Goal: Task Accomplishment & Management: Complete application form

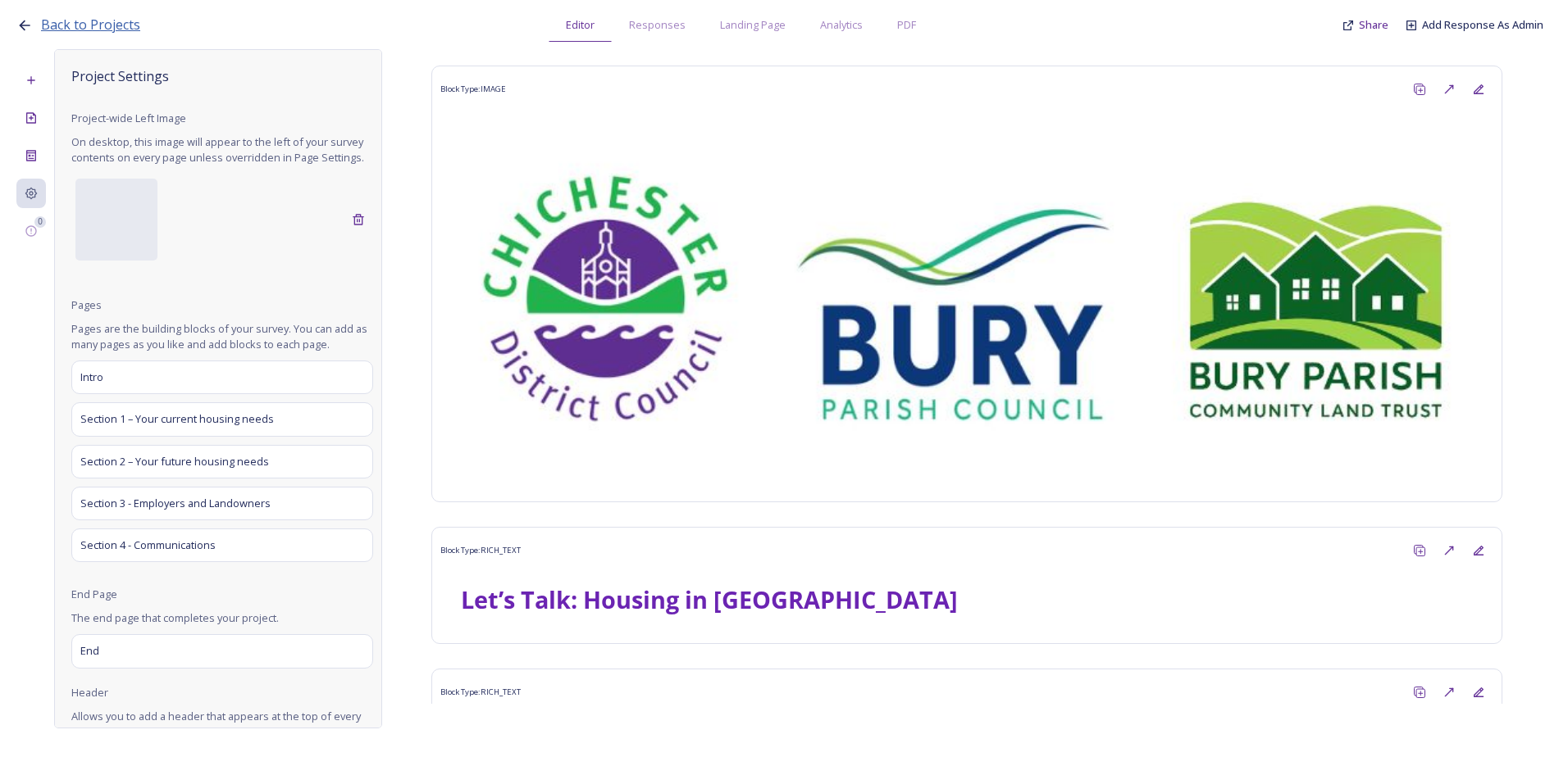
drag, startPoint x: 0, startPoint y: 0, endPoint x: 91, endPoint y: 21, distance: 93.4
click at [91, 21] on span "Back to Projects" at bounding box center [90, 25] width 99 height 18
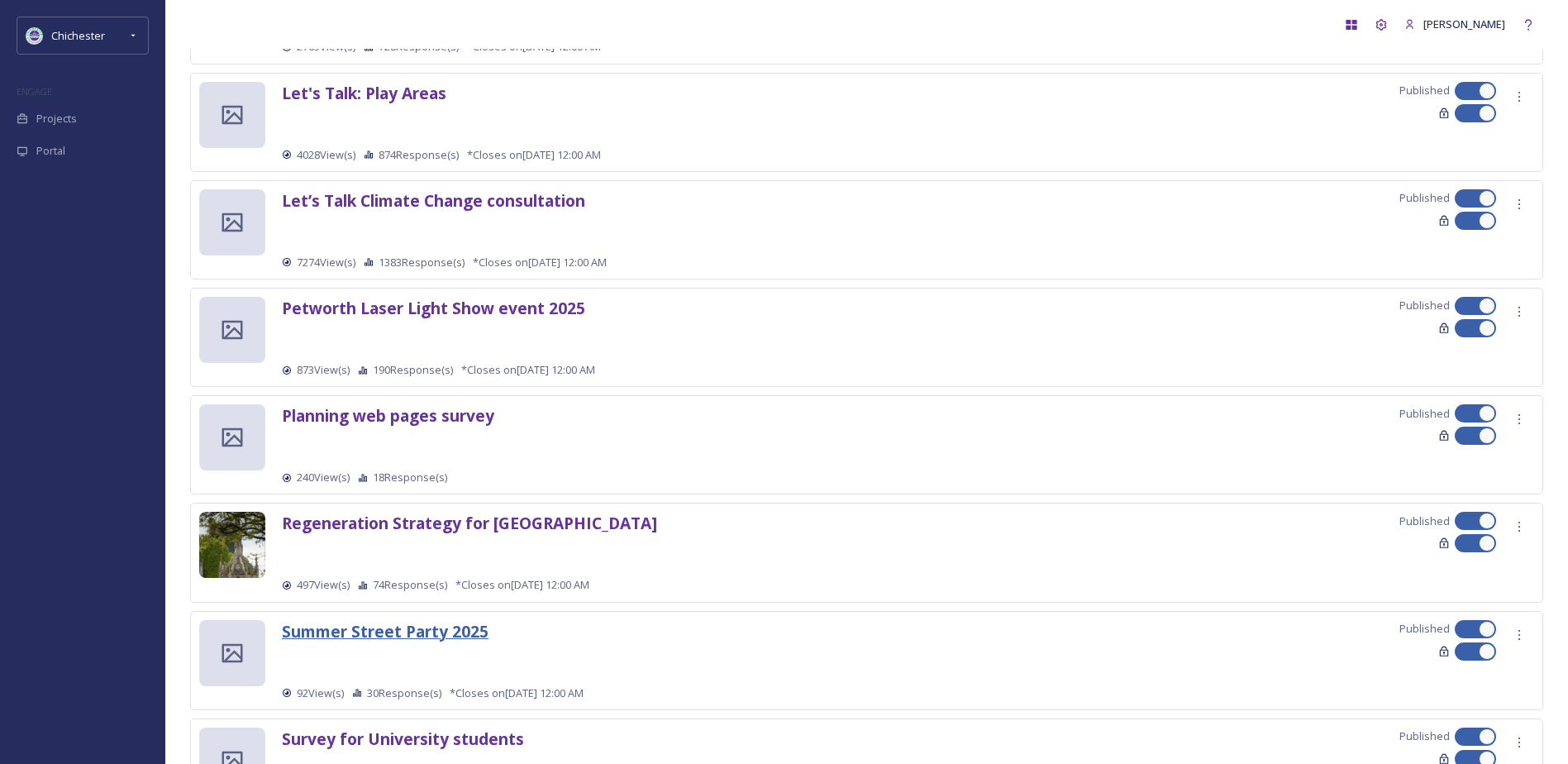
scroll to position [1611, 0]
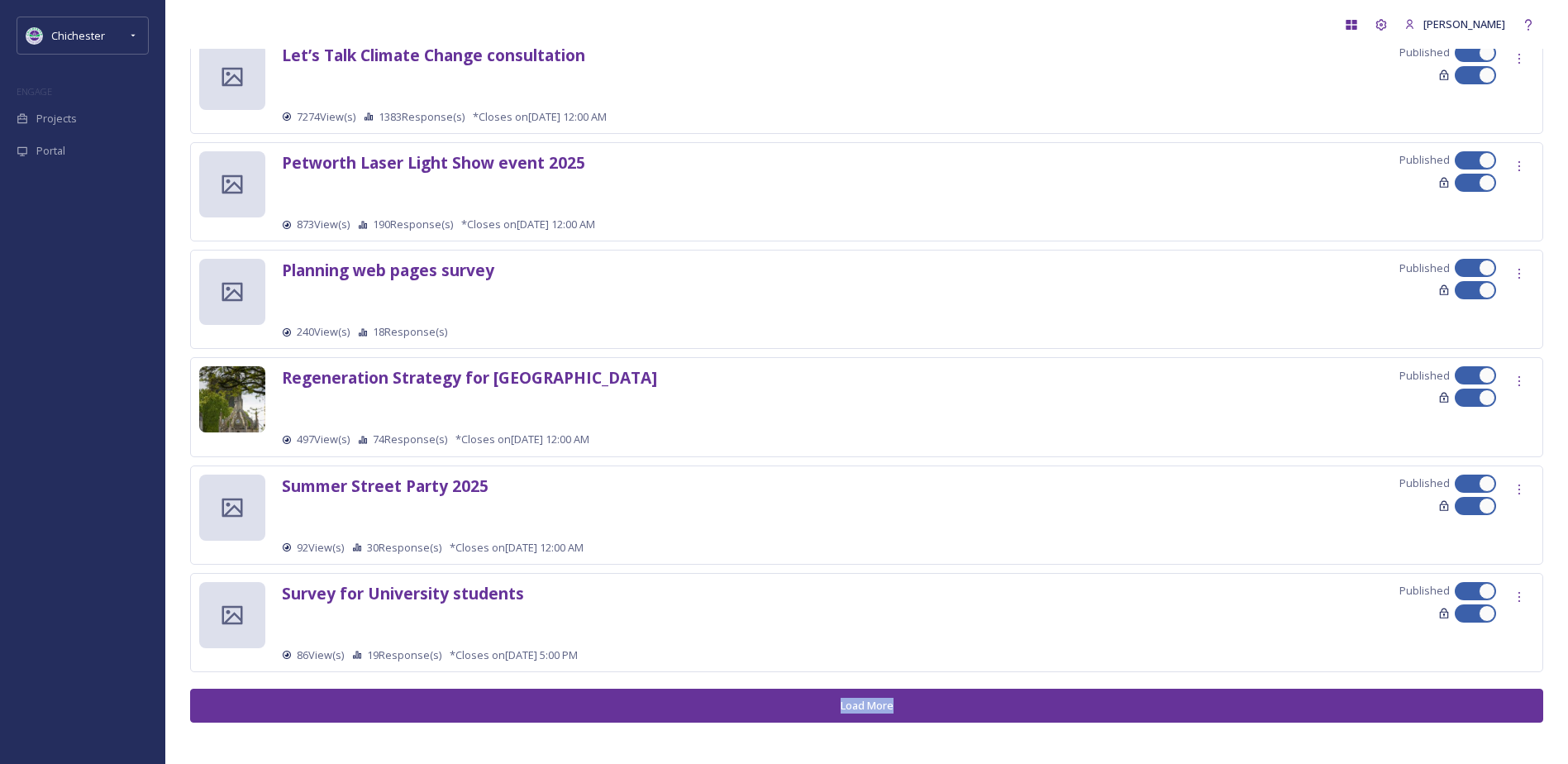
drag, startPoint x: 713, startPoint y: 716, endPoint x: 867, endPoint y: 715, distance: 154.0
click at [867, 715] on button "Load More" at bounding box center [866, 706] width 1353 height 34
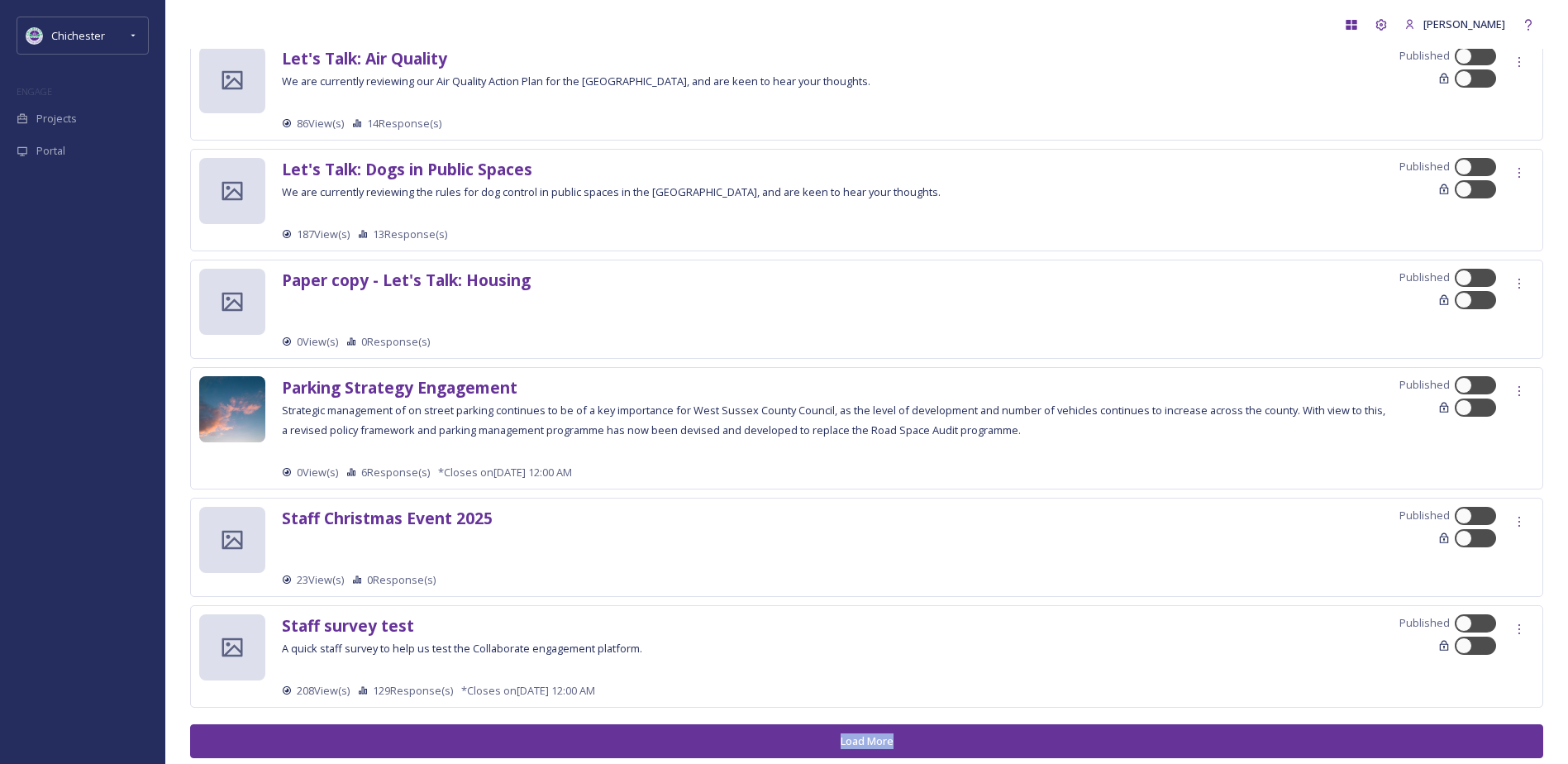
scroll to position [3809, 0]
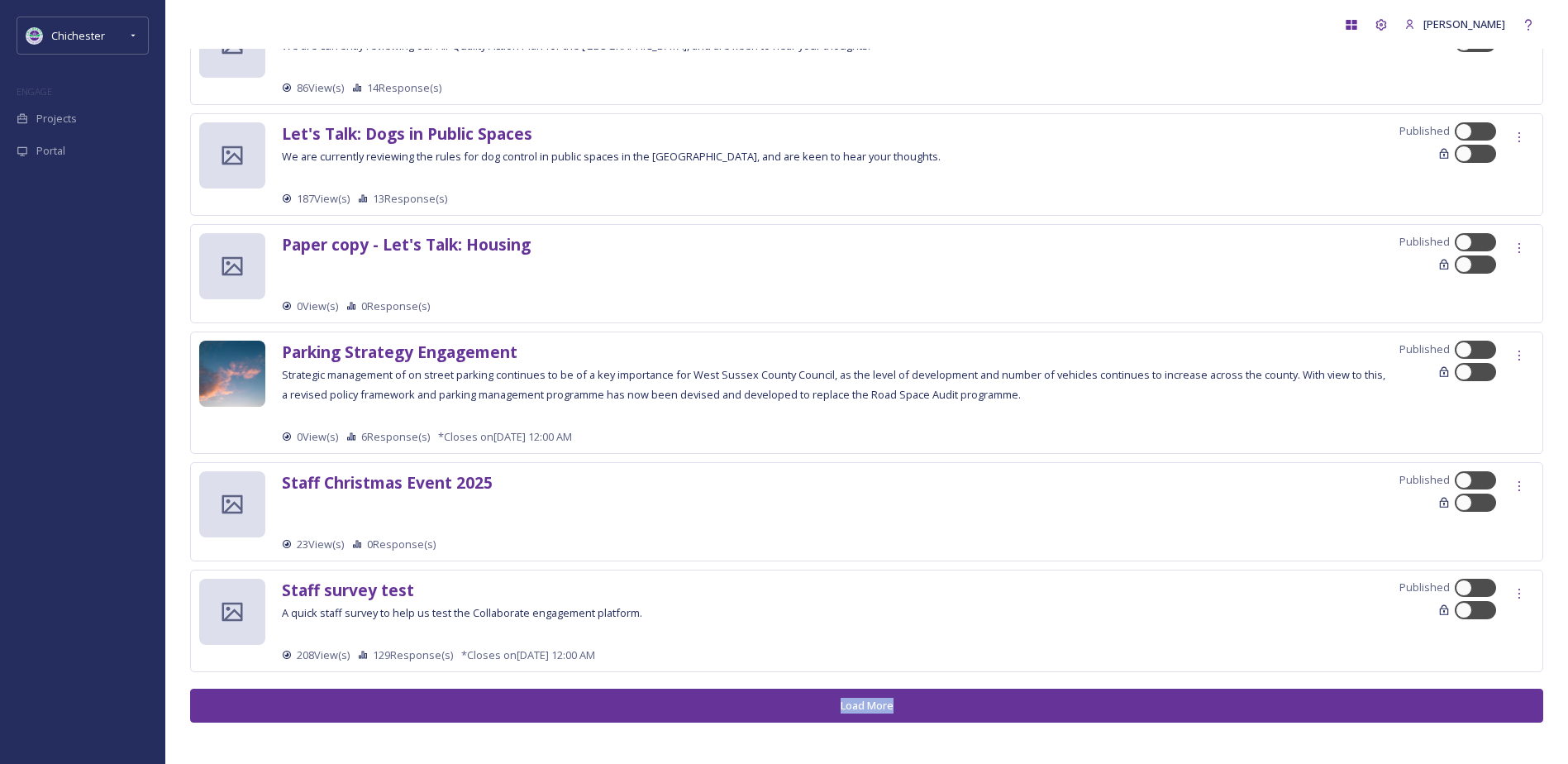
click at [468, 698] on button "Load More" at bounding box center [866, 706] width 1353 height 34
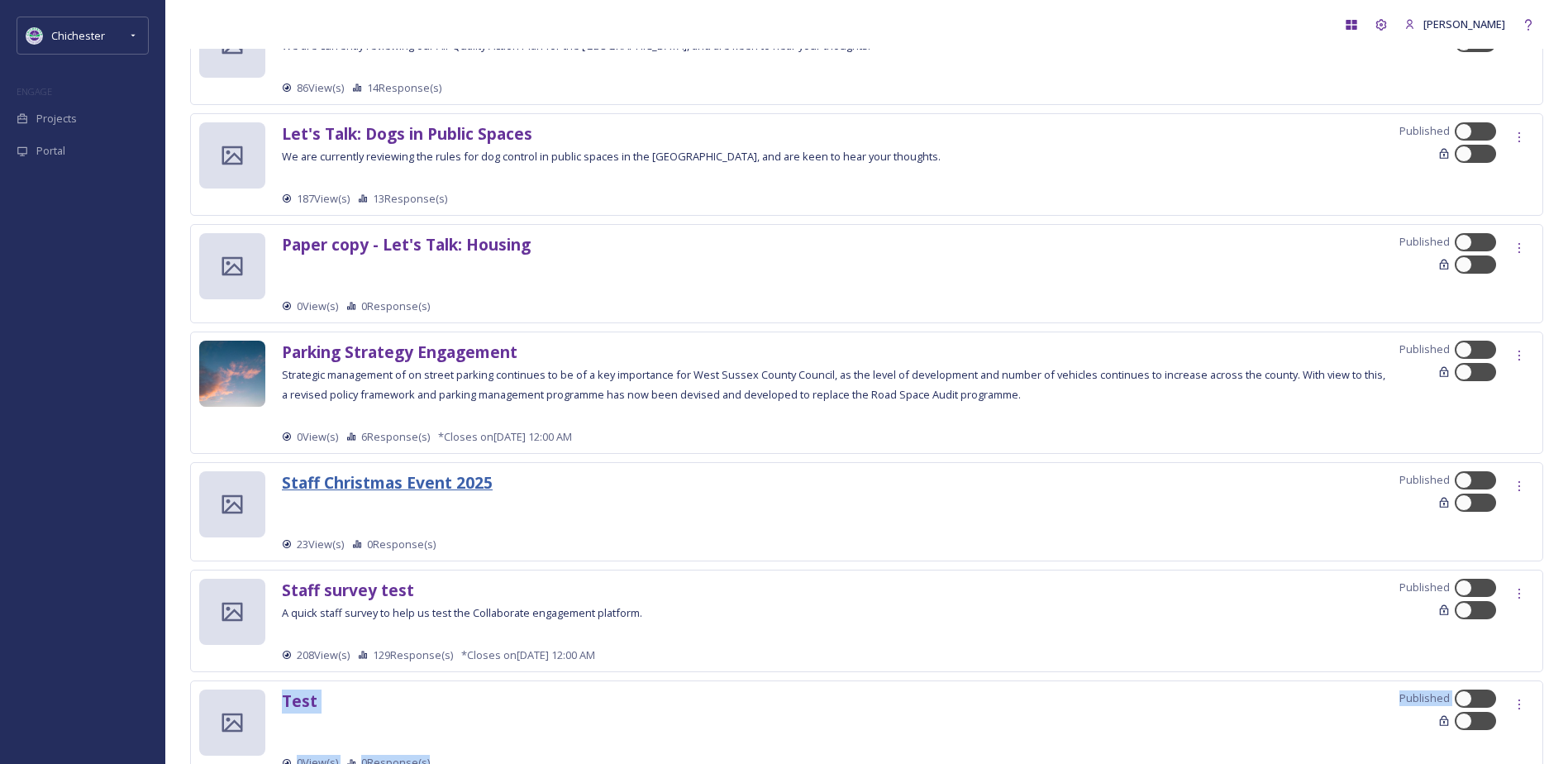
click at [462, 481] on strong "Staff Christmas Event 2025" at bounding box center [387, 482] width 211 height 22
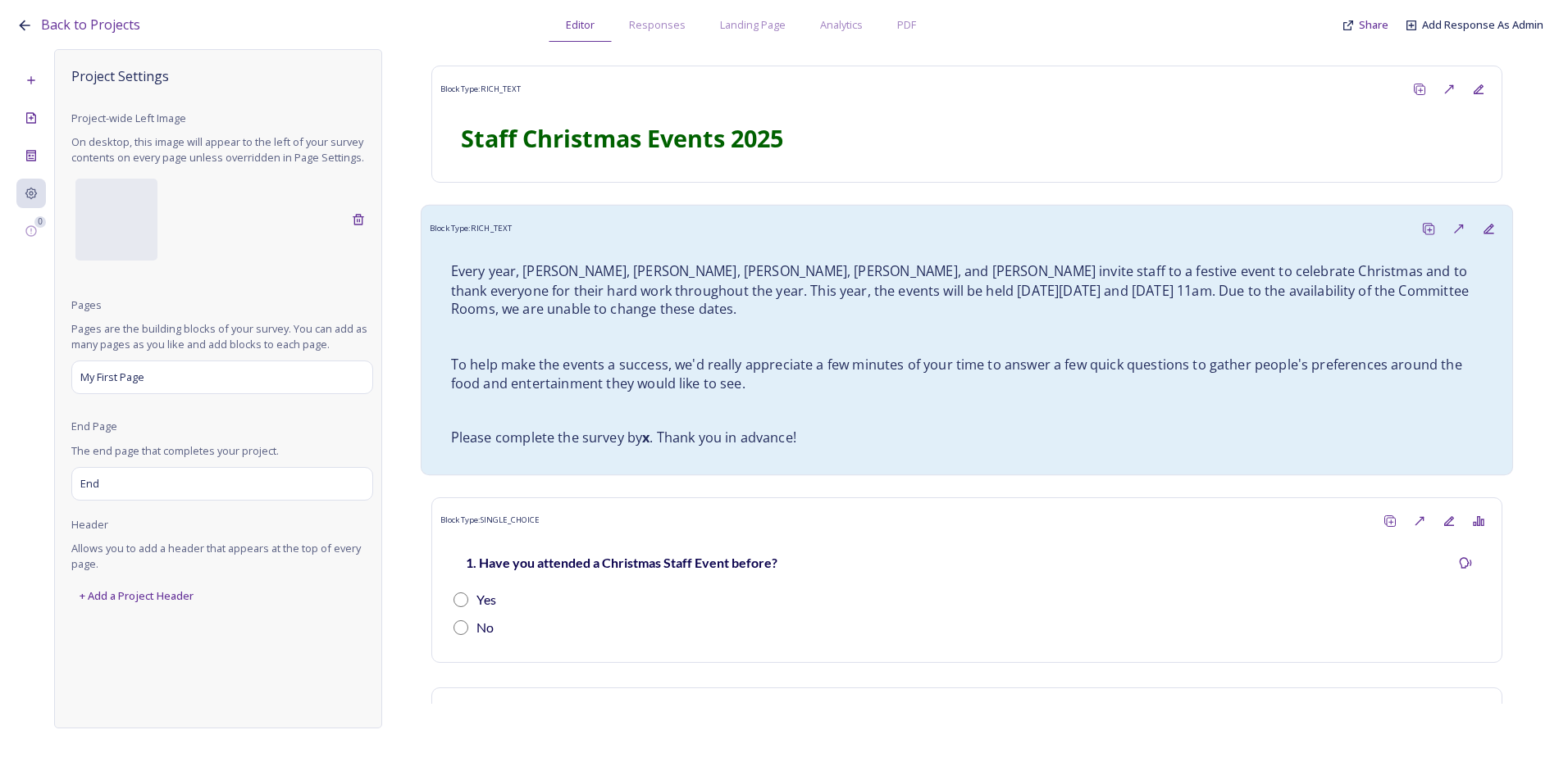
click at [910, 262] on p "Every year, Diane, John, Jane, Louise, and Andrew invite staff to a festive eve…" at bounding box center [967, 291] width 1032 height 57
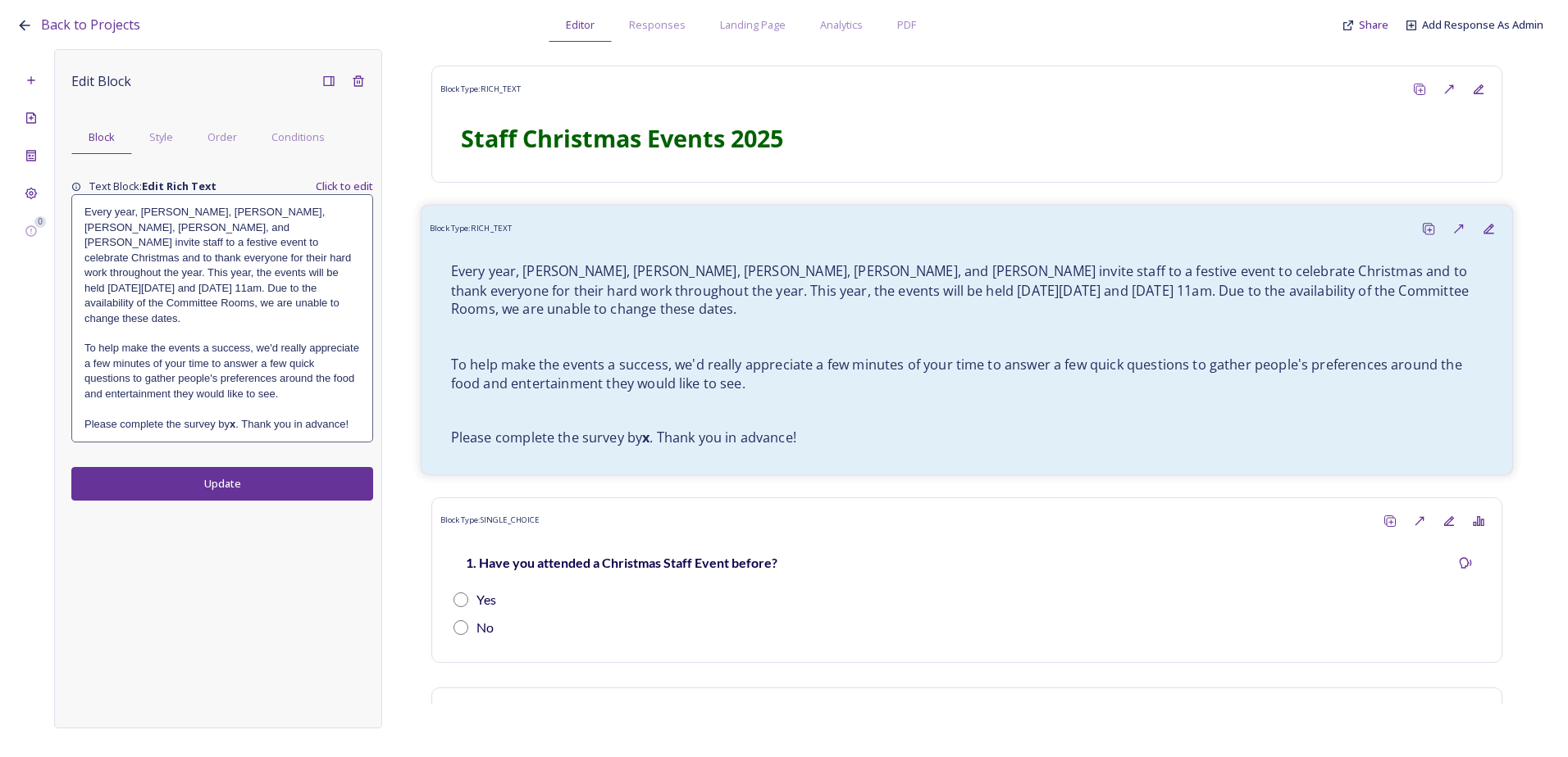
click at [613, 328] on p at bounding box center [967, 337] width 1032 height 19
click at [234, 418] on strong "x" at bounding box center [232, 424] width 5 height 12
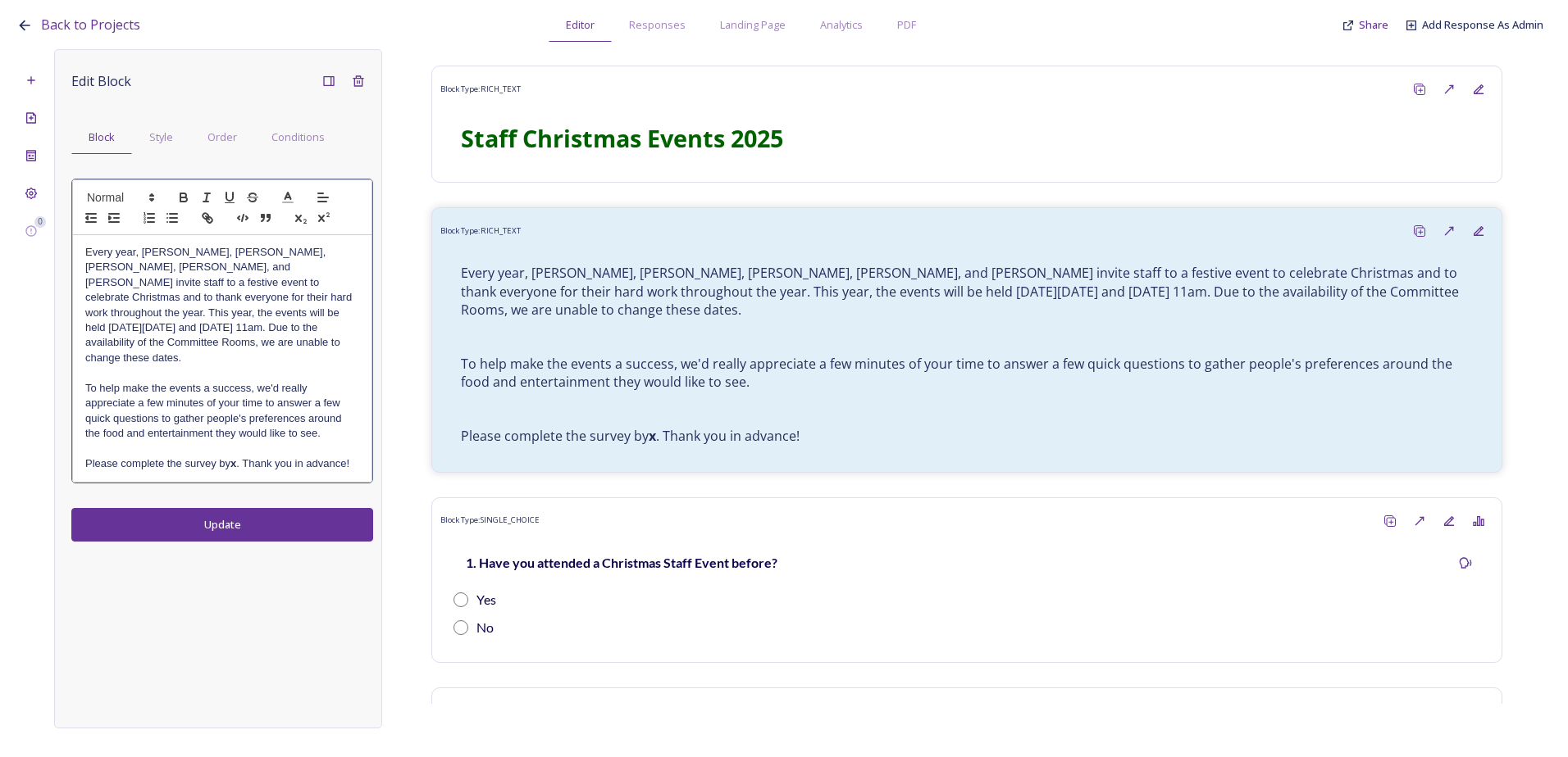
click at [235, 458] on strong "x" at bounding box center [233, 464] width 5 height 12
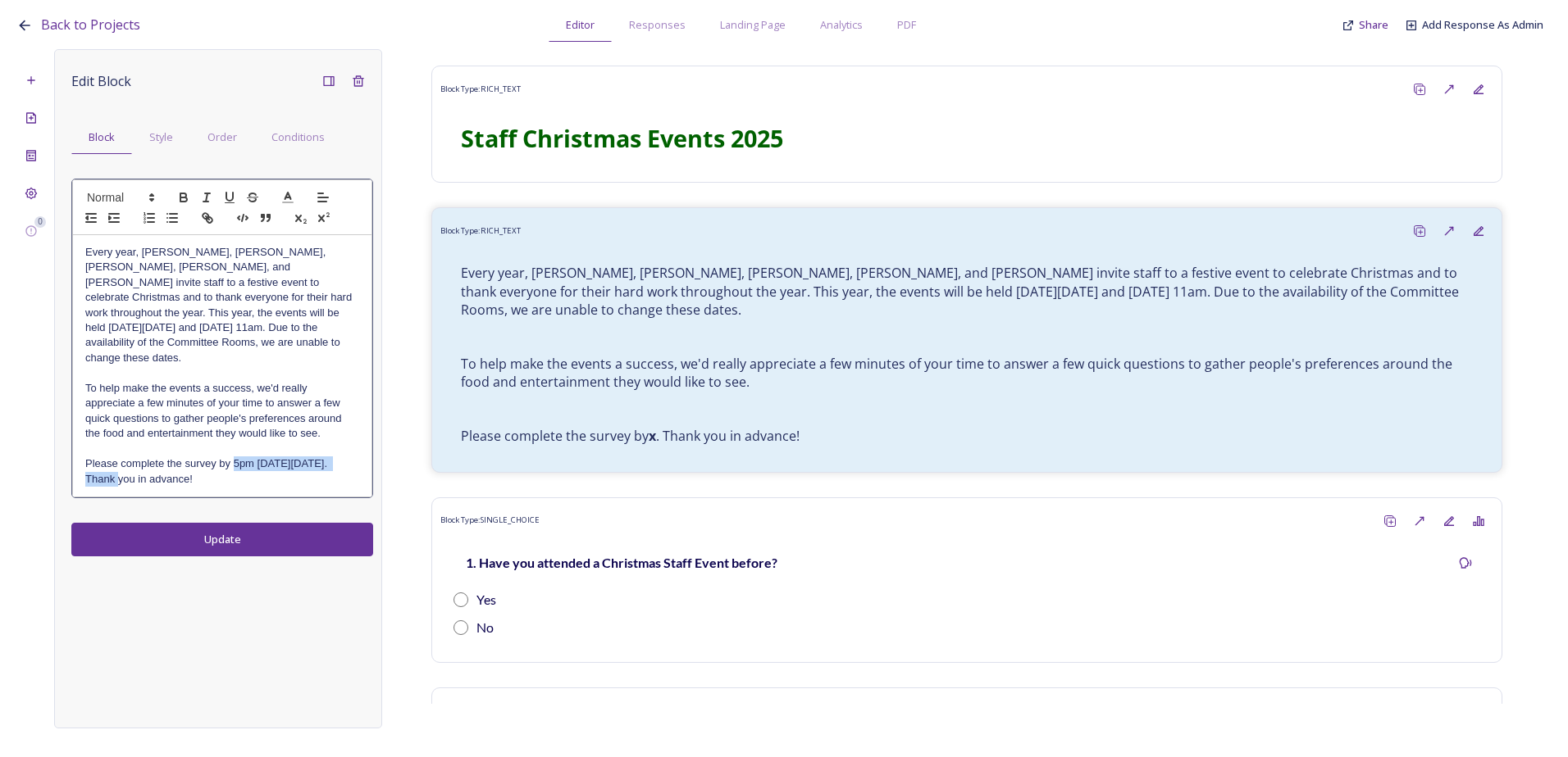
drag, startPoint x: 122, startPoint y: 465, endPoint x: 233, endPoint y: 452, distance: 111.8
click at [233, 457] on p "Please complete the survey by 5pm on Friday 17 October. Thank you in advance!" at bounding box center [222, 472] width 274 height 30
click at [186, 199] on icon "button" at bounding box center [183, 200] width 6 height 4
click at [289, 457] on p "Please complete the survey by 5pm on Friday 17 October . Thank you in advance!" at bounding box center [222, 472] width 274 height 30
click at [283, 466] on p "Please complete the survey by 5pm on Friday 17 October . Thank you in advance!" at bounding box center [222, 472] width 274 height 30
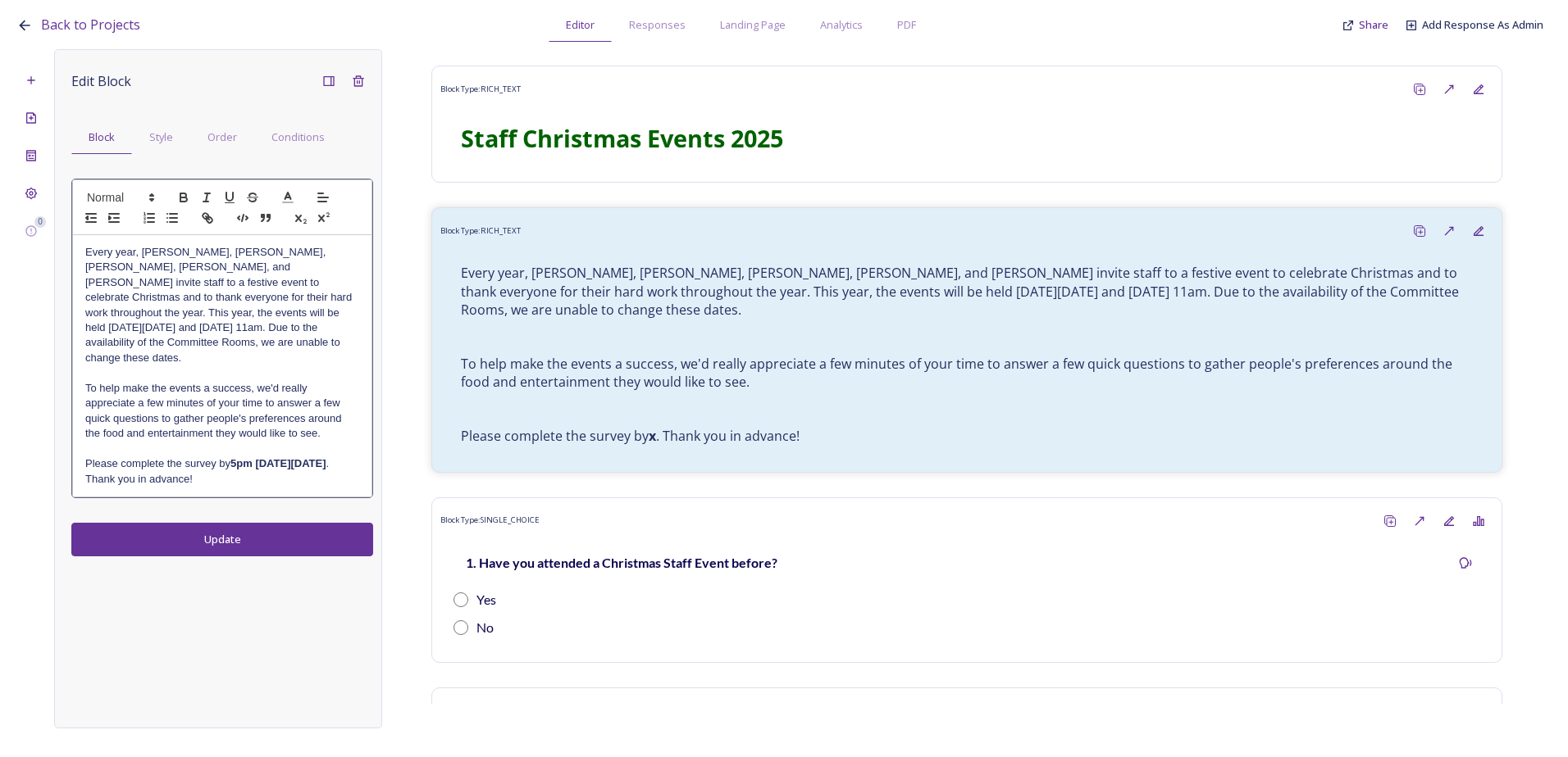
click at [261, 519] on div "Edit Block Block Style Order Conditions Every year, Diane, John, Jane, Louise, …" at bounding box center [217, 389] width 328 height 679
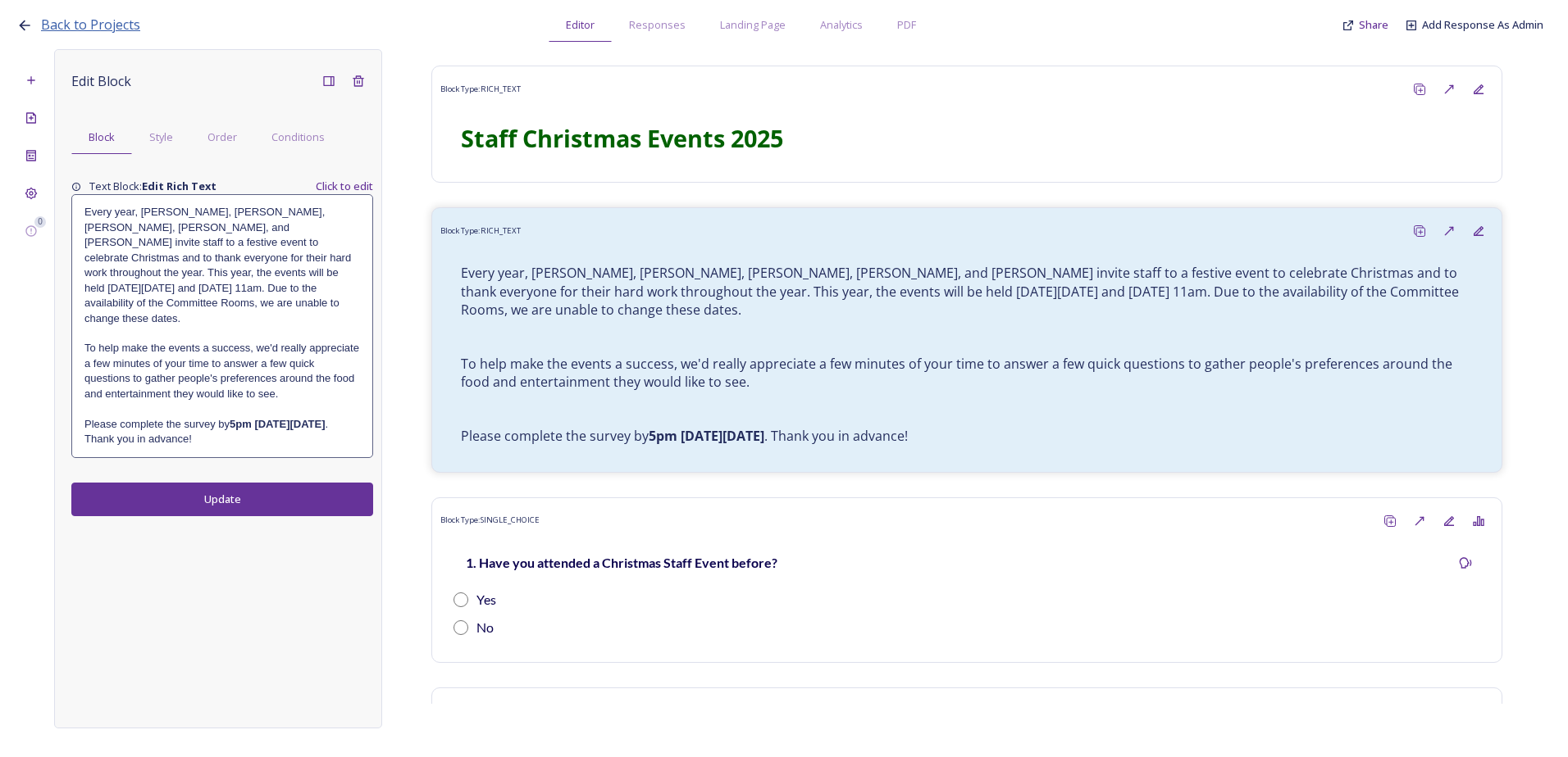
click at [115, 16] on span "Back to Projects" at bounding box center [90, 25] width 99 height 18
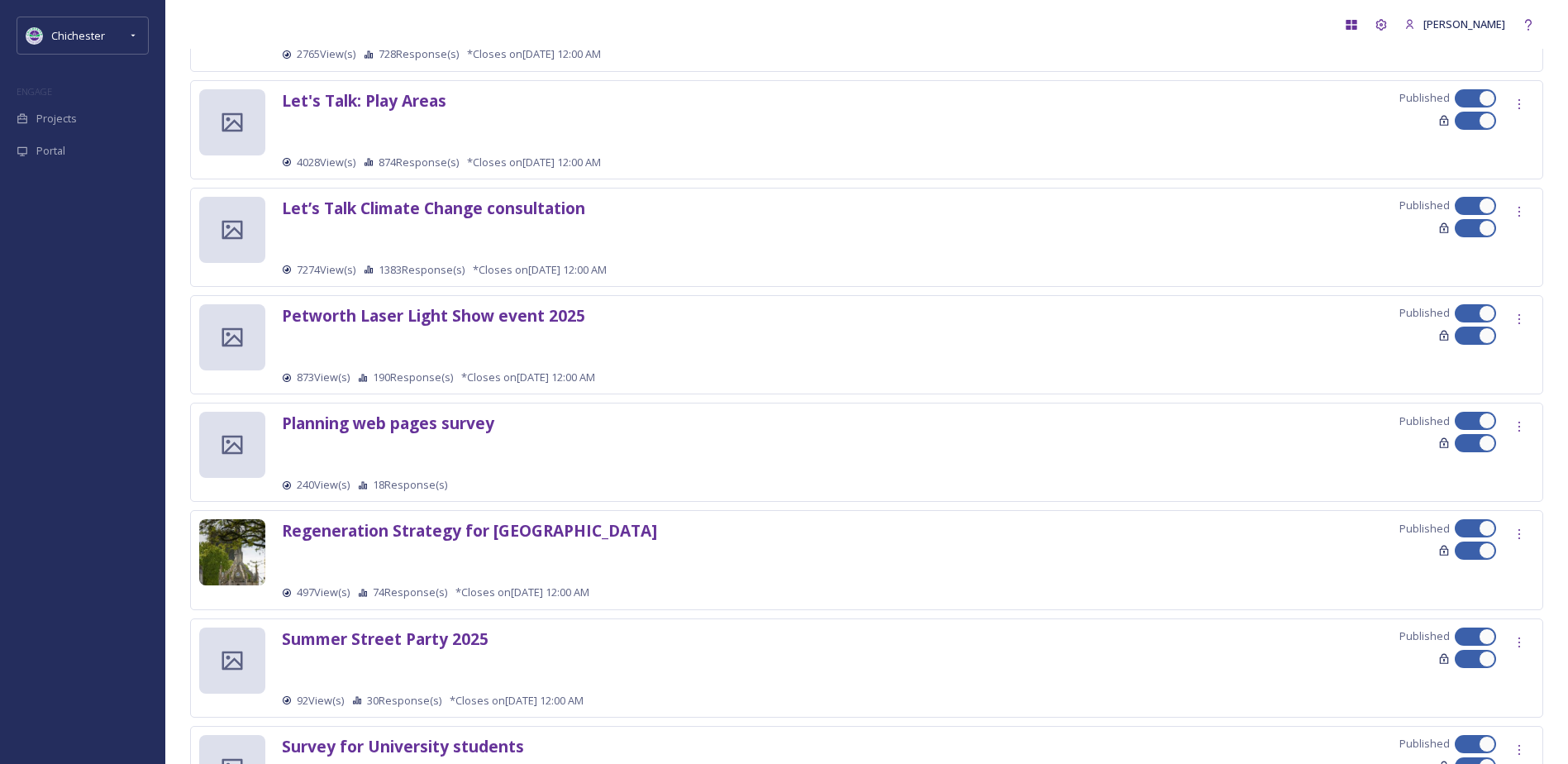
scroll to position [1611, 0]
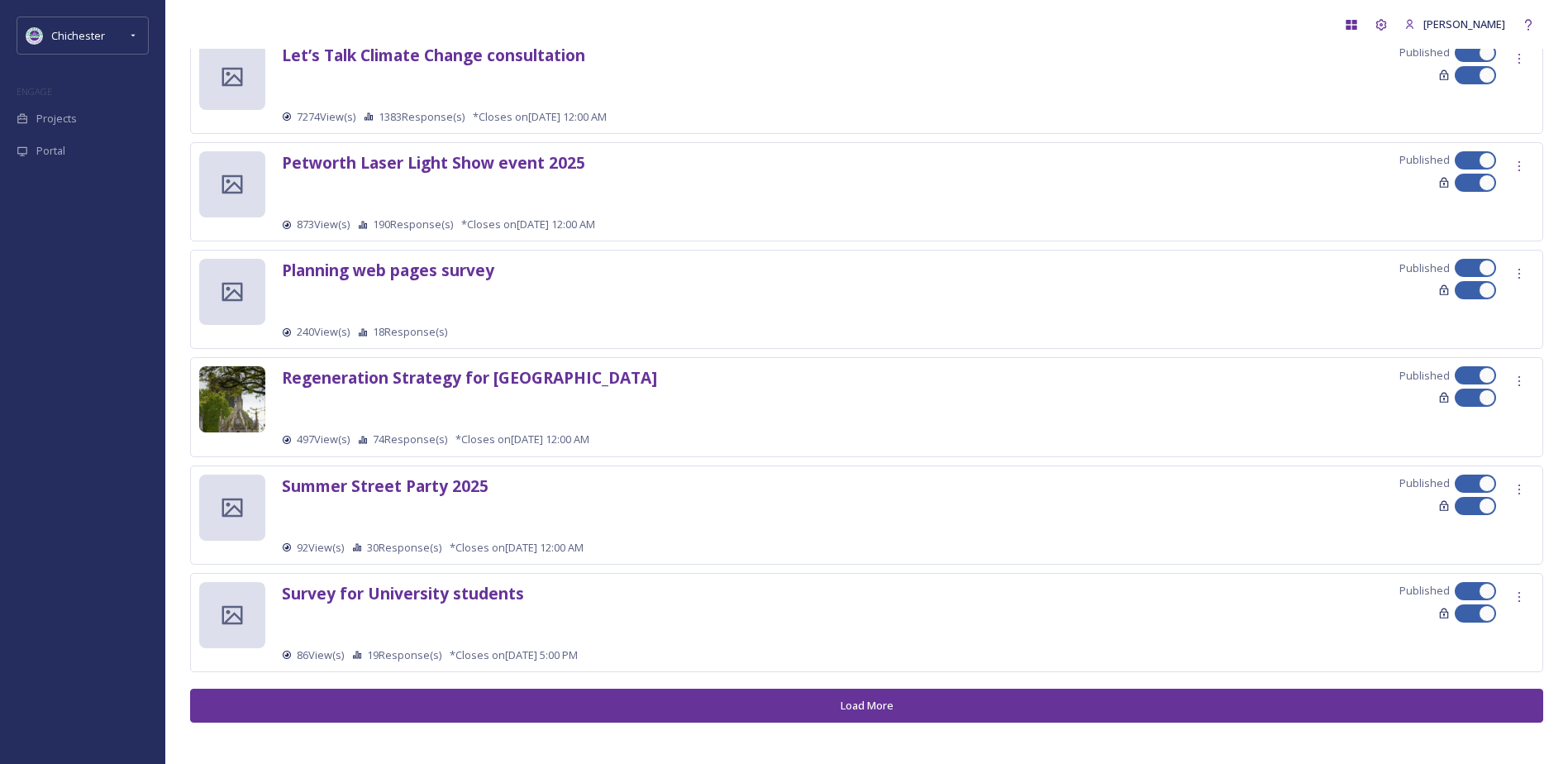
click at [566, 705] on button "Load More" at bounding box center [866, 706] width 1353 height 34
click at [816, 703] on button "Load More" at bounding box center [866, 706] width 1353 height 34
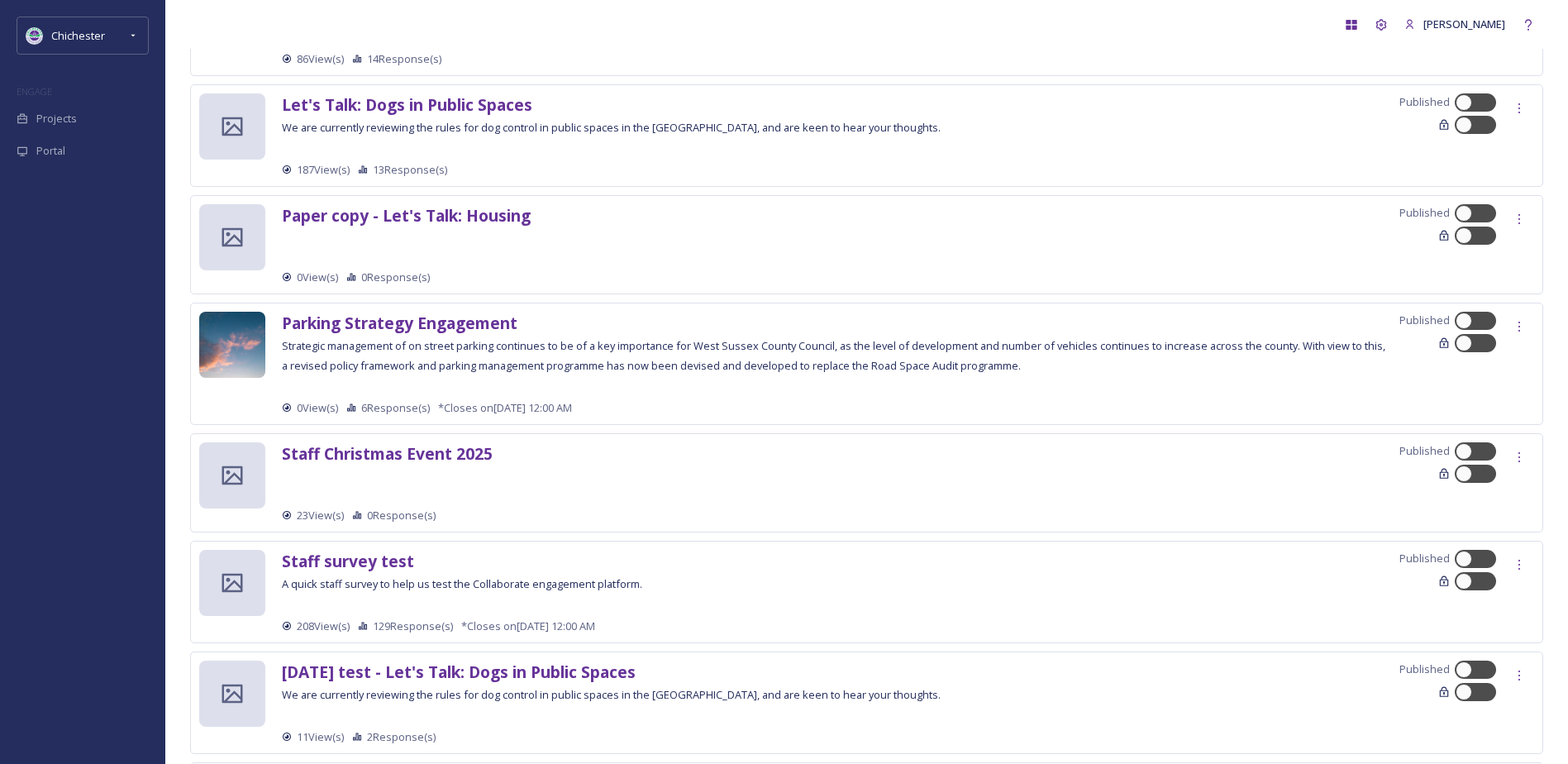
scroll to position [3844, 0]
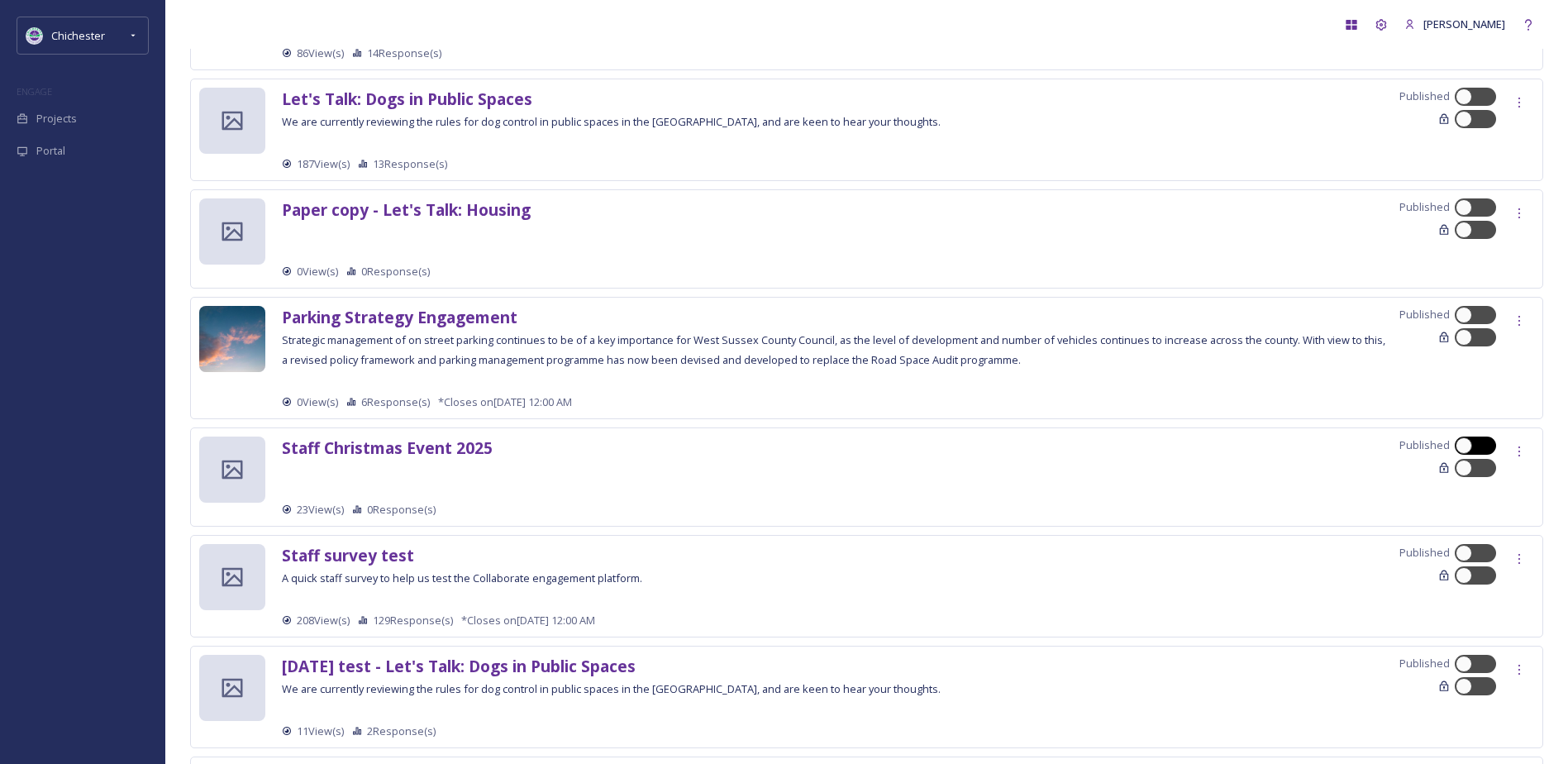
click at [1474, 439] on div at bounding box center [1475, 446] width 41 height 18
checkbox input "true"
click at [1474, 466] on div at bounding box center [1475, 468] width 41 height 18
checkbox input "true"
click at [1517, 448] on icon at bounding box center [1519, 451] width 13 height 13
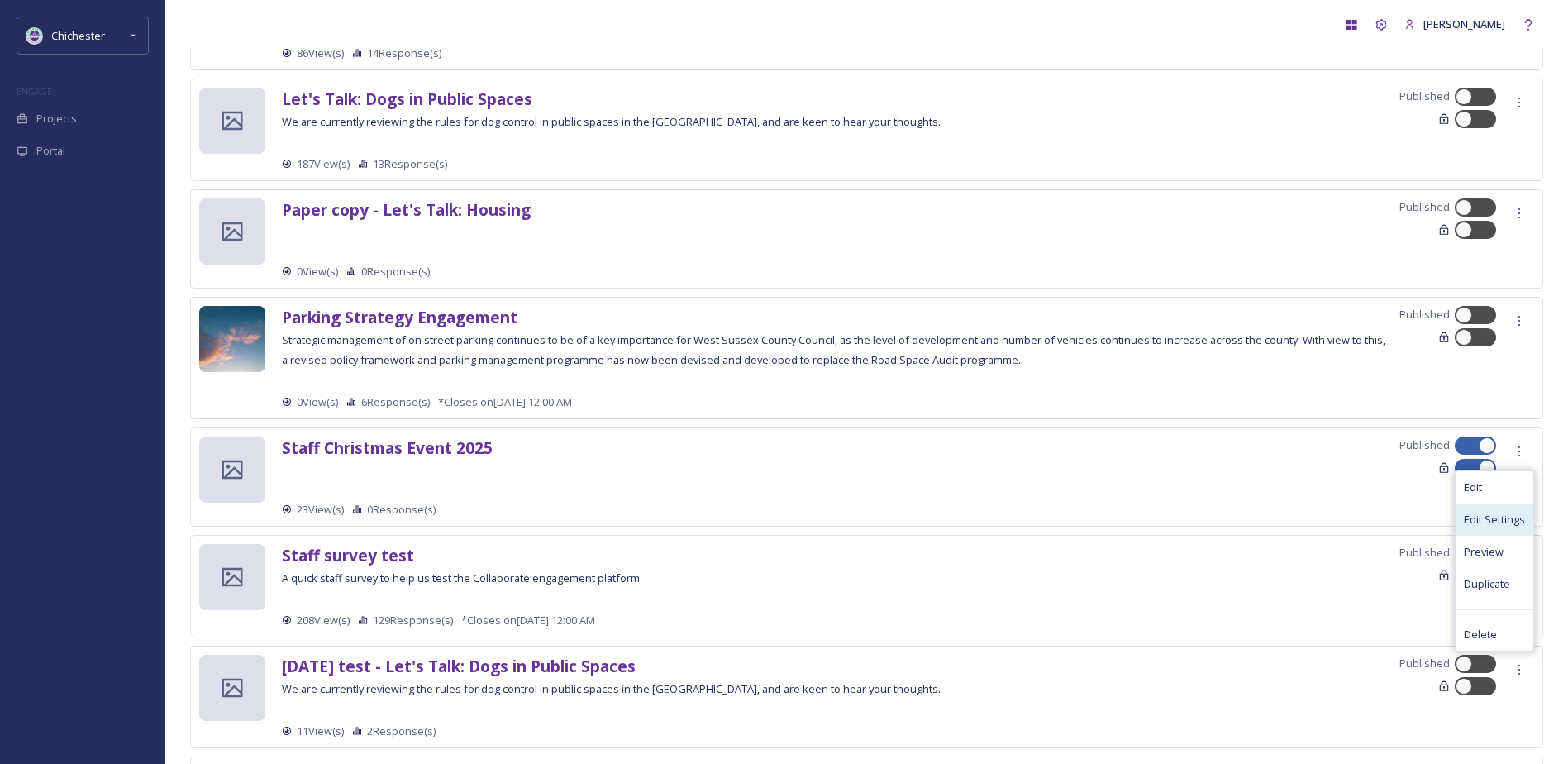
click at [1504, 514] on span "Edit Settings" at bounding box center [1494, 520] width 61 height 16
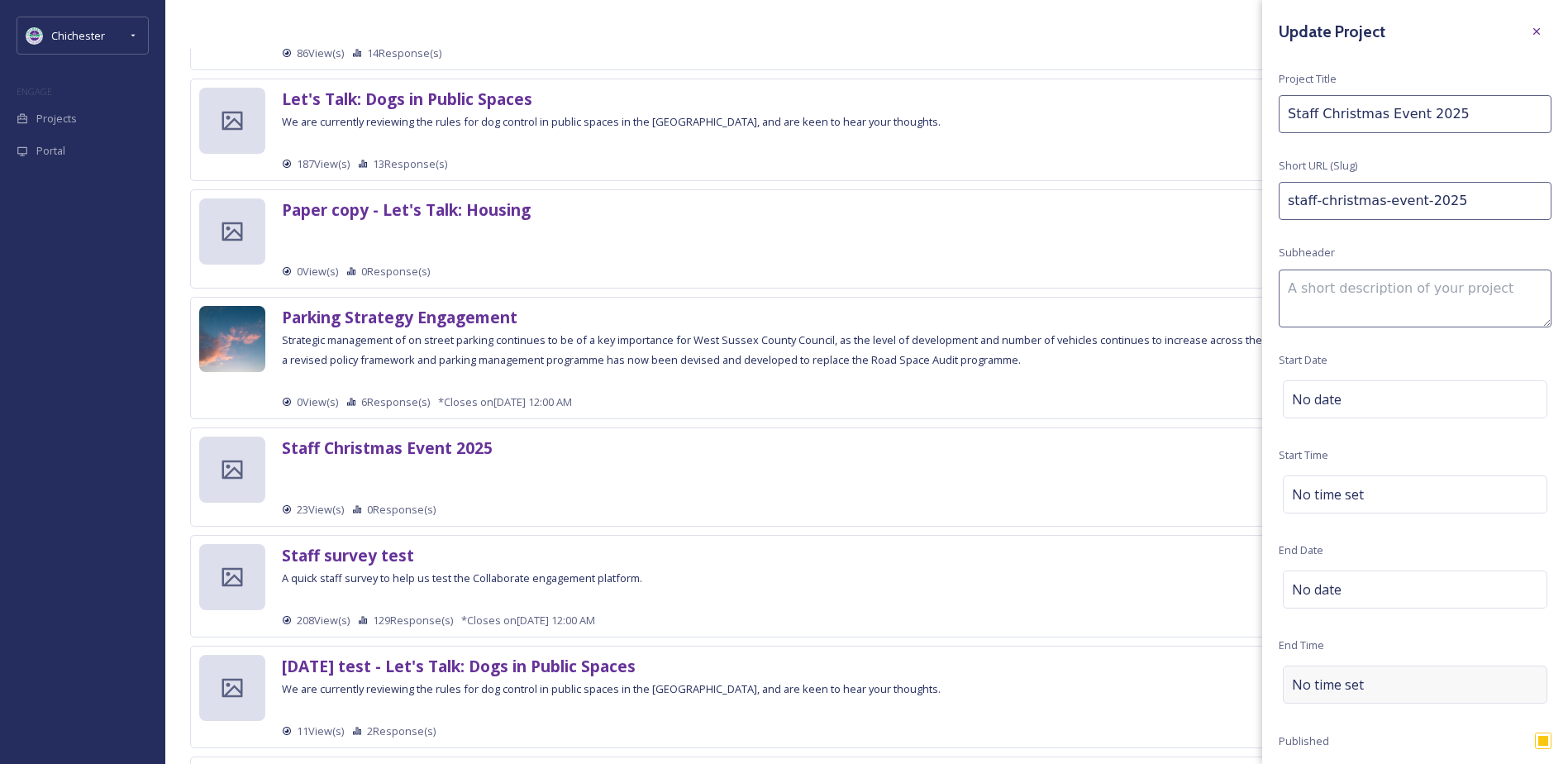
click at [1383, 674] on div "No time set" at bounding box center [1415, 685] width 265 height 38
click at [1380, 595] on div "No date" at bounding box center [1415, 589] width 265 height 38
click at [1370, 593] on input "text" at bounding box center [1365, 588] width 165 height 37
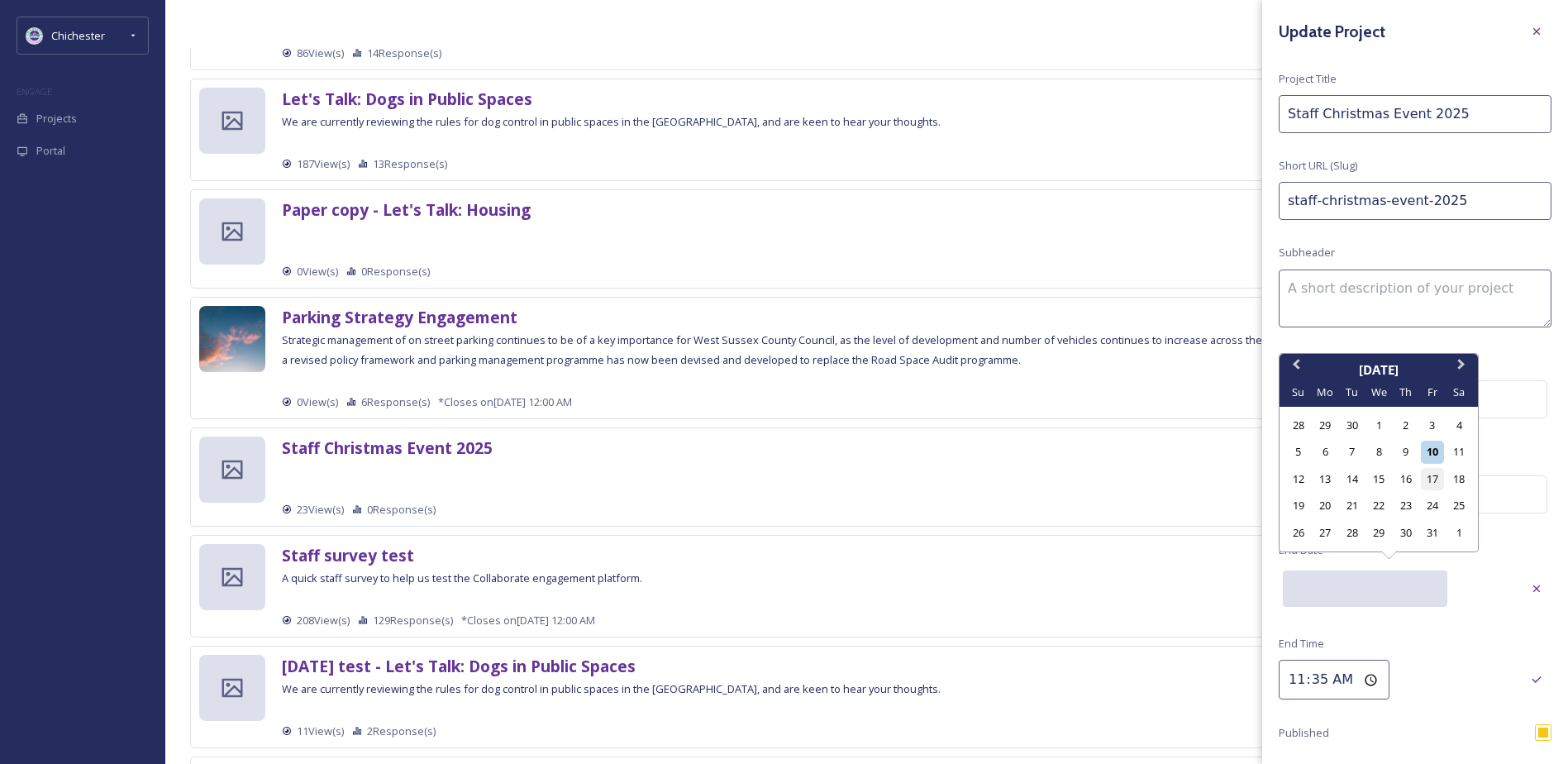
click at [1432, 481] on div "17" at bounding box center [1432, 479] width 22 height 22
type input "10/17/2025"
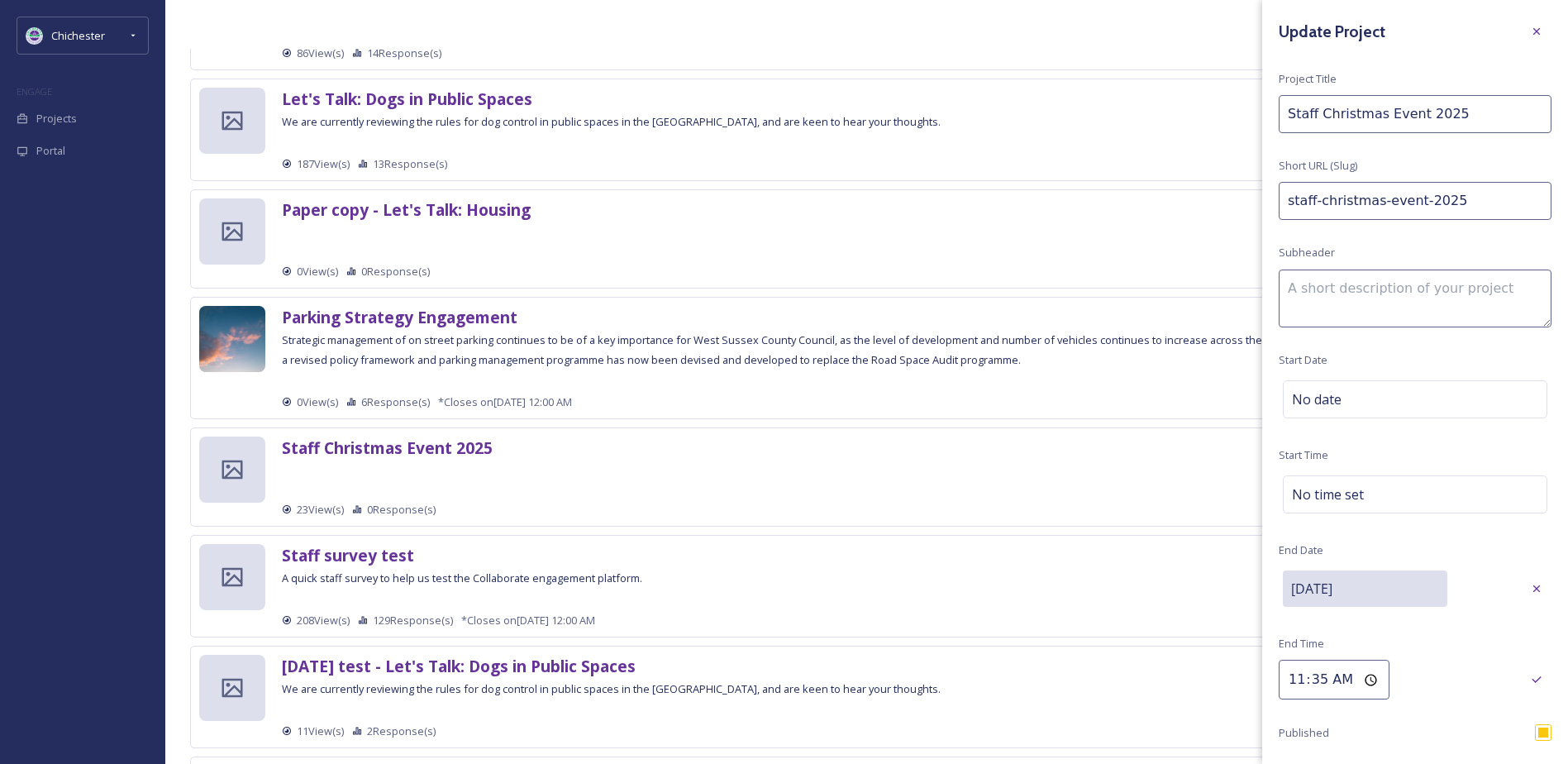
click at [1349, 680] on input "11:35" at bounding box center [1334, 679] width 110 height 40
type input "17:00"
click at [1535, 681] on div "Save" at bounding box center [1536, 681] width 29 height 29
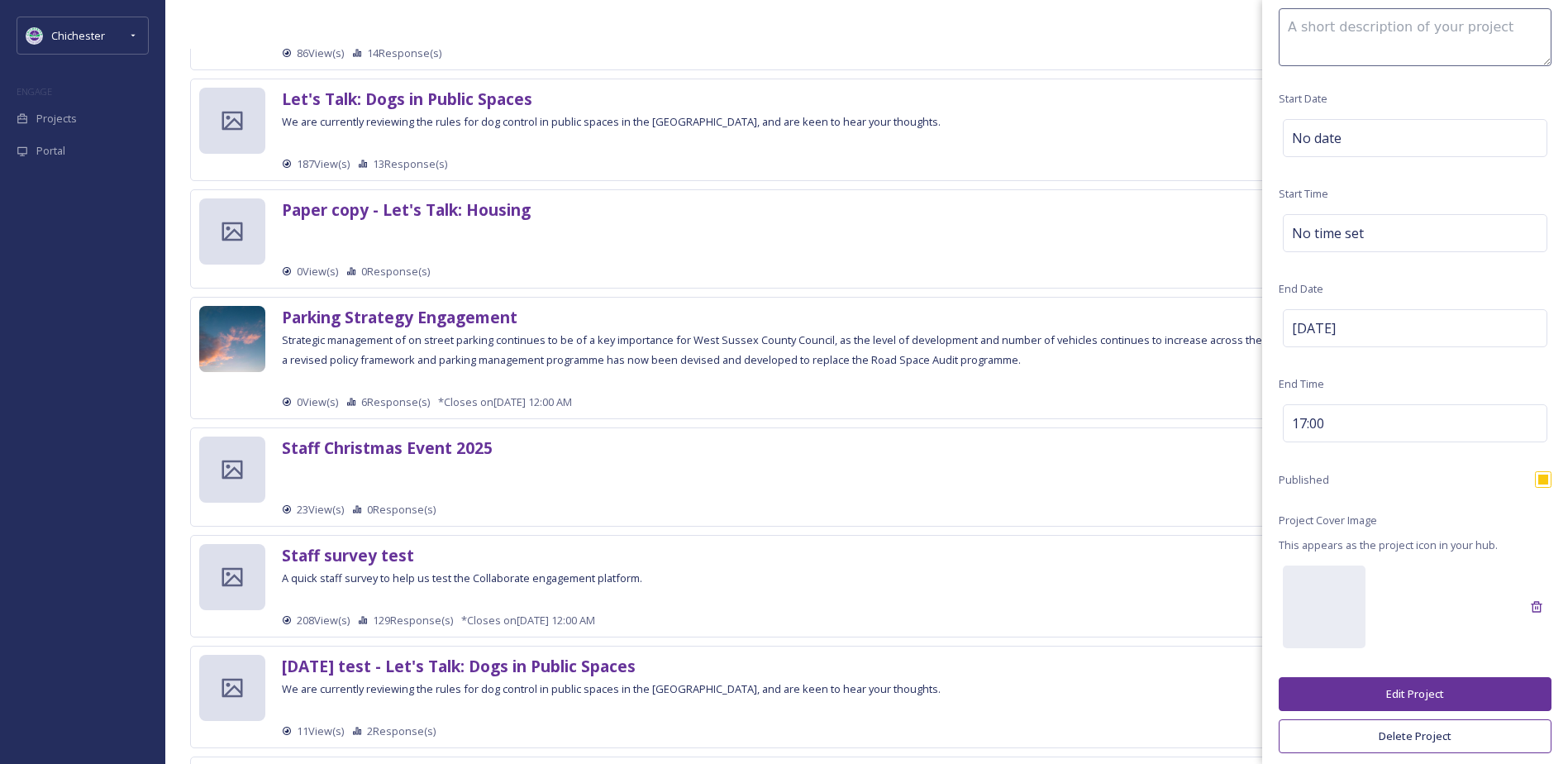
scroll to position [267, 0]
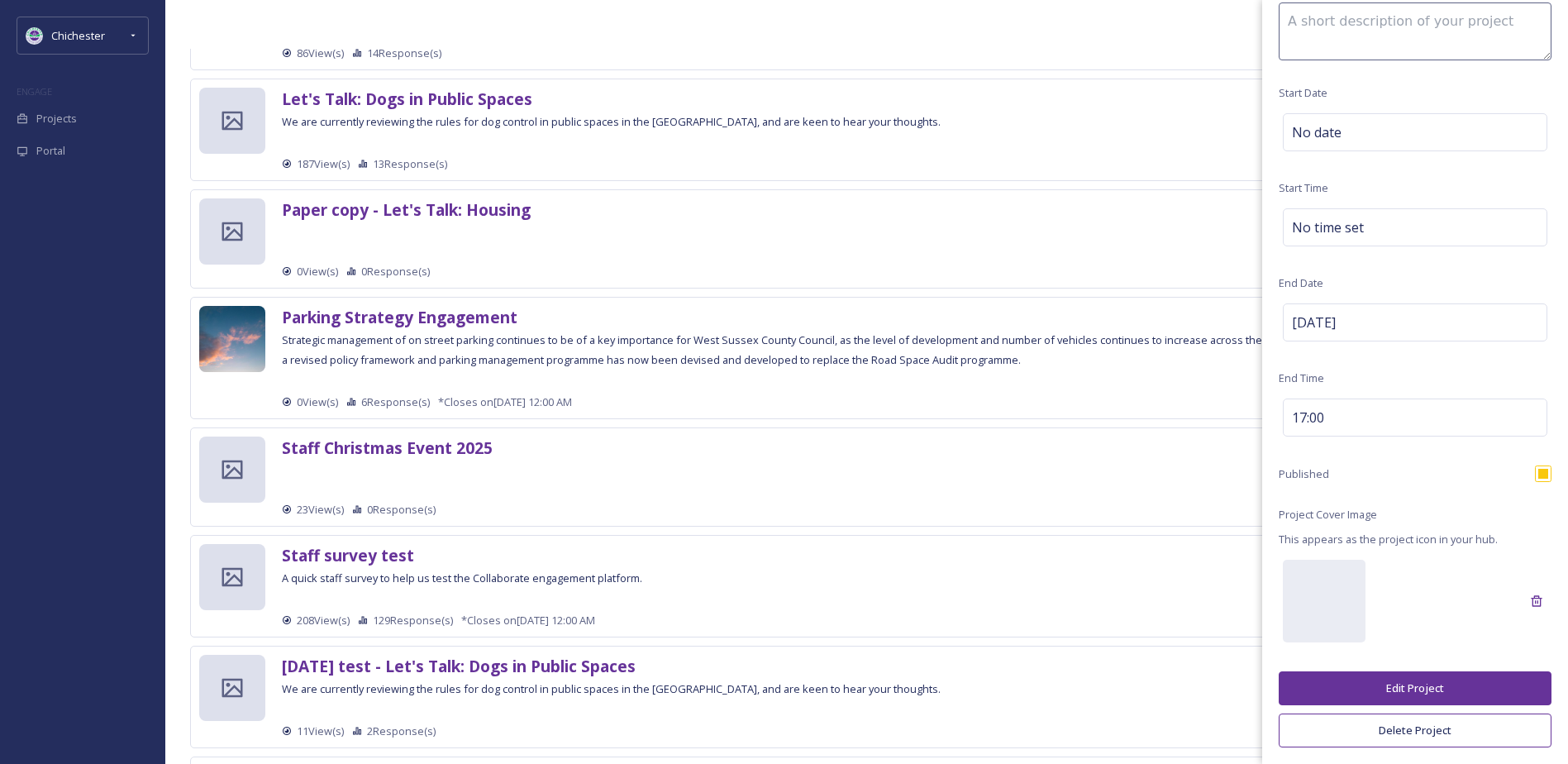
click at [1430, 681] on button "Edit Project" at bounding box center [1415, 688] width 273 height 34
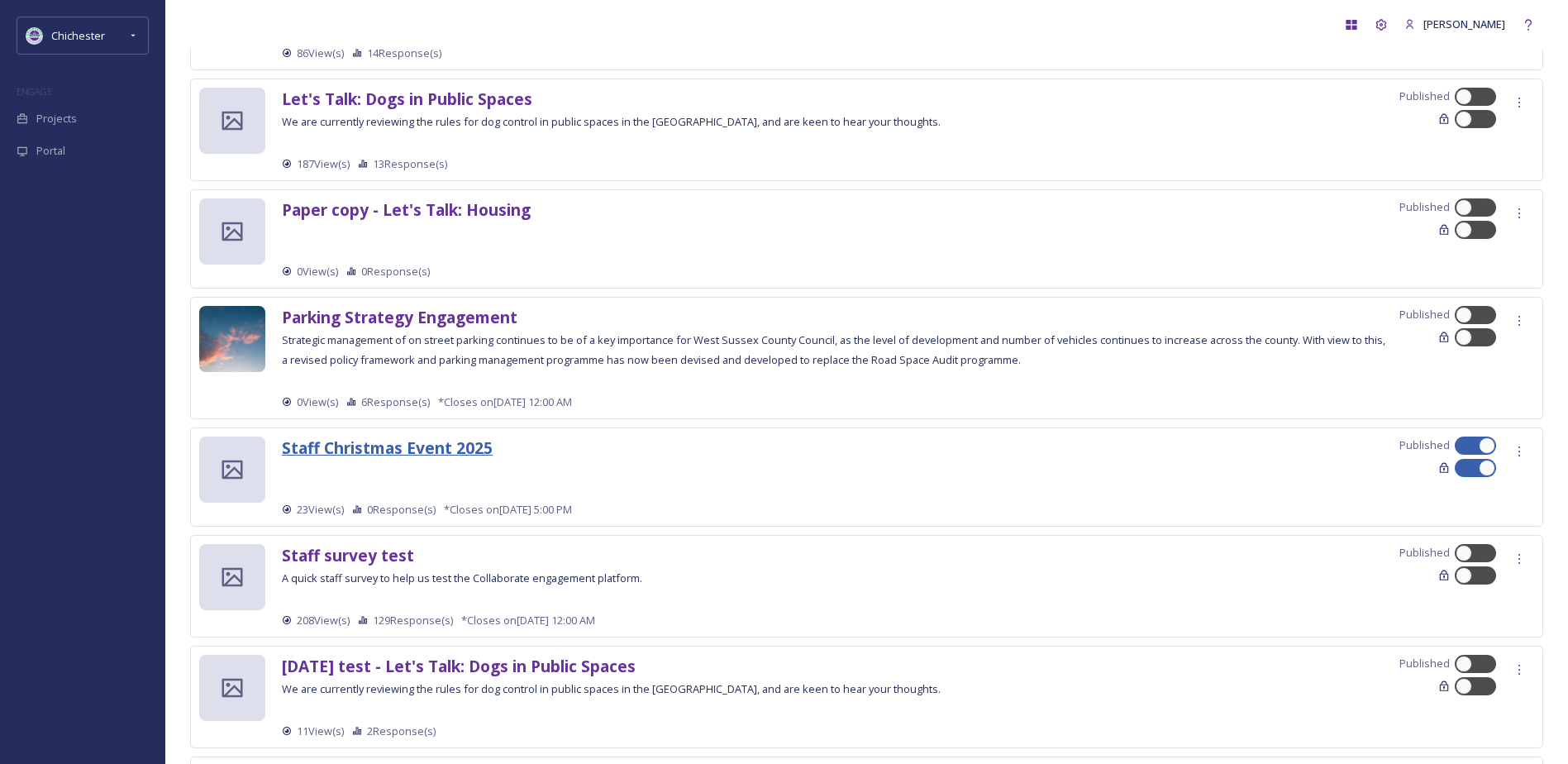
click at [455, 456] on strong "Staff Christmas Event 2025" at bounding box center [387, 448] width 211 height 22
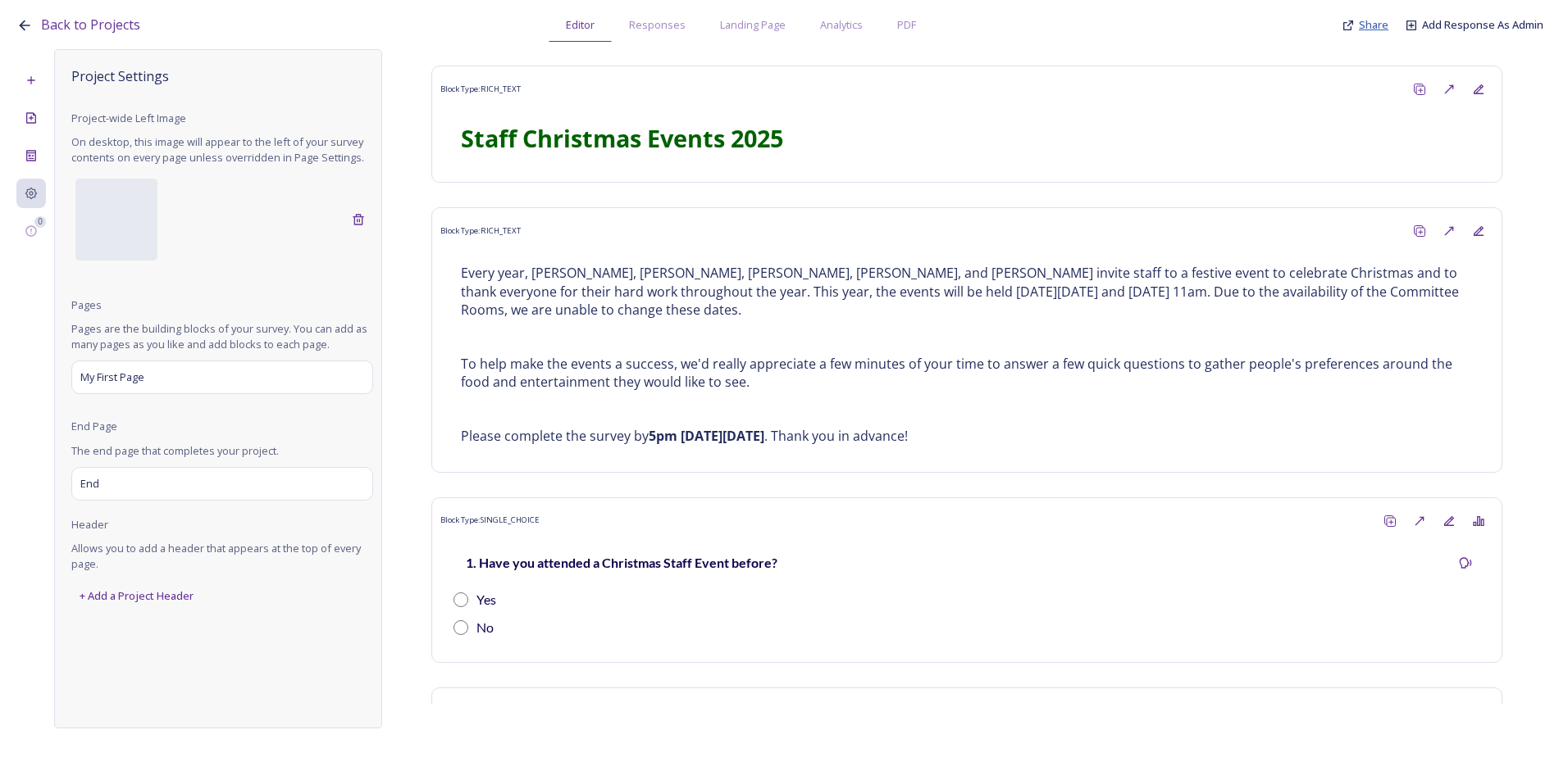
click at [1382, 19] on span "Share" at bounding box center [1373, 24] width 29 height 15
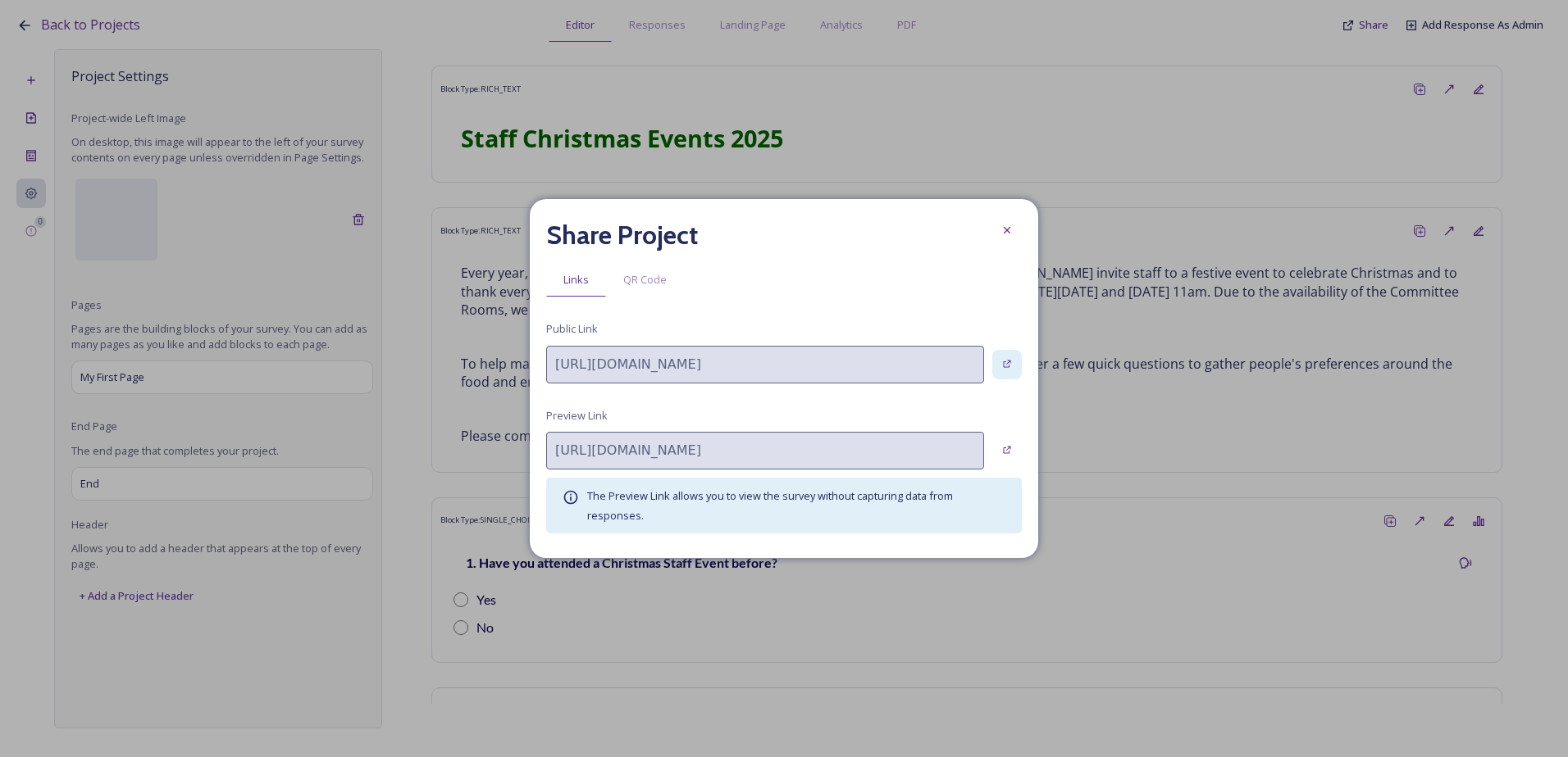
click at [1015, 358] on div at bounding box center [1007, 364] width 29 height 29
click at [1004, 223] on icon at bounding box center [1007, 230] width 13 height 13
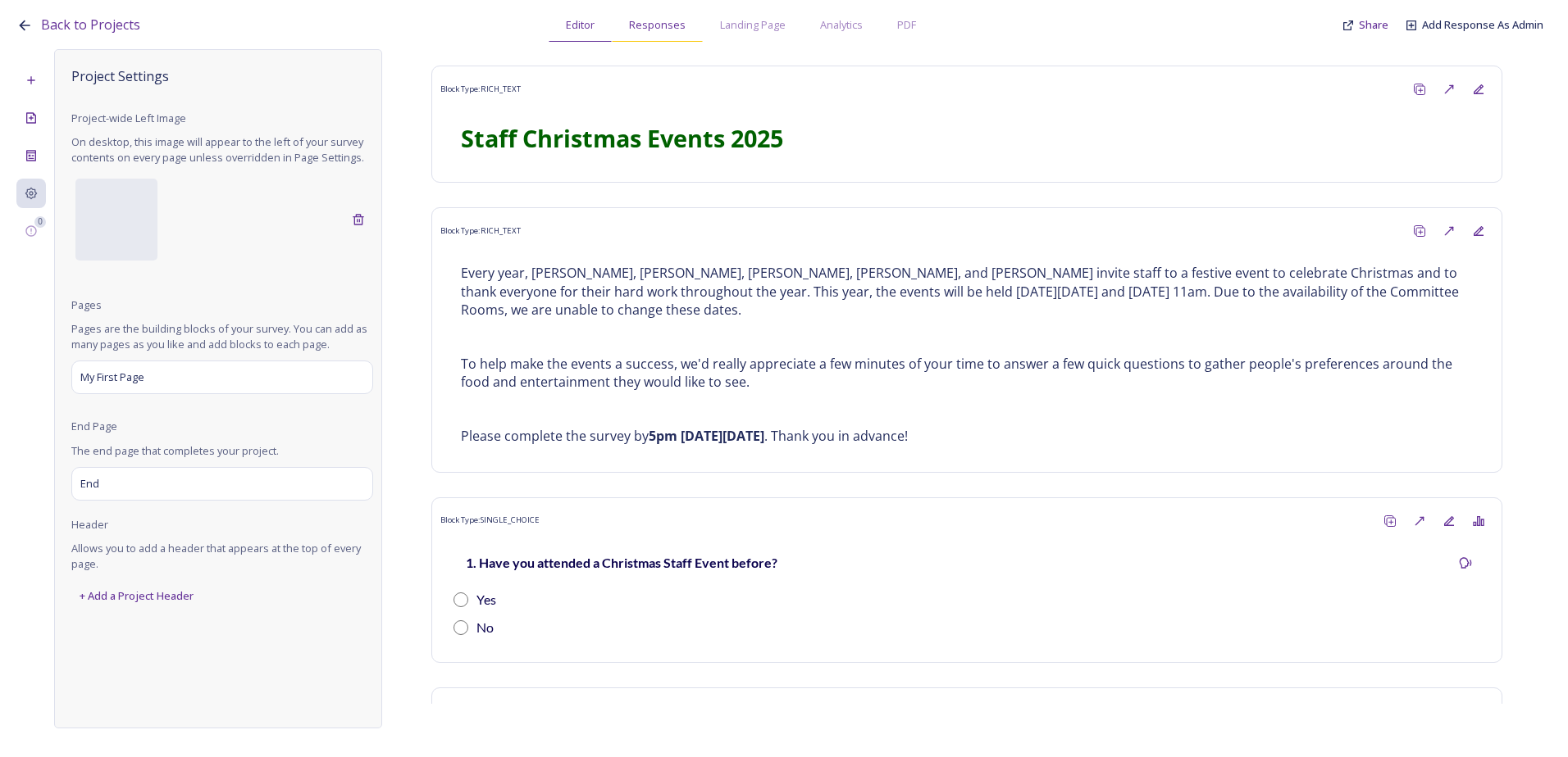
click at [656, 28] on span "Responses" at bounding box center [658, 25] width 57 height 16
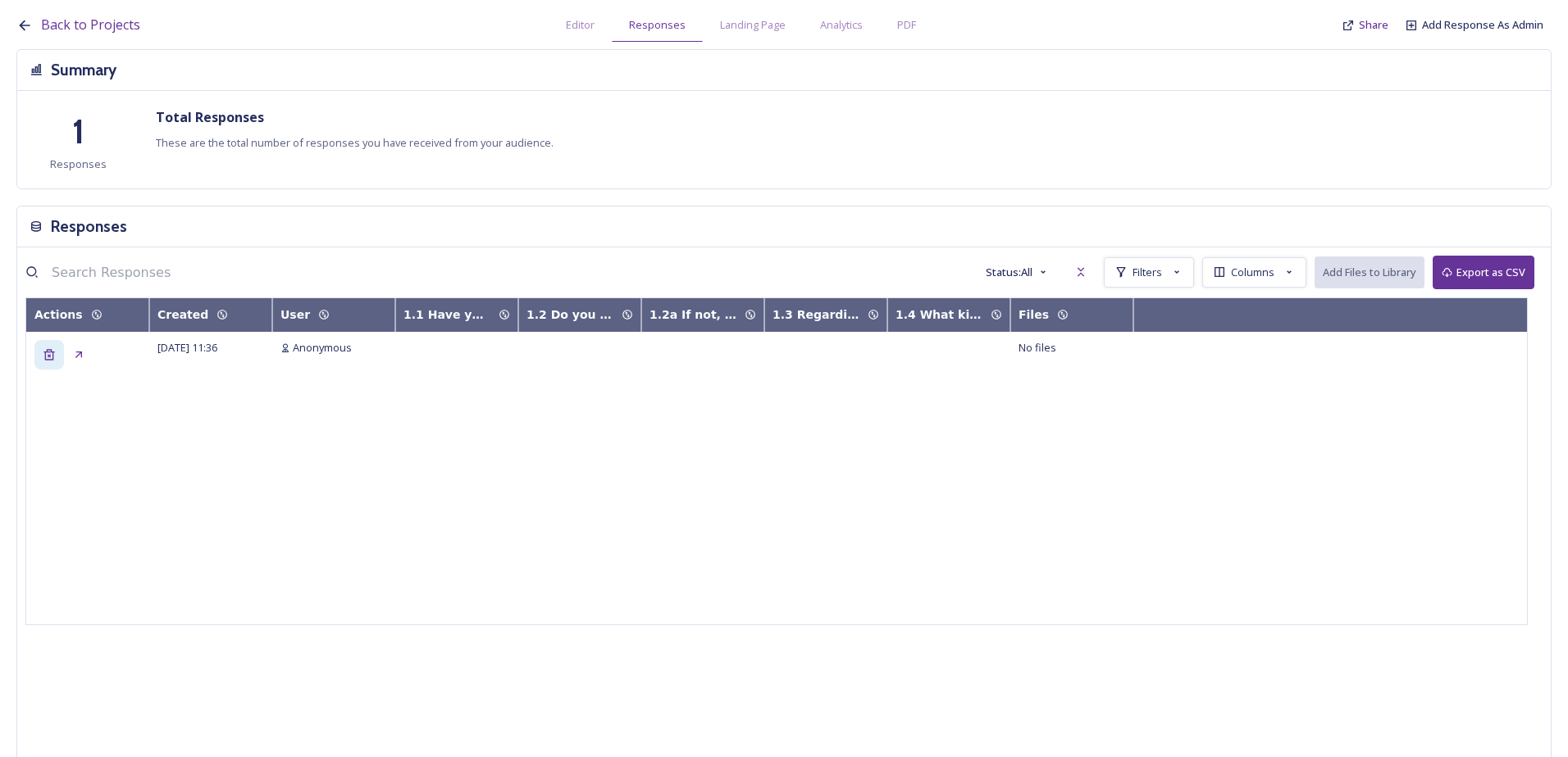
click at [36, 355] on div "Delete" at bounding box center [49, 354] width 29 height 29
click at [586, 26] on span "Editor" at bounding box center [580, 25] width 28 height 16
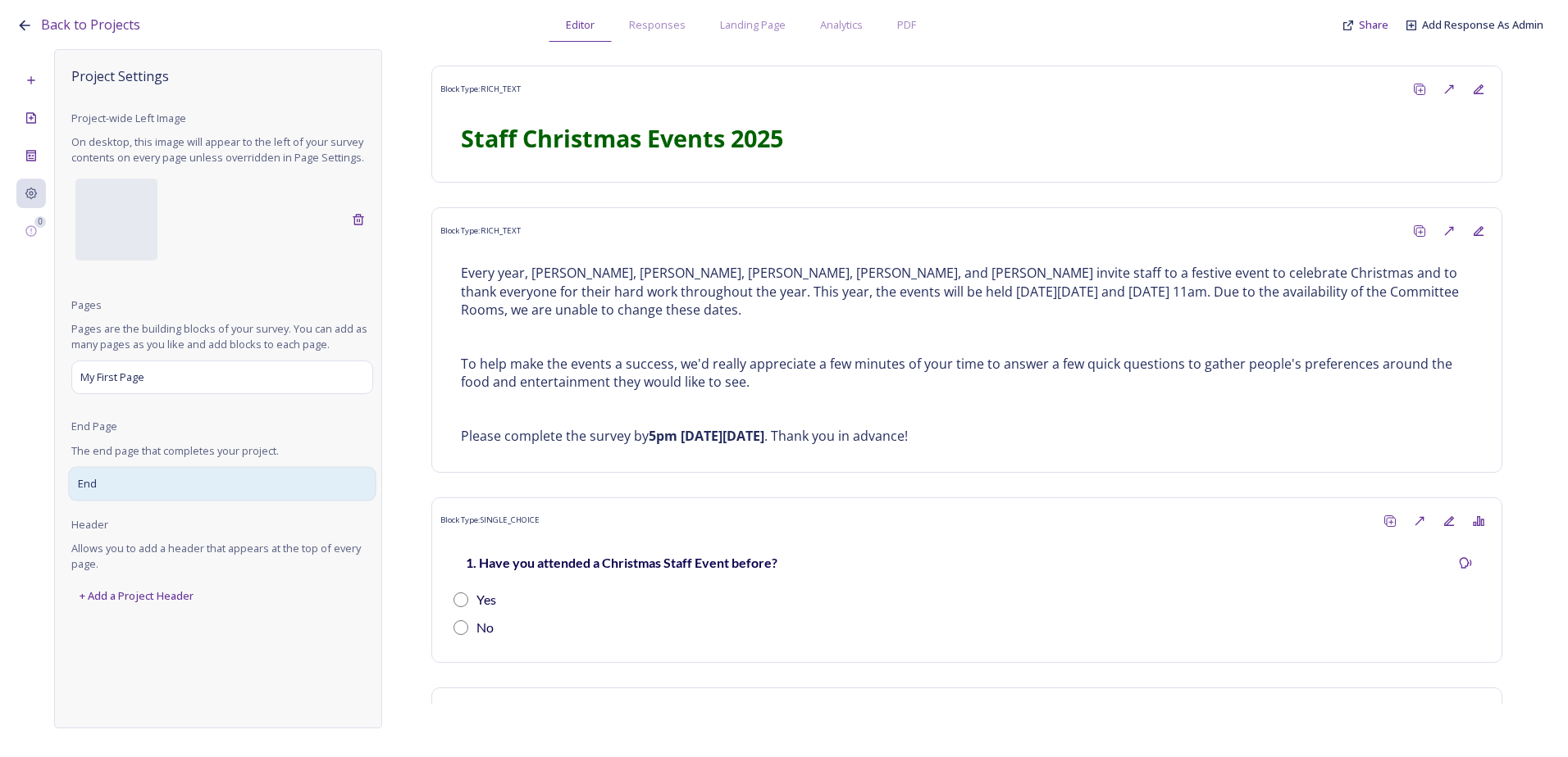
click at [98, 496] on div "End" at bounding box center [222, 483] width 308 height 34
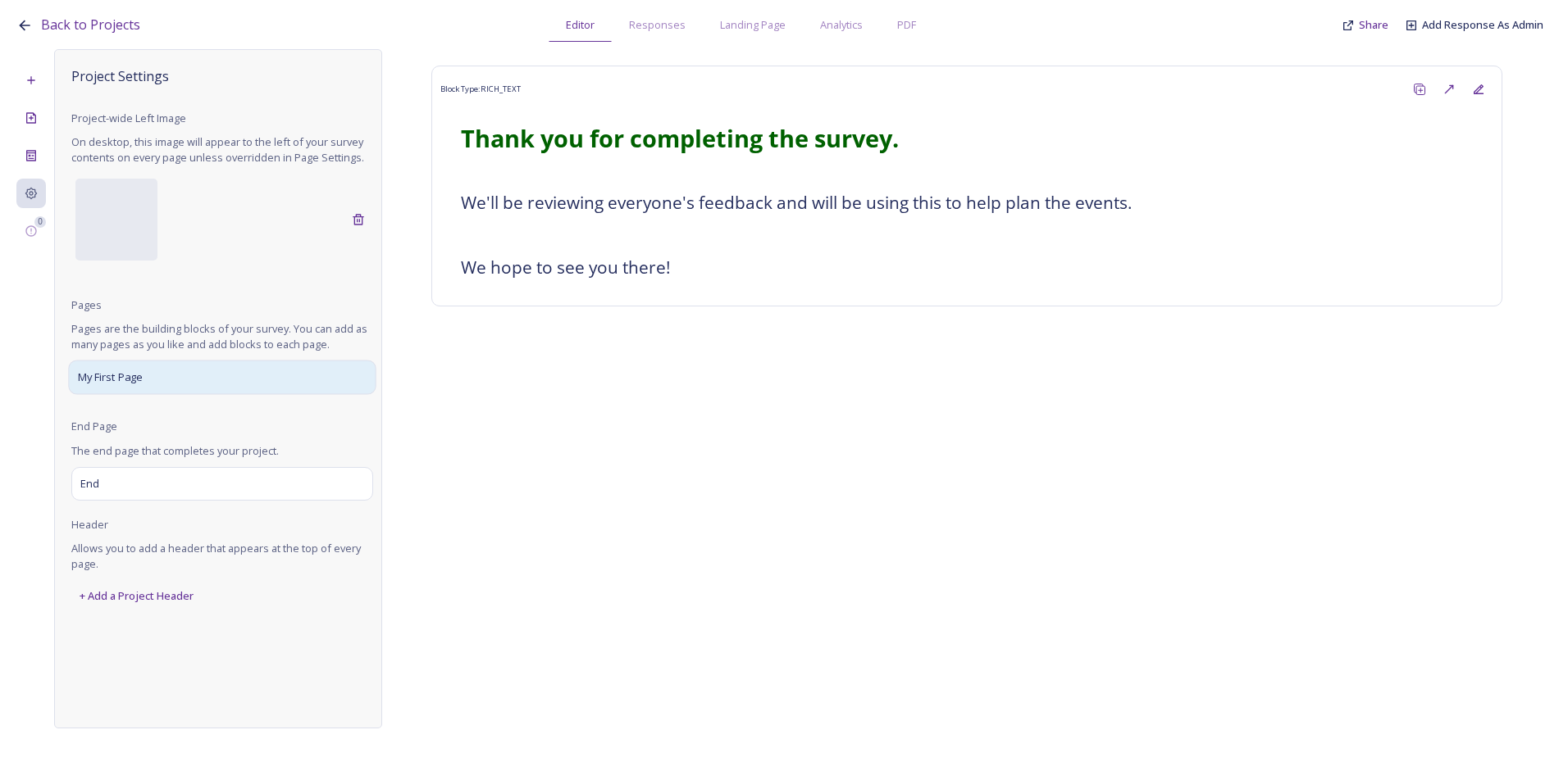
click at [221, 373] on div "My First Page" at bounding box center [222, 377] width 308 height 34
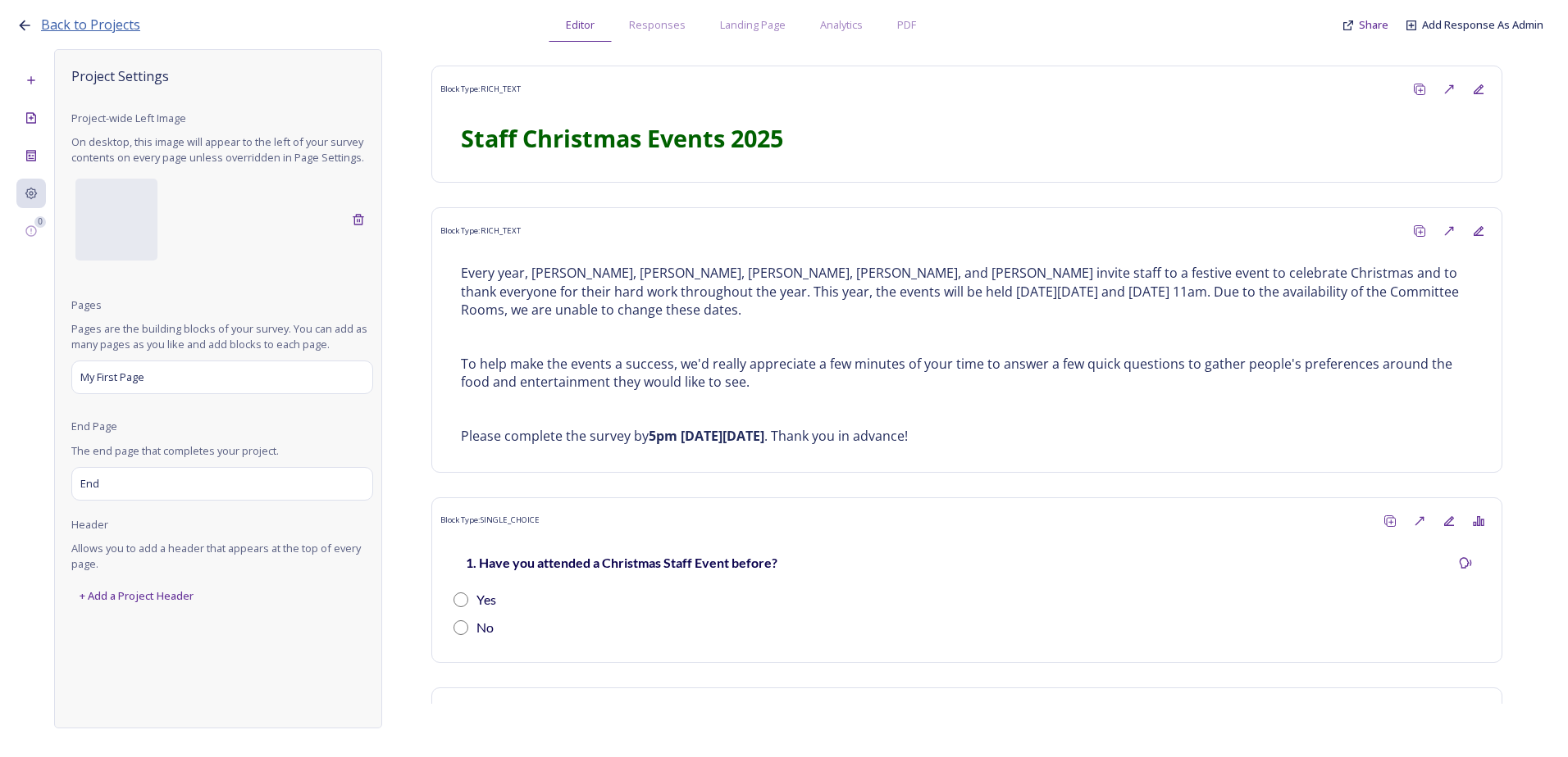
click at [68, 29] on span "Back to Projects" at bounding box center [90, 25] width 99 height 18
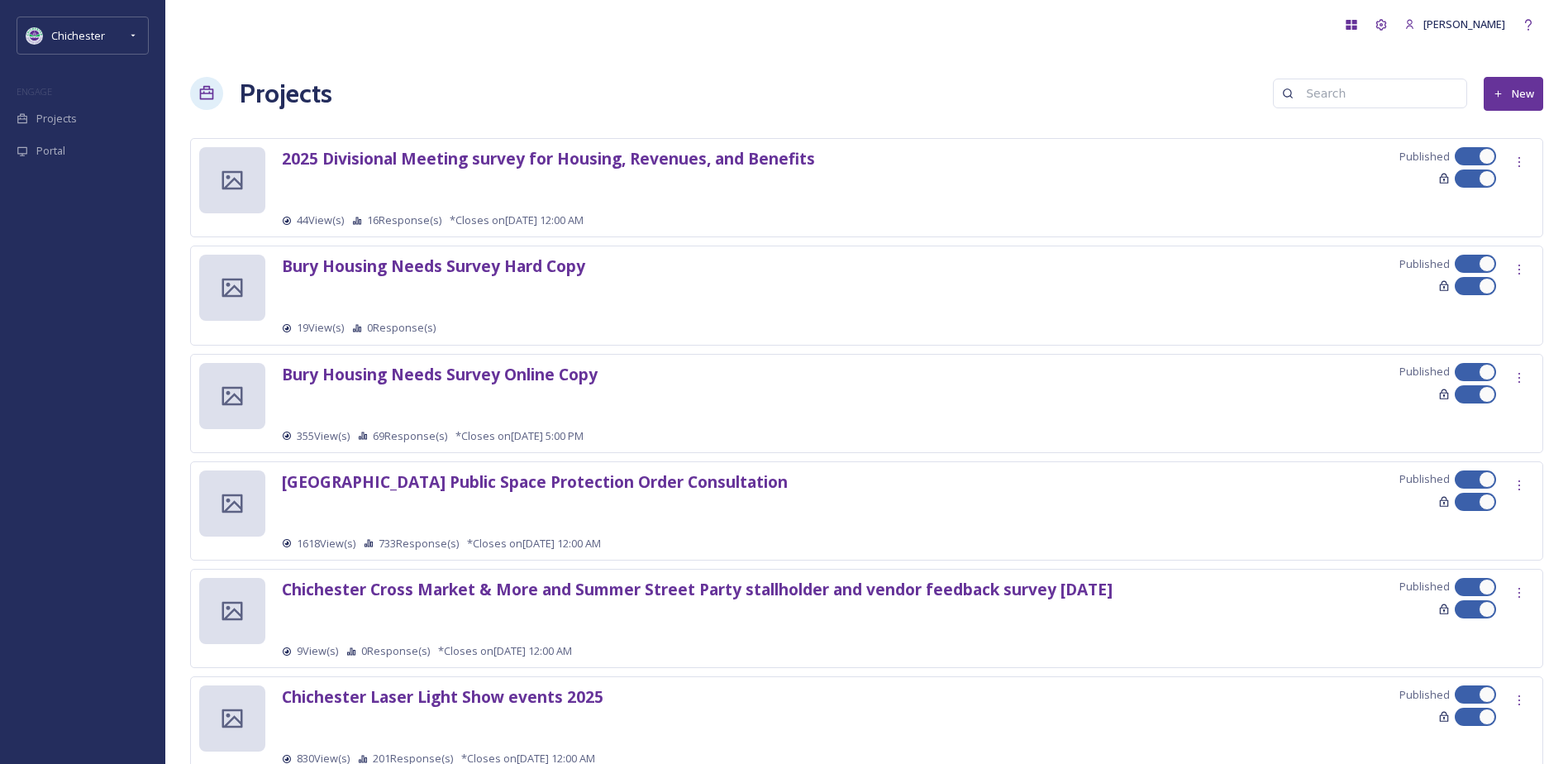
click at [1498, 95] on icon at bounding box center [1498, 93] width 5 height 5
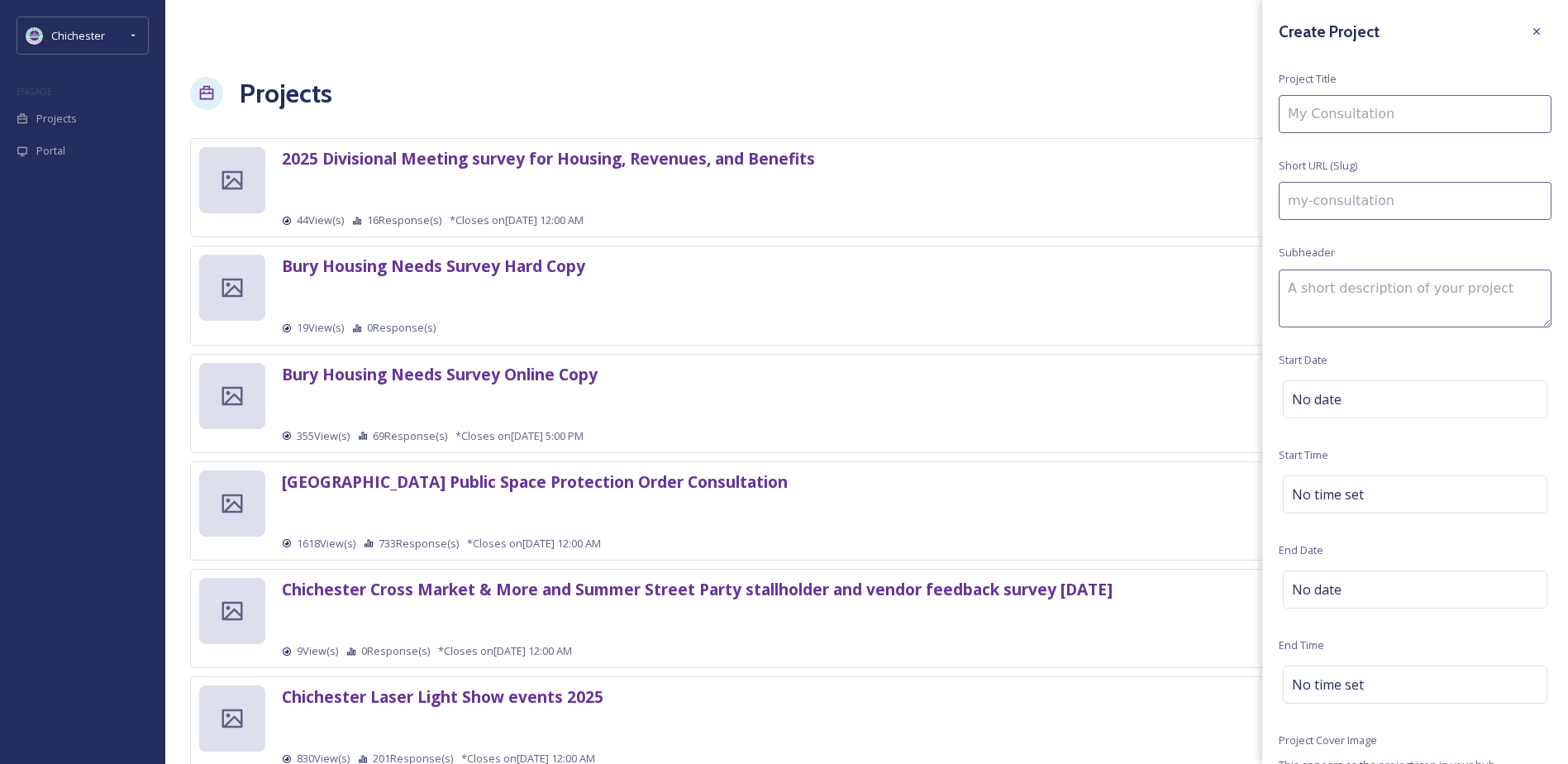
click at [1322, 122] on input at bounding box center [1415, 114] width 273 height 38
click at [1330, 100] on input at bounding box center [1415, 114] width 273 height 38
click at [1380, 97] on input at bounding box center [1415, 114] width 273 height 38
type input "C"
type input "c"
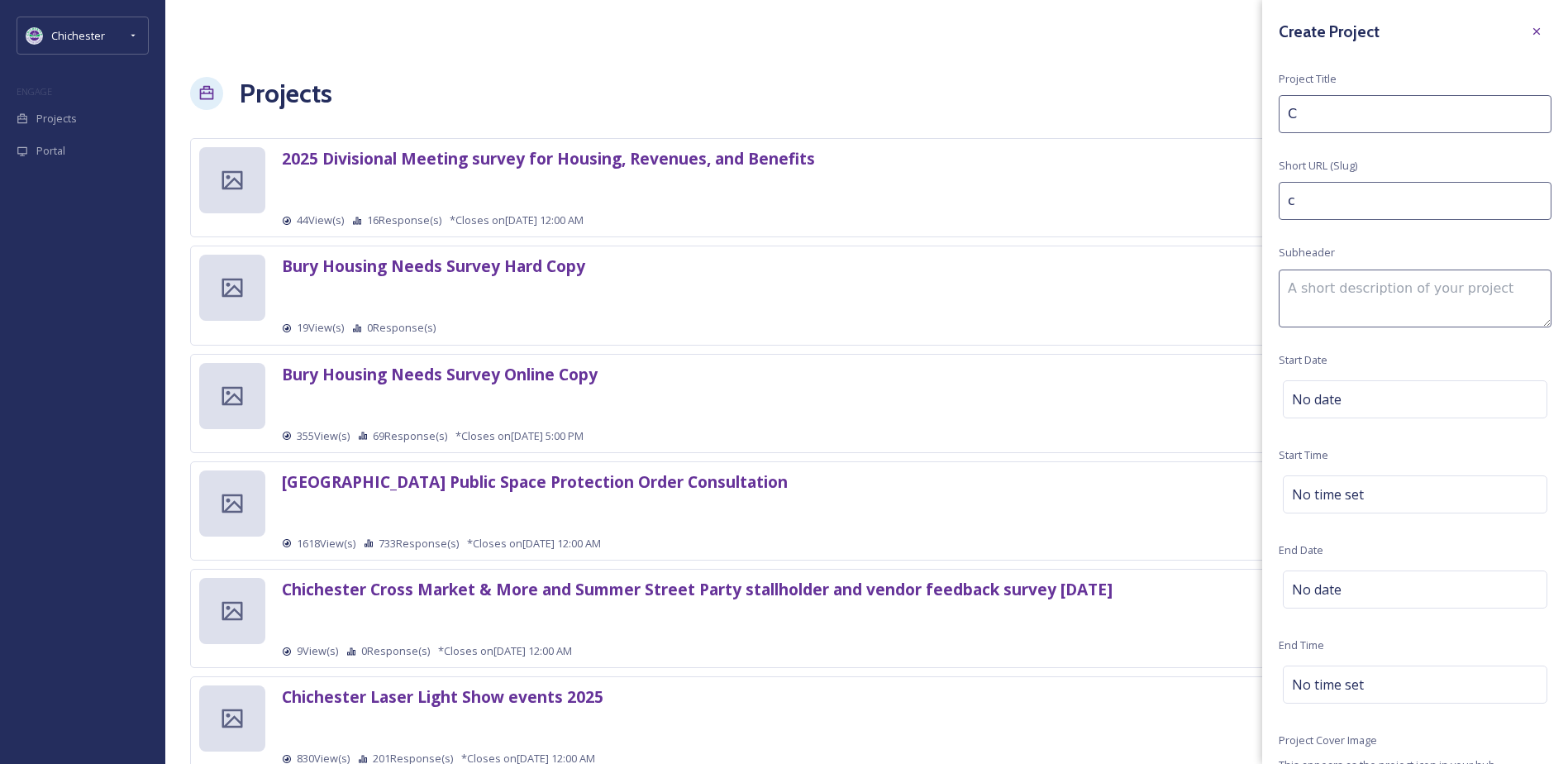
type input "Ch"
type input "ch"
type input "Chr"
type input "chr"
type input "Chri"
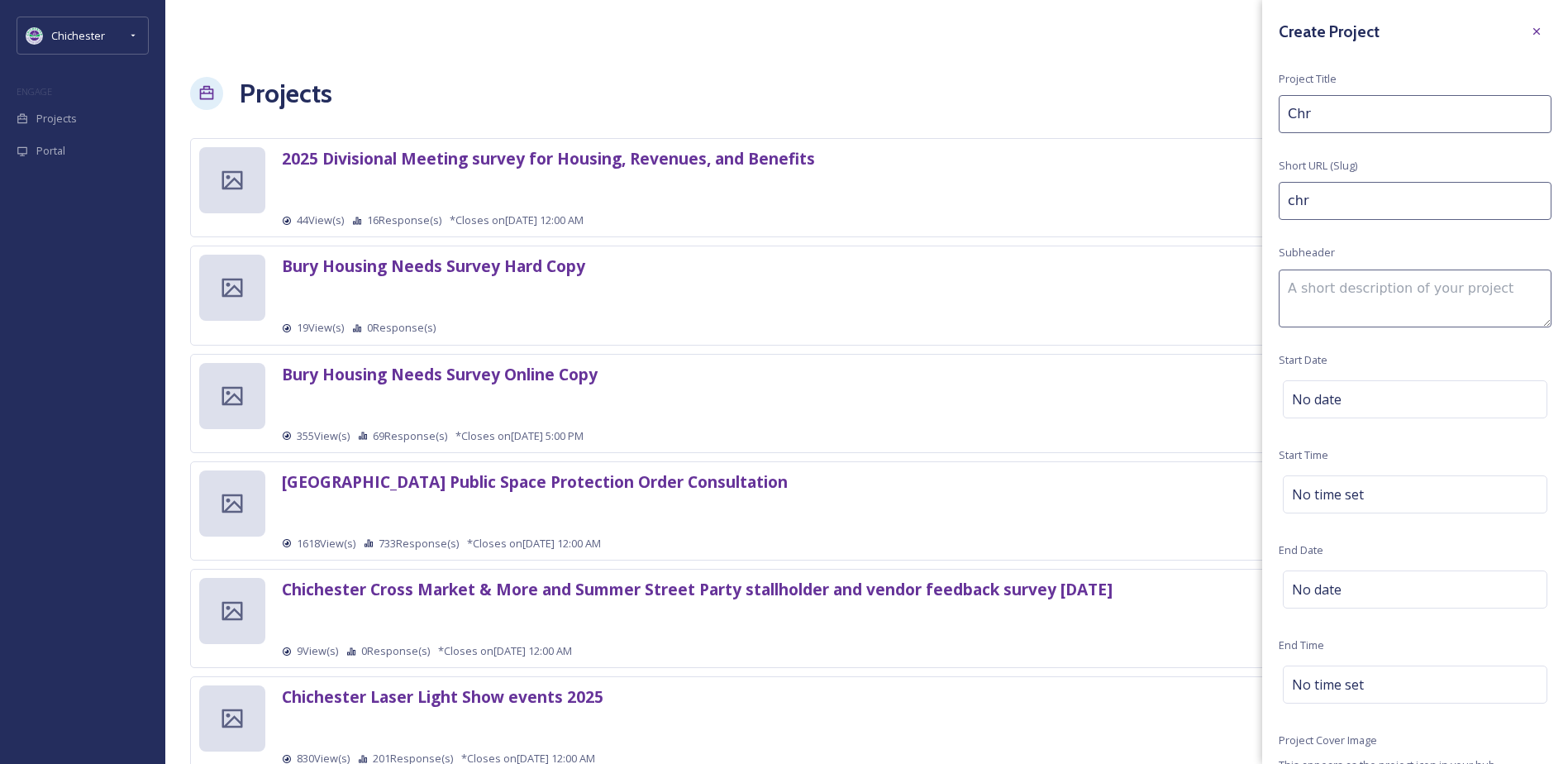
type input "chri"
type input "Chris"
type input "chris"
type input "Christ"
type input "christ"
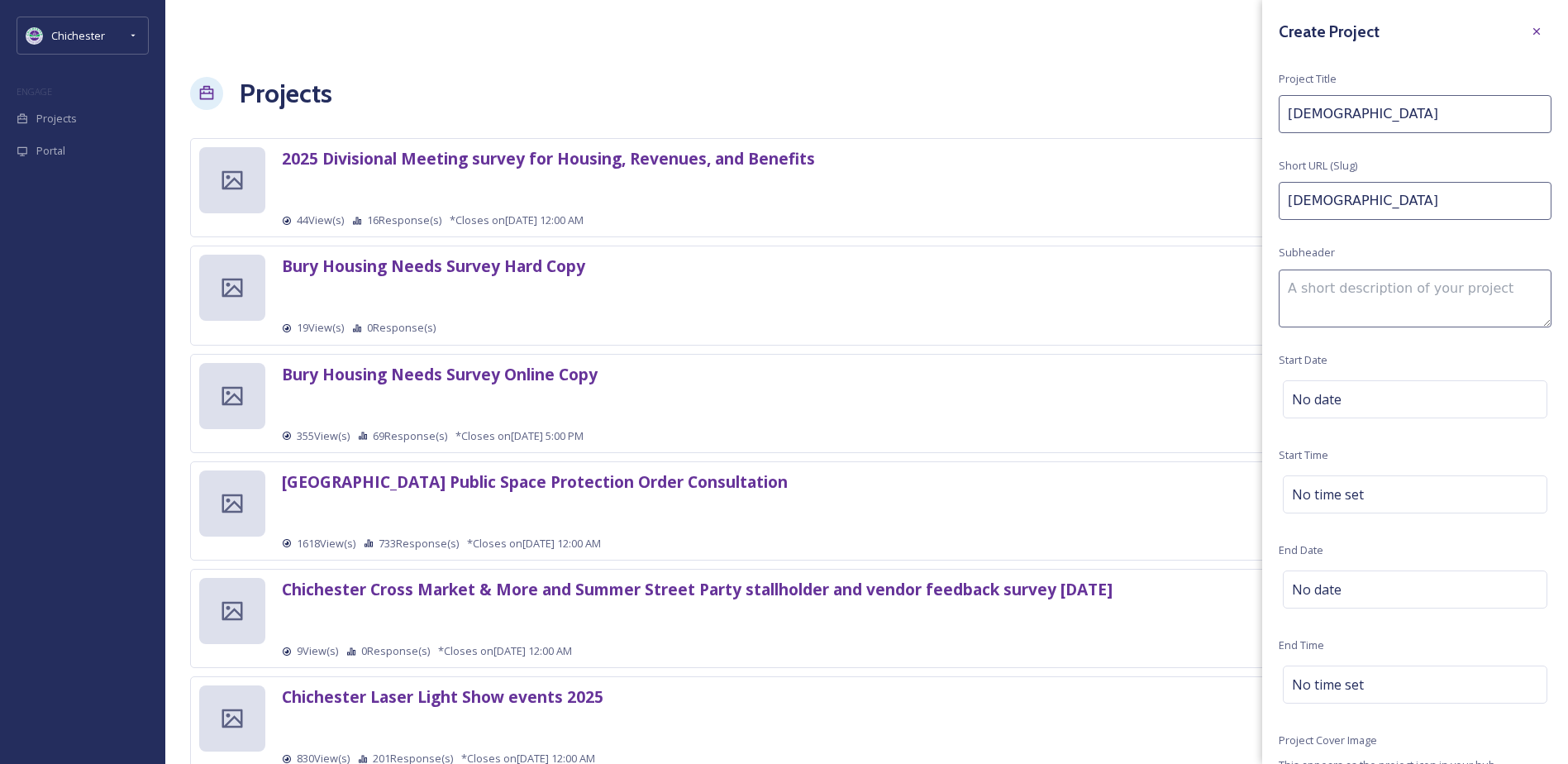
type input "Christm"
type input "christm"
type input "Christma"
type input "christma"
type input "Christmas"
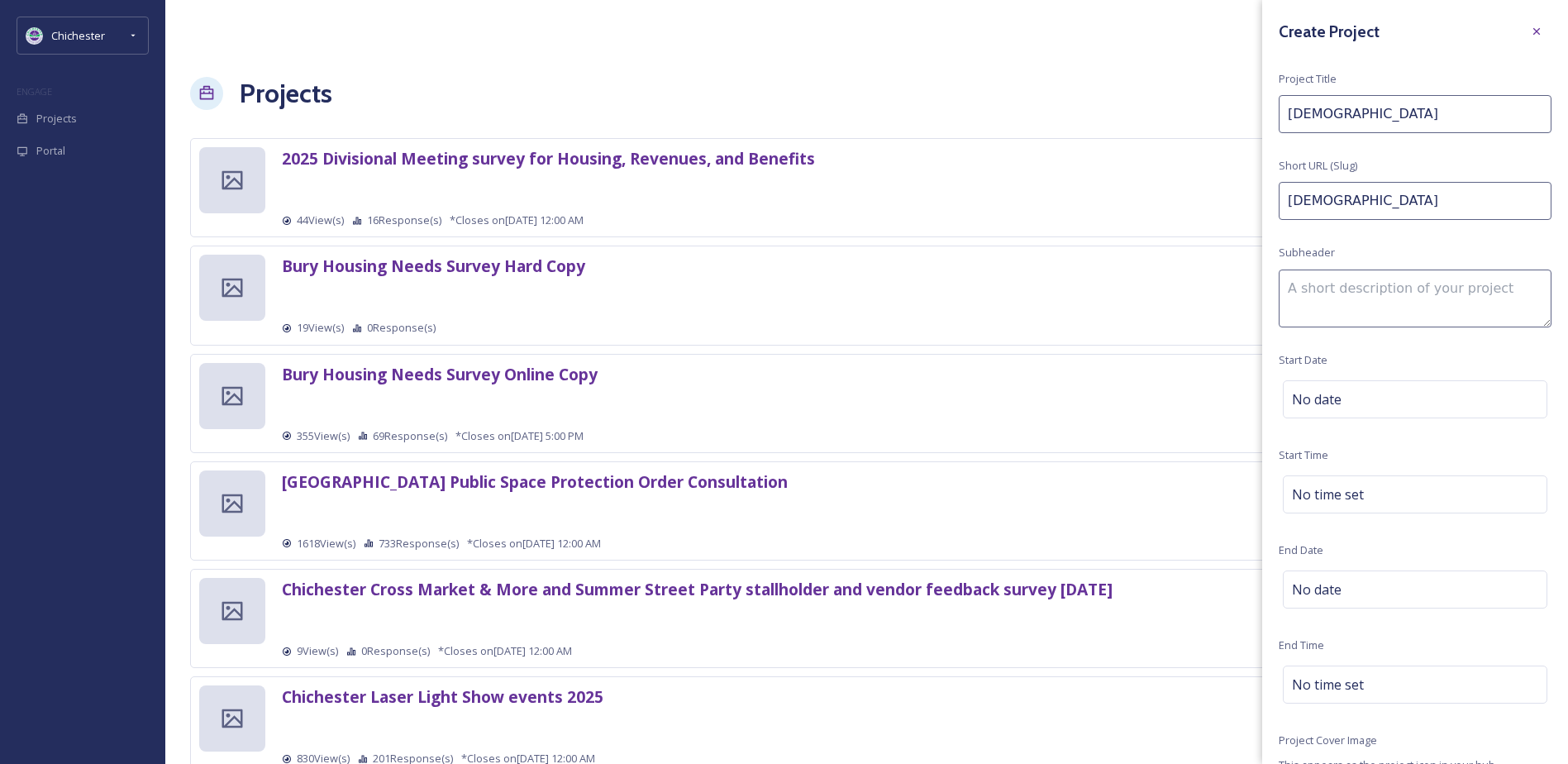
type input "christmas"
type input "Christmas"
type input "christmas-"
type input "Christmas E"
type input "christmas-e"
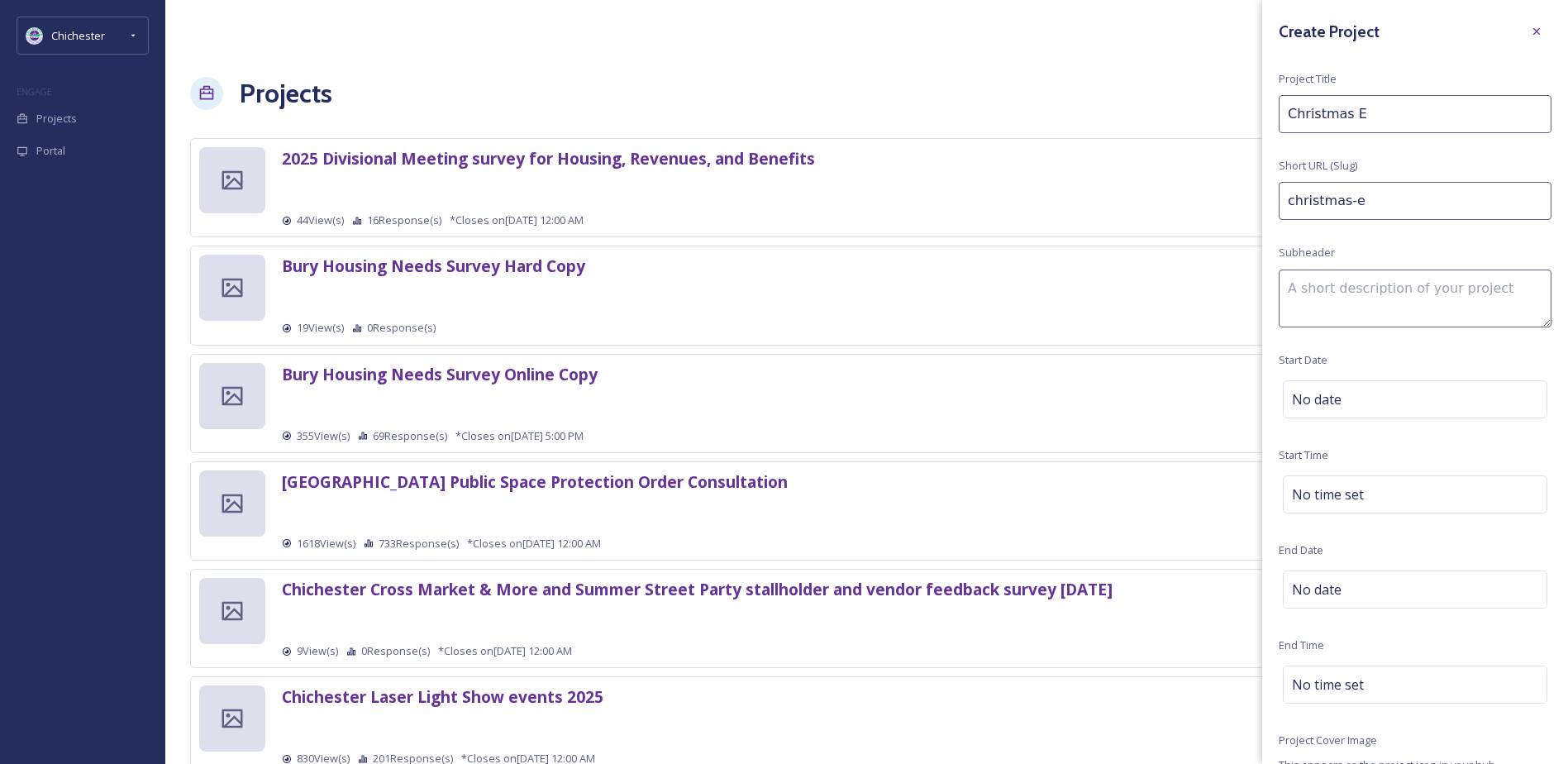
type input "Christmas Ee"
type input "christmas-ee"
type input "Christmas E"
type input "christmas-e"
type input "Christmas Ev"
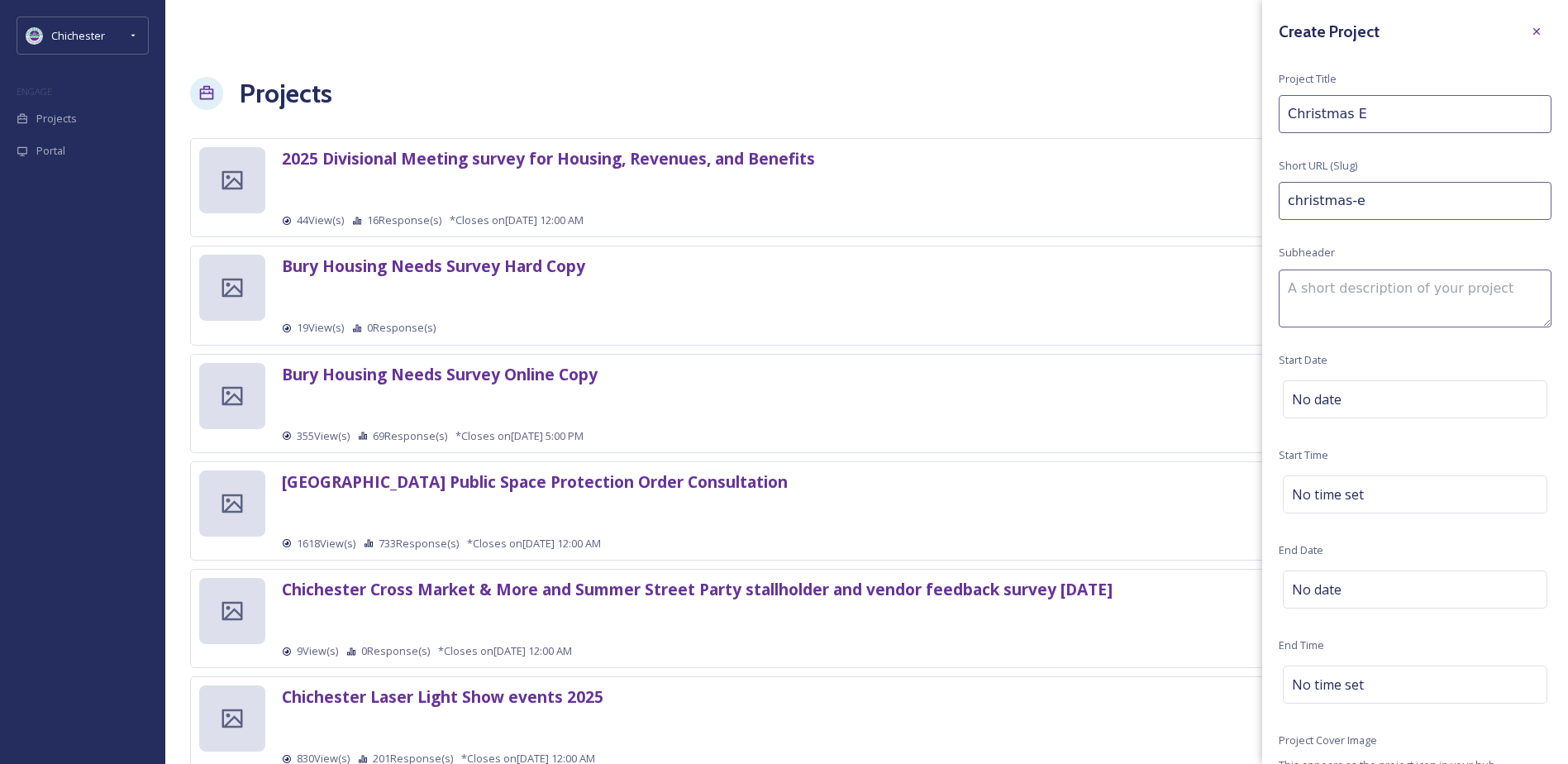
type input "christmas-ev"
type input "Christmas Eve"
type input "christmas-eve"
type input "Christmas Evem"
type input "christmas-evem"
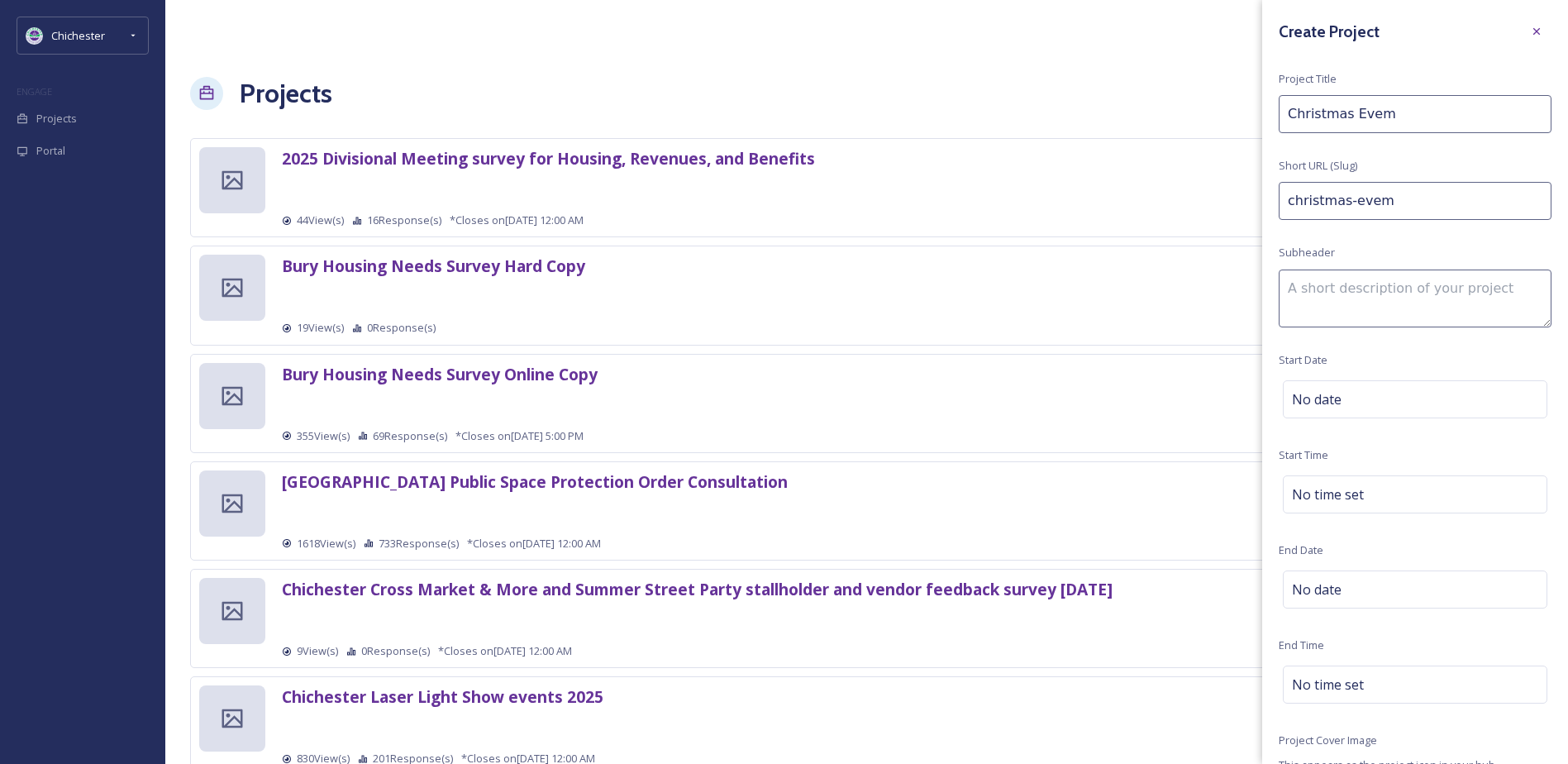
type input "Christmas Evemt"
type input "christmas-evemt"
type input "Christmas Evemts"
type input "christmas-evemts"
type input "Christmas Evemts"
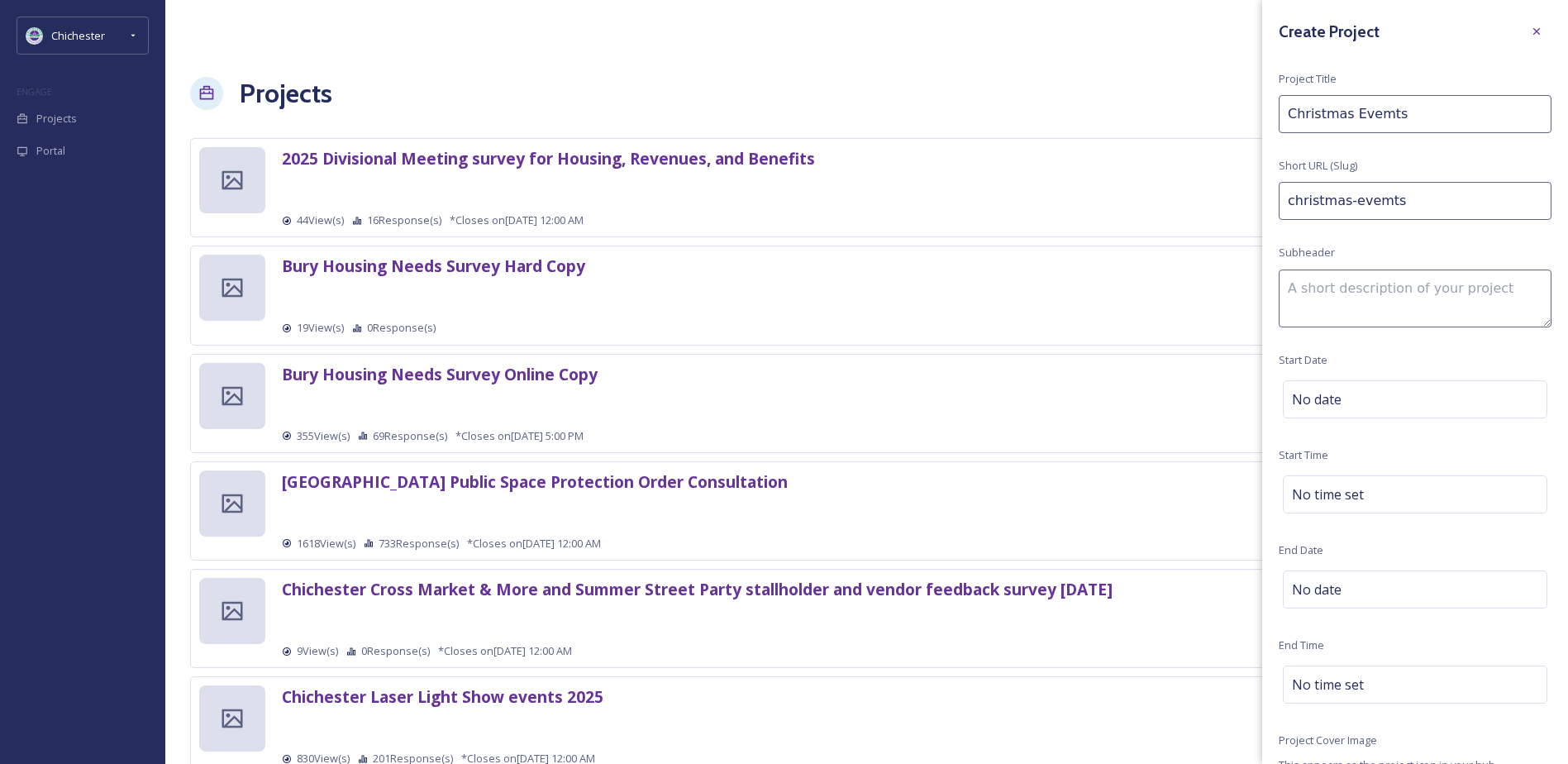
type input "christmas-evemts-"
type input "Christmas Evemts 2"
type input "christmas-evemts-2"
type input "Christmas Evemts 20"
type input "christmas-evemts-20"
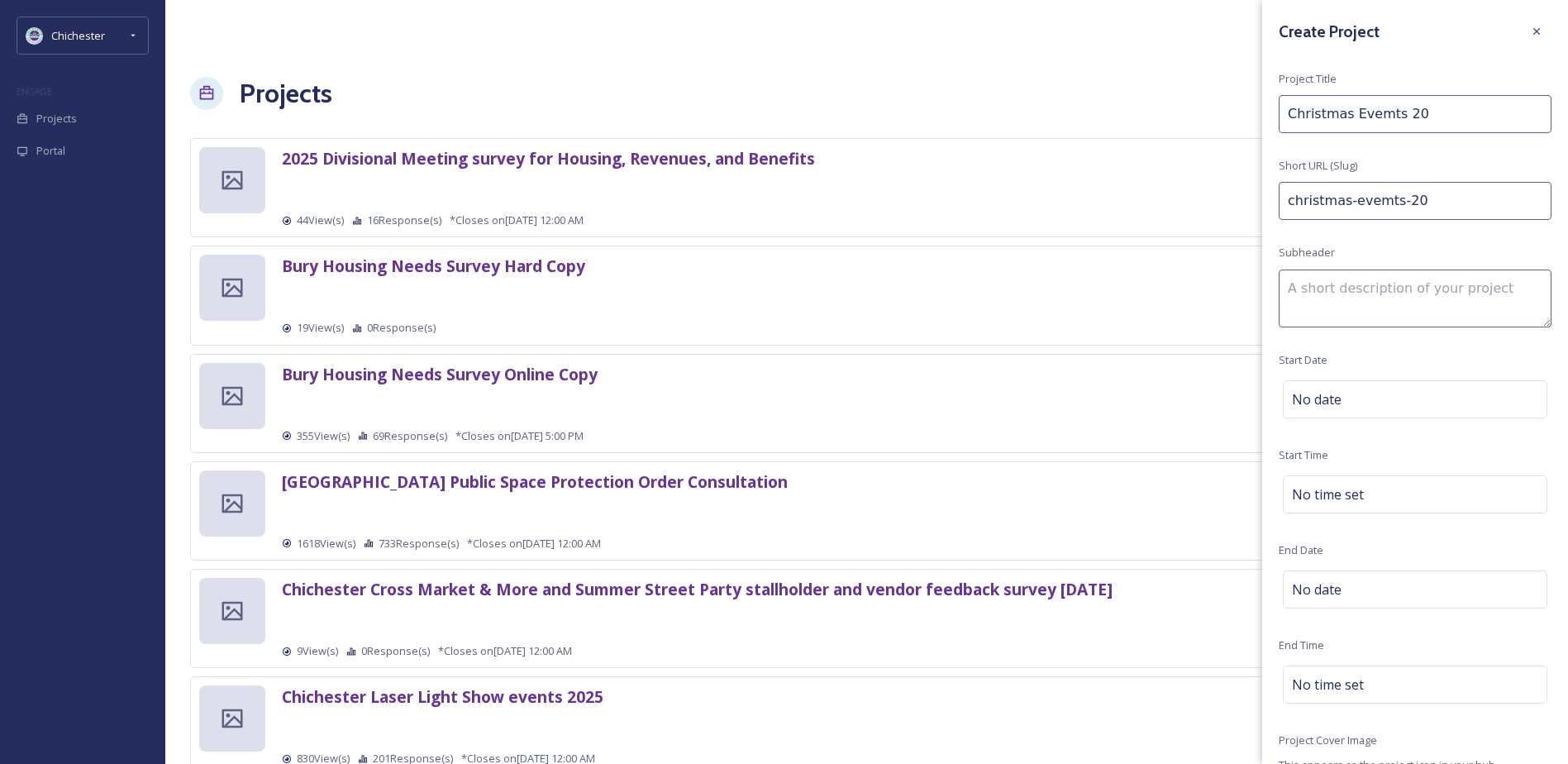
type input "Christmas Evemts 202"
type input "christmas-evemts-202"
type input "Christmas Evemts 2025"
type input "christmas-evemts-2025"
type input "Christmas Events 2025"
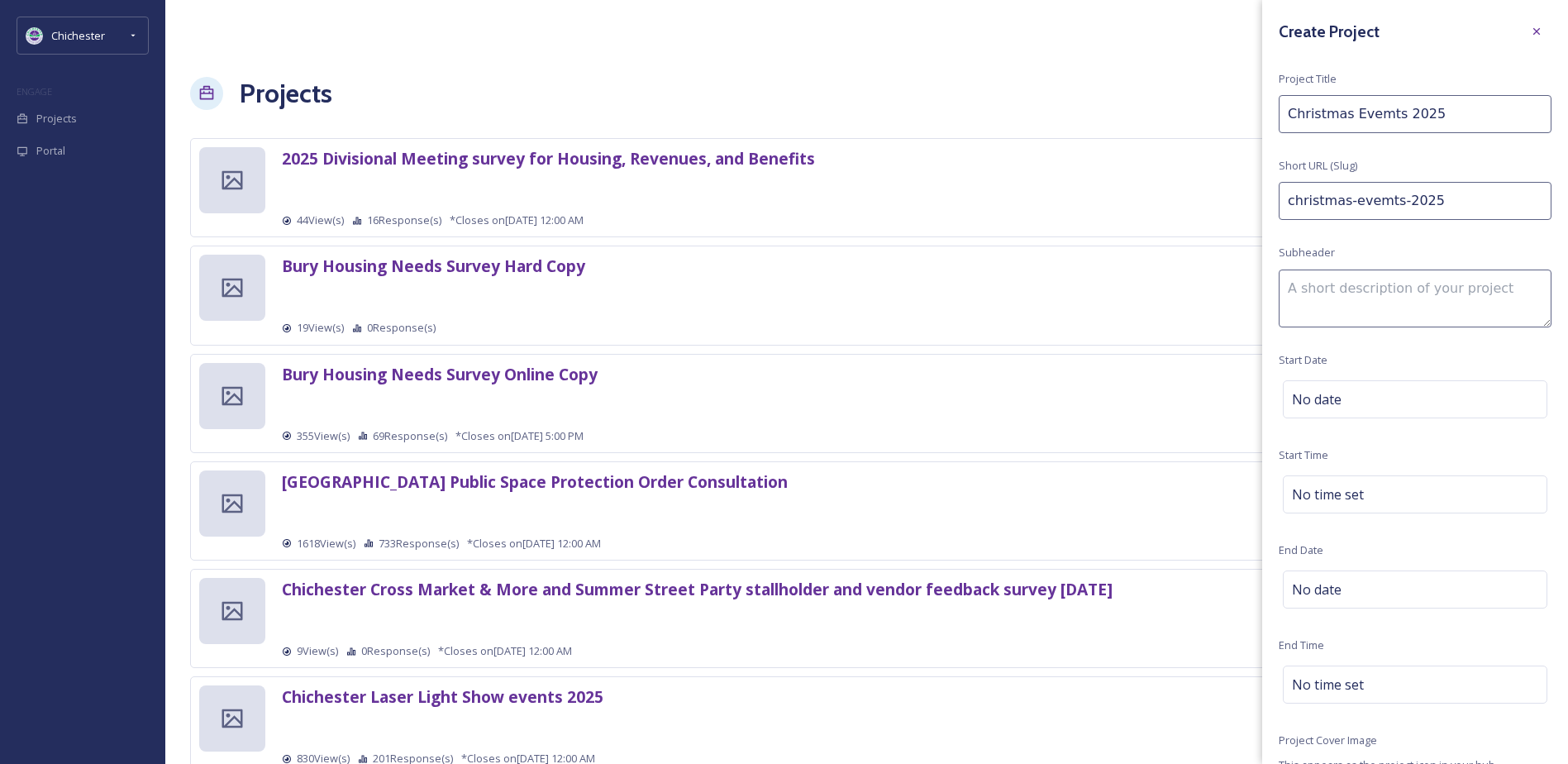
type input "christmas-events-2025"
type input "Christmas Events 2025"
click at [1383, 402] on div "No date" at bounding box center [1415, 399] width 265 height 38
click at [1389, 406] on input "text" at bounding box center [1365, 398] width 165 height 37
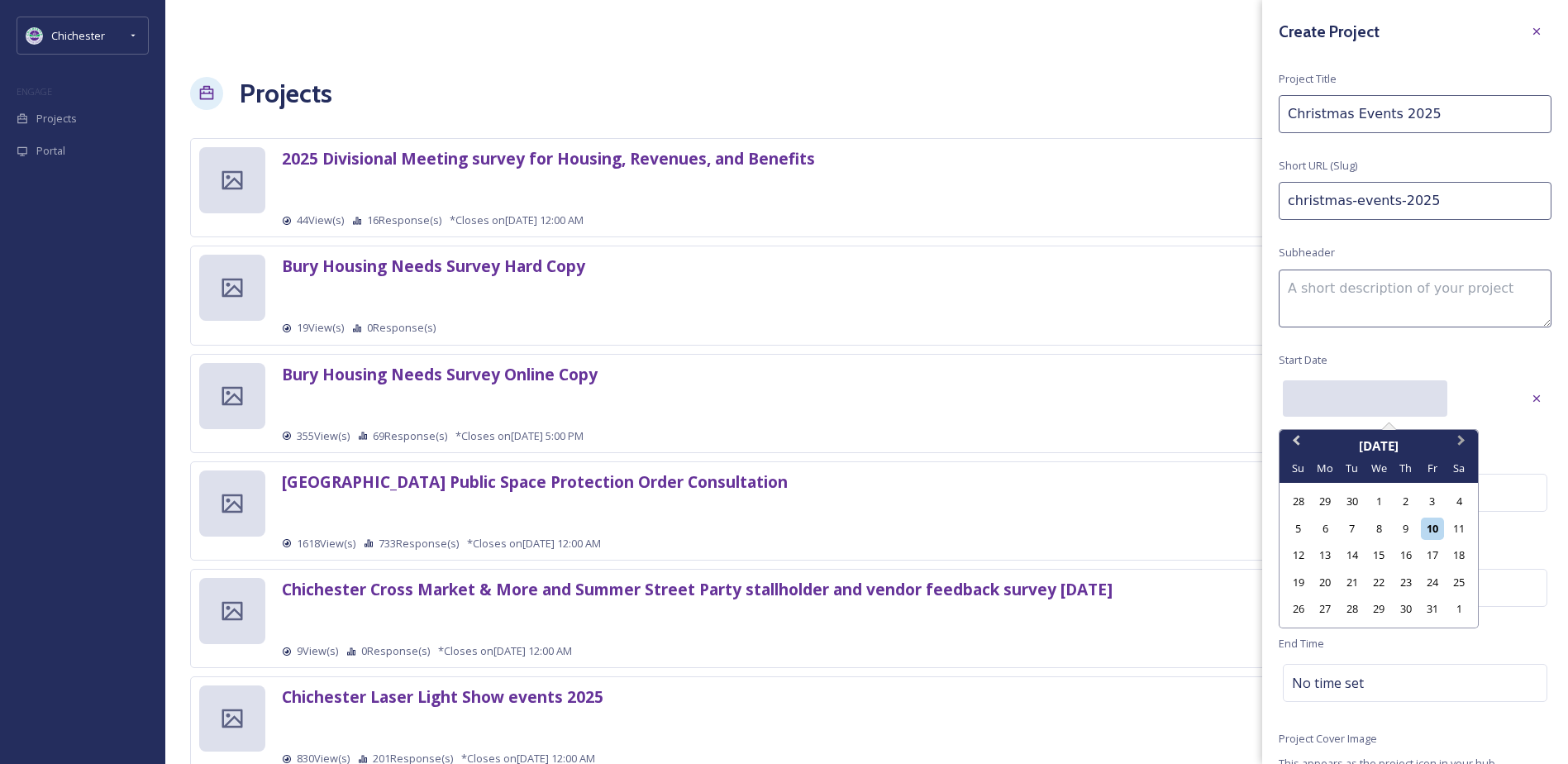
click at [1463, 437] on button "Next Month" at bounding box center [1463, 445] width 27 height 27
click at [1455, 604] on div "29" at bounding box center [1458, 609] width 22 height 22
type input "11/29/2025"
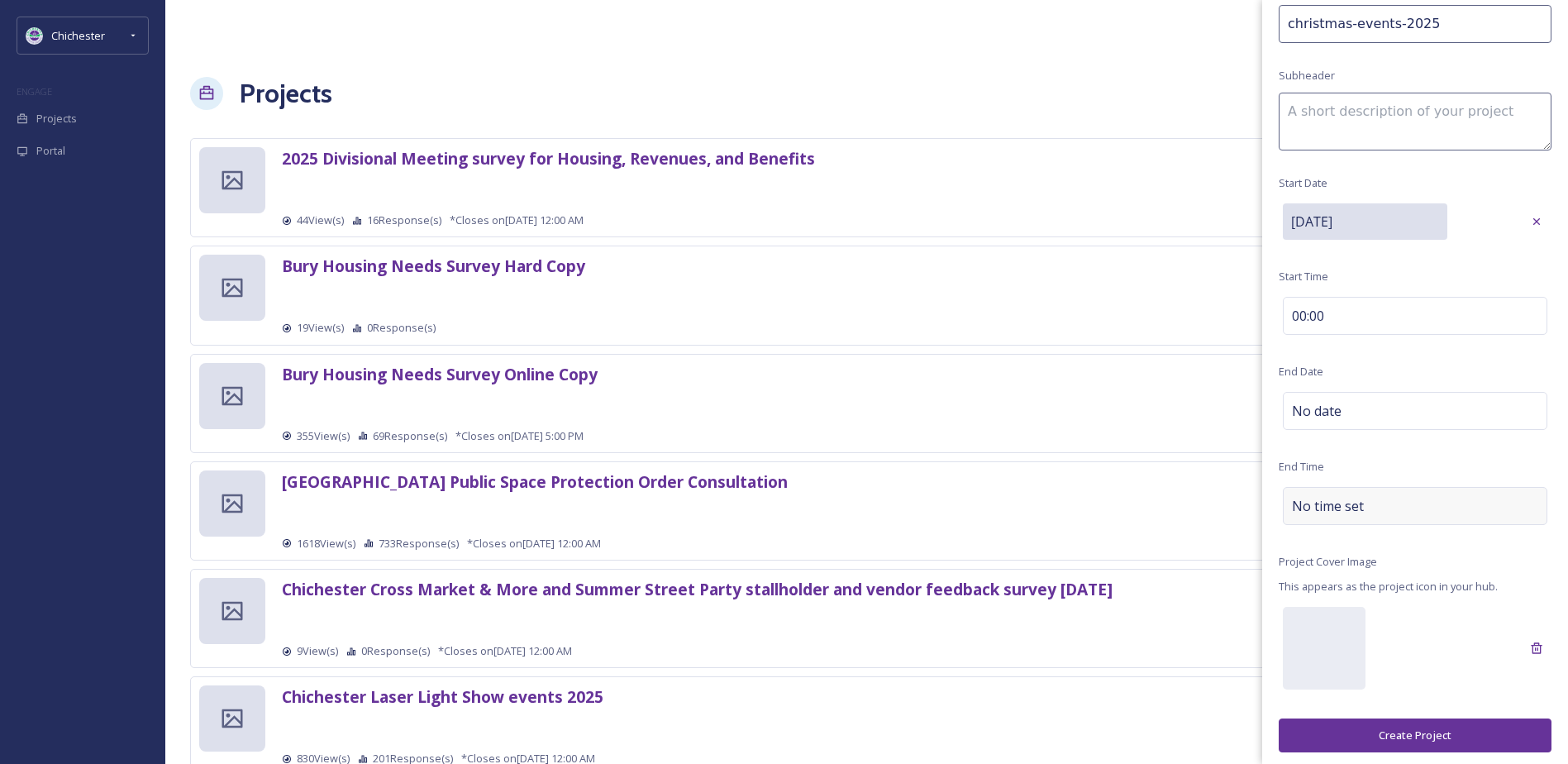
scroll to position [182, 0]
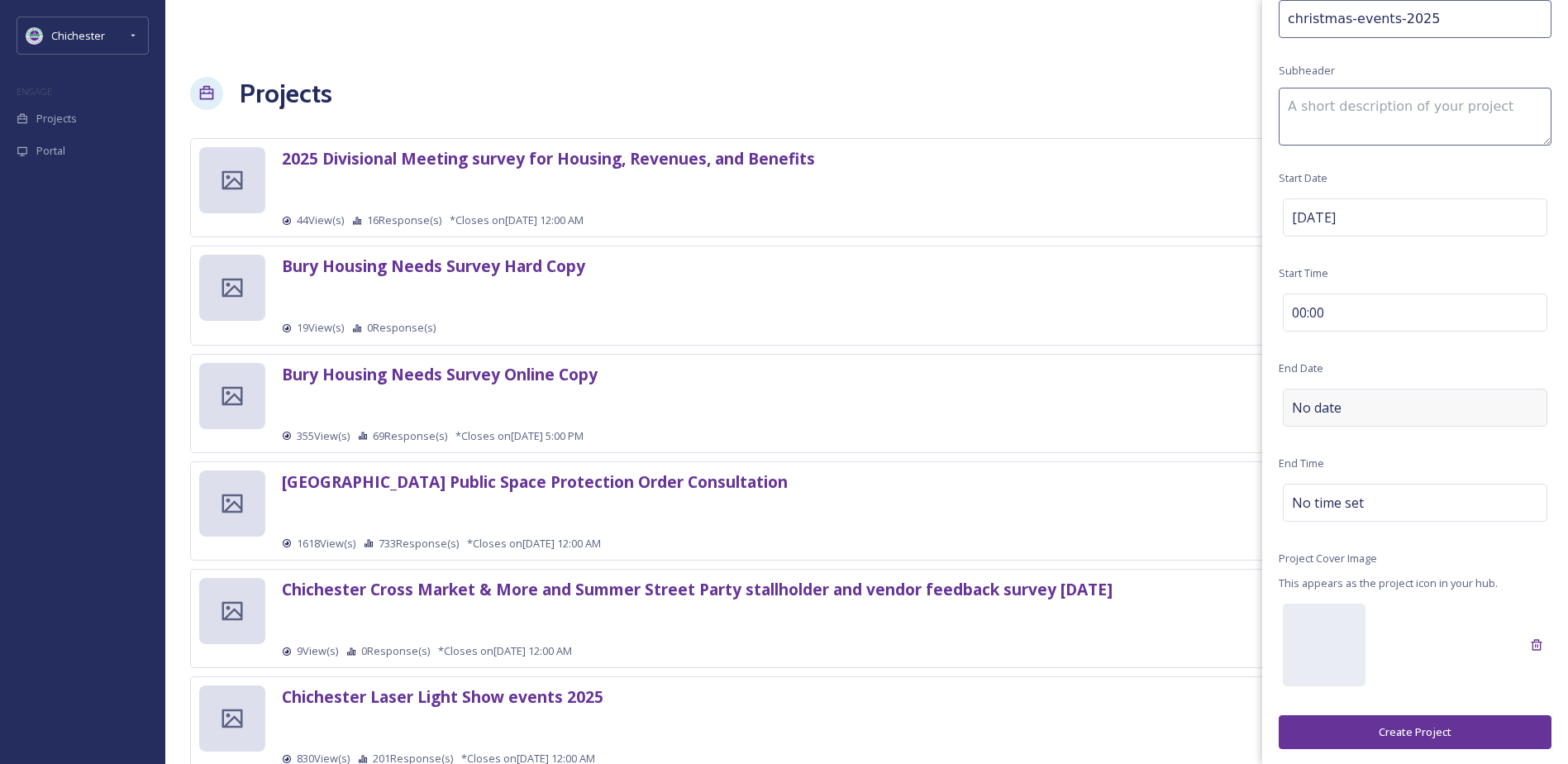
click at [1401, 410] on div "No date" at bounding box center [1415, 407] width 265 height 38
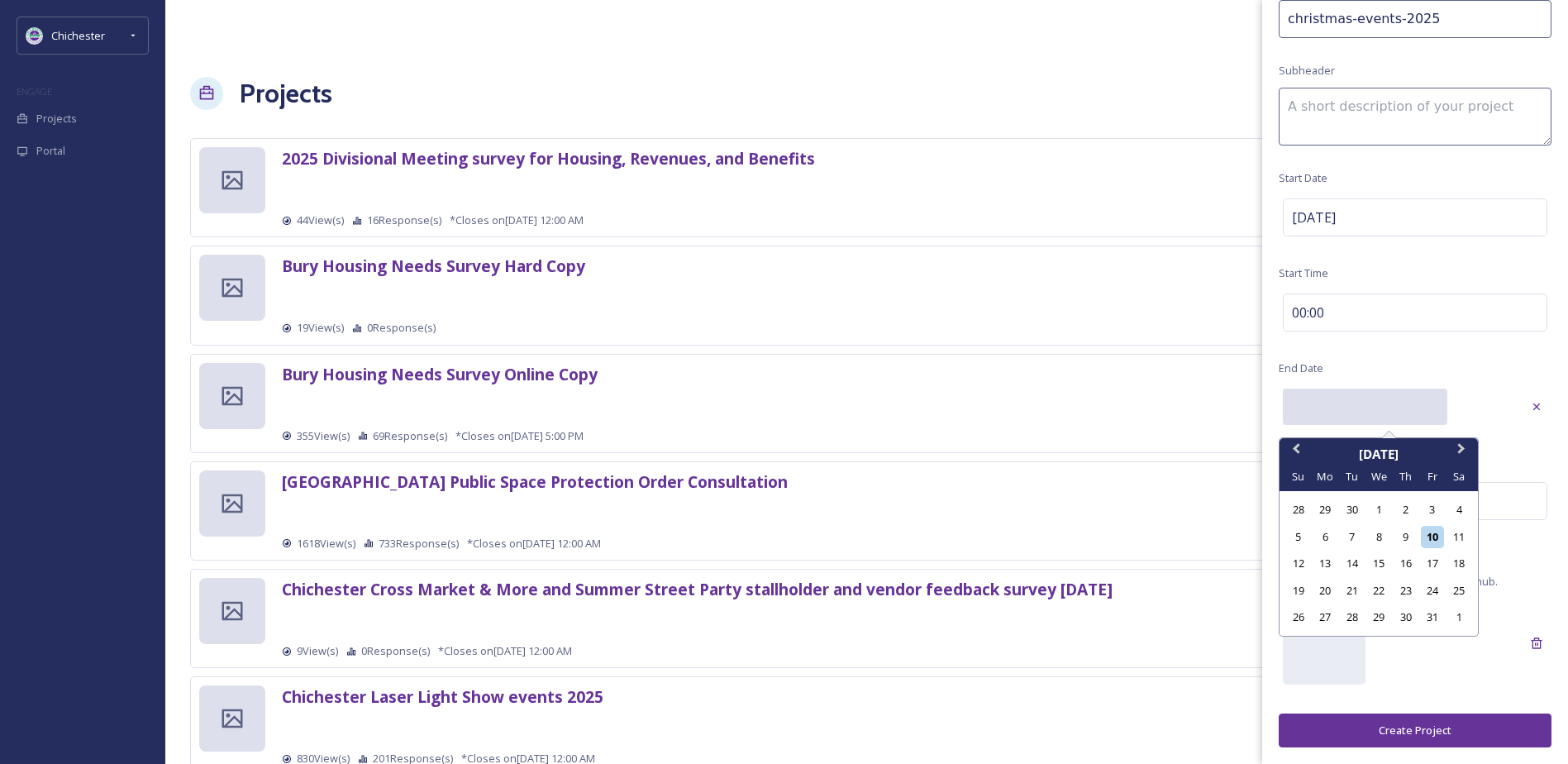
click at [1397, 410] on input "text" at bounding box center [1365, 407] width 165 height 37
click at [1458, 458] on button "Next Month" at bounding box center [1463, 454] width 27 height 27
click at [1458, 456] on button "Next Month" at bounding box center [1463, 454] width 27 height 27
click at [1356, 590] on div "23" at bounding box center [1352, 590] width 22 height 22
type input "12/23/2025"
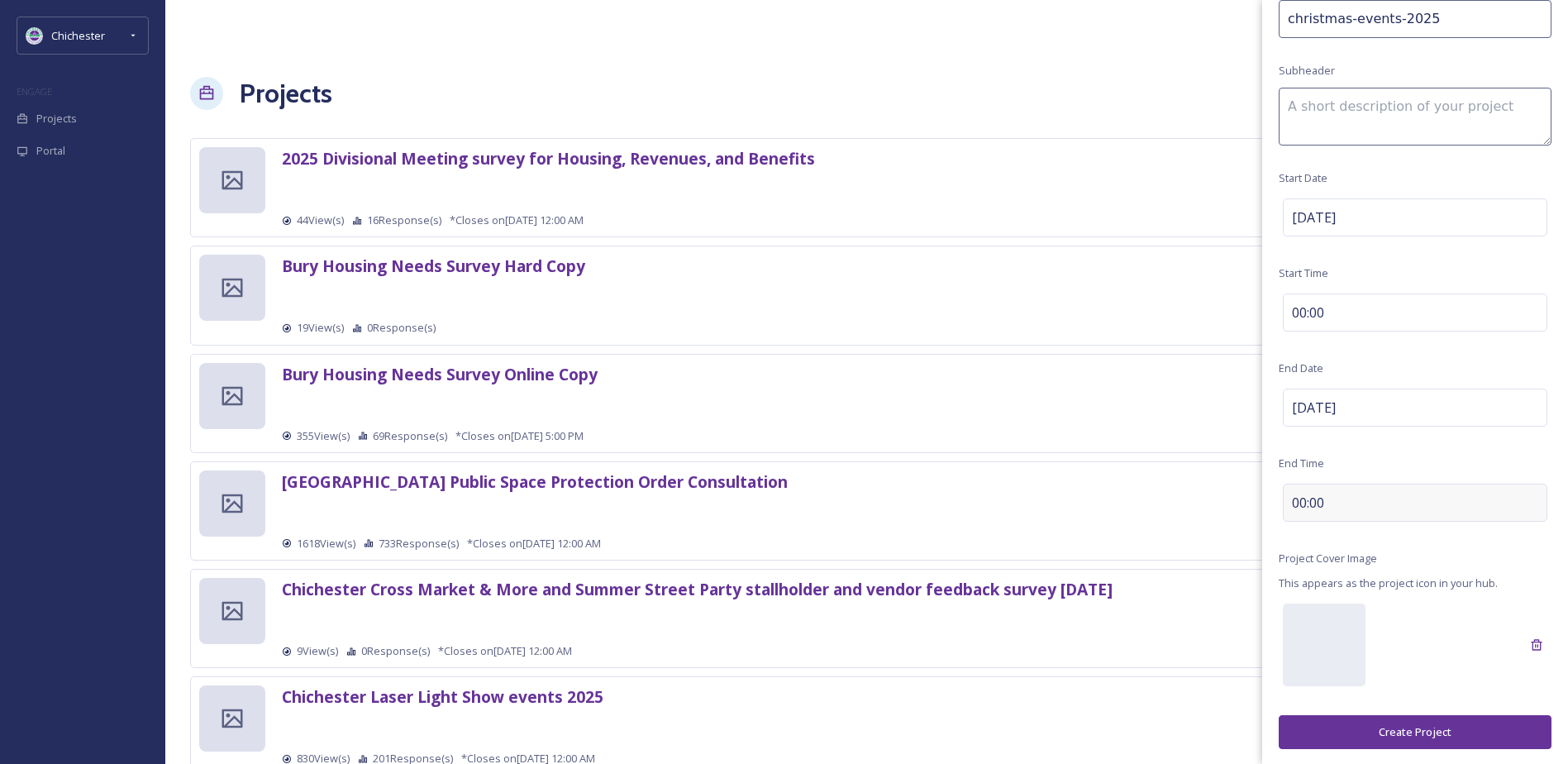
click at [1485, 495] on div "00:00" at bounding box center [1415, 503] width 265 height 38
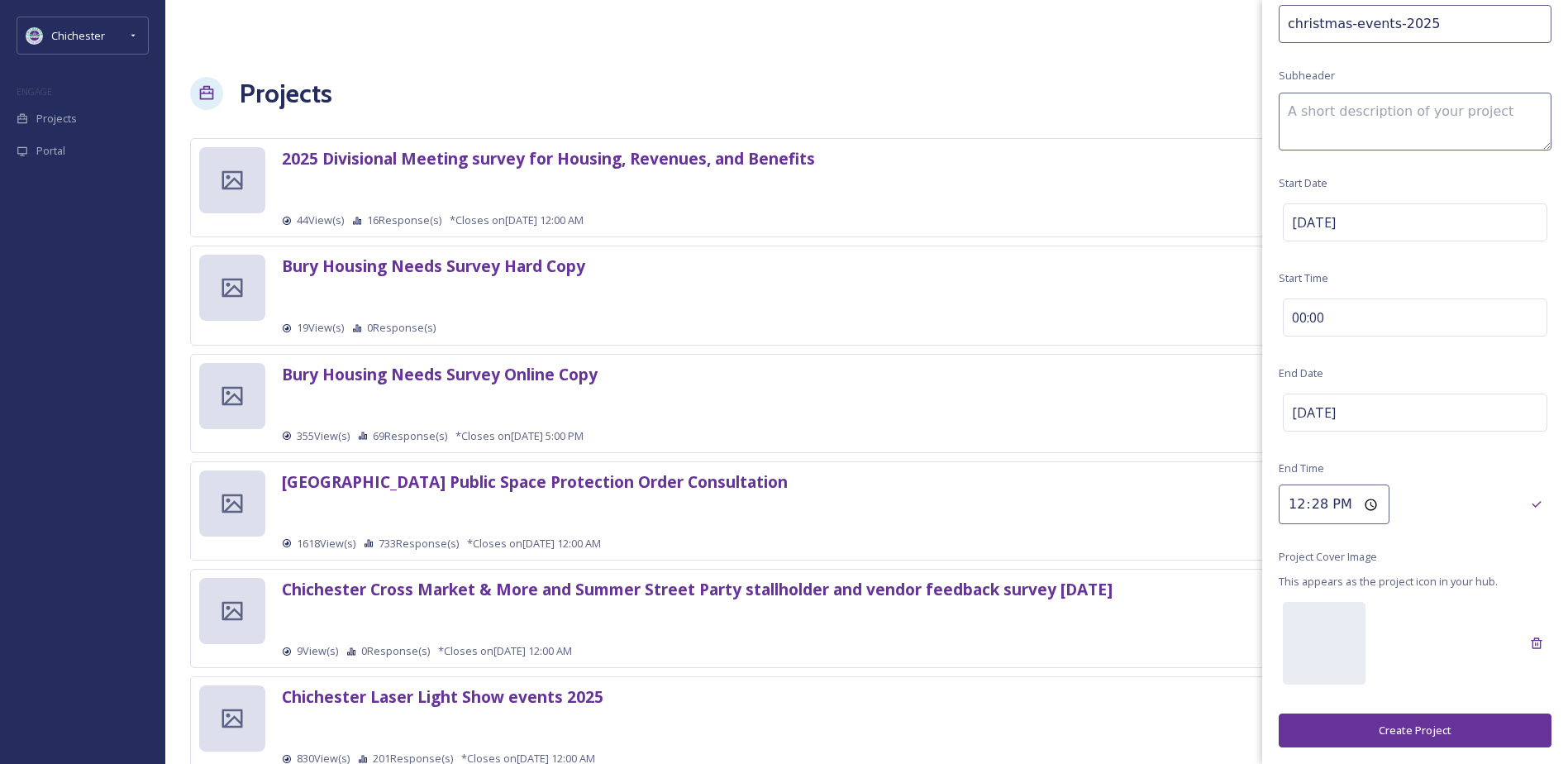
click at [1292, 501] on input "12:28" at bounding box center [1334, 505] width 110 height 40
click at [1295, 505] on input "12:28" at bounding box center [1334, 505] width 110 height 40
type input "23:59"
click at [1530, 506] on icon at bounding box center [1536, 504] width 13 height 13
click at [1384, 740] on button "Create Project" at bounding box center [1415, 731] width 273 height 34
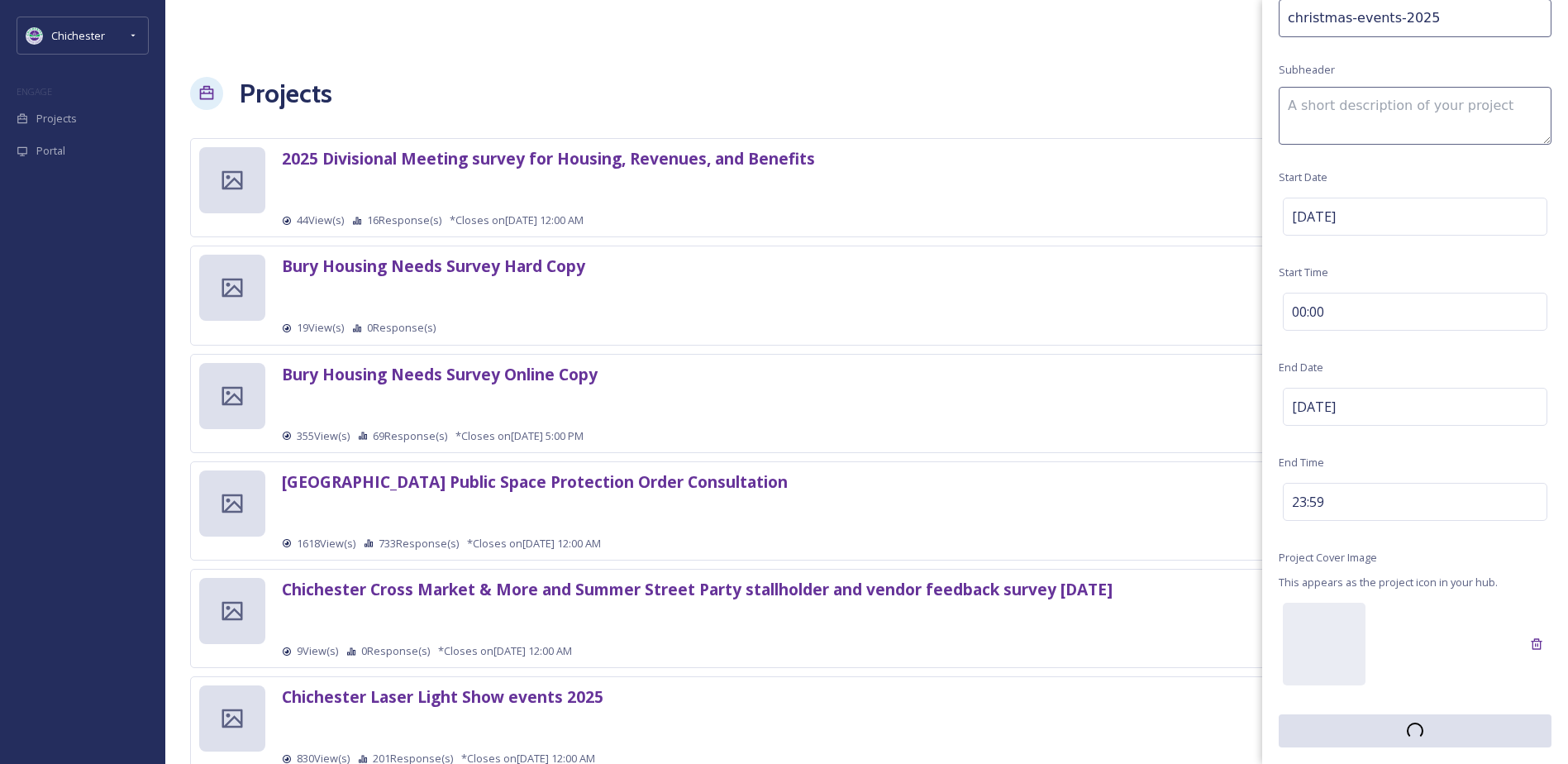
scroll to position [183, 0]
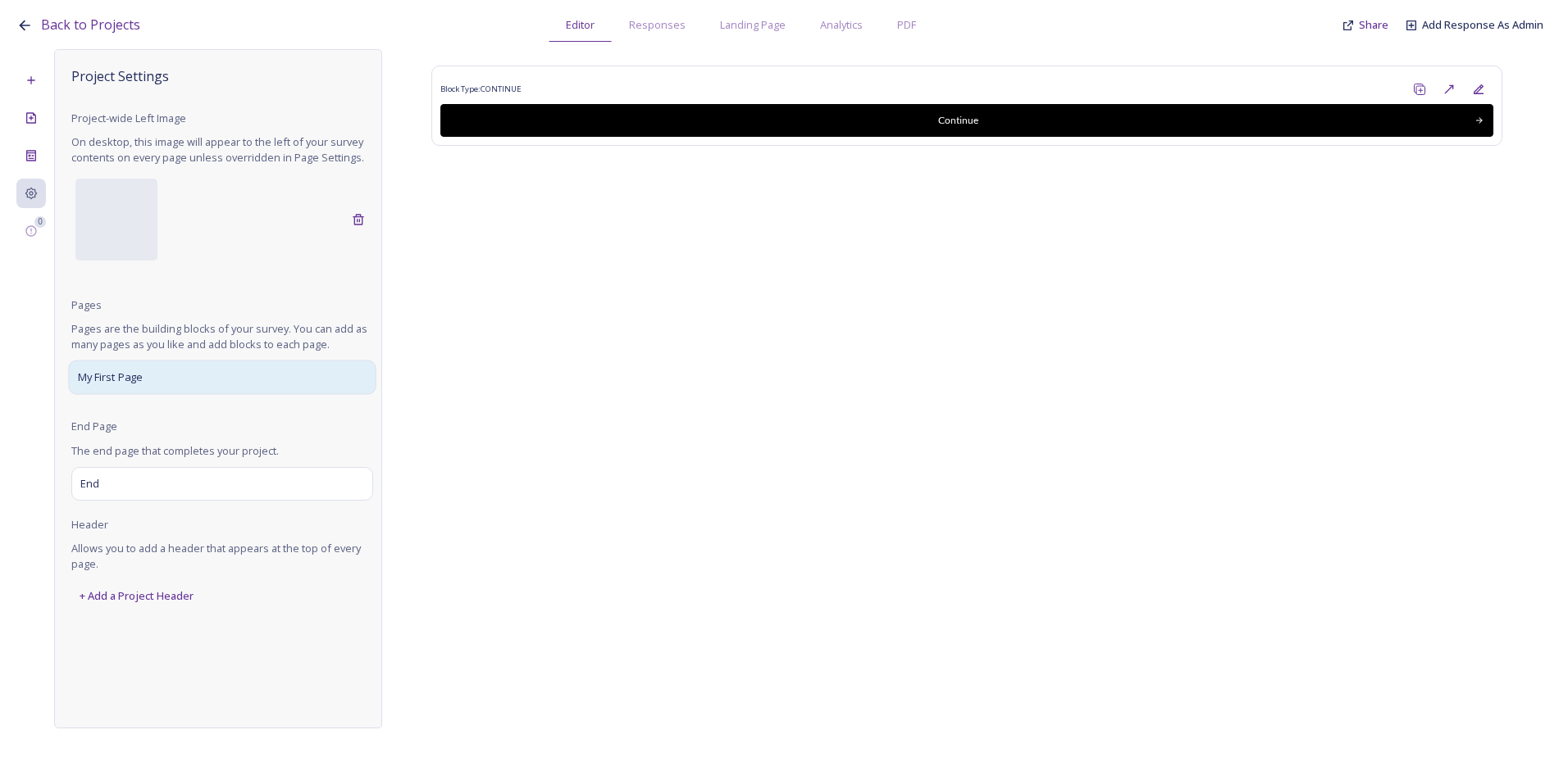
click at [198, 380] on div "My First Page" at bounding box center [222, 377] width 308 height 34
click at [66, 38] on div "Back to Projects Editor Responses Landing Page Analytics PDF Share Add Response…" at bounding box center [788, 20] width 1543 height 42
click at [67, 28] on span "Back to Projects" at bounding box center [90, 25] width 99 height 18
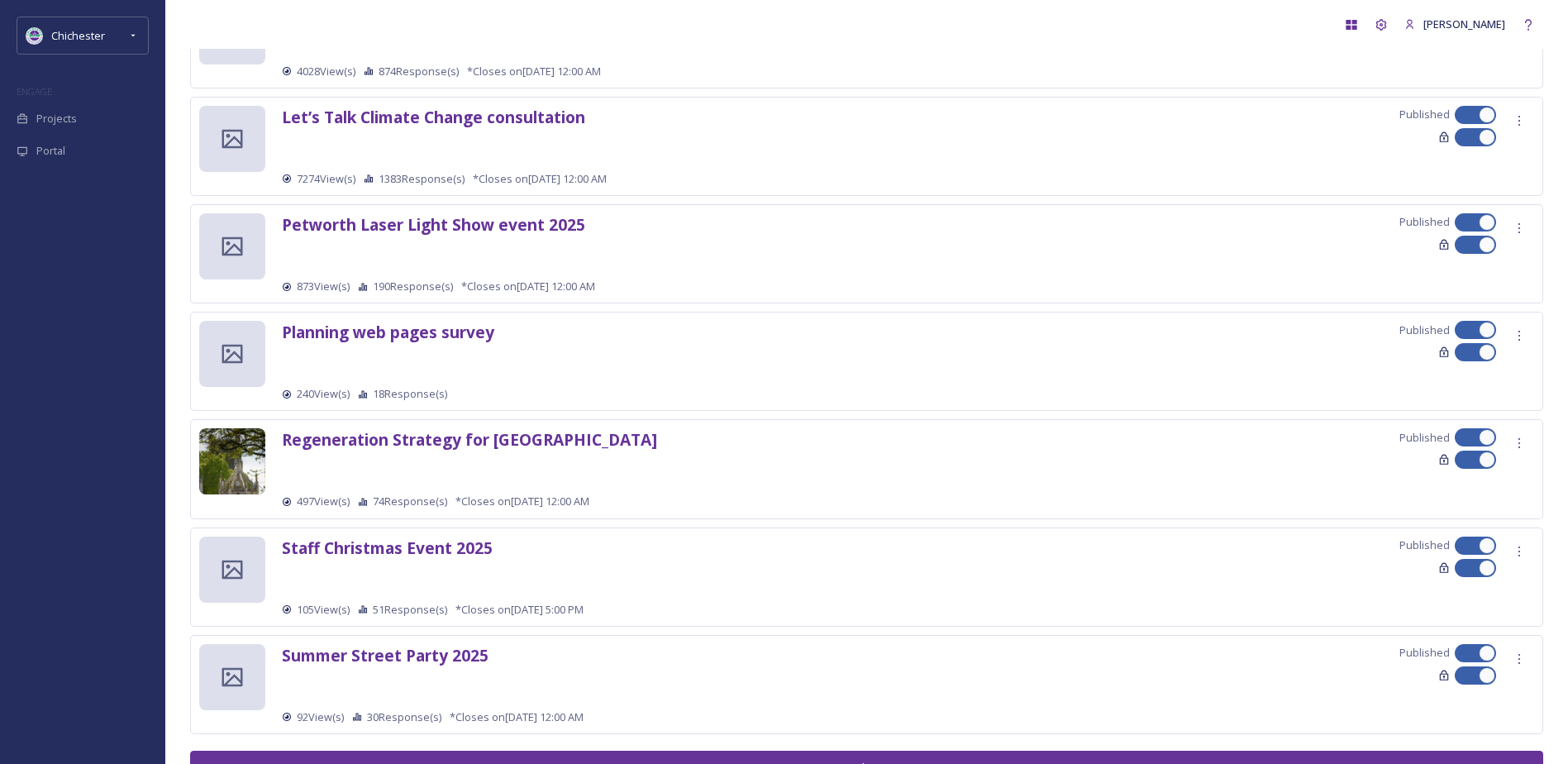
scroll to position [1611, 0]
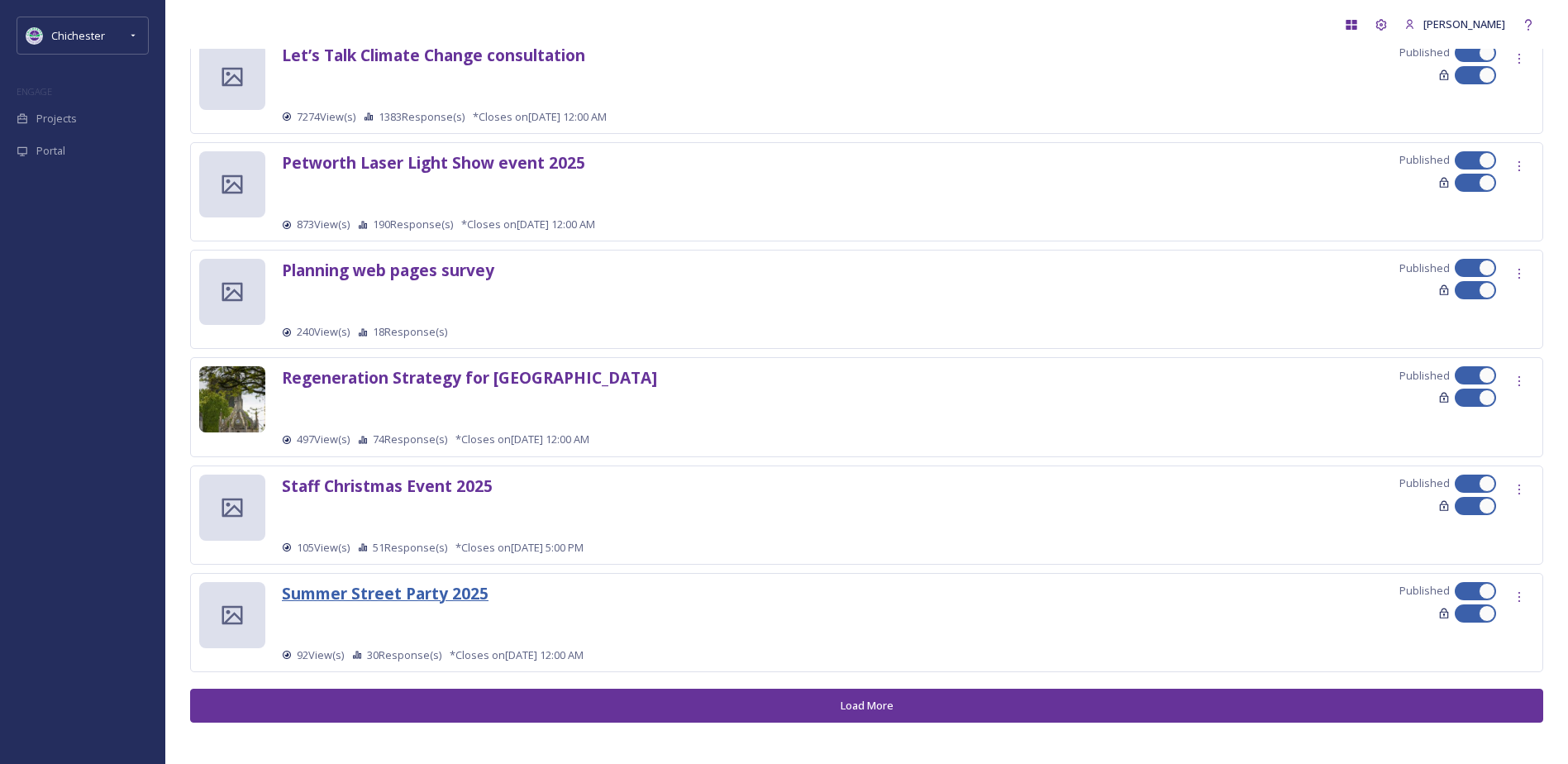
click at [440, 582] on strong "Summer Street Party 2025" at bounding box center [385, 593] width 207 height 22
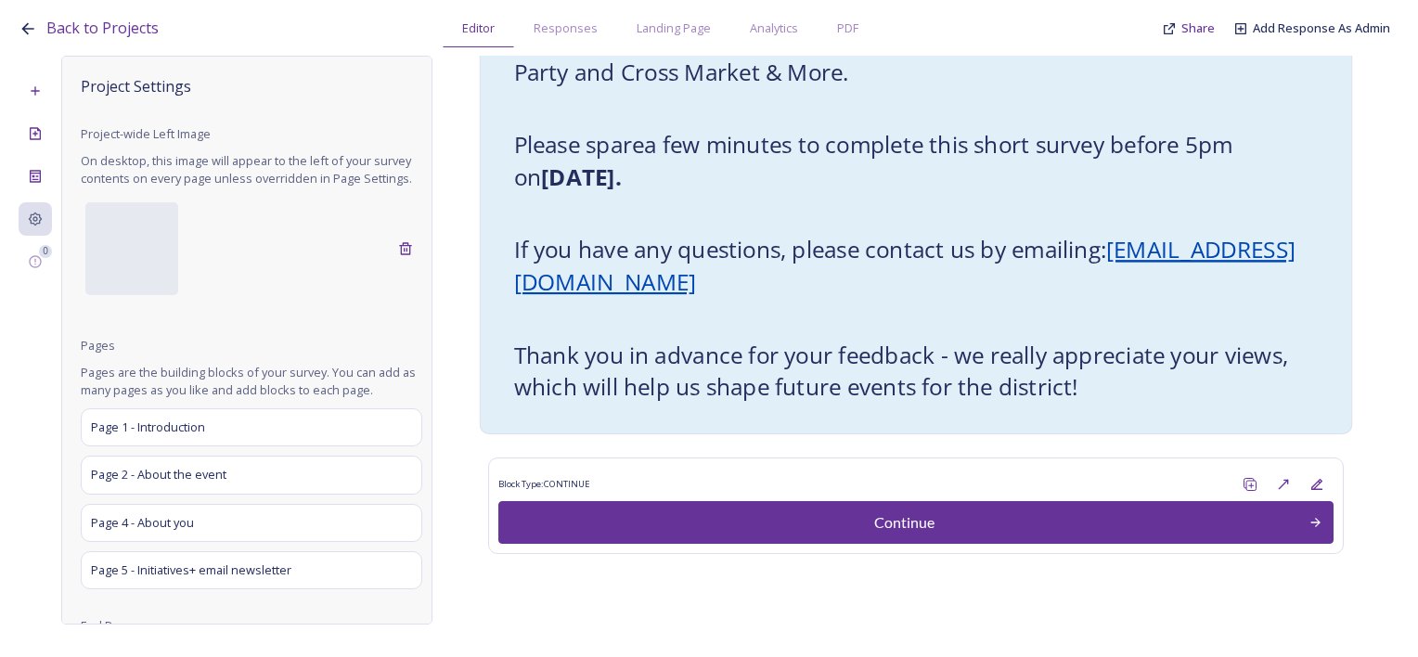
scroll to position [314, 0]
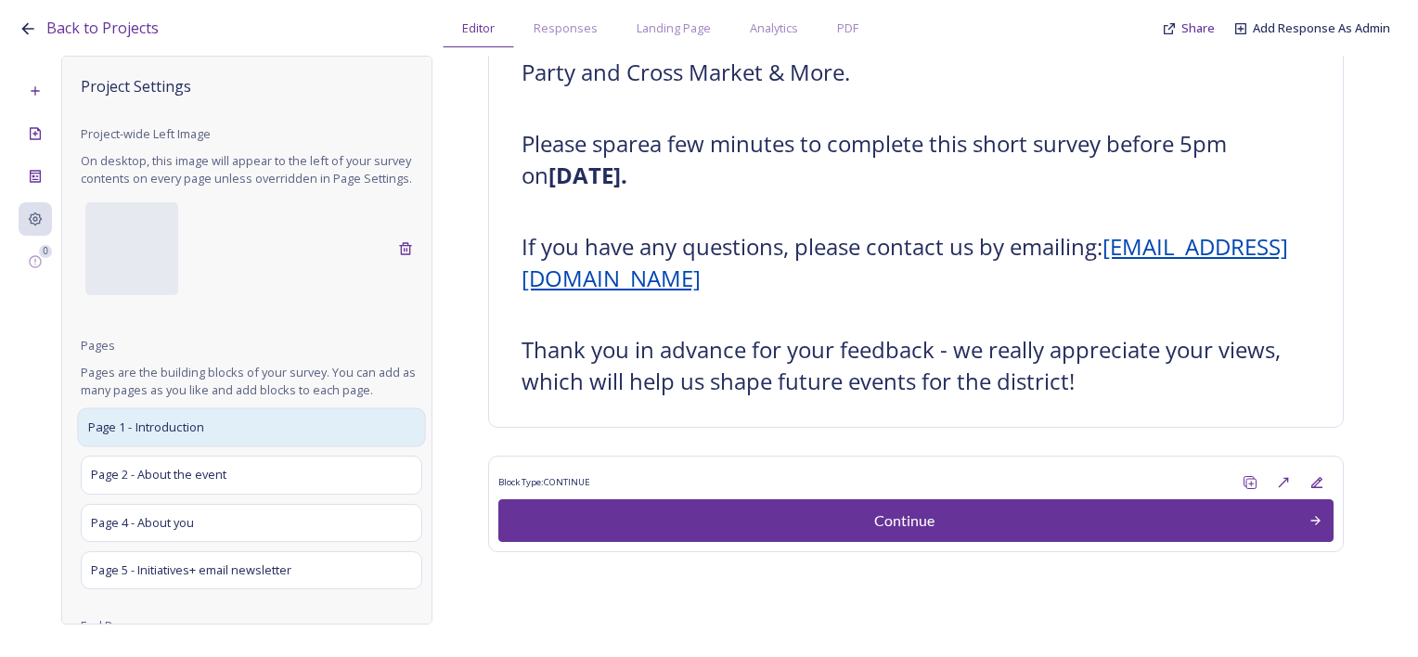
click at [199, 437] on span "Page 1 - Introduction" at bounding box center [146, 427] width 116 height 19
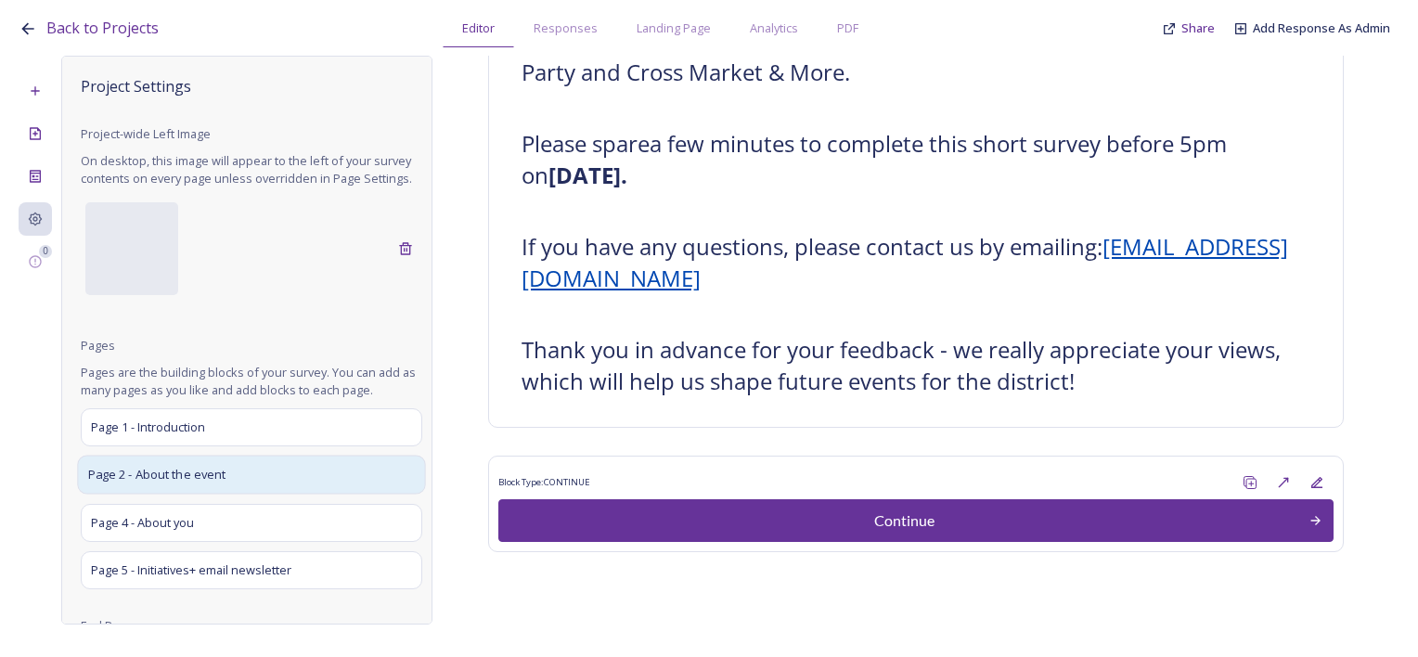
click at [193, 484] on span "Page 2 - About the event" at bounding box center [157, 475] width 138 height 19
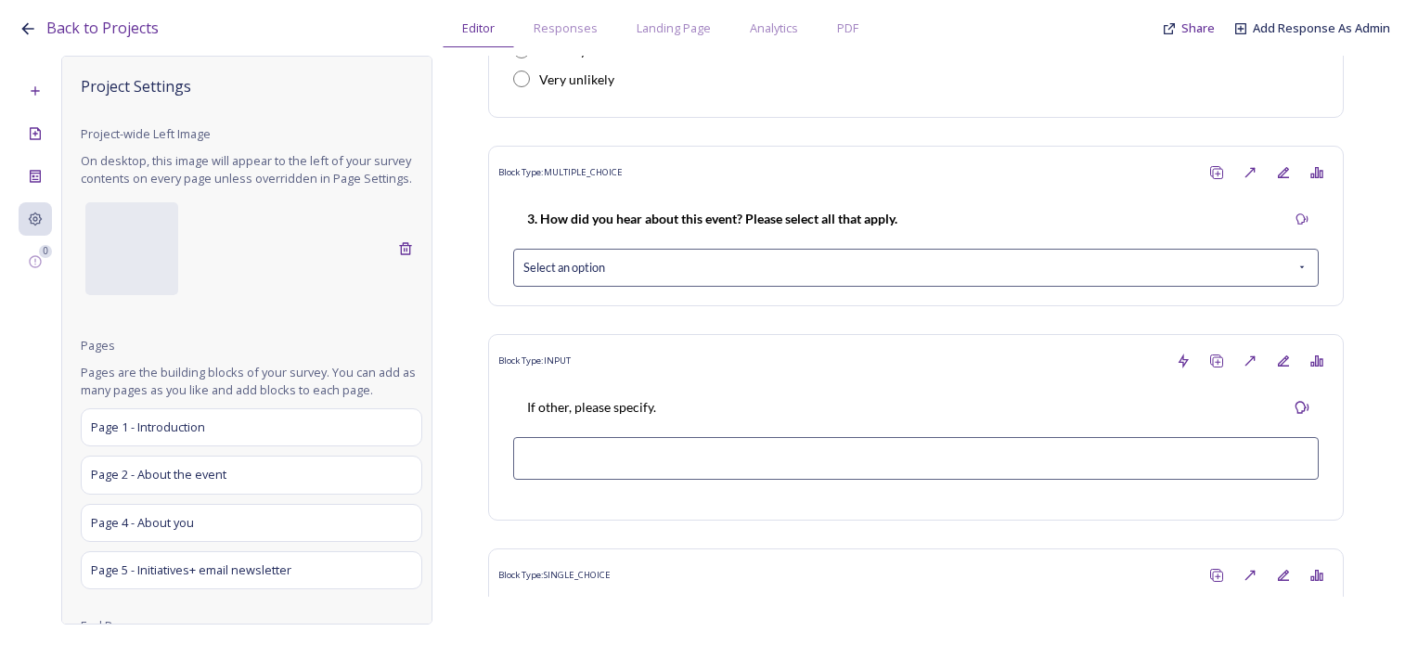
scroll to position [649, 0]
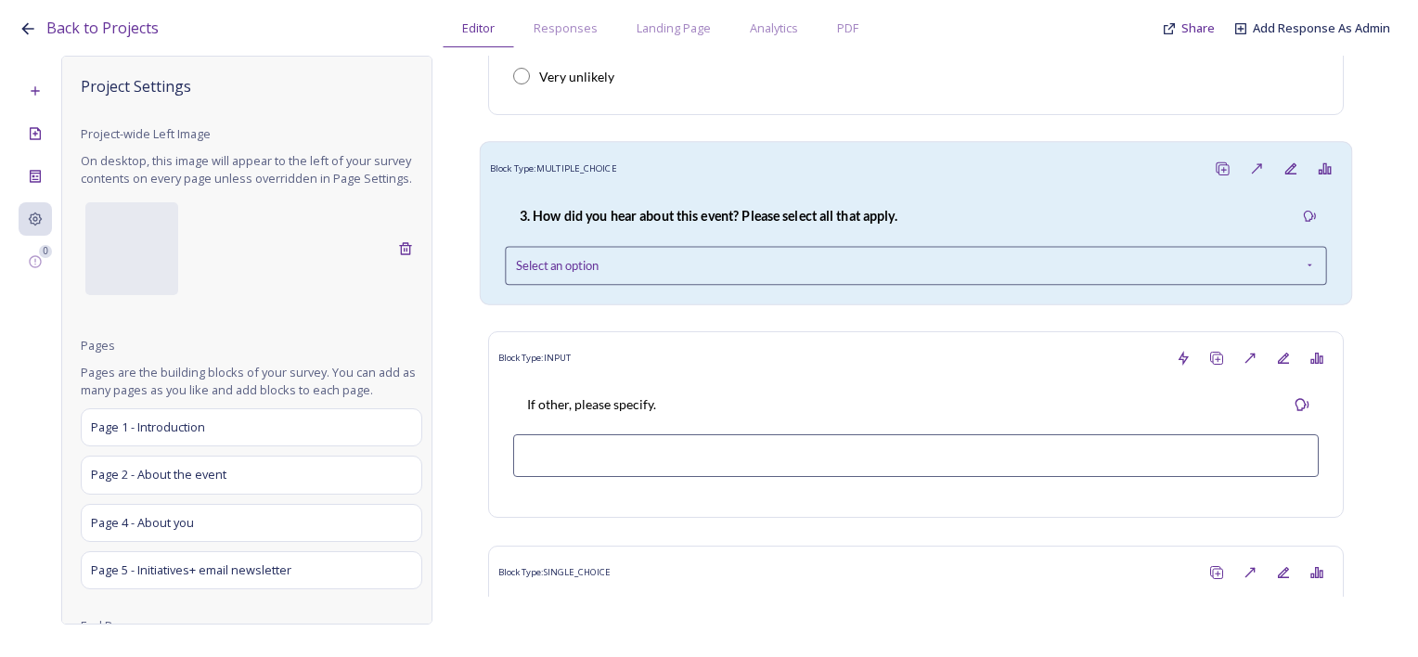
click at [671, 271] on div "Select an option" at bounding box center [915, 265] width 821 height 39
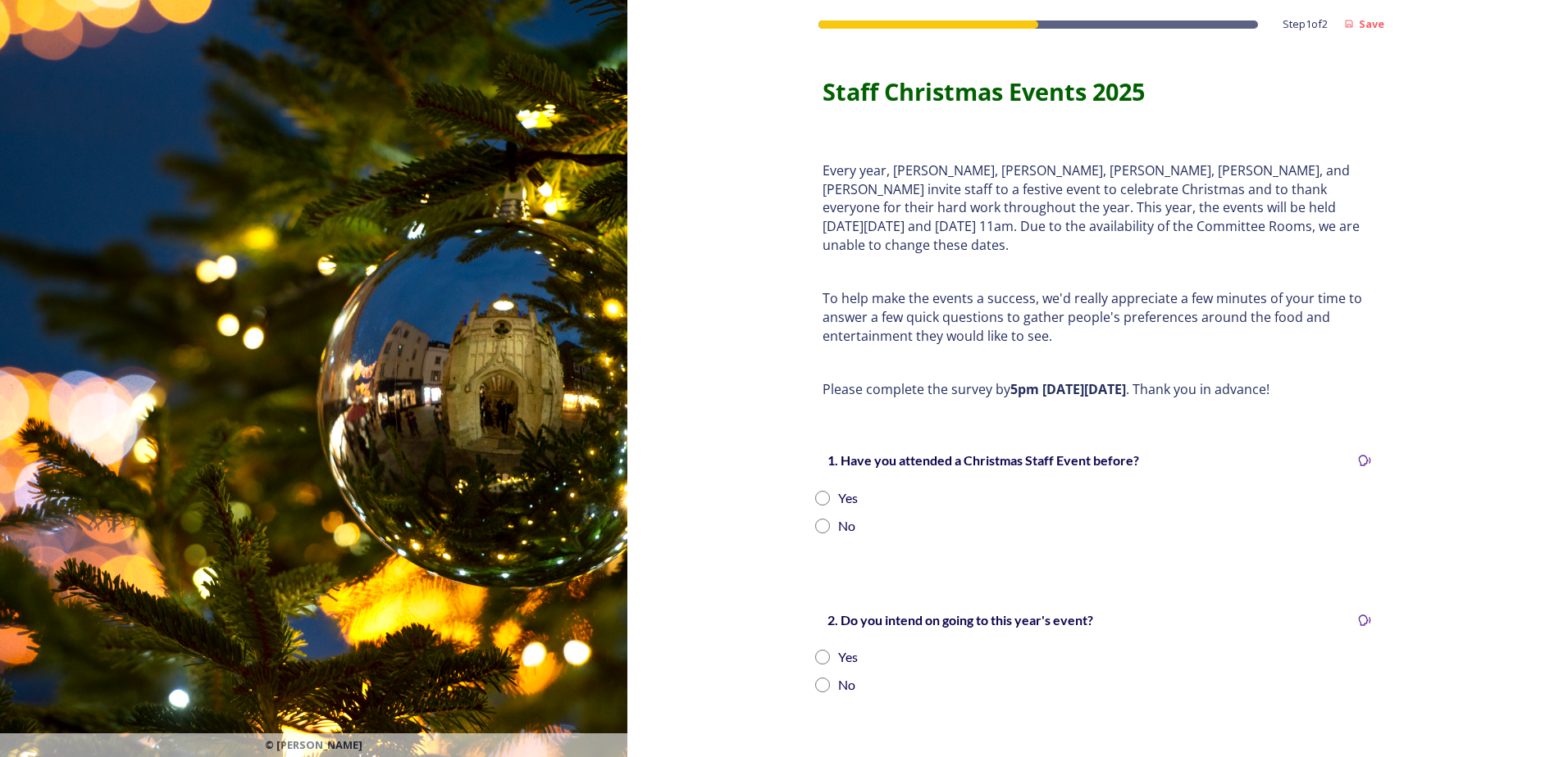
click at [866, 488] on div "Yes" at bounding box center [1097, 498] width 564 height 19
radio input "true"
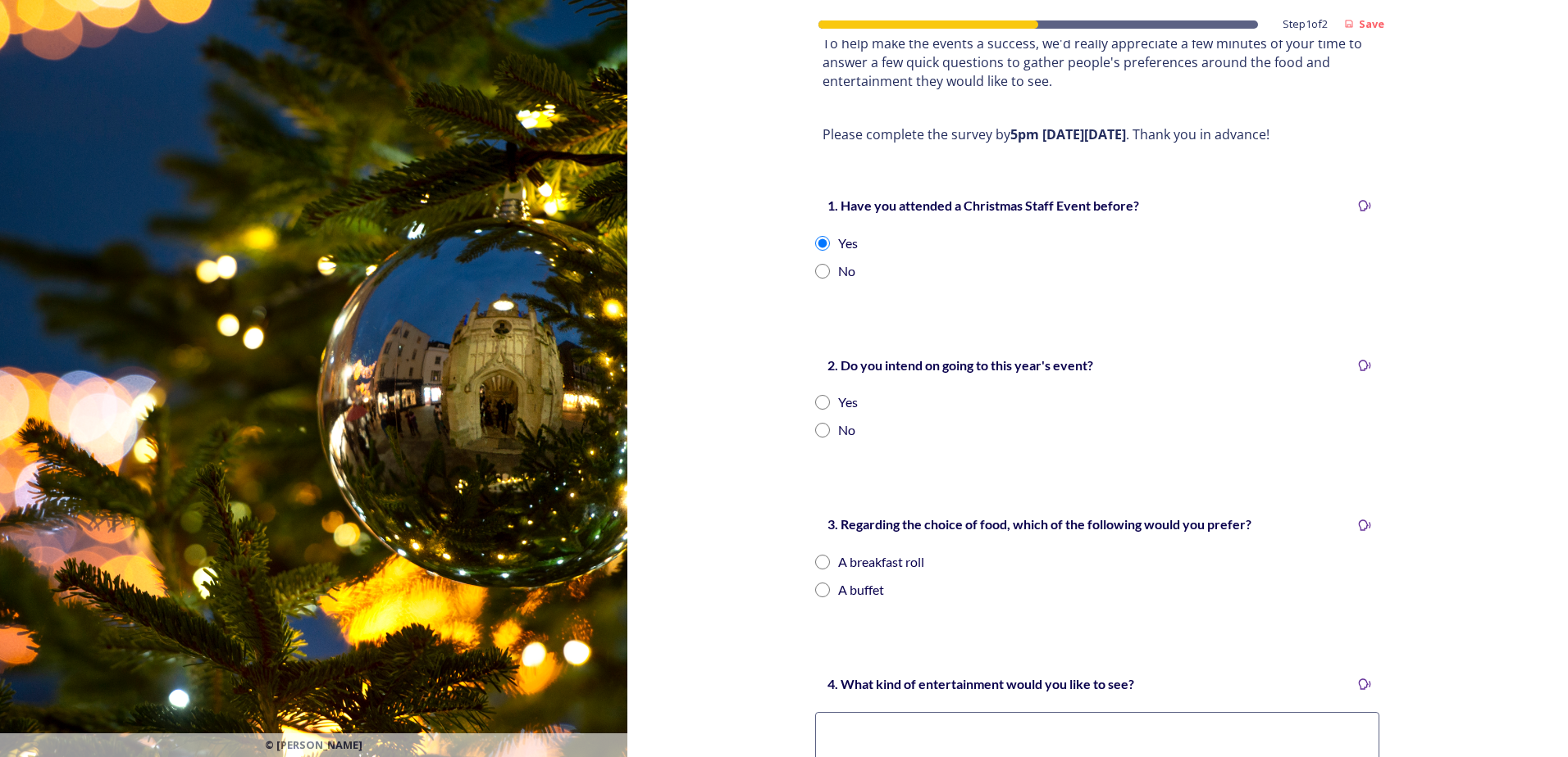
scroll to position [328, 0]
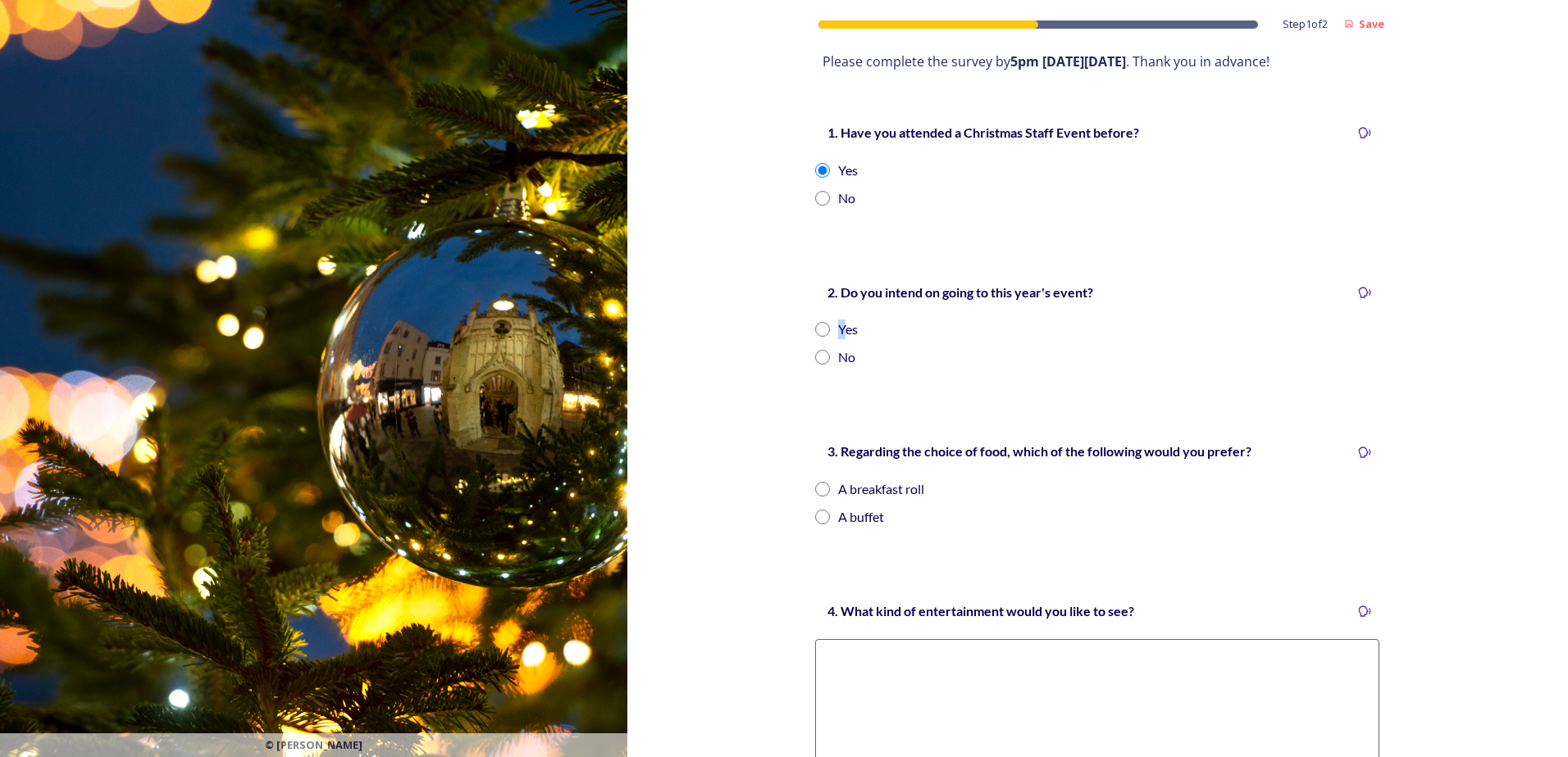
click at [838, 320] on div "Yes" at bounding box center [848, 329] width 19 height 19
radio input "true"
click at [856, 507] on div "A buffet" at bounding box center [861, 517] width 46 height 19
radio input "true"
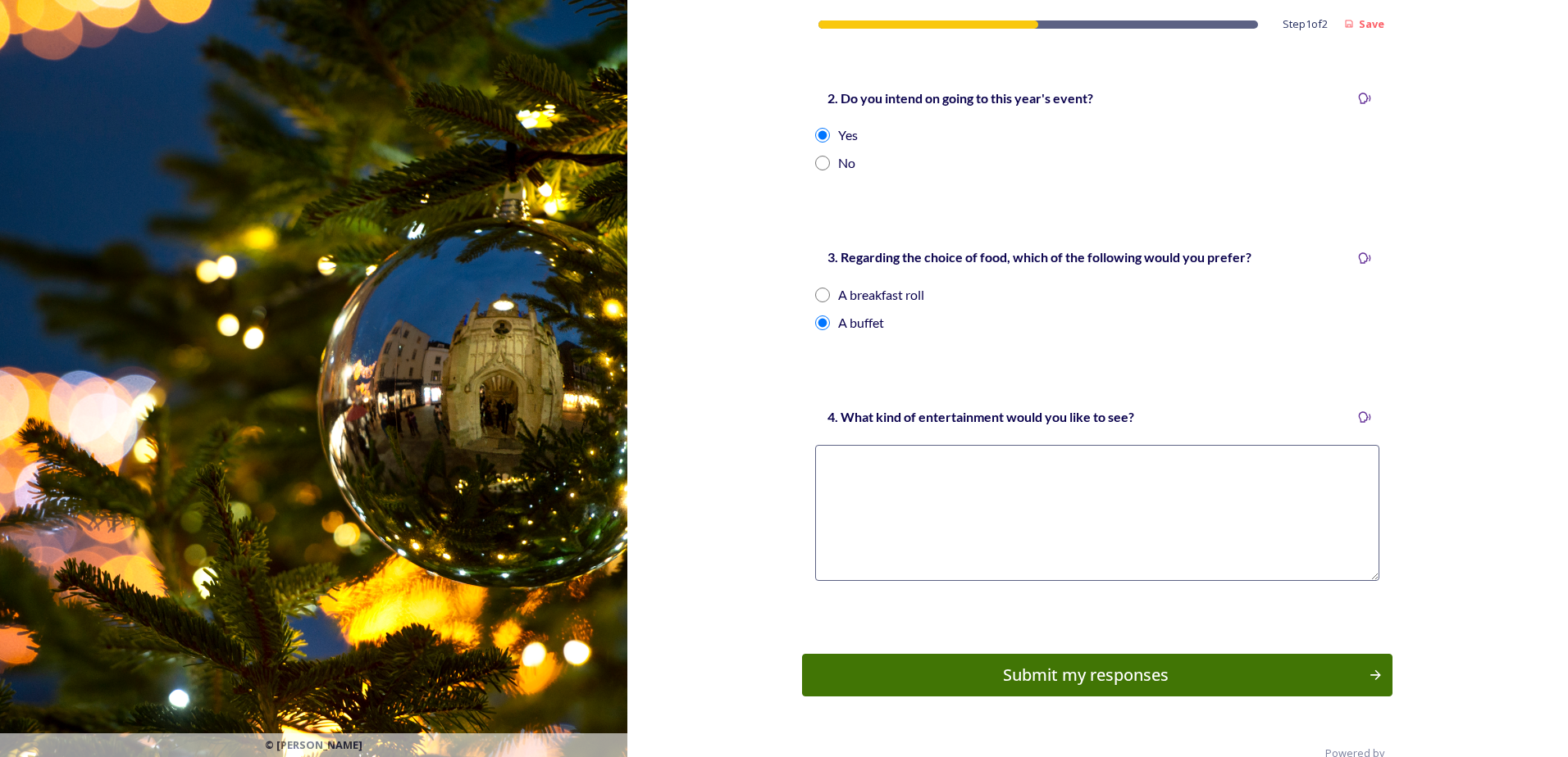
scroll to position [538, 0]
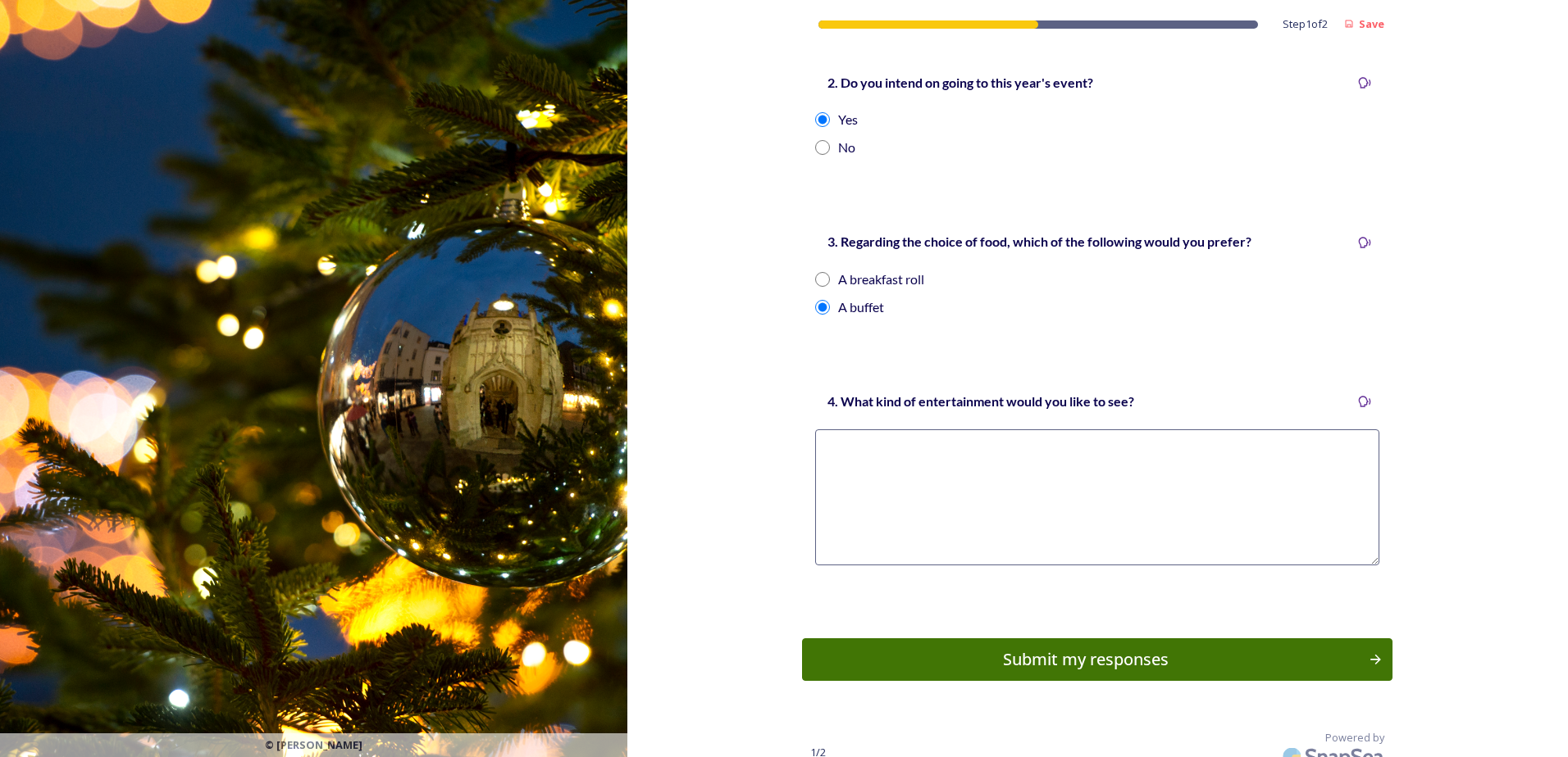
click at [912, 443] on textarea at bounding box center [1097, 497] width 564 height 136
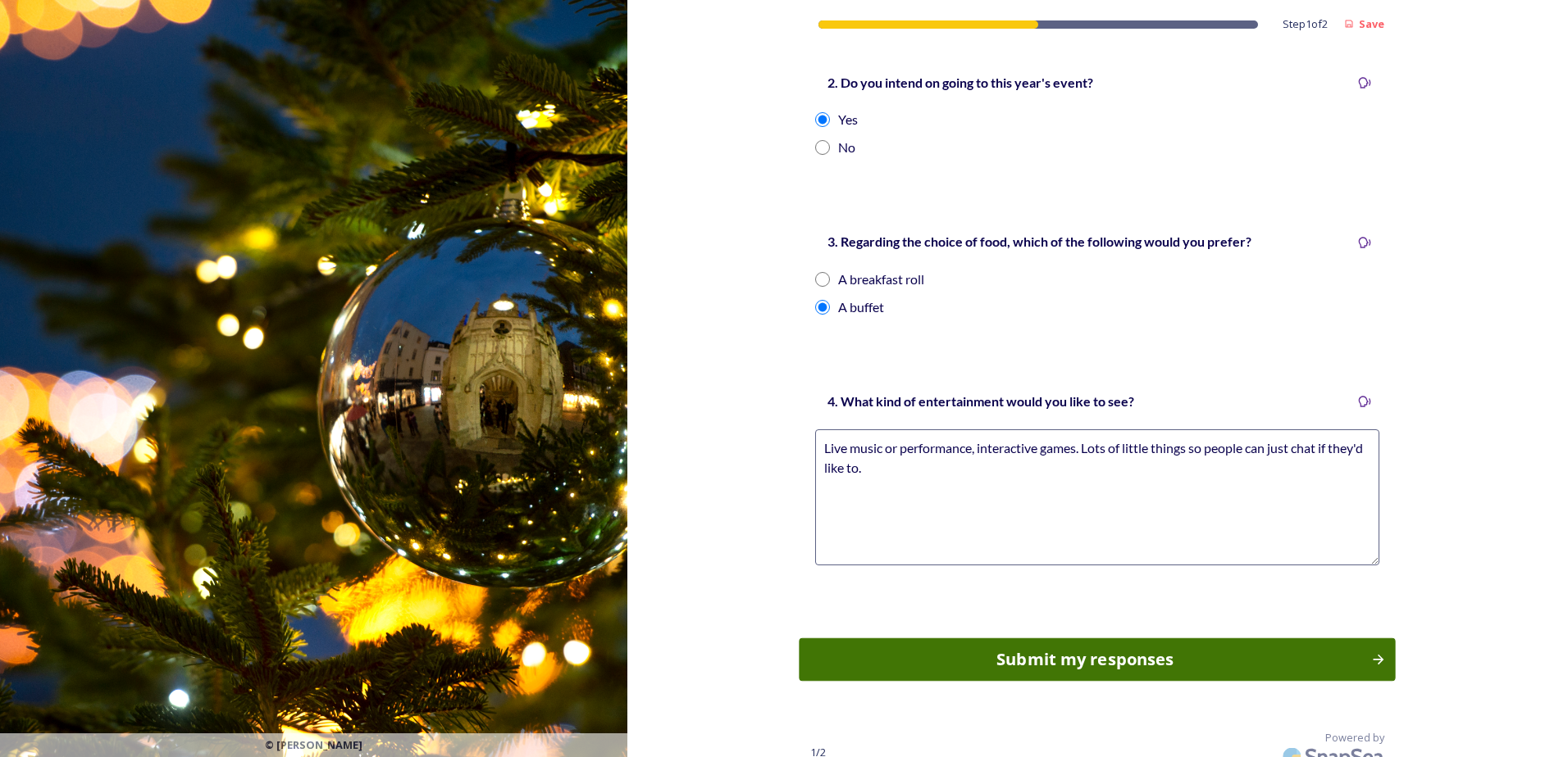
type textarea "Live music or performance, interactive games. Lots of little things so people c…"
click at [1083, 647] on div "Submit my responses" at bounding box center [1085, 660] width 554 height 25
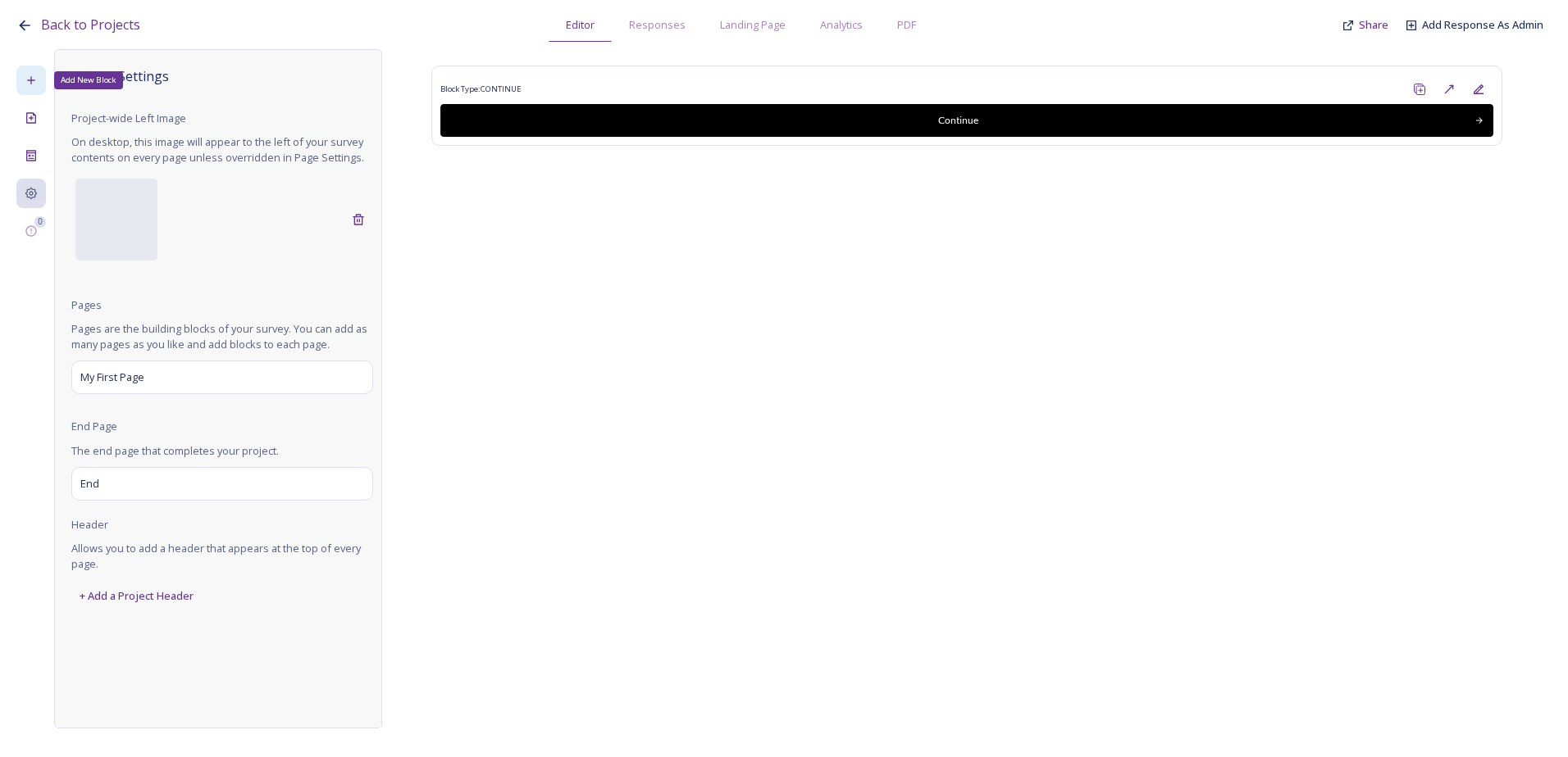
click at [36, 81] on icon at bounding box center [31, 79] width 13 height 13
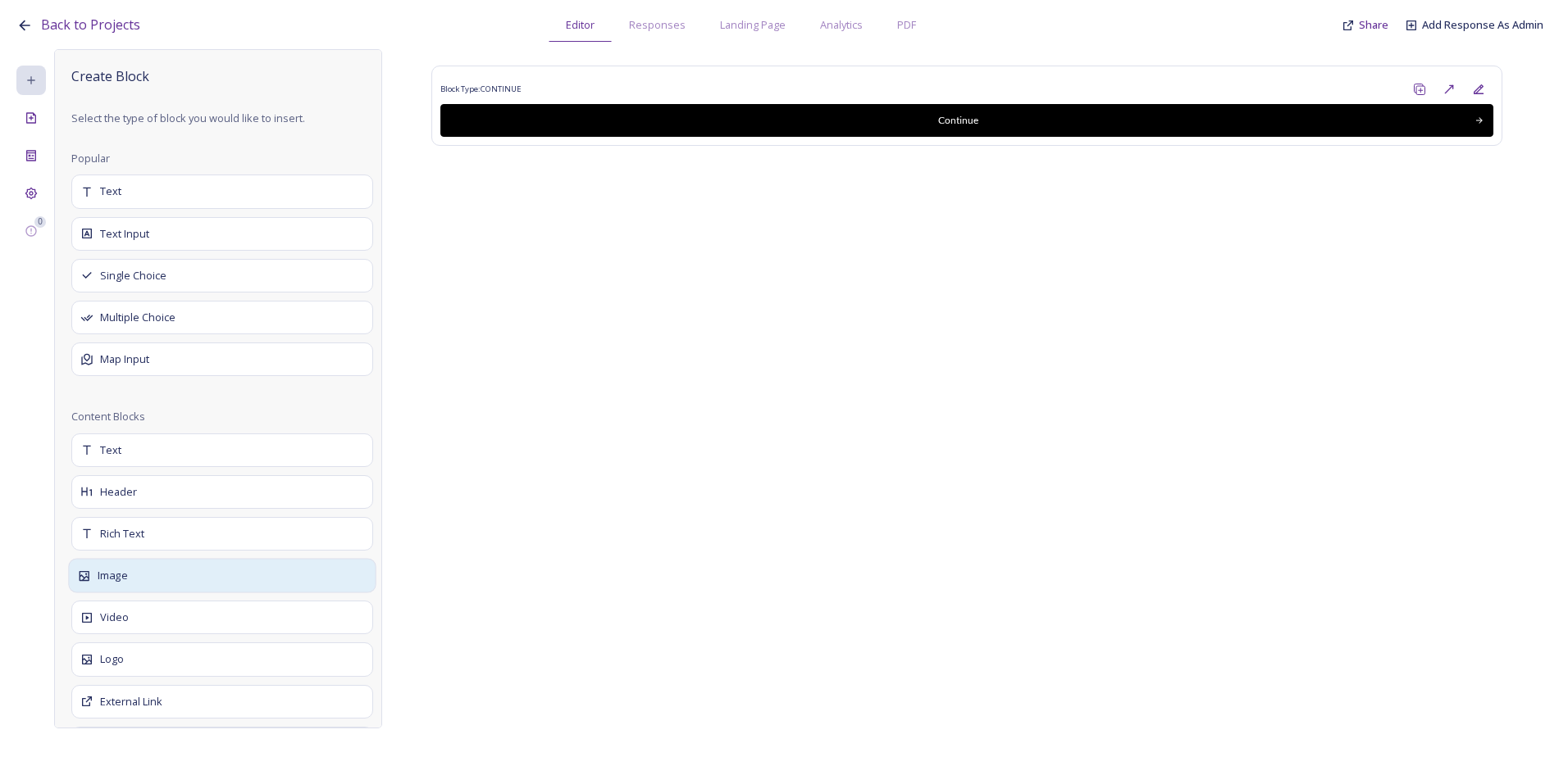
scroll to position [82, 0]
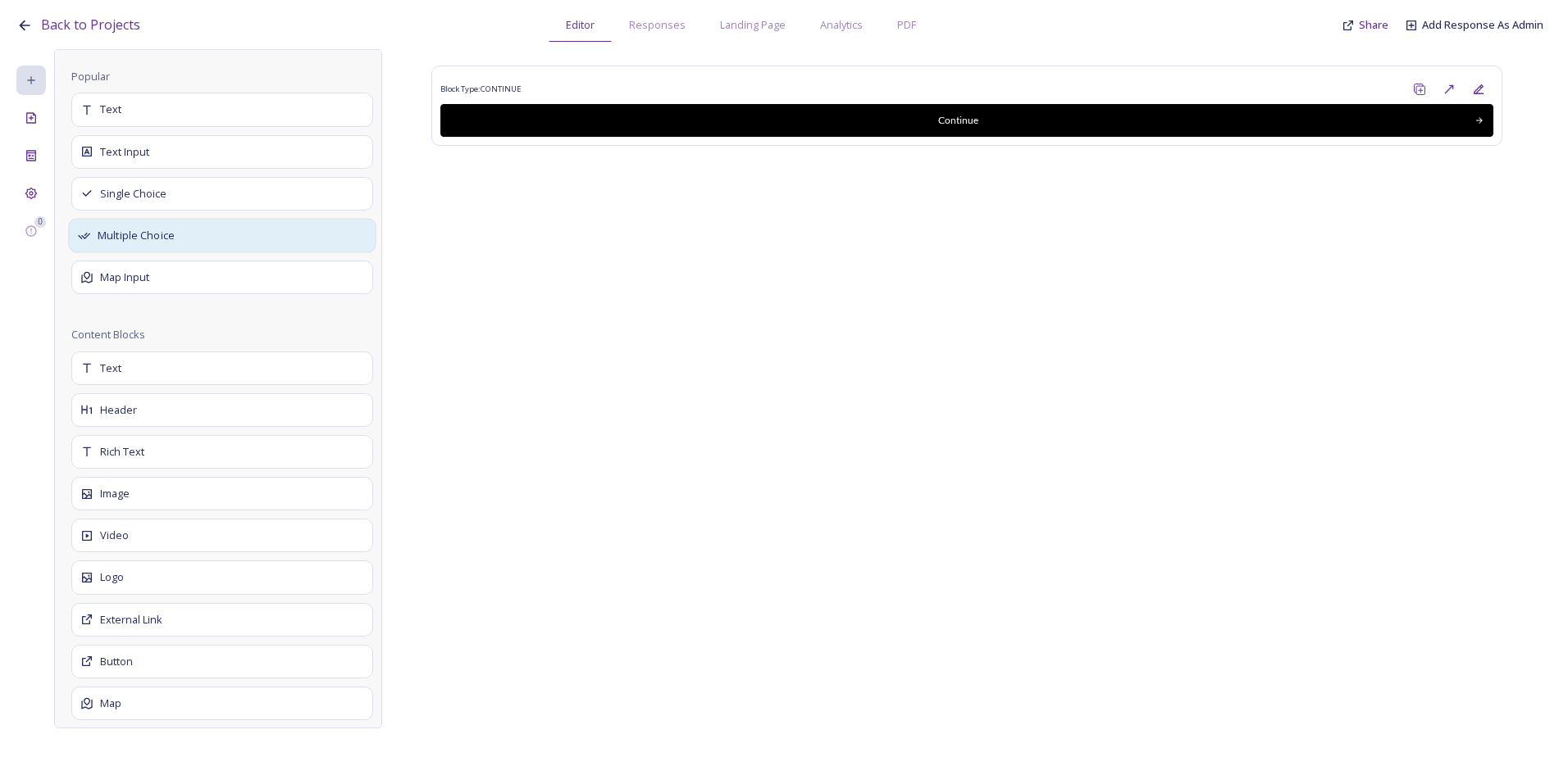
click at [199, 237] on div "Multiple Choice" at bounding box center [222, 236] width 308 height 34
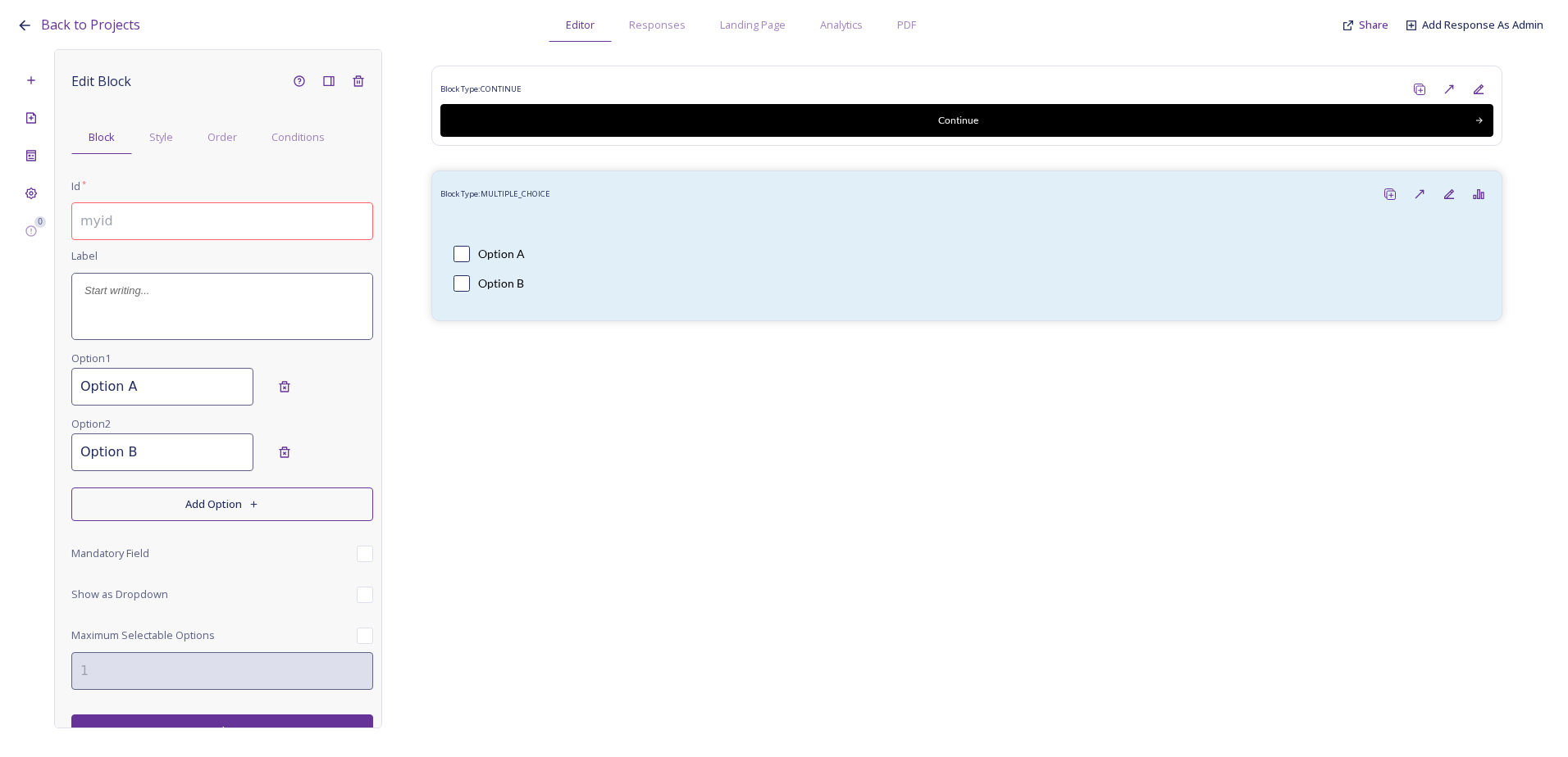
click at [148, 230] on input at bounding box center [222, 221] width 301 height 38
drag, startPoint x: 359, startPoint y: 225, endPoint x: 91, endPoint y: 216, distance: 268.2
click at [91, 216] on input "1.1 Which of the following events did you attend?" at bounding box center [222, 221] width 301 height 38
type input "1.1 Which of the following events did you attend?"
click at [103, 313] on div at bounding box center [223, 307] width 301 height 65
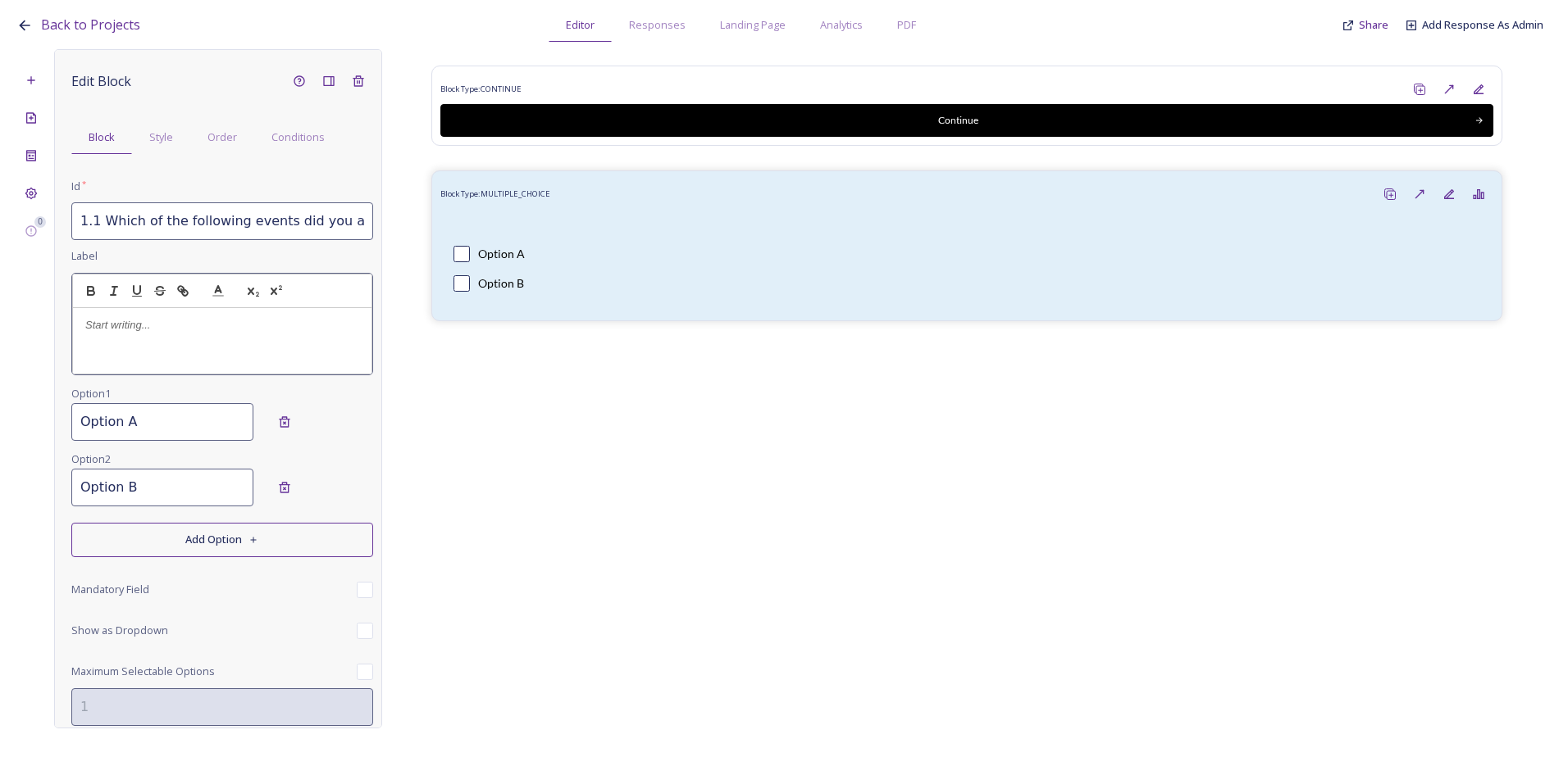
click at [109, 325] on p at bounding box center [222, 325] width 274 height 15
click at [91, 322] on p "1 Which of the following events did you attend?" at bounding box center [222, 325] width 274 height 15
drag, startPoint x: 328, startPoint y: 322, endPoint x: 51, endPoint y: 286, distance: 279.3
click at [51, 286] on div "0 Edit Block Block Style Order Conditions Id * 1.1 Which of the following event…" at bounding box center [784, 389] width 1535 height 679
click at [85, 290] on icon "button" at bounding box center [91, 291] width 15 height 15
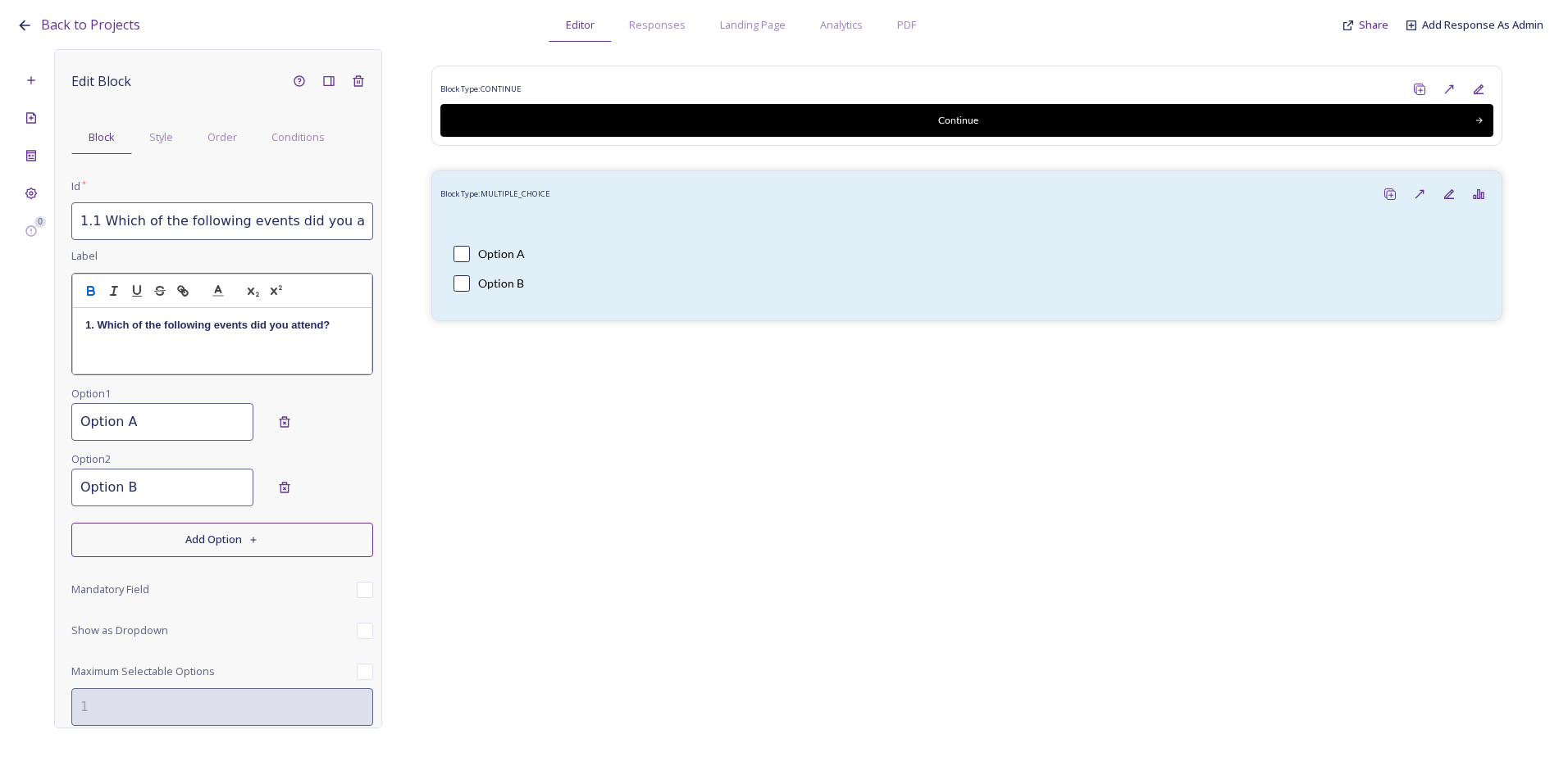
drag, startPoint x: 194, startPoint y: 433, endPoint x: 186, endPoint y: 432, distance: 8.1
click at [194, 434] on div "Edit Block Block Style Order Conditions Id * 1.1 Which of the following events …" at bounding box center [222, 425] width 301 height 718
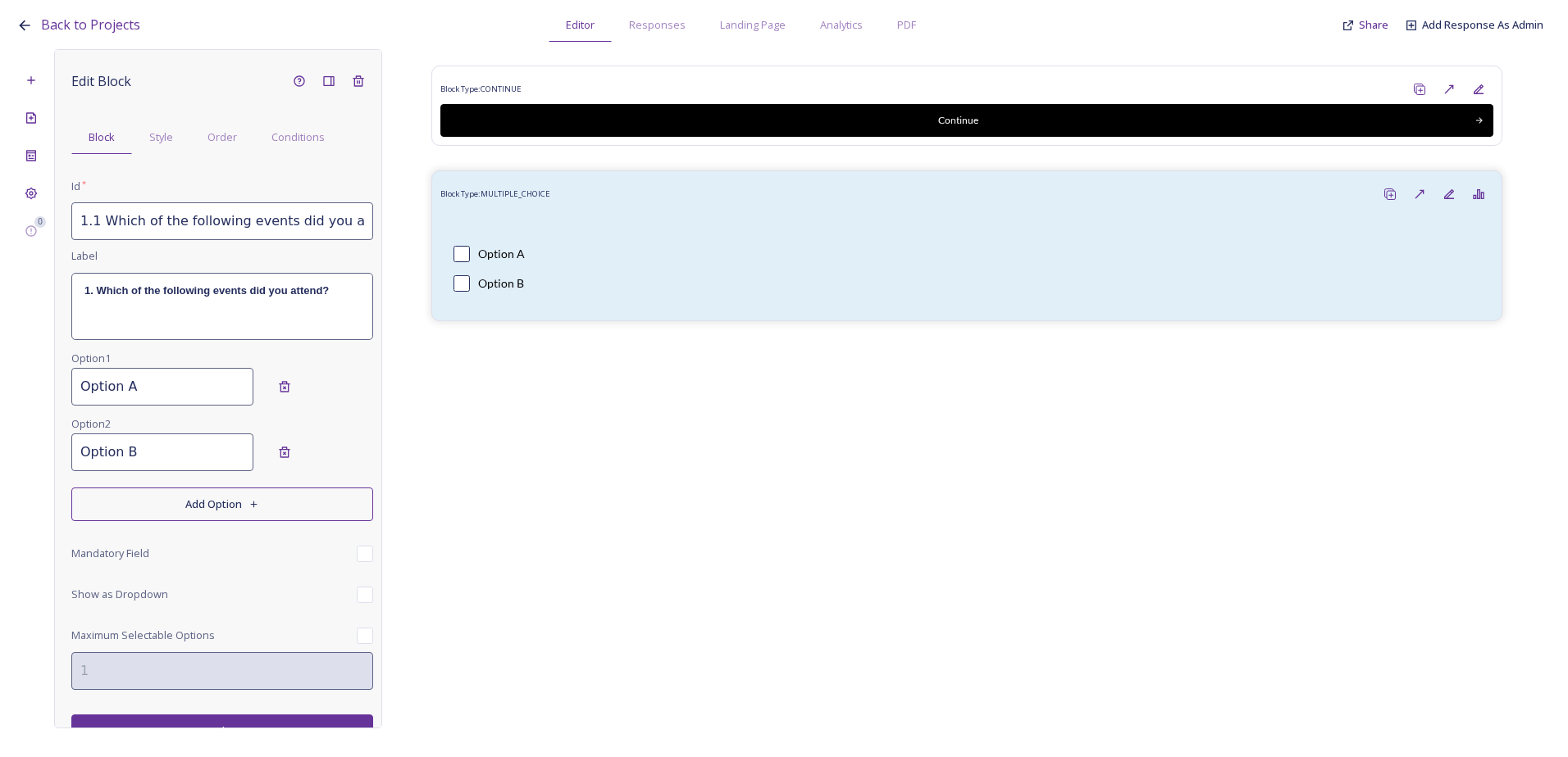
drag, startPoint x: 171, startPoint y: 395, endPoint x: 28, endPoint y: 391, distance: 143.1
click at [28, 391] on div "0 Edit Block Block Style Order Conditions Id * 1.1 Which of the following event…" at bounding box center [784, 389] width 1535 height 679
type input "Sounds of Home live performance trail"
click at [170, 456] on input "Option B" at bounding box center [163, 452] width 182 height 38
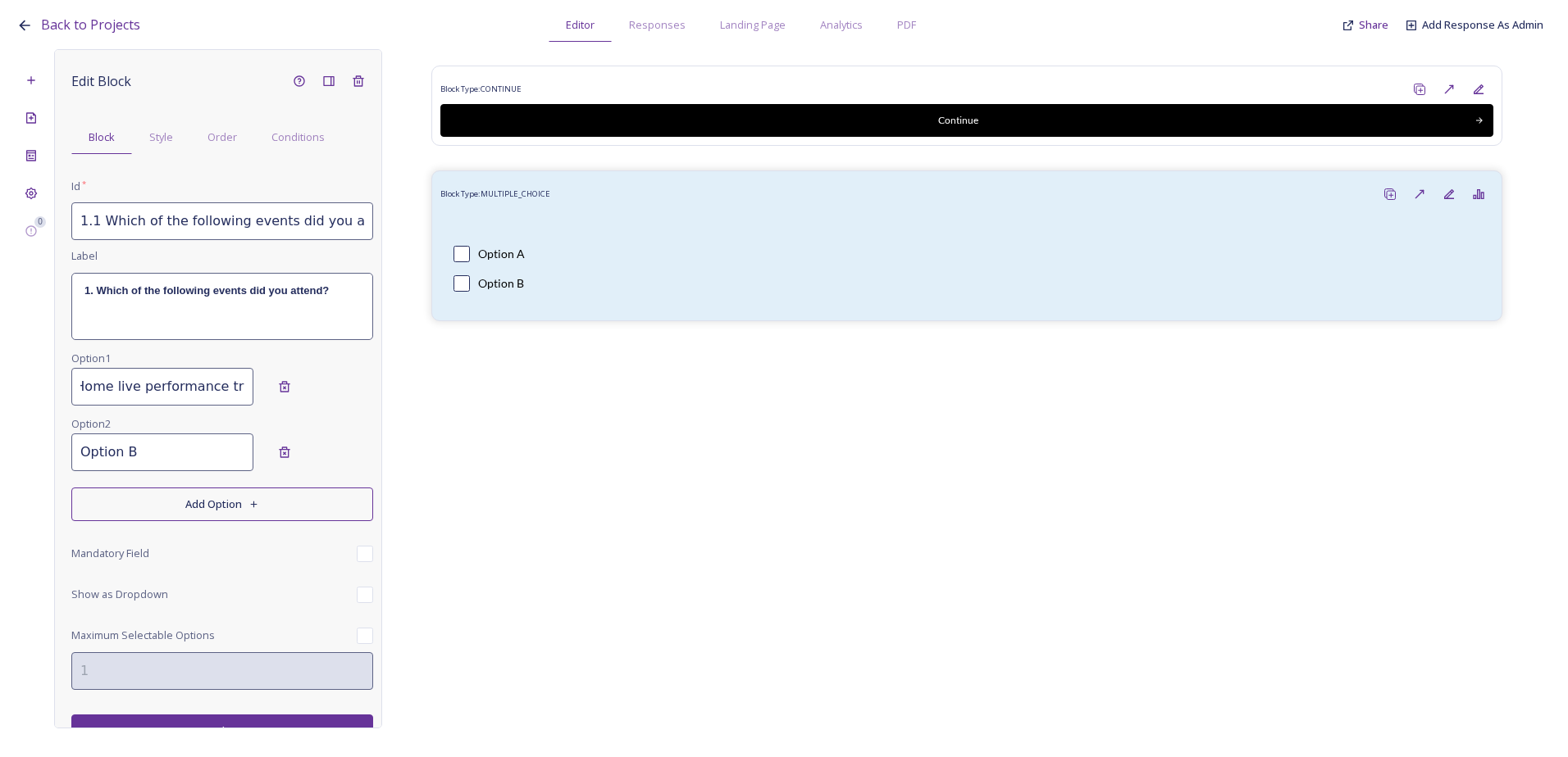
scroll to position [0, 0]
drag, startPoint x: 152, startPoint y: 445, endPoint x: 45, endPoint y: 443, distance: 107.0
click at [45, 443] on div "0 Edit Block Block Style Order Conditions Id * 1.1 Which of the following event…" at bounding box center [784, 389] width 1535 height 679
type input "Adult silent disco"
click at [187, 497] on button "Add Option" at bounding box center [222, 504] width 301 height 34
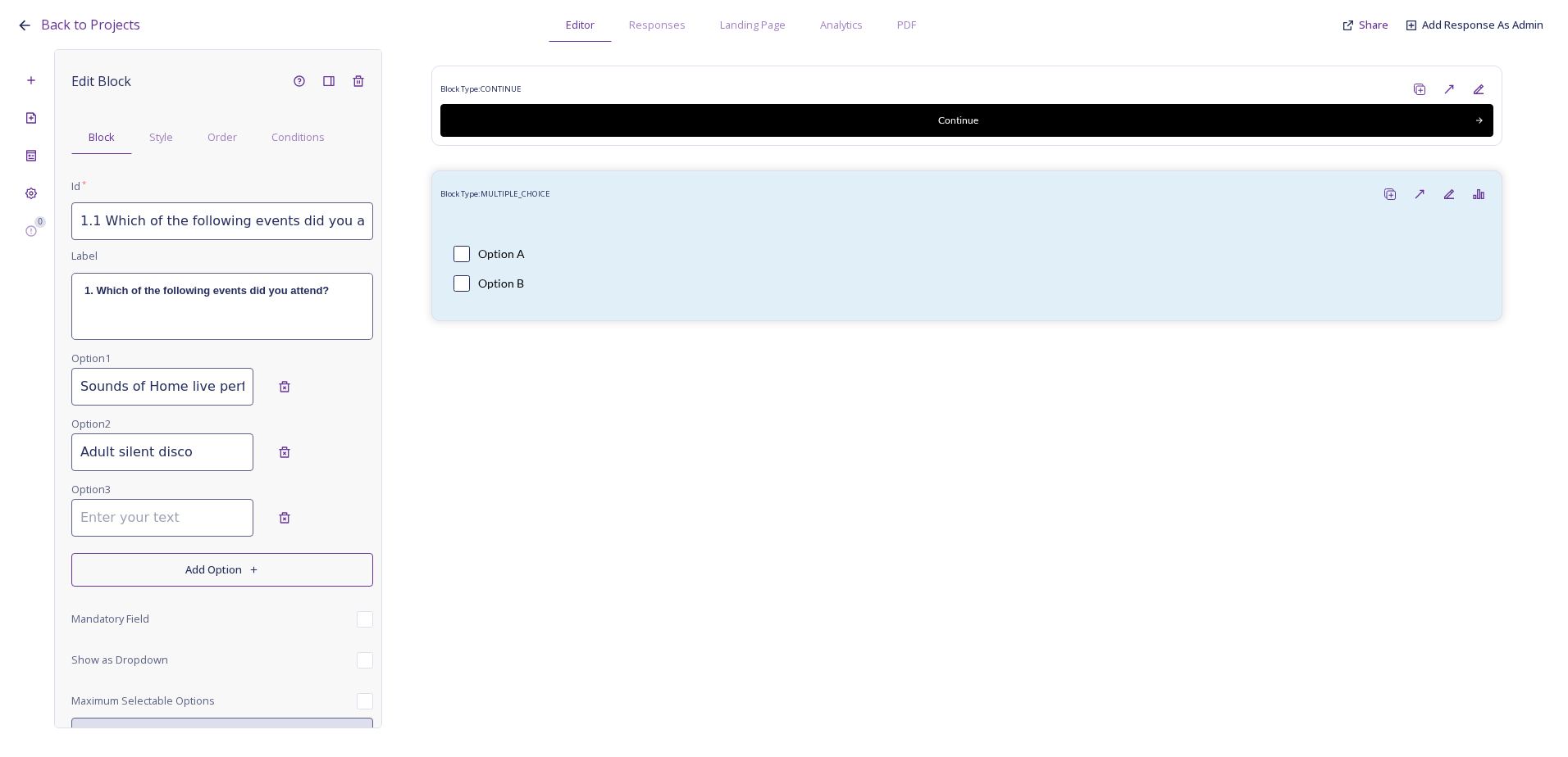
drag, startPoint x: 151, startPoint y: 504, endPoint x: 131, endPoint y: 516, distance: 23.3
click at [149, 506] on input at bounding box center [163, 518] width 182 height 38
type input "Children's magic show and festive disco"
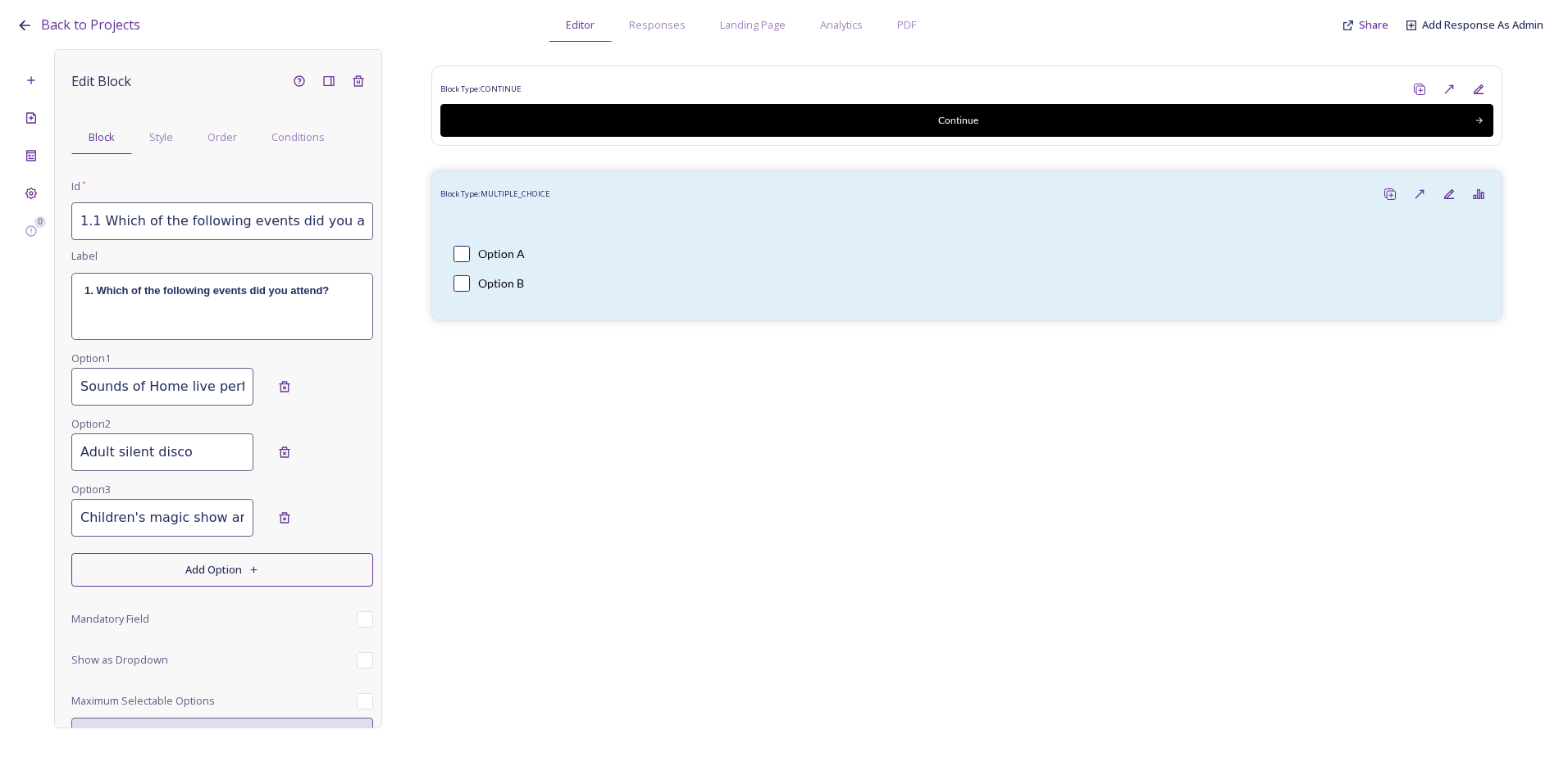
click at [240, 571] on button "Add Option" at bounding box center [222, 570] width 301 height 34
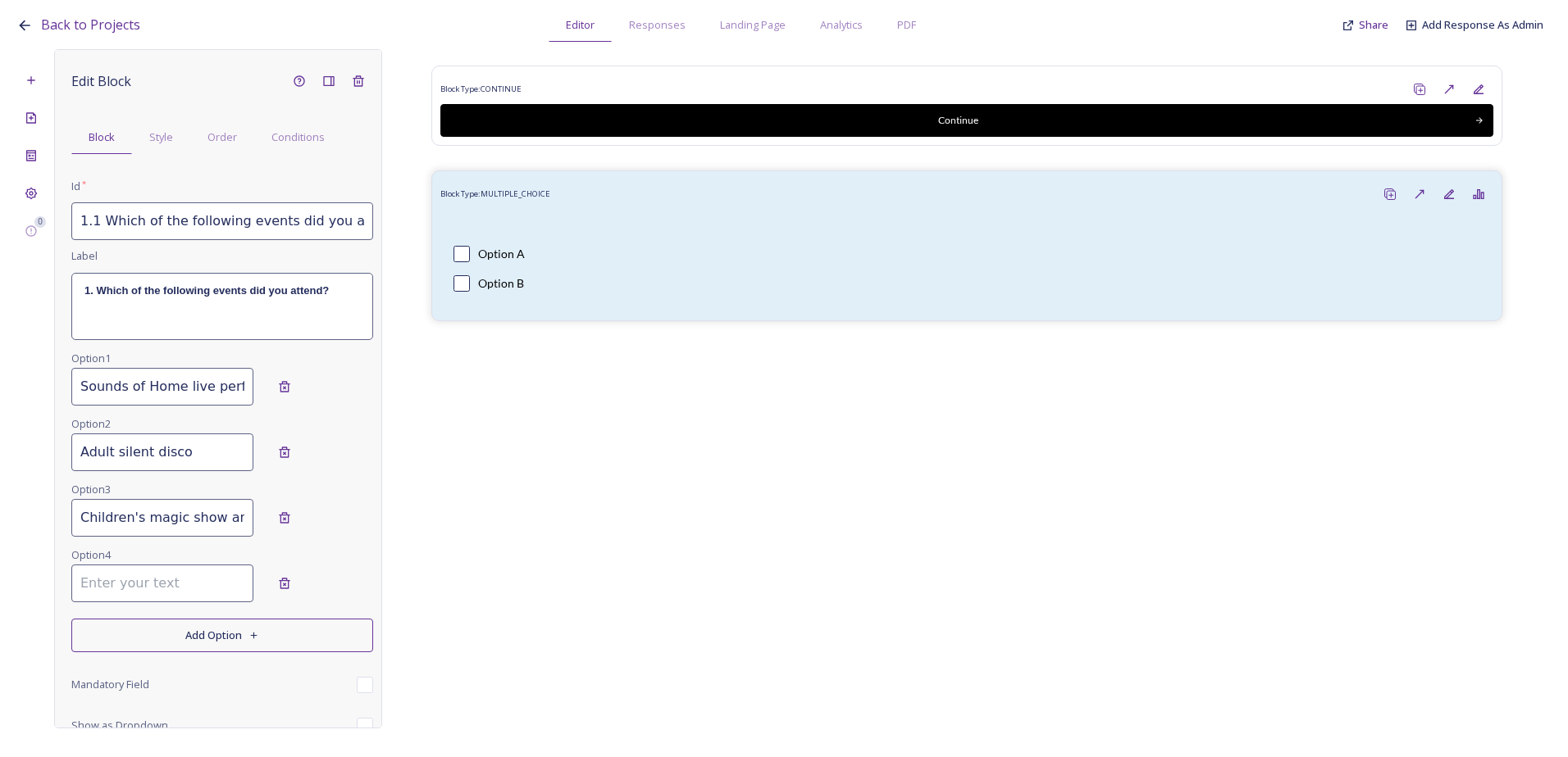
click at [138, 578] on input at bounding box center [163, 583] width 182 height 38
type input "Festive storytelling sessions"
click at [202, 641] on button "Add Option" at bounding box center [222, 635] width 301 height 34
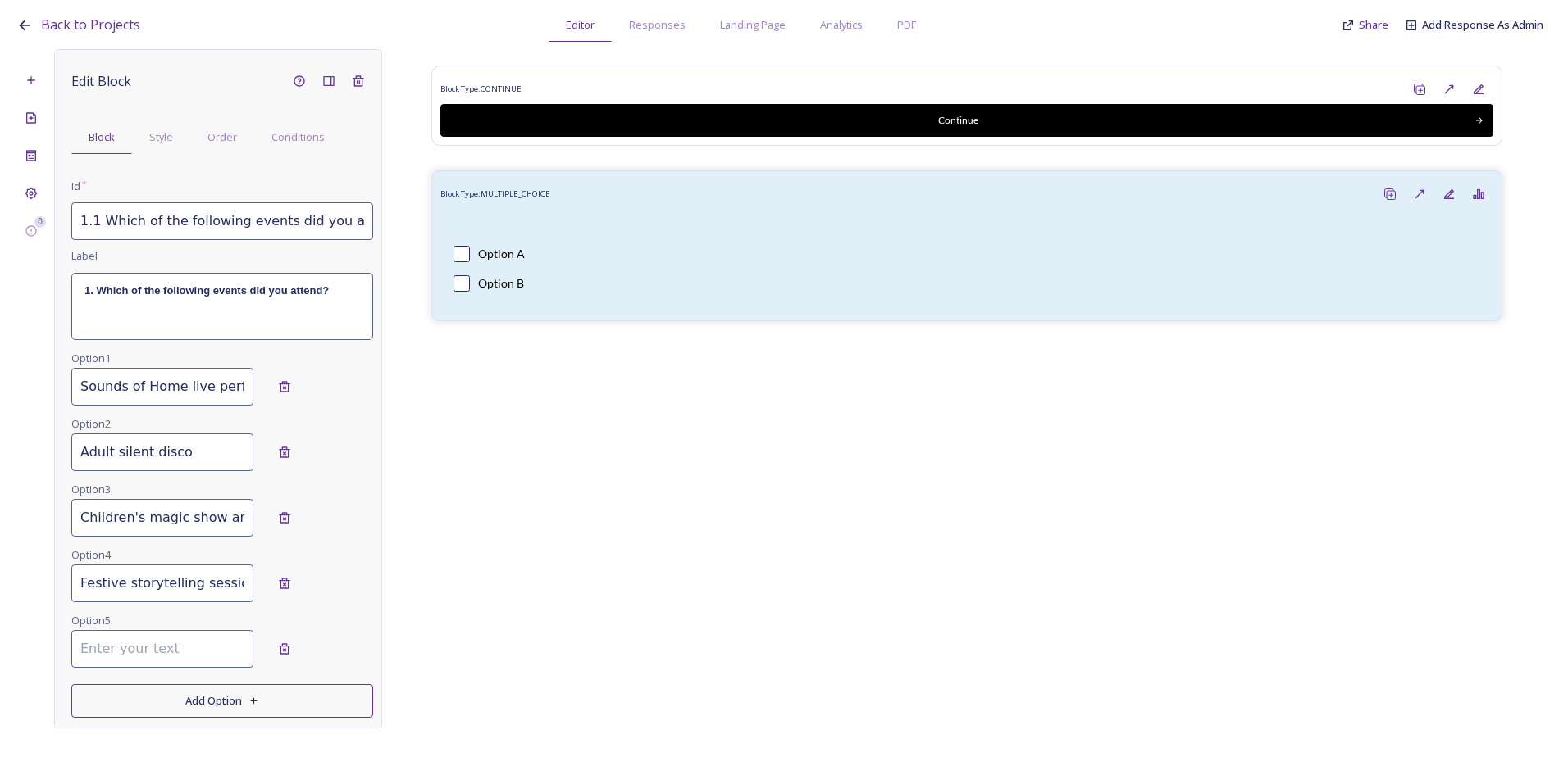
click at [175, 658] on input at bounding box center [163, 648] width 182 height 38
type input "Festive Sound Bath"
click at [158, 692] on button "Add Option" at bounding box center [222, 701] width 301 height 34
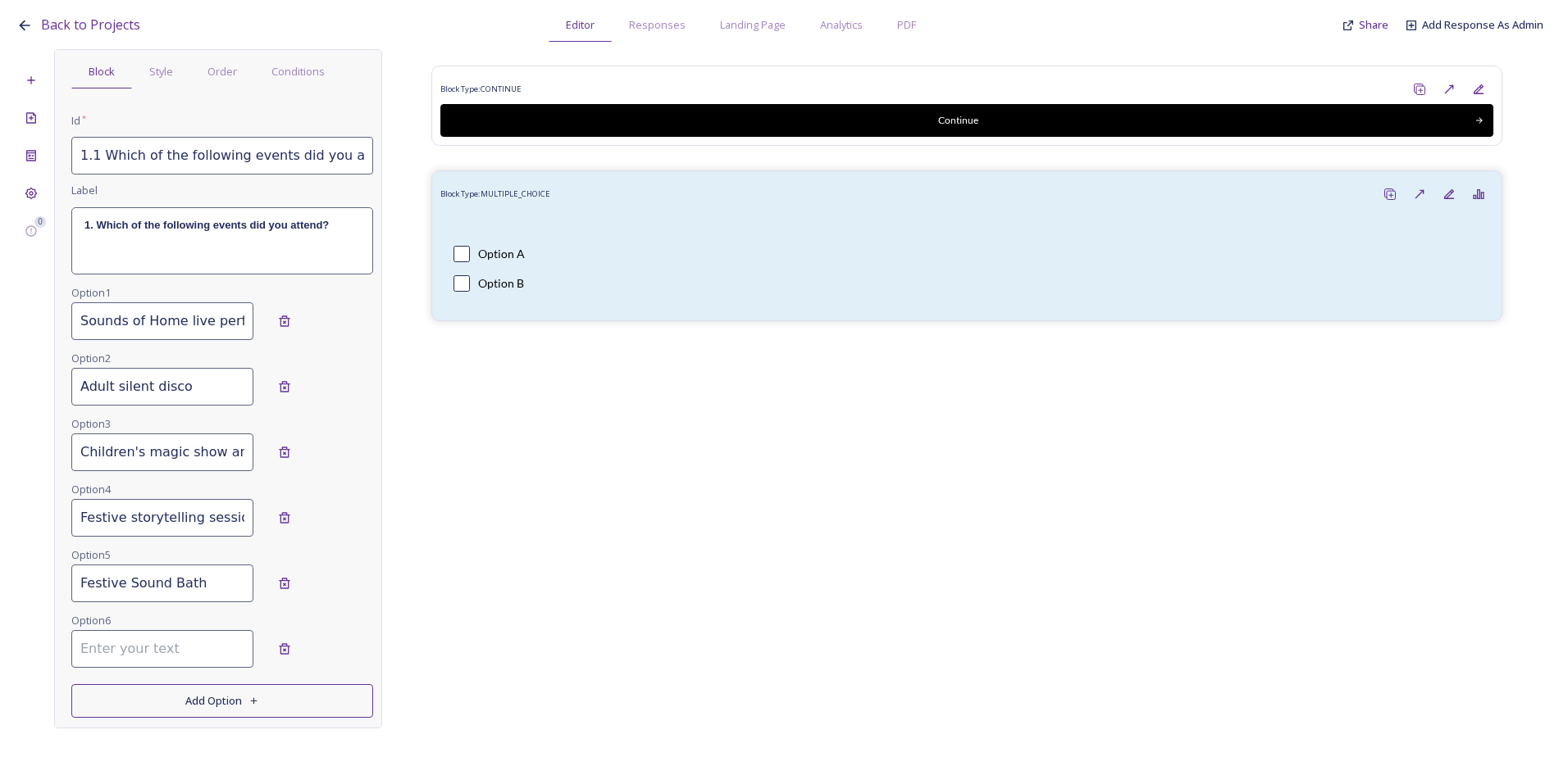
scroll to position [164, 0]
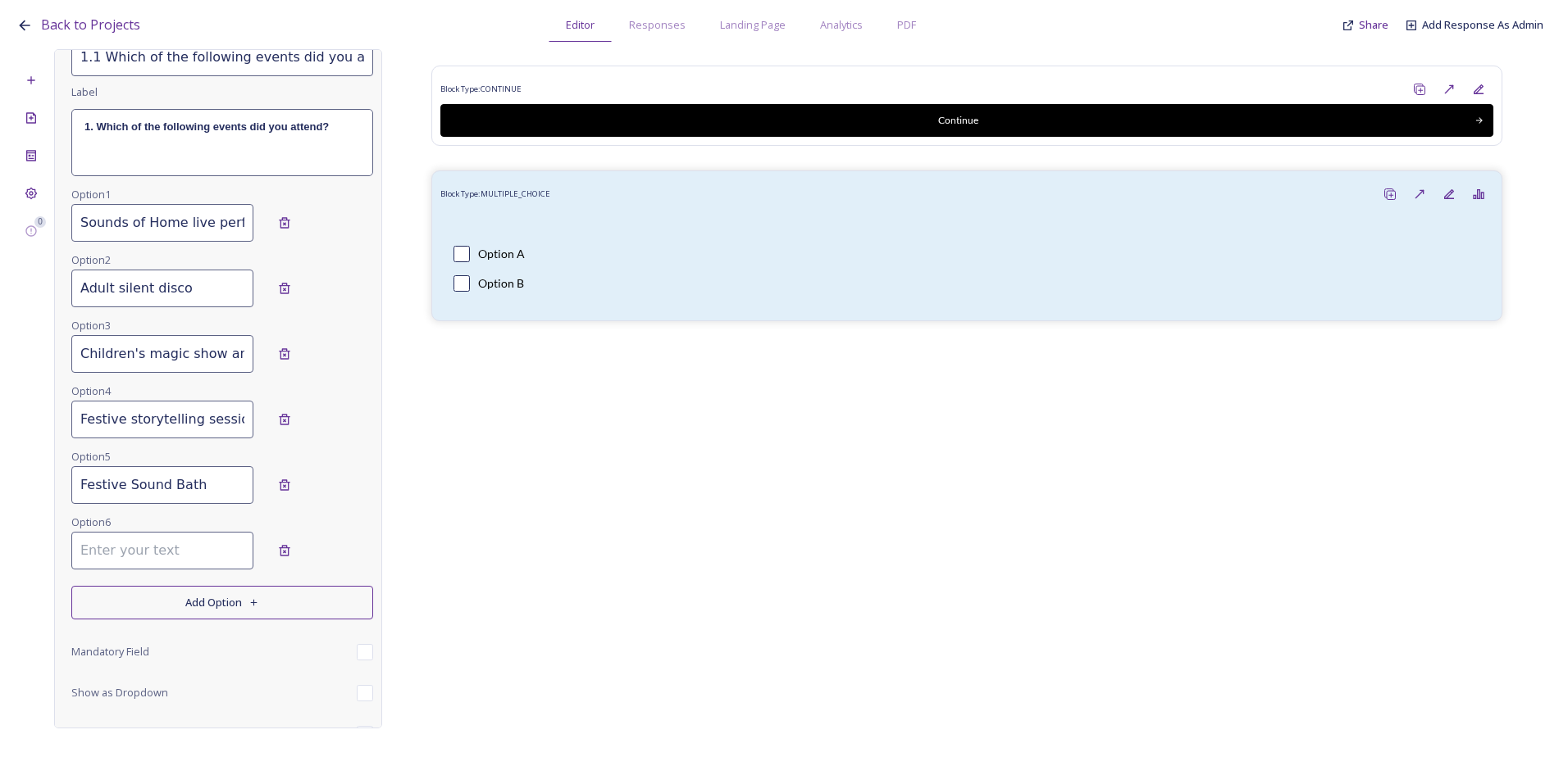
click at [131, 554] on input at bounding box center [163, 550] width 182 height 38
type input "The Festive Jazz Cafe"
click at [209, 594] on button "Add Option" at bounding box center [222, 602] width 301 height 34
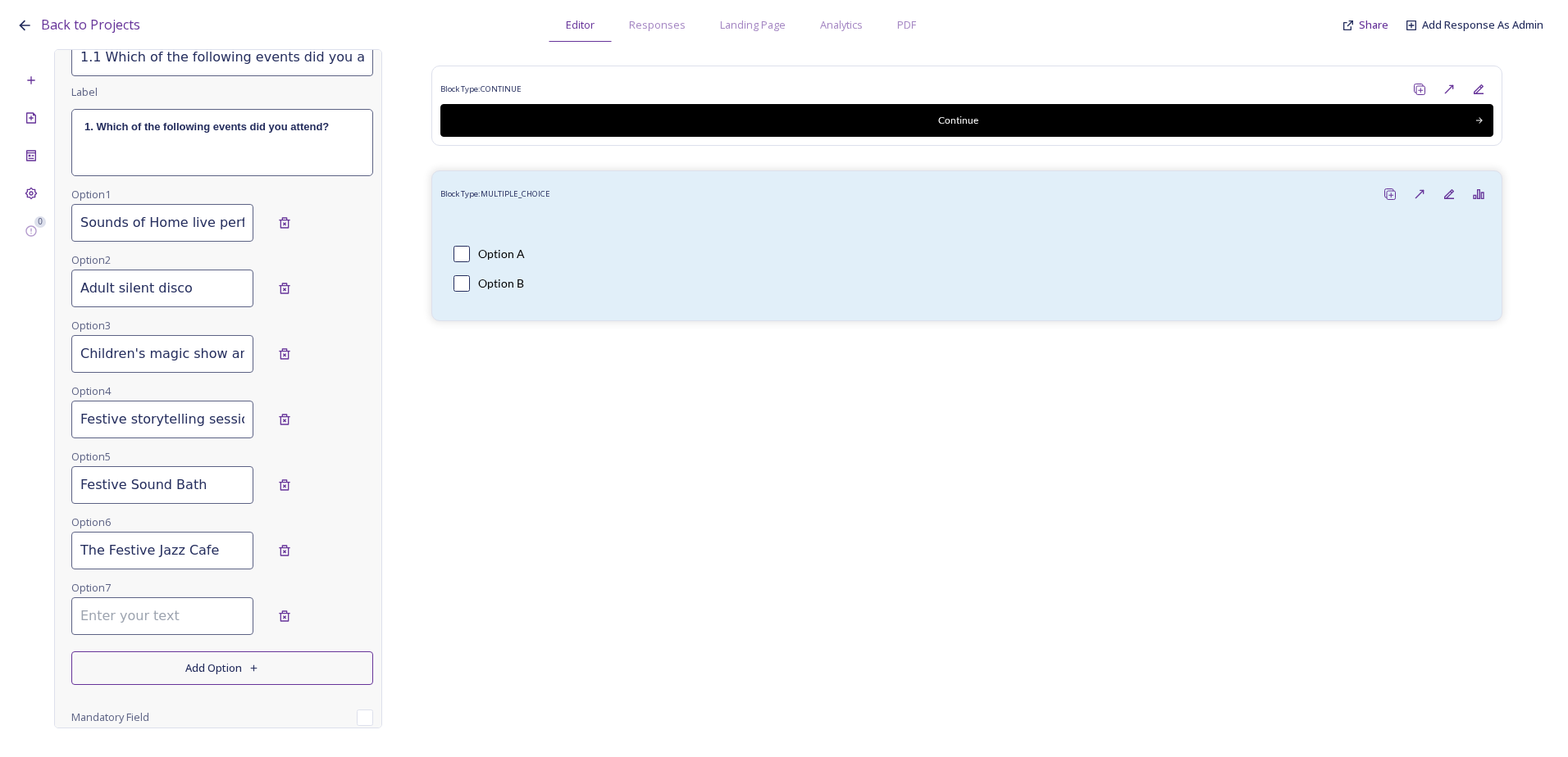
click at [115, 624] on input at bounding box center [163, 616] width 182 height 38
type input "Carol Concert by La Diva"
click at [112, 660] on button "Add Option" at bounding box center [222, 669] width 301 height 34
click at [108, 673] on input at bounding box center [163, 681] width 182 height 38
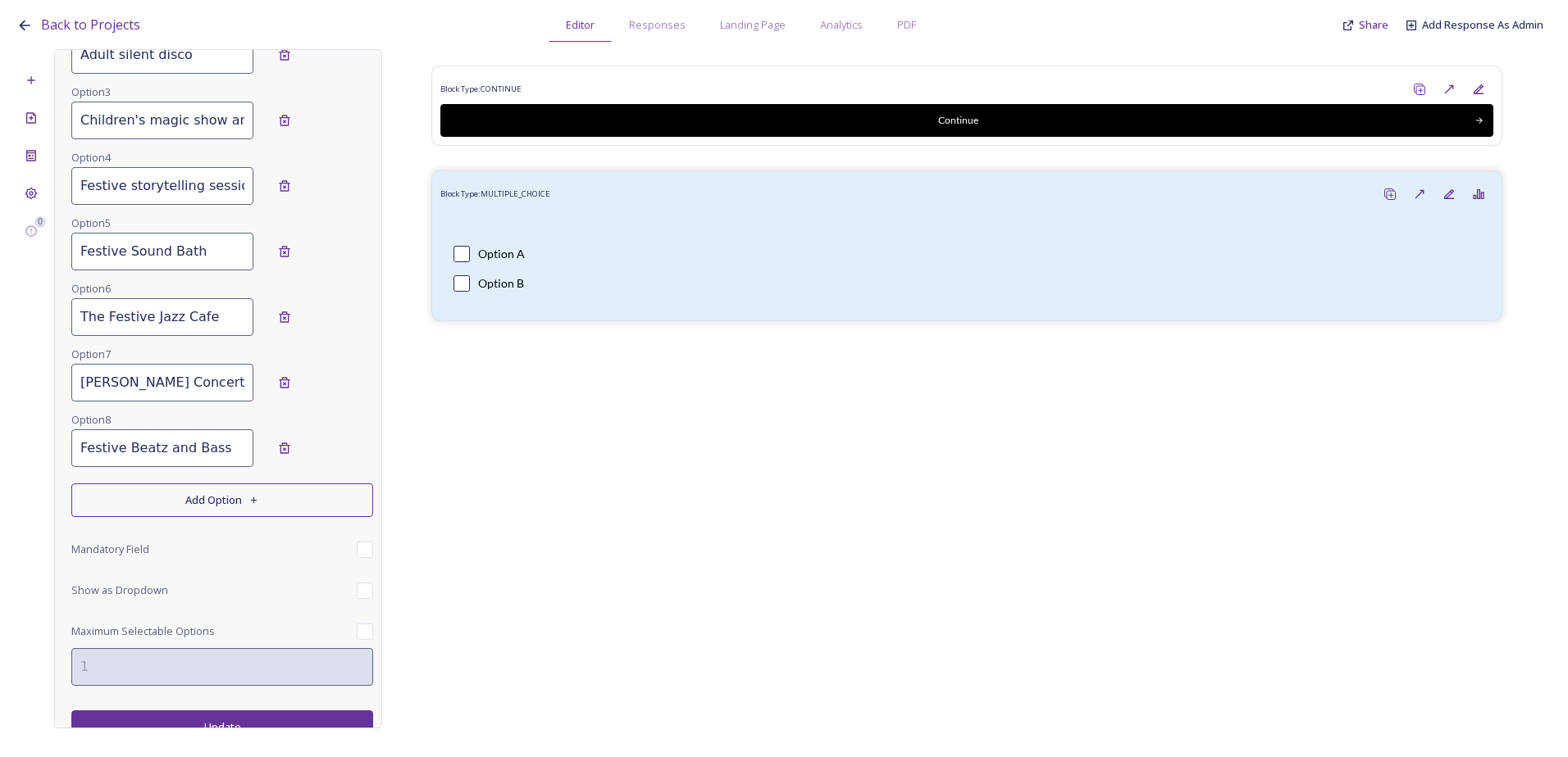
scroll to position [413, 0]
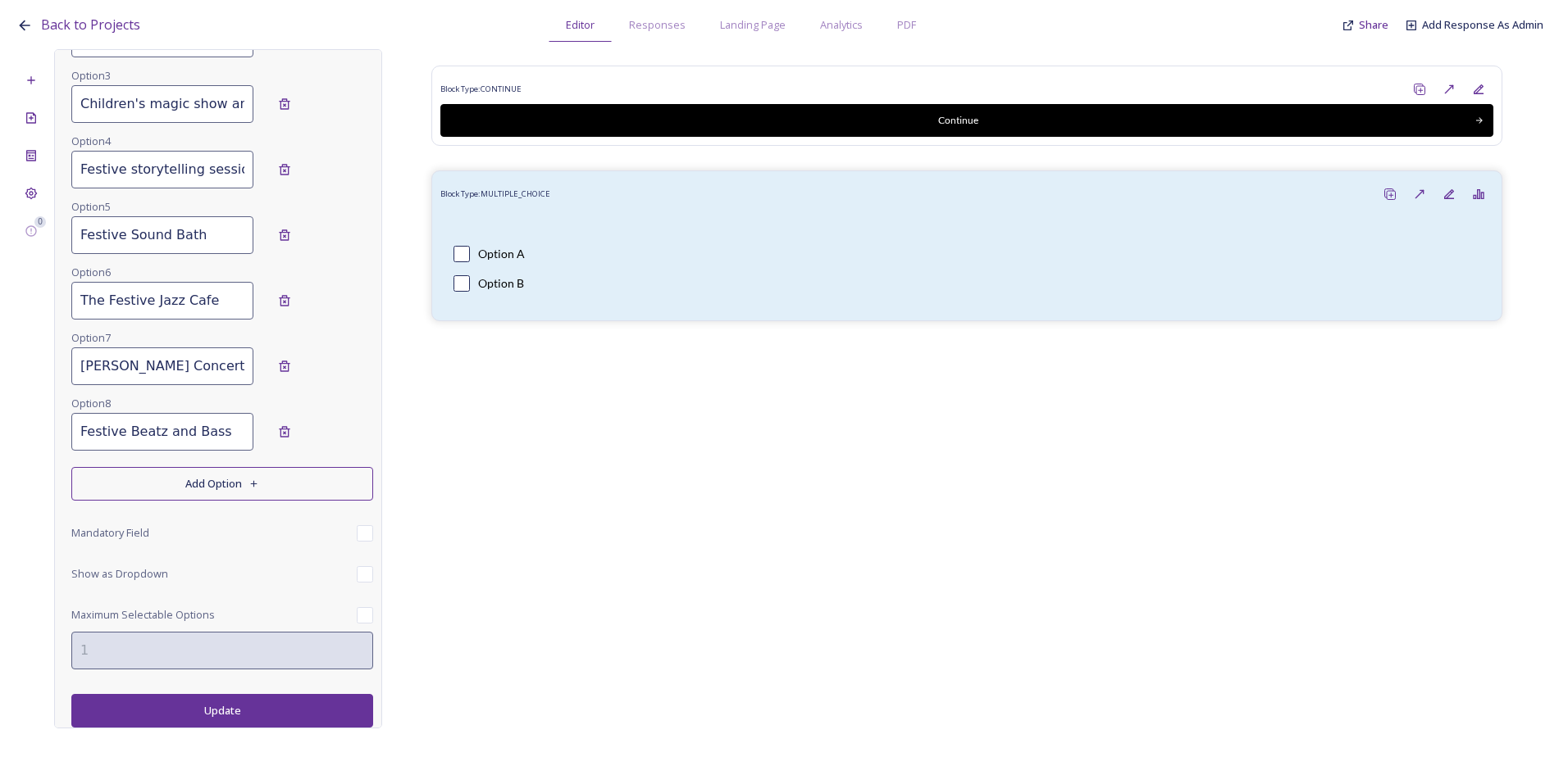
type input "Festive Beatz and Bass"
click at [177, 475] on button "Add Option" at bounding box center [222, 484] width 301 height 34
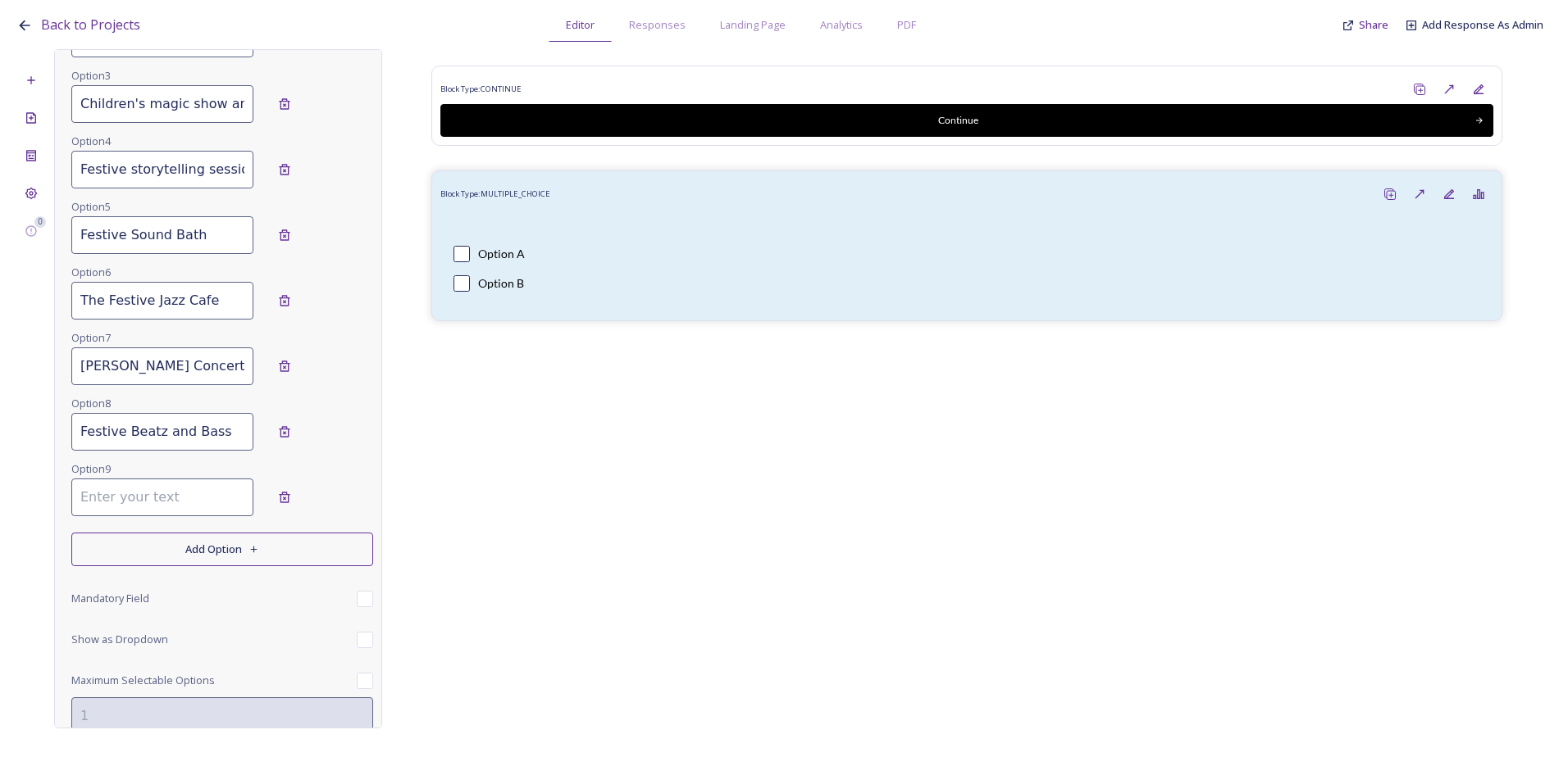
click at [128, 503] on input at bounding box center [163, 497] width 182 height 38
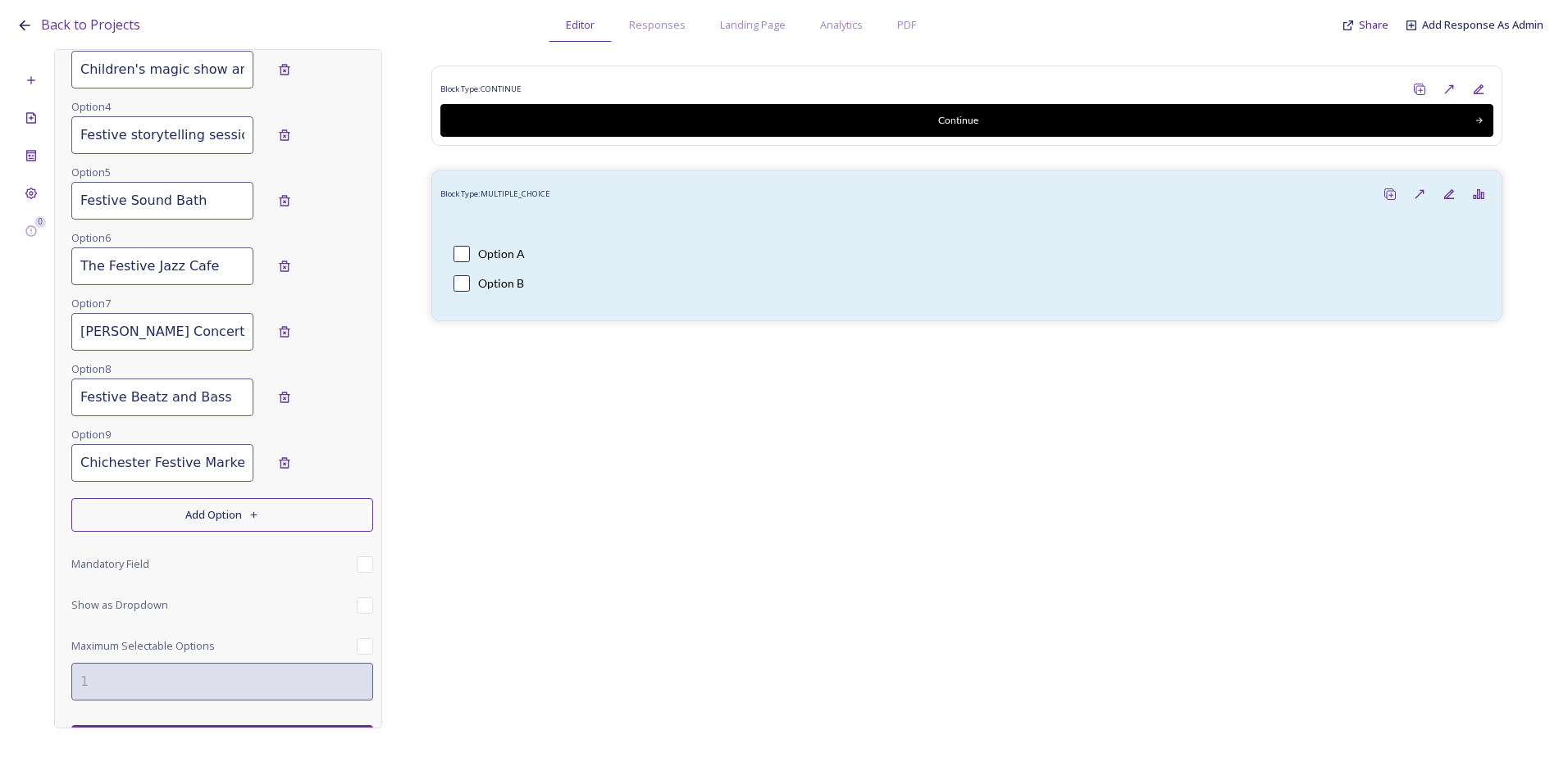
scroll to position [480, 0]
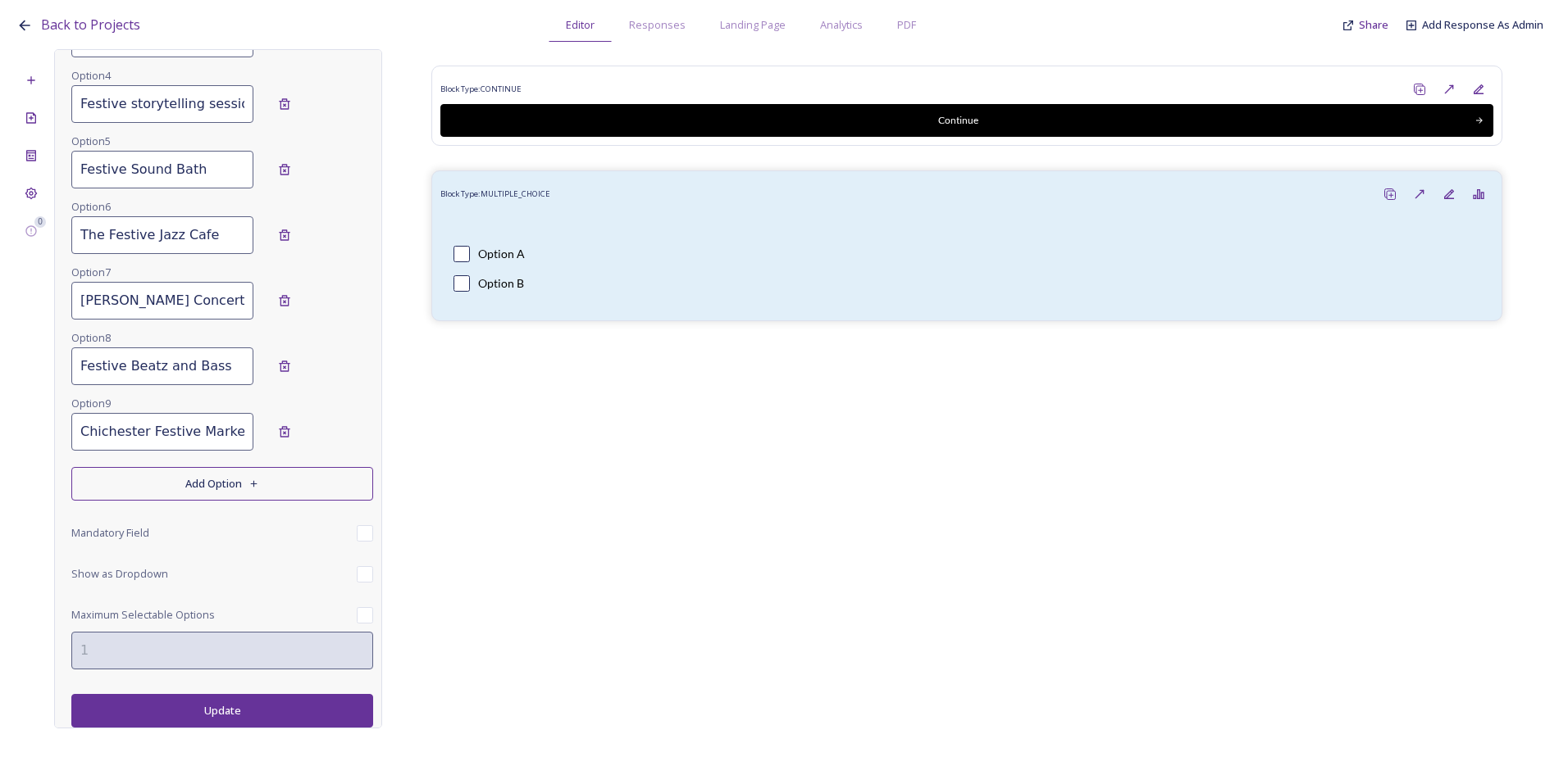
type input "Chichester Festive Market"
click at [179, 712] on button "Update" at bounding box center [222, 711] width 301 height 34
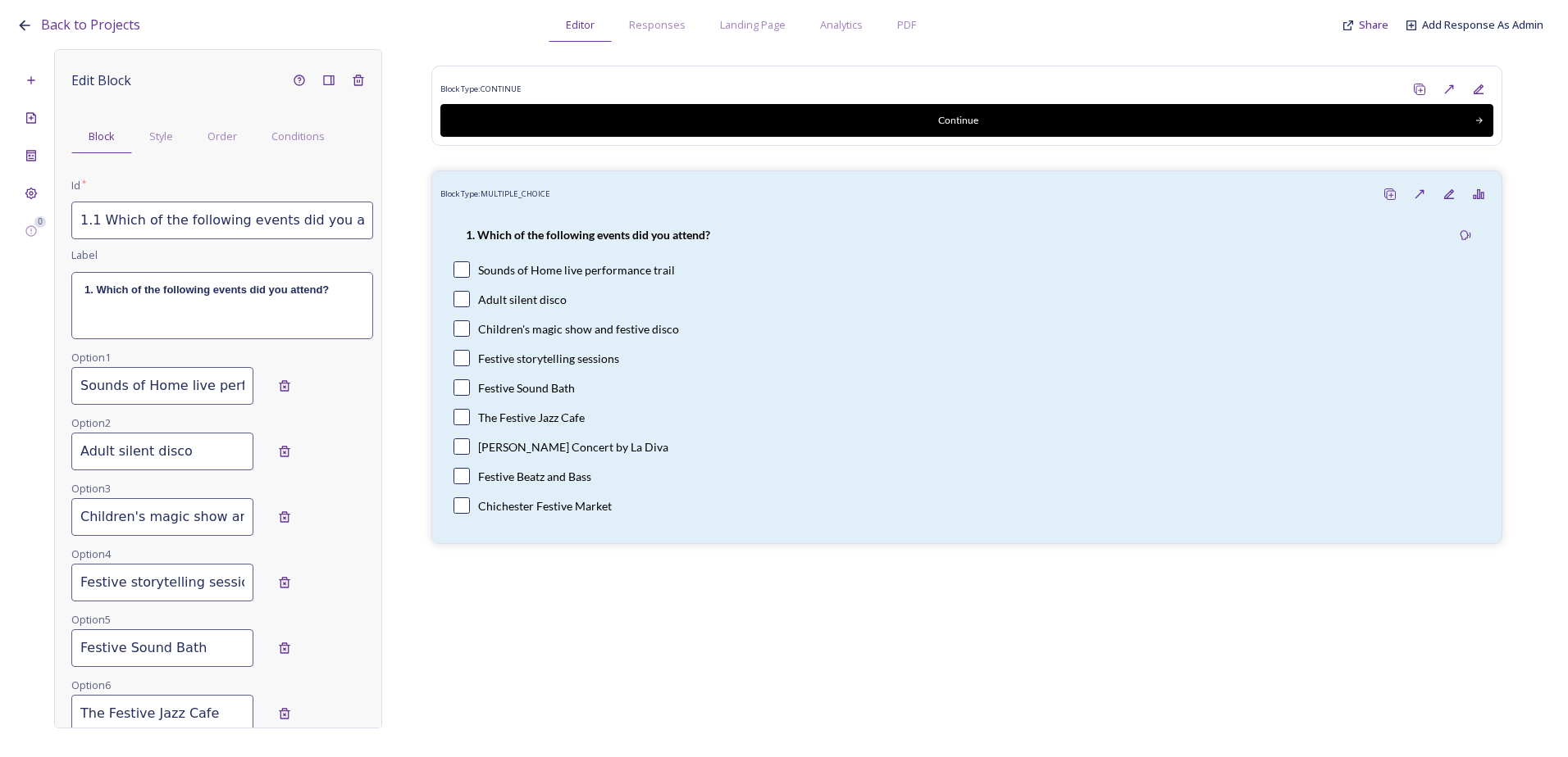
scroll to position [0, 0]
click at [339, 294] on p "1. Which of the following events did you attend?" at bounding box center [223, 291] width 276 height 15
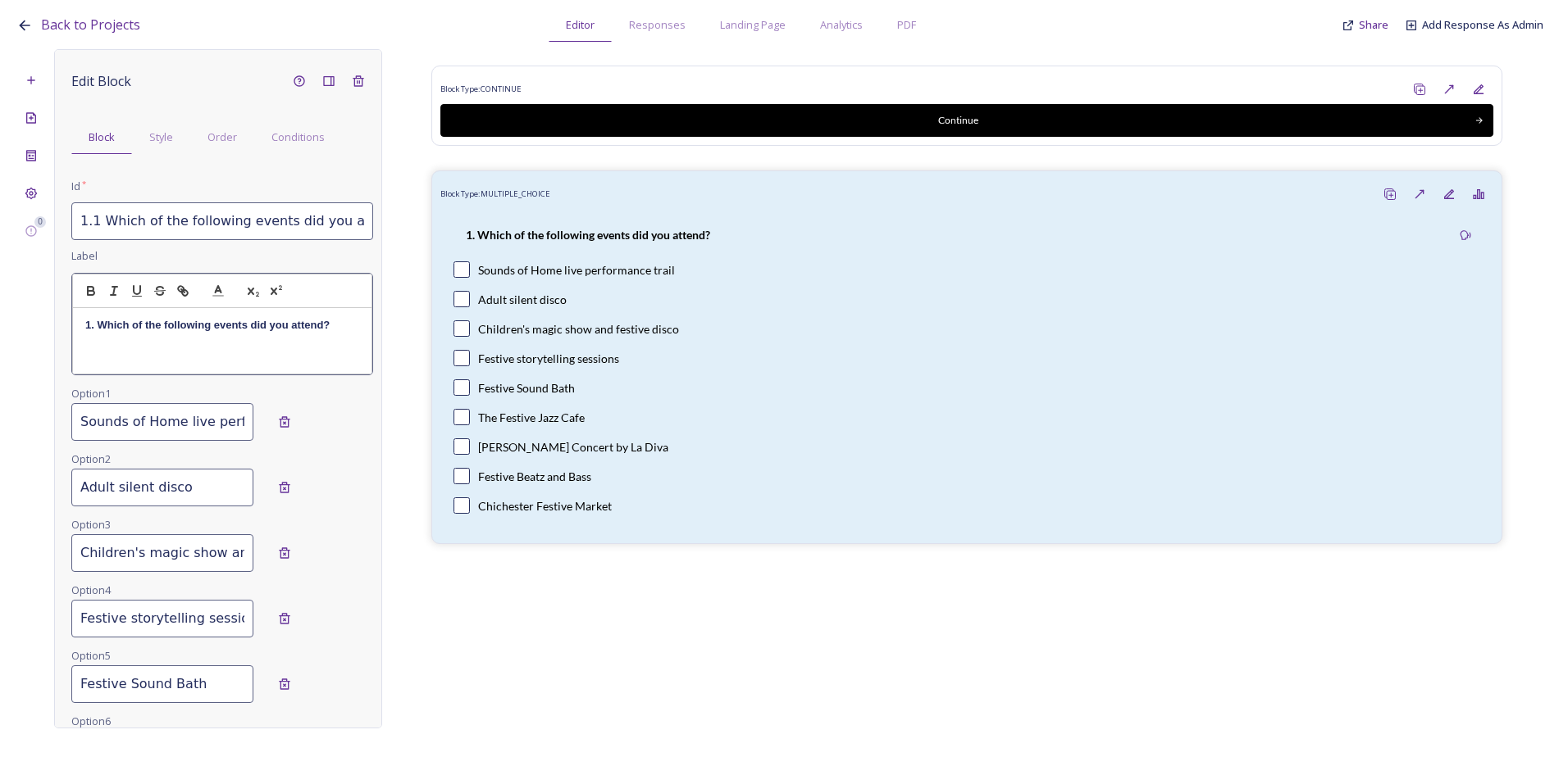
click at [343, 333] on p "1. Which of the following events did you attend?" at bounding box center [222, 325] width 274 height 15
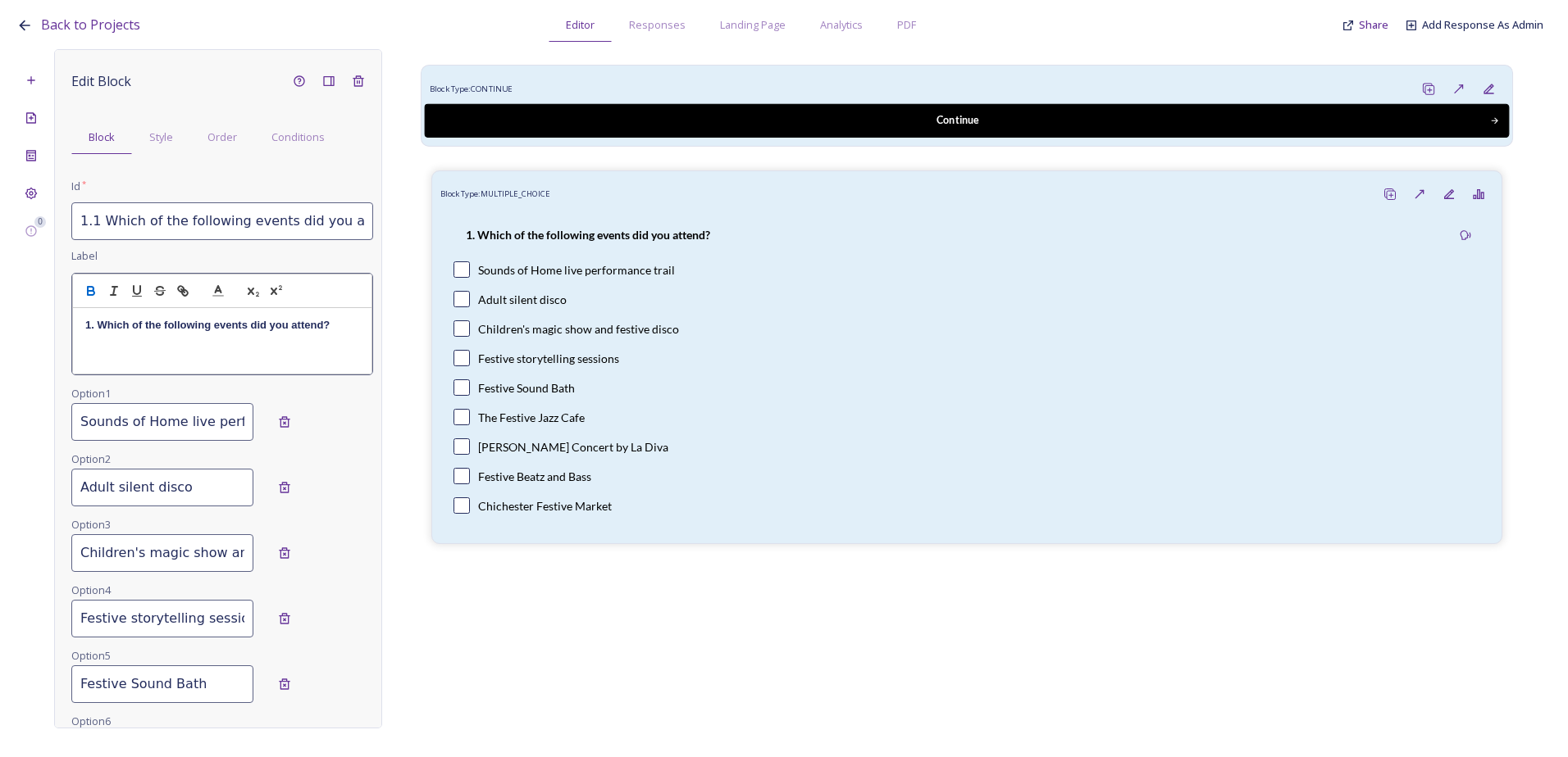
click at [788, 105] on button "Continue" at bounding box center [967, 121] width 1085 height 34
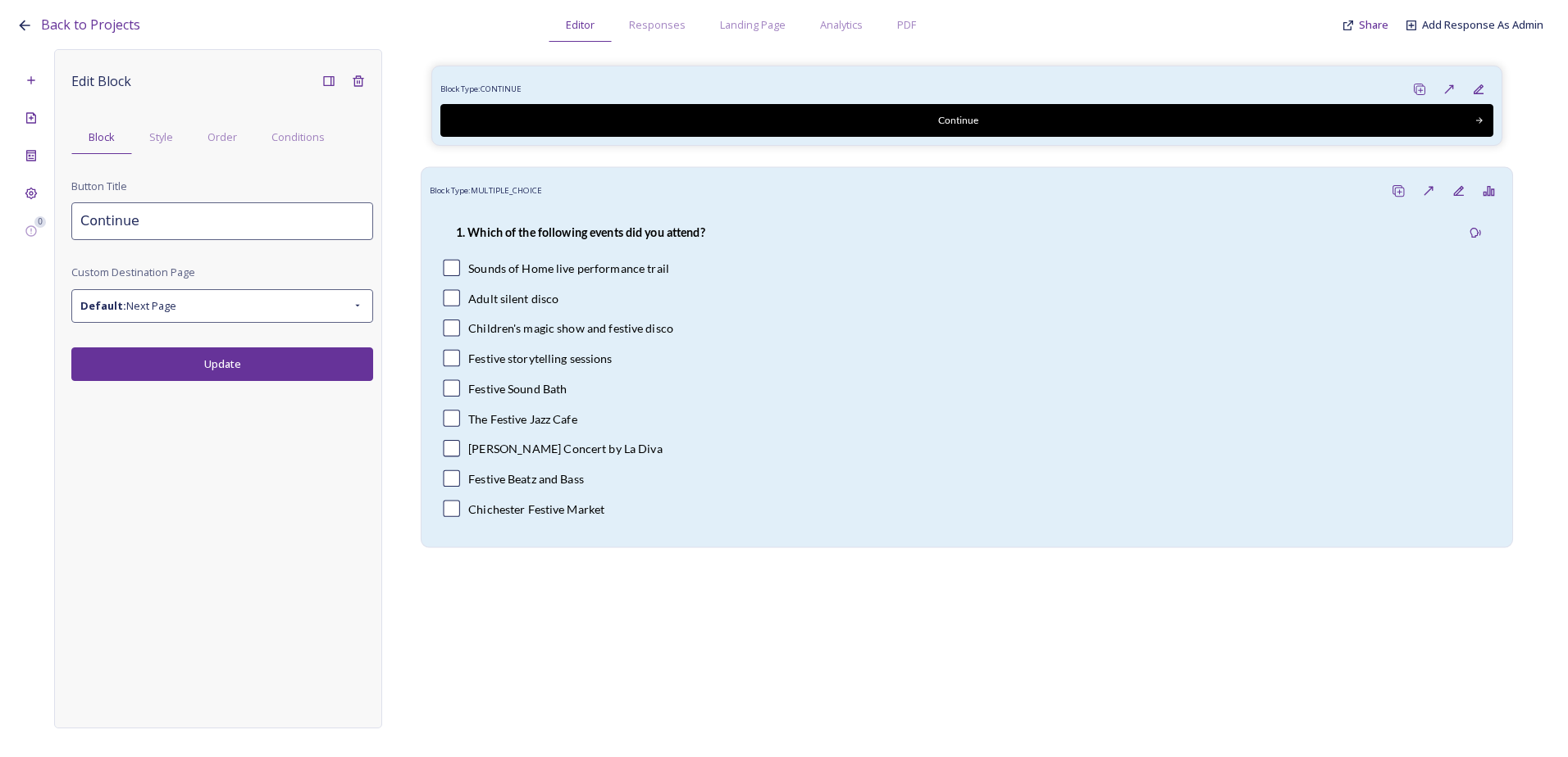
click at [805, 216] on div "1. Which of the following events did you attend?" at bounding box center [966, 233] width 1047 height 37
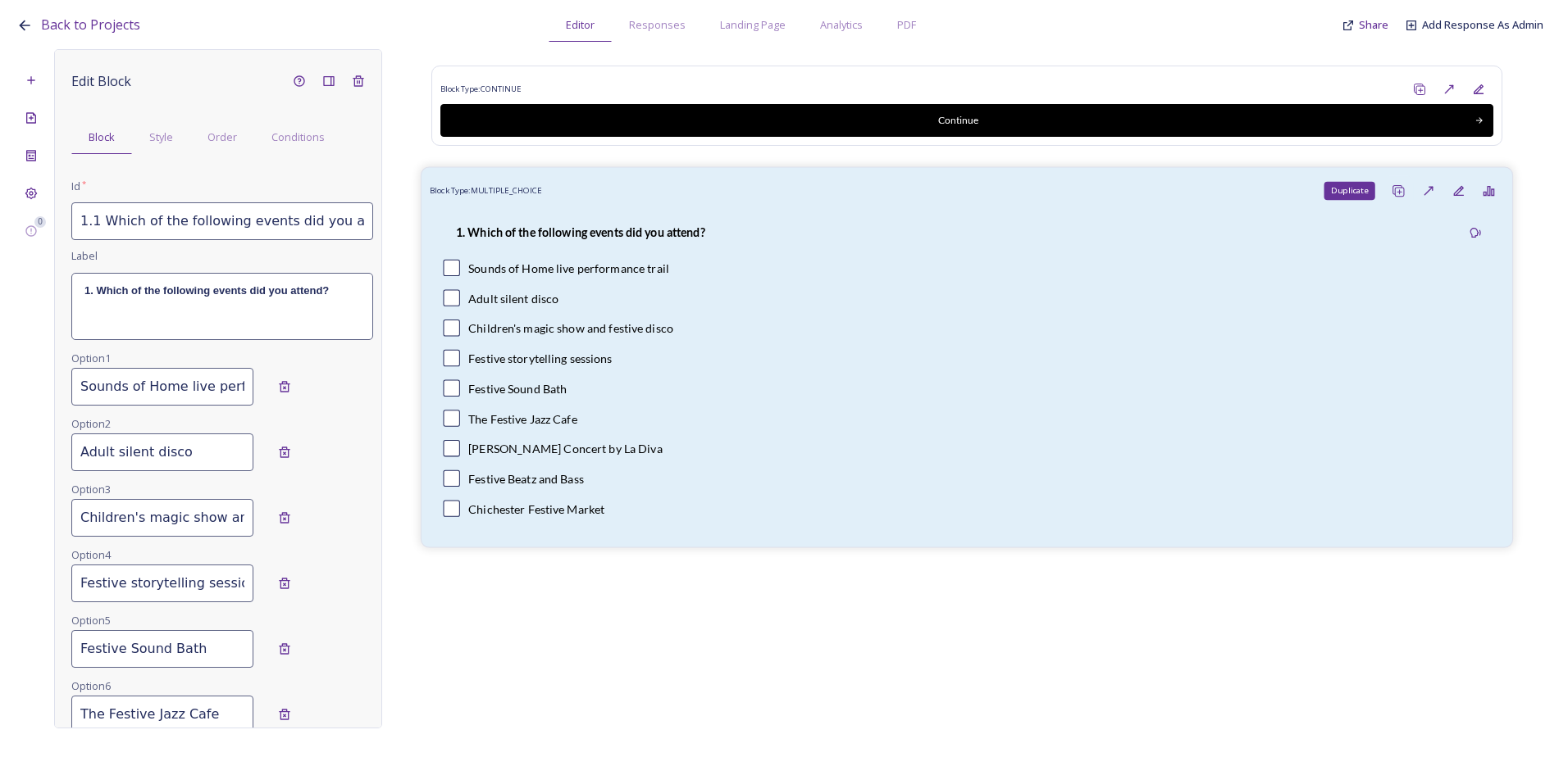
click at [1400, 185] on icon at bounding box center [1397, 191] width 13 height 13
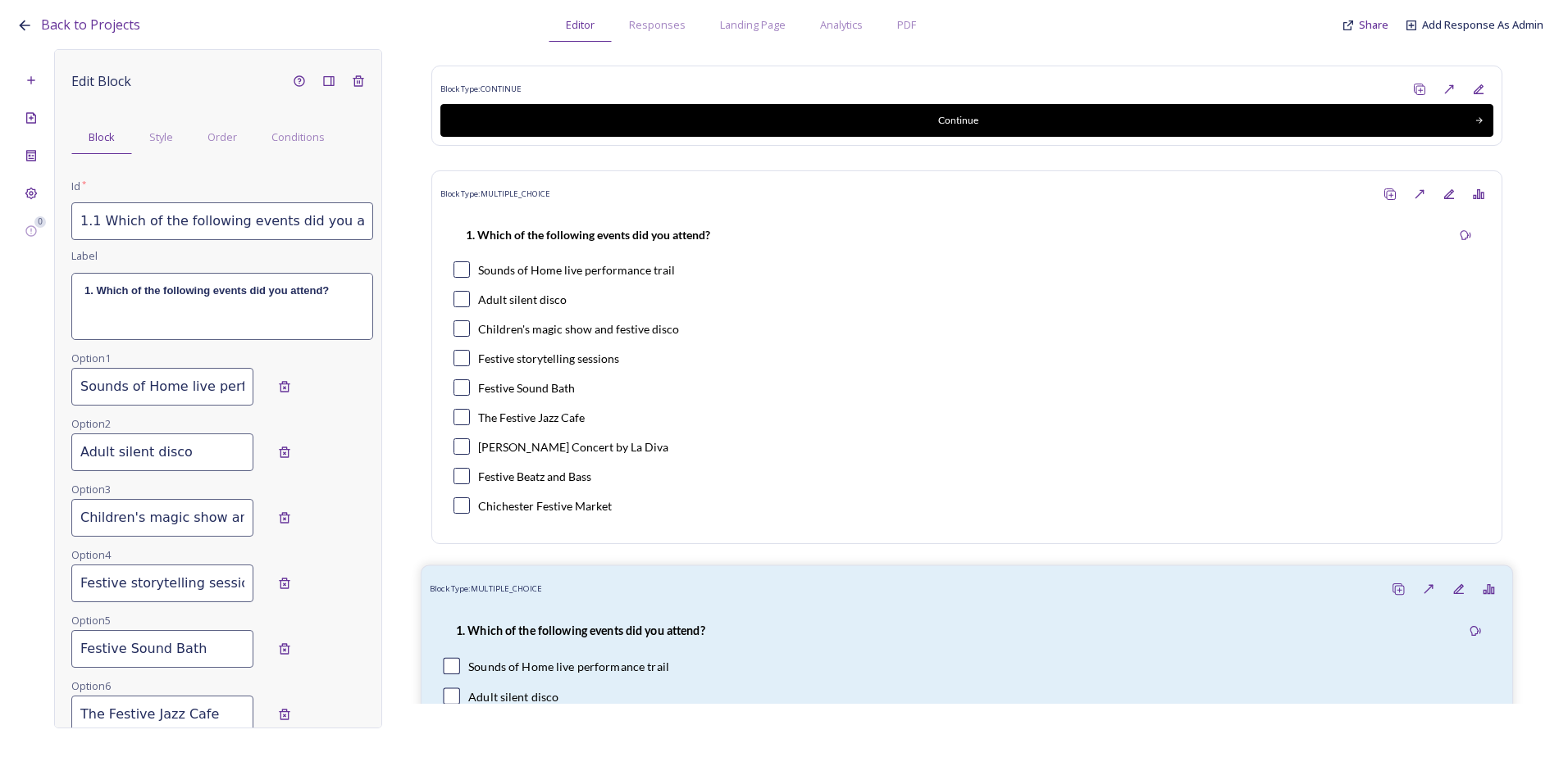
click at [554, 604] on div "Block Type: MULTIPLE_CHOICE 1. Which of the following events did you attend? So…" at bounding box center [967, 754] width 1092 height 381
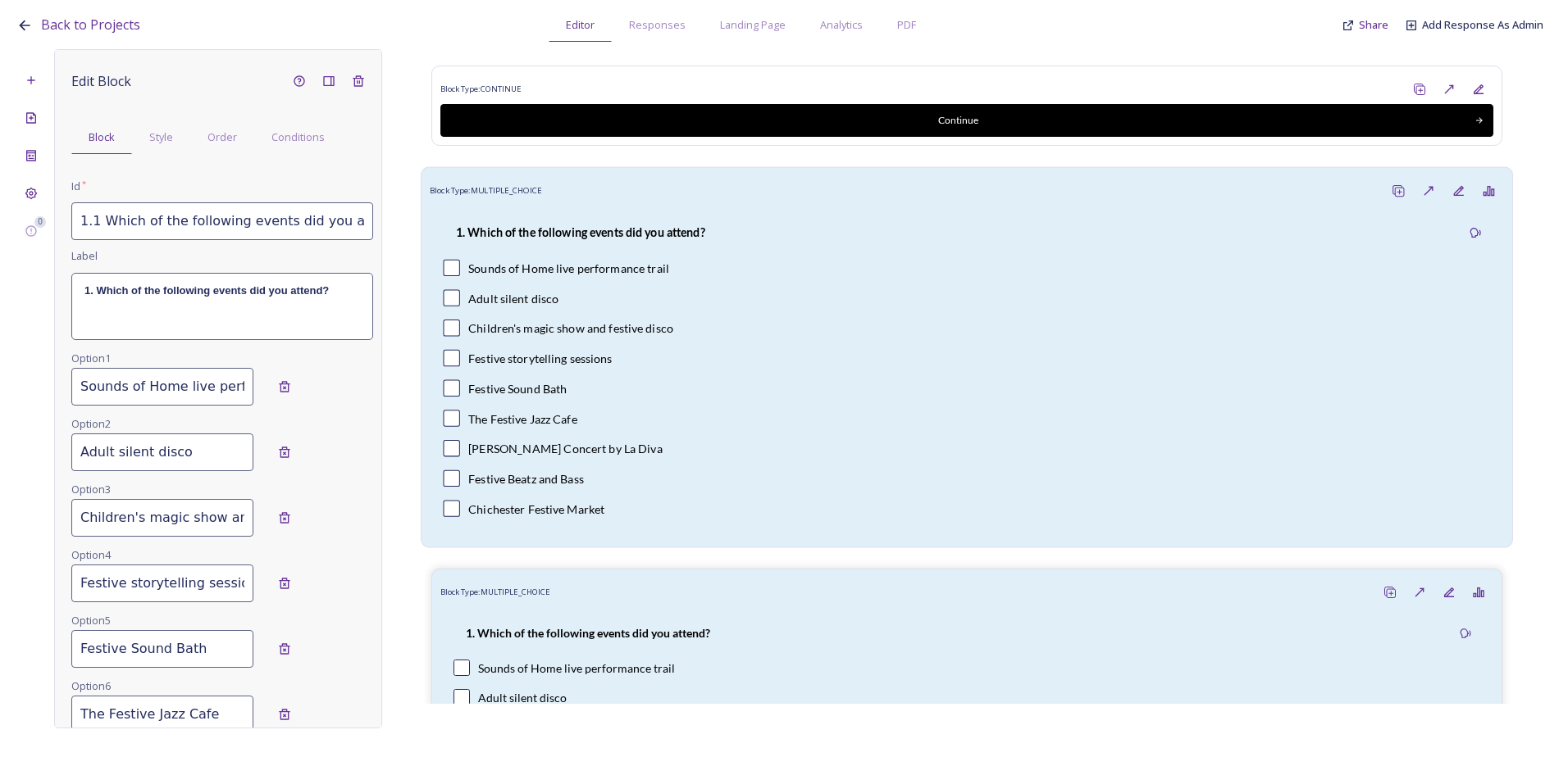
scroll to position [0, 120]
drag, startPoint x: 134, startPoint y: 220, endPoint x: 461, endPoint y: 200, distance: 327.6
click at [461, 200] on div "0 Edit Block Block Style Order Conditions Id * 1.1 Which of the following event…" at bounding box center [784, 389] width 1535 height 679
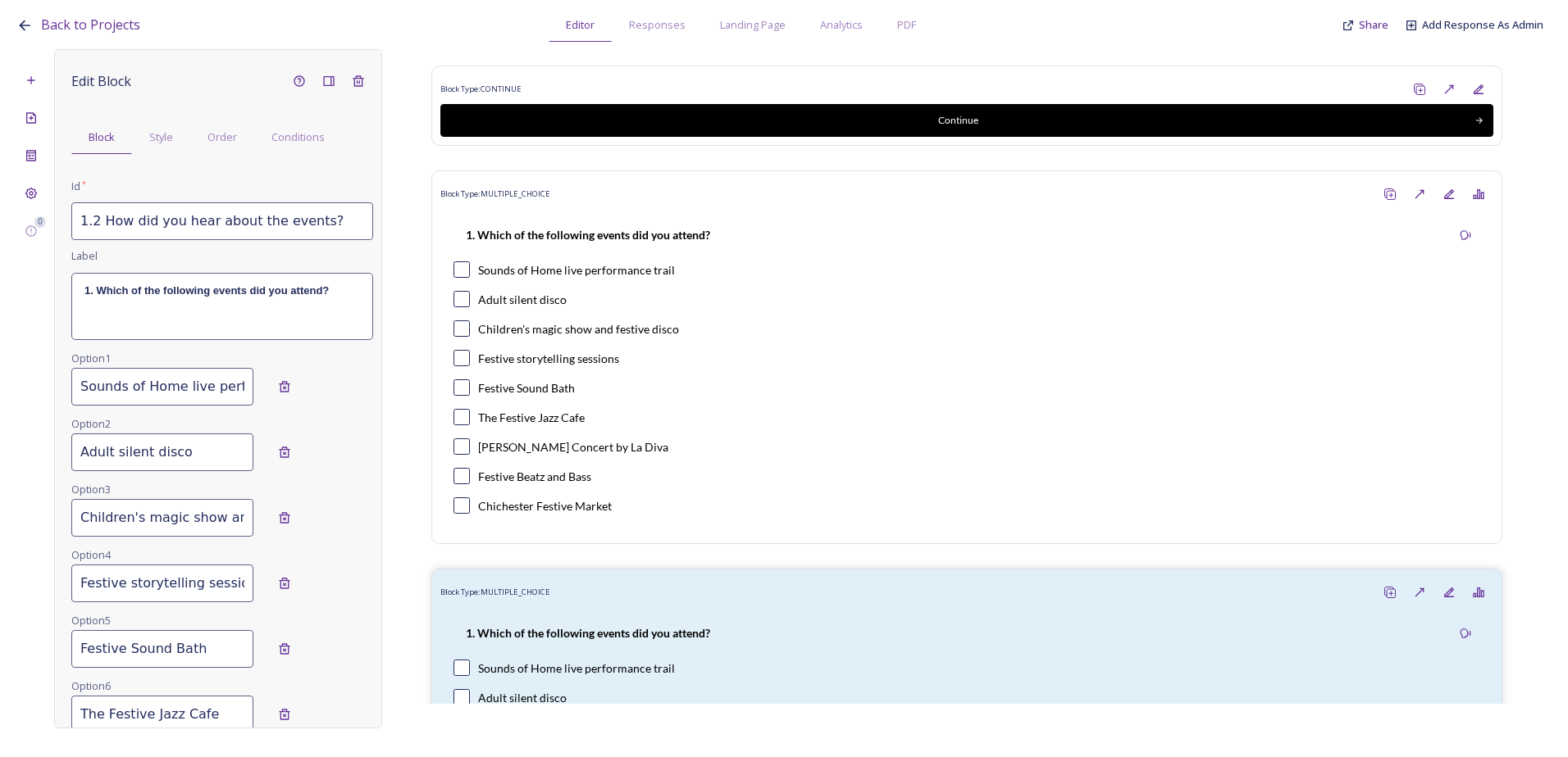
drag, startPoint x: 317, startPoint y: 221, endPoint x: 92, endPoint y: 230, distance: 225.2
click at [92, 230] on input "1.2 How did you hear about the events?" at bounding box center [222, 221] width 301 height 38
type input "1.2 How did you hear about the events?"
click at [331, 289] on p "1. Which of the following events did you attend?" at bounding box center [223, 291] width 276 height 15
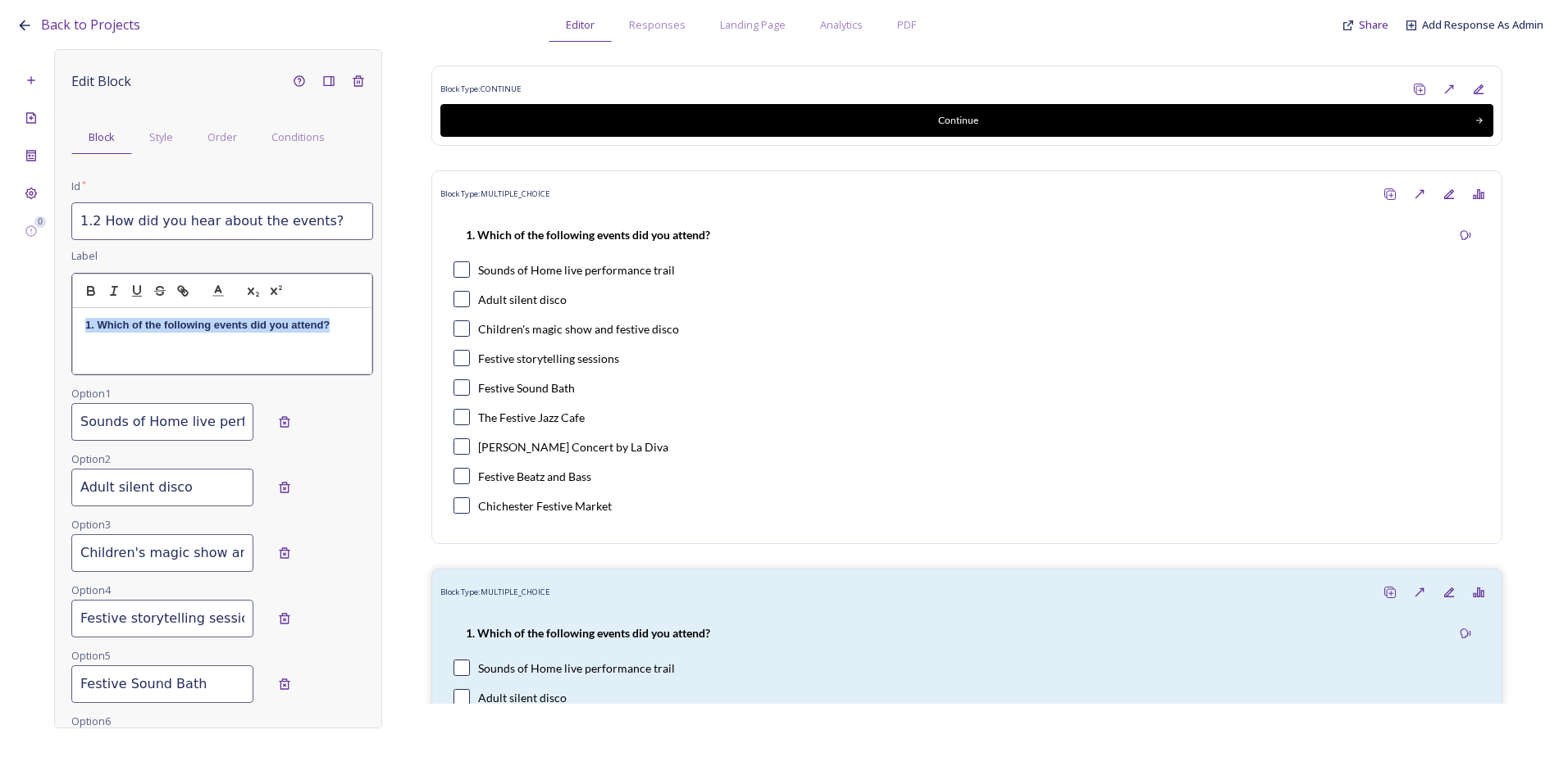
drag, startPoint x: 334, startPoint y: 324, endPoint x: 27, endPoint y: 317, distance: 307.1
click at [27, 317] on div "0 Edit Block Block Style Order Conditions Id * 1.2 How did you hear about the e…" at bounding box center [784, 389] width 1535 height 679
copy strong "1. Which of the following events did you attend?"
click at [284, 215] on input "1.2 How did you hear about the events?" at bounding box center [222, 221] width 301 height 38
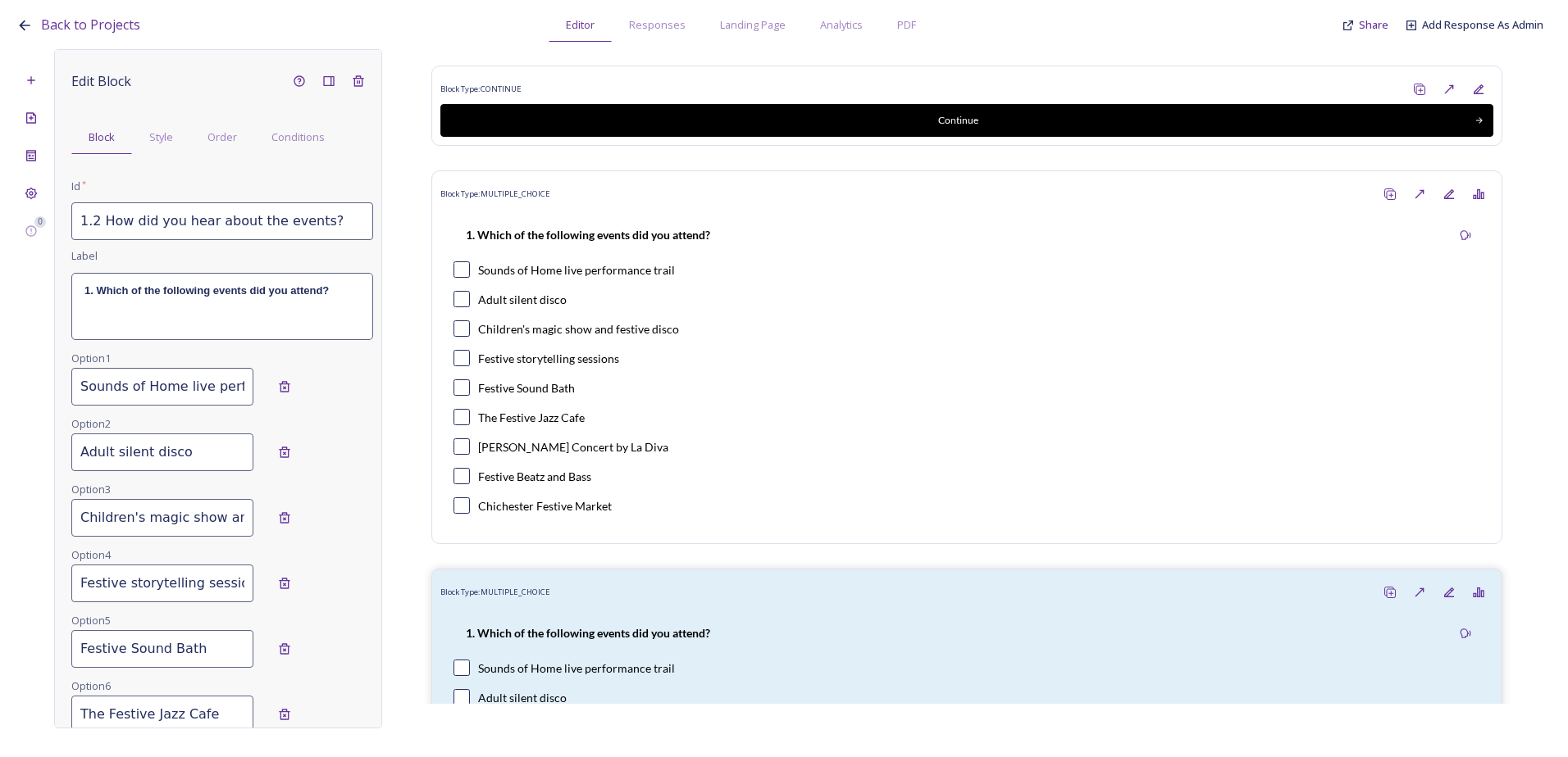
drag, startPoint x: 315, startPoint y: 221, endPoint x: 92, endPoint y: 223, distance: 223.0
click at [92, 223] on input "1.2 How did you hear about the events?" at bounding box center [222, 221] width 301 height 38
click at [318, 344] on div "Edit Block Block Style Order Conditions Id * 1.2 How did you hear about the eve…" at bounding box center [222, 636] width 301 height 1140
drag, startPoint x: 318, startPoint y: 344, endPoint x: 310, endPoint y: 316, distance: 29.1
click at [310, 316] on div "1. Which of the following events did you attend?" at bounding box center [223, 307] width 301 height 65
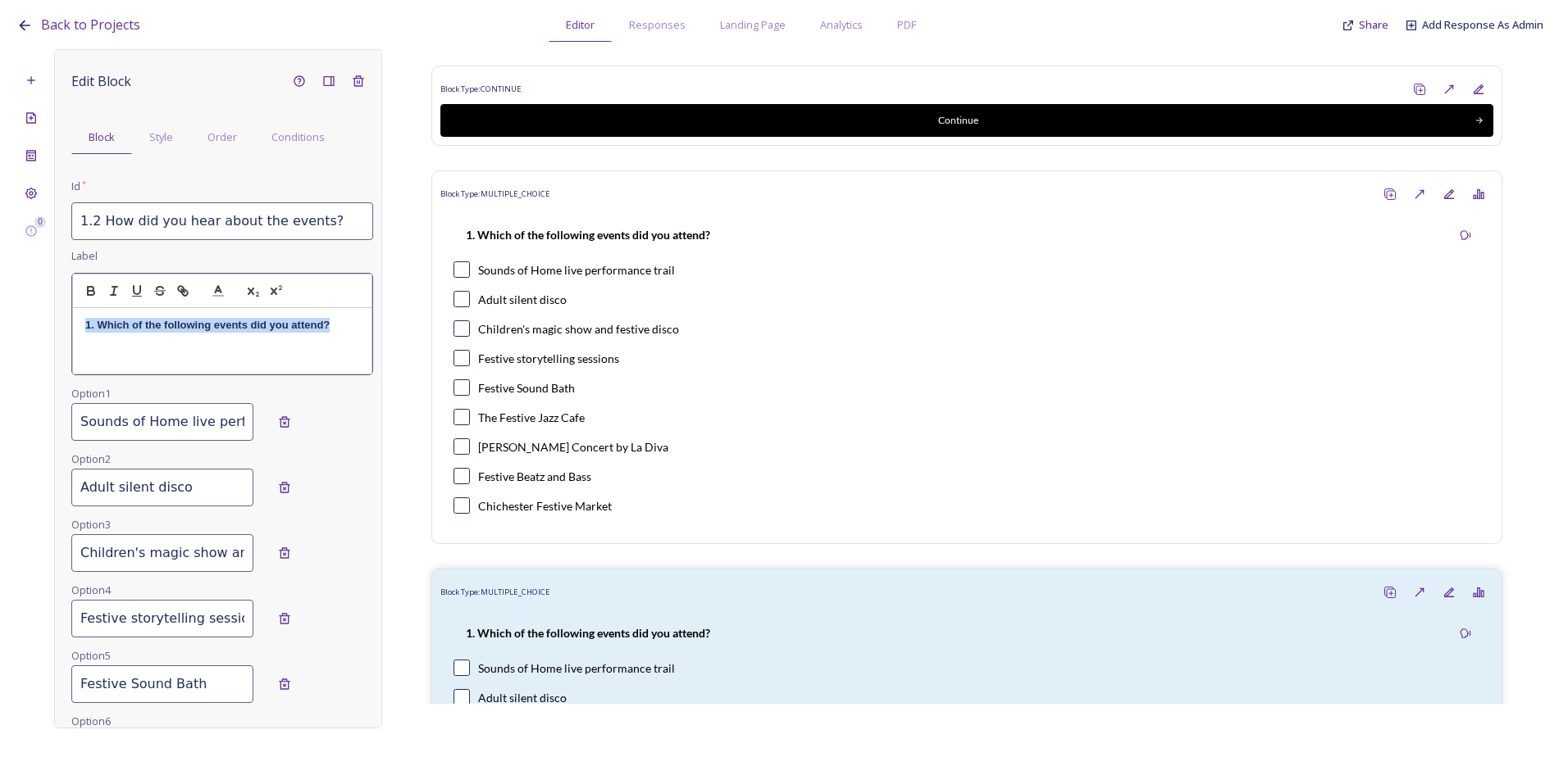
drag, startPoint x: 334, startPoint y: 320, endPoint x: 80, endPoint y: 305, distance: 254.4
click at [80, 305] on div "1. Which of the following events did you attend?" at bounding box center [223, 324] width 301 height 102
click at [89, 321] on p "2 How did you hear about the events?" at bounding box center [222, 325] width 274 height 15
drag, startPoint x: 286, startPoint y: 327, endPoint x: 92, endPoint y: 309, distance: 194.8
click at [63, 312] on div "Edit Block Block Style Order Conditions Id * 1.2 How did you hear about the eve…" at bounding box center [217, 389] width 328 height 679
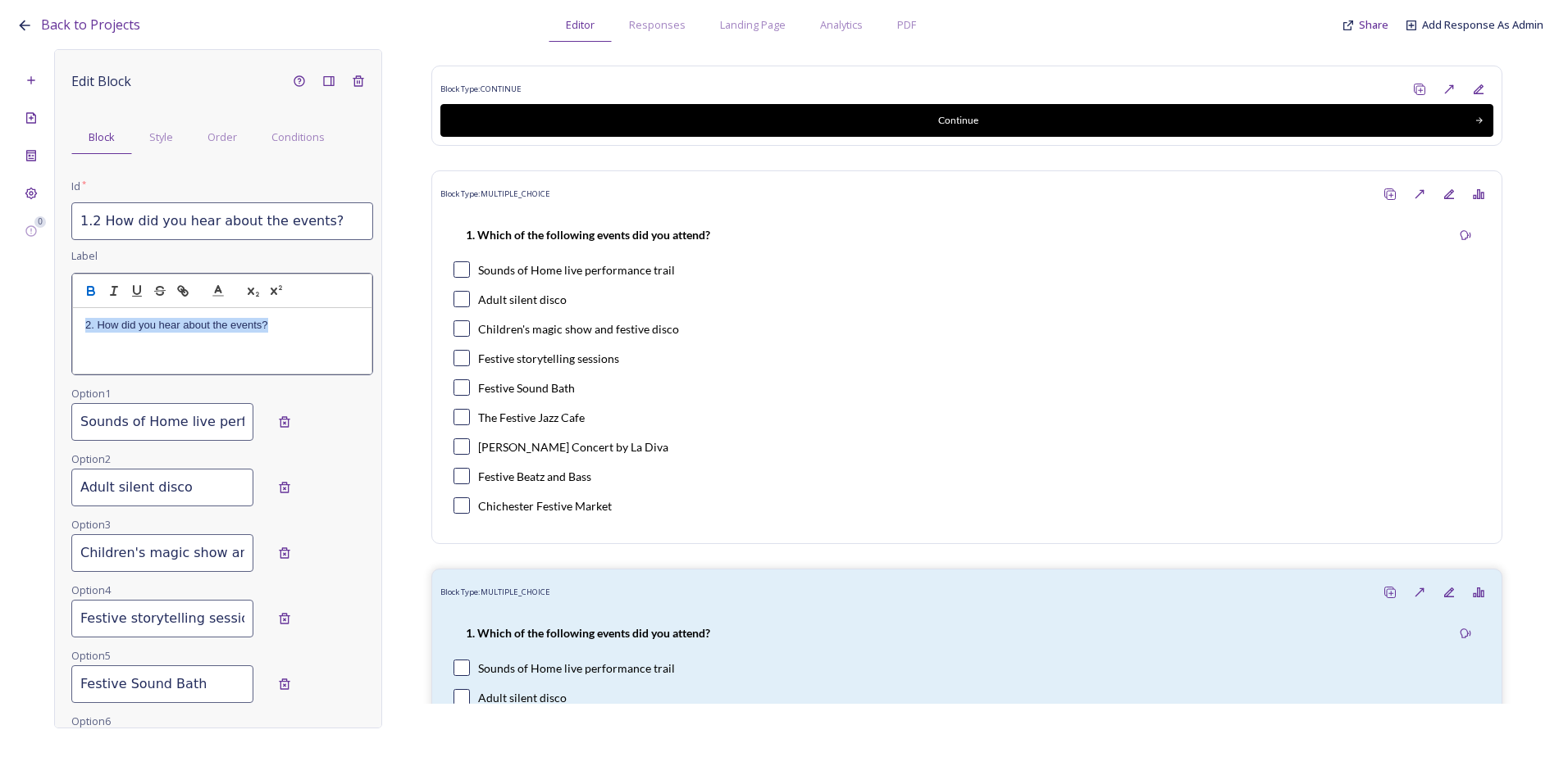
click at [85, 291] on icon "button" at bounding box center [91, 291] width 15 height 15
click at [164, 355] on div "2. How did you hear about the events?" at bounding box center [223, 341] width 299 height 65
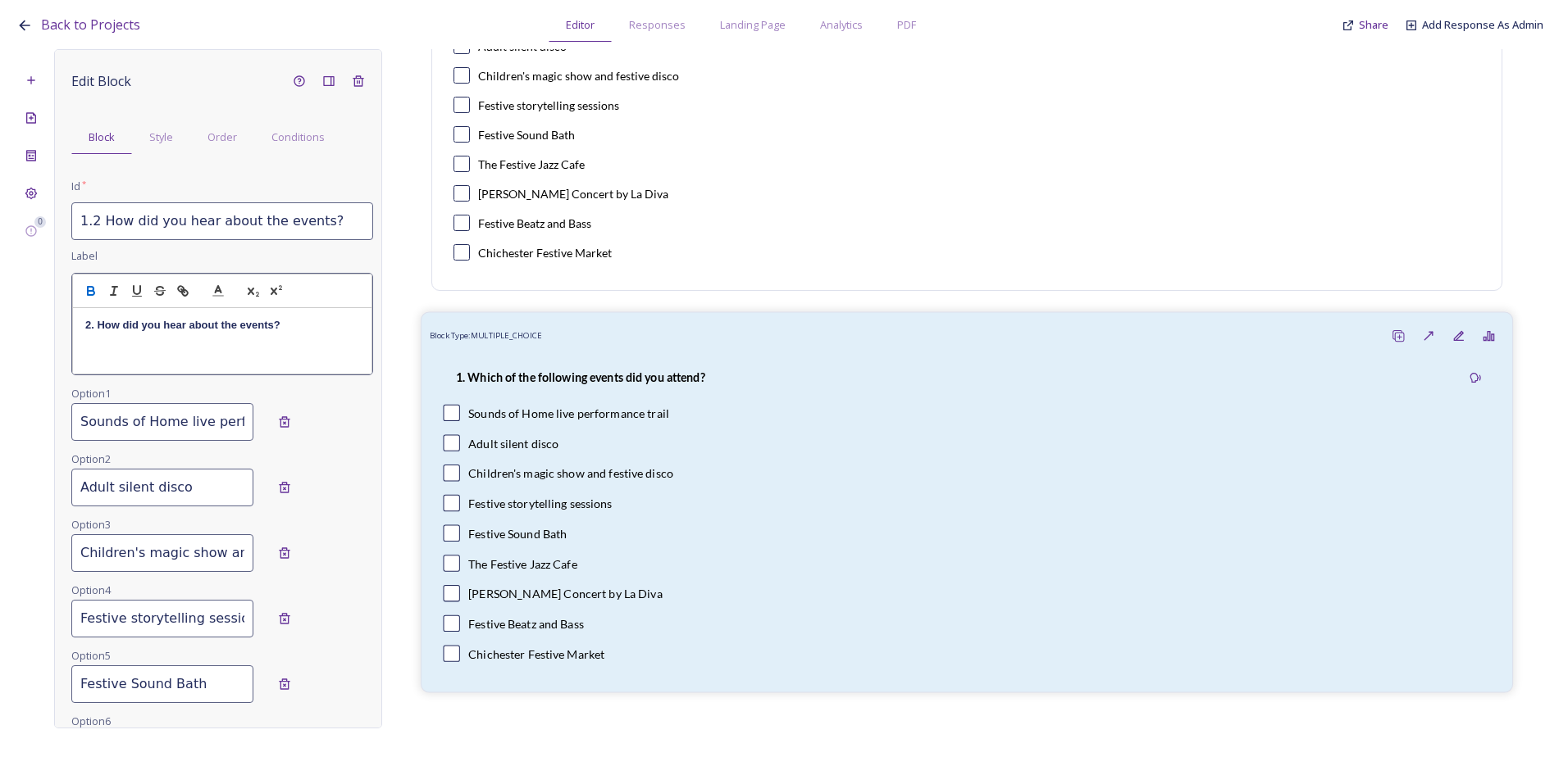
scroll to position [279, 0]
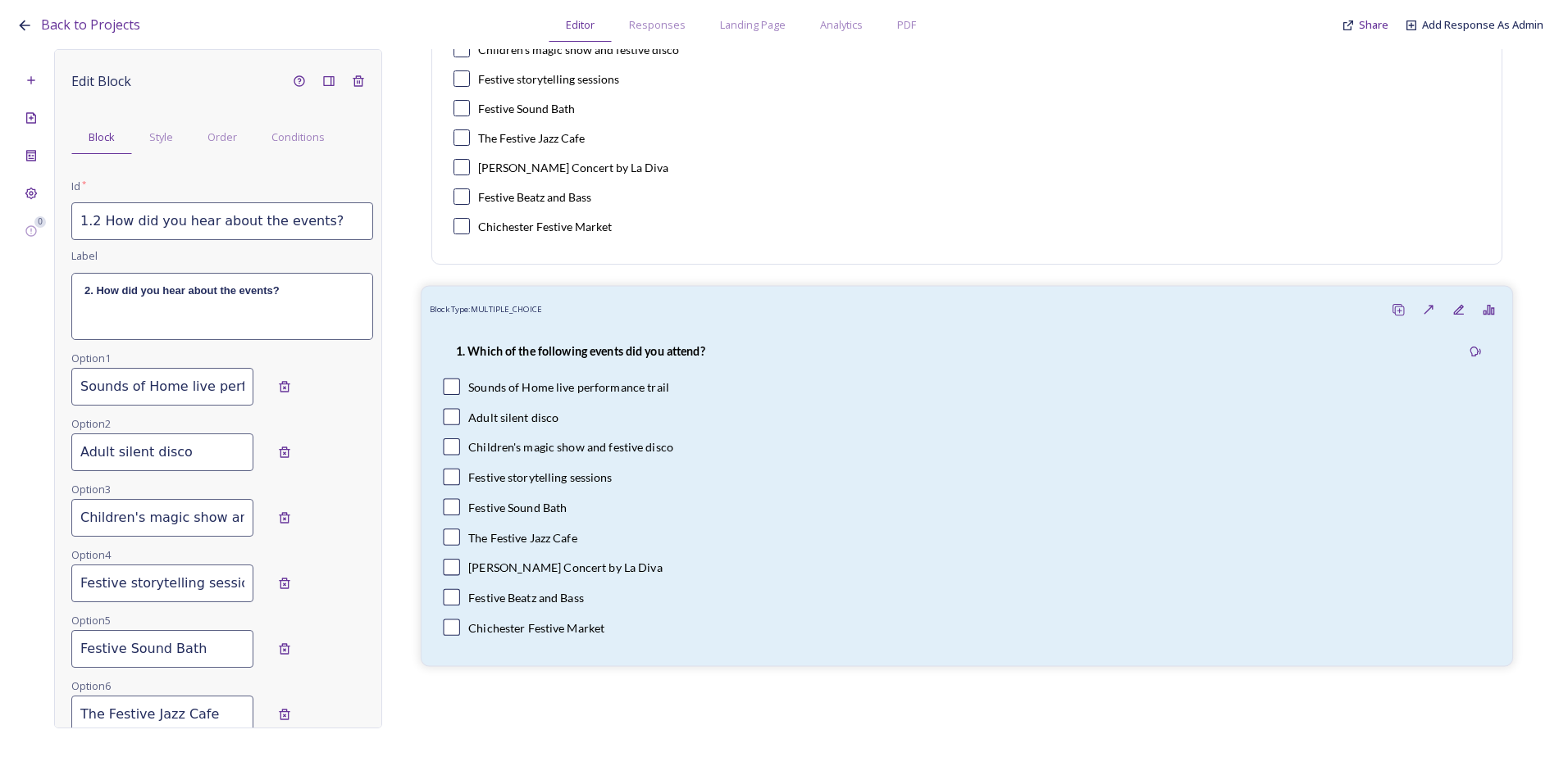
click at [566, 345] on strong "1. Which of the following events did you attend?" at bounding box center [581, 352] width 249 height 14
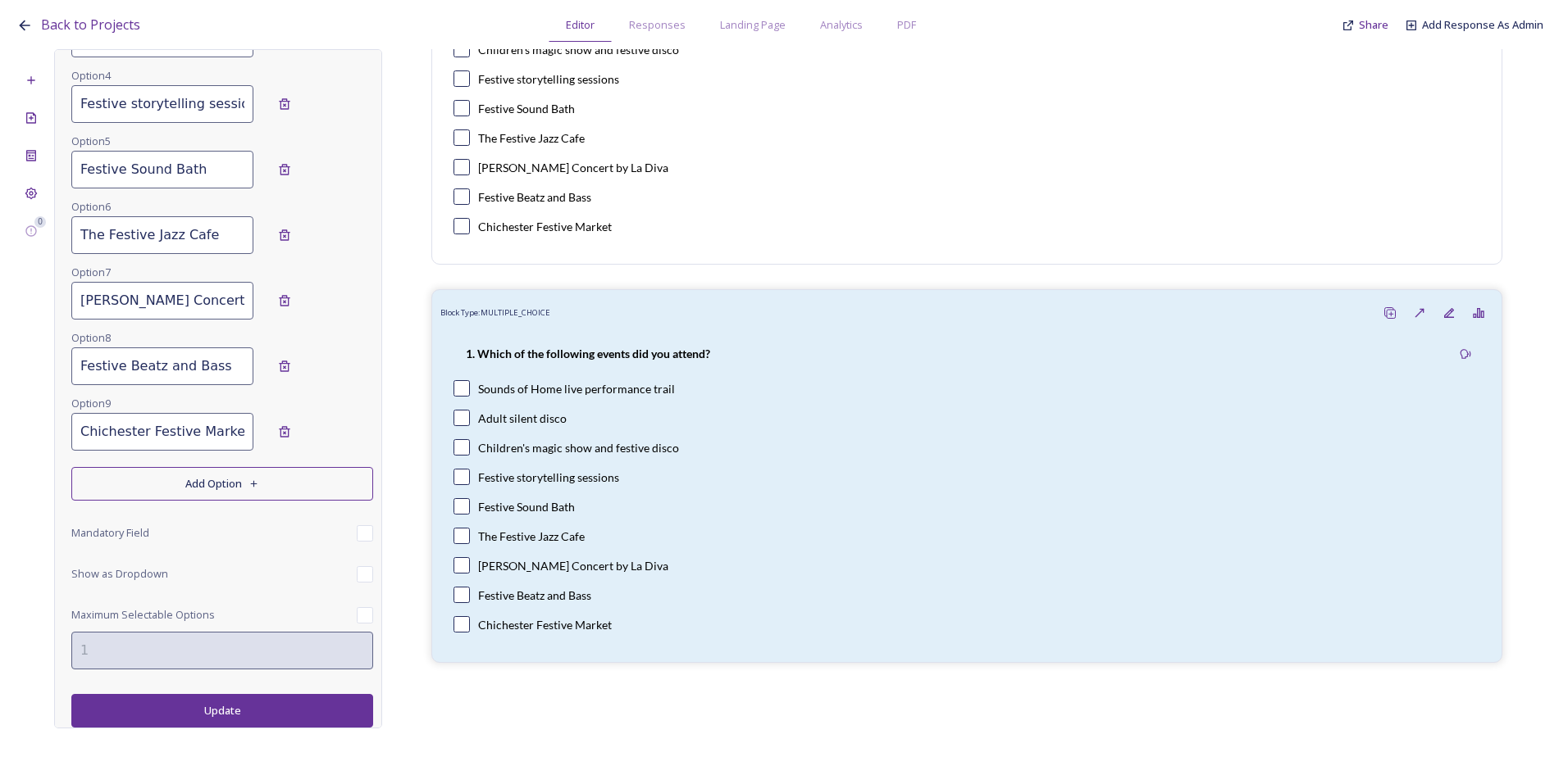
click at [194, 703] on button "Update" at bounding box center [222, 711] width 301 height 34
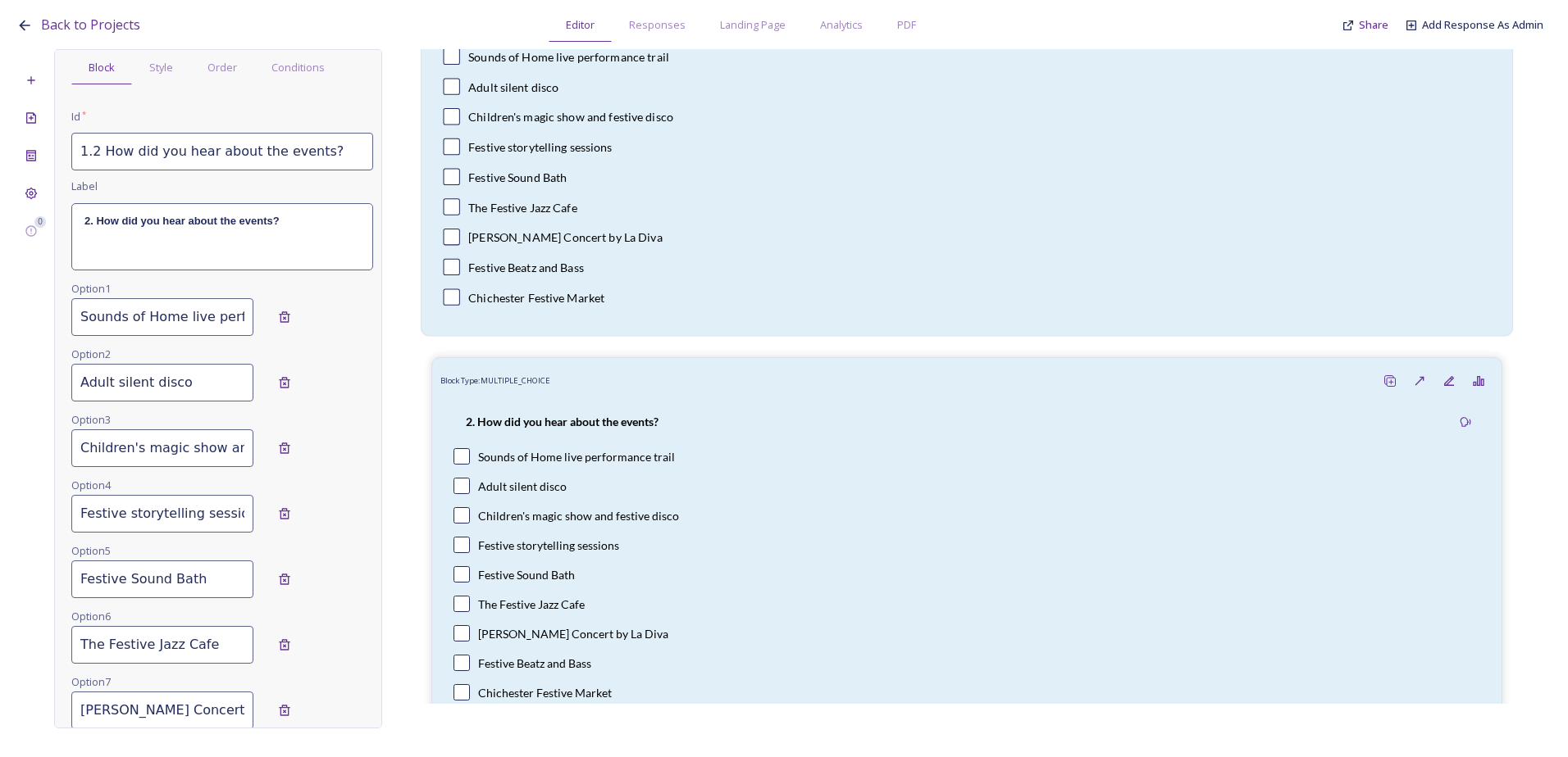
scroll to position [0, 0]
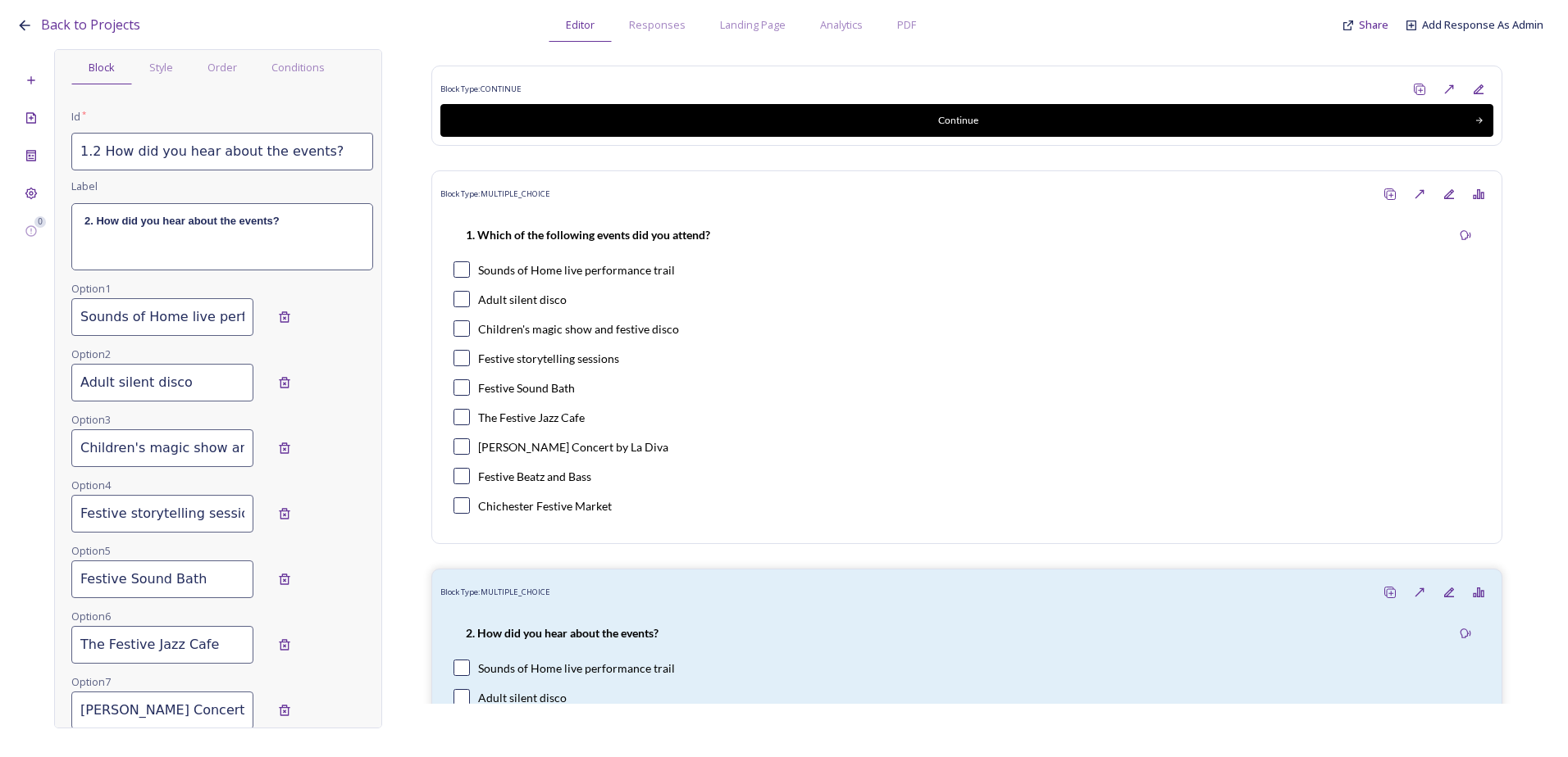
click at [181, 316] on input "Sounds of Home live performance trail" at bounding box center [163, 317] width 182 height 38
drag, startPoint x: 78, startPoint y: 320, endPoint x: 323, endPoint y: 338, distance: 245.7
click at [323, 338] on div "Option 1 Sounds of Home live performance trail" at bounding box center [222, 311] width 301 height 65
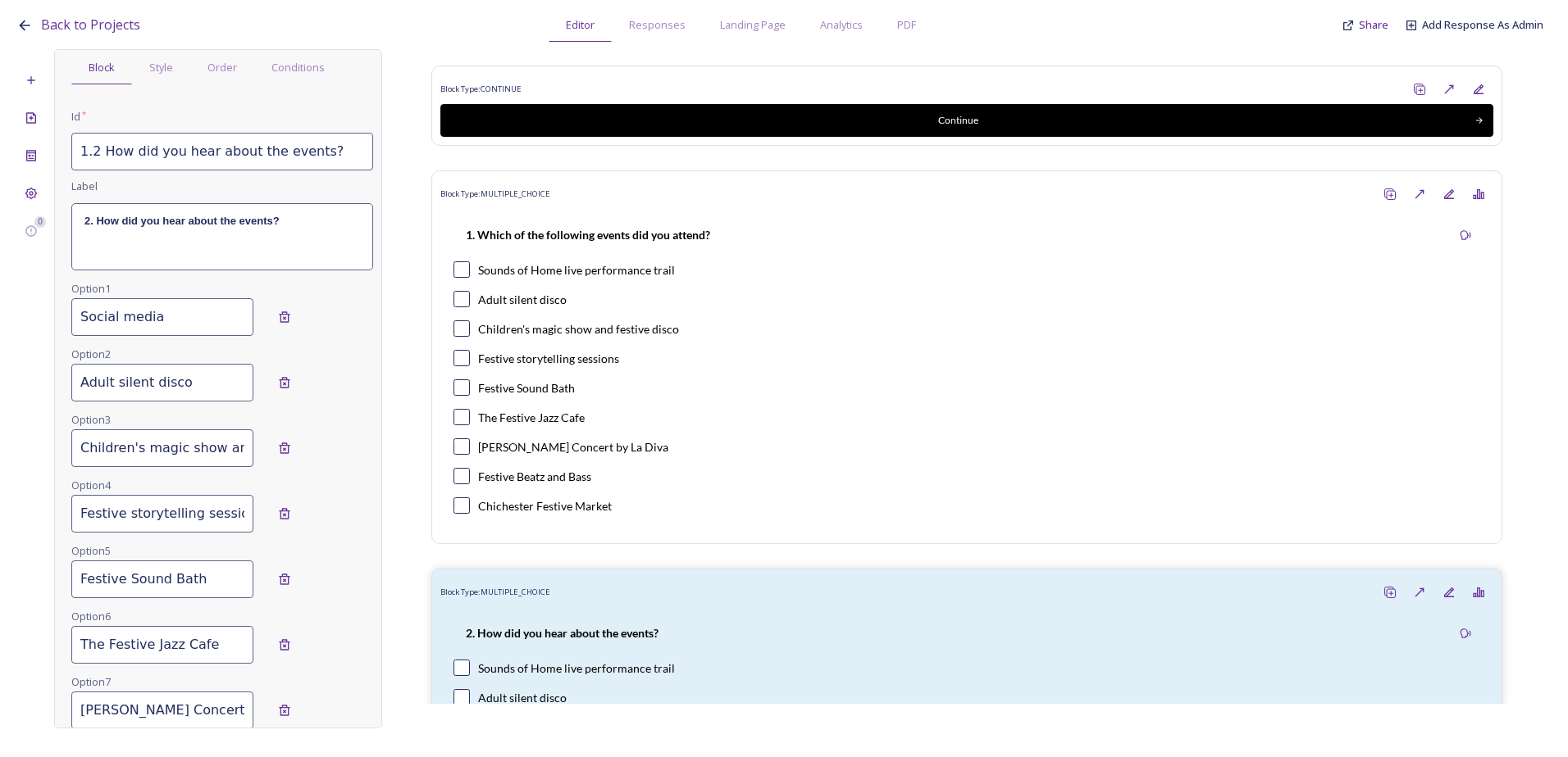
type input "Social media"
drag, startPoint x: 199, startPoint y: 384, endPoint x: 30, endPoint y: 397, distance: 169.5
click at [30, 397] on div "0 Edit Block Block Style Order Conditions Id * 1.2 How did you hear about the e…" at bounding box center [784, 389] width 1535 height 679
type input "Initiatives+ email newsletter"
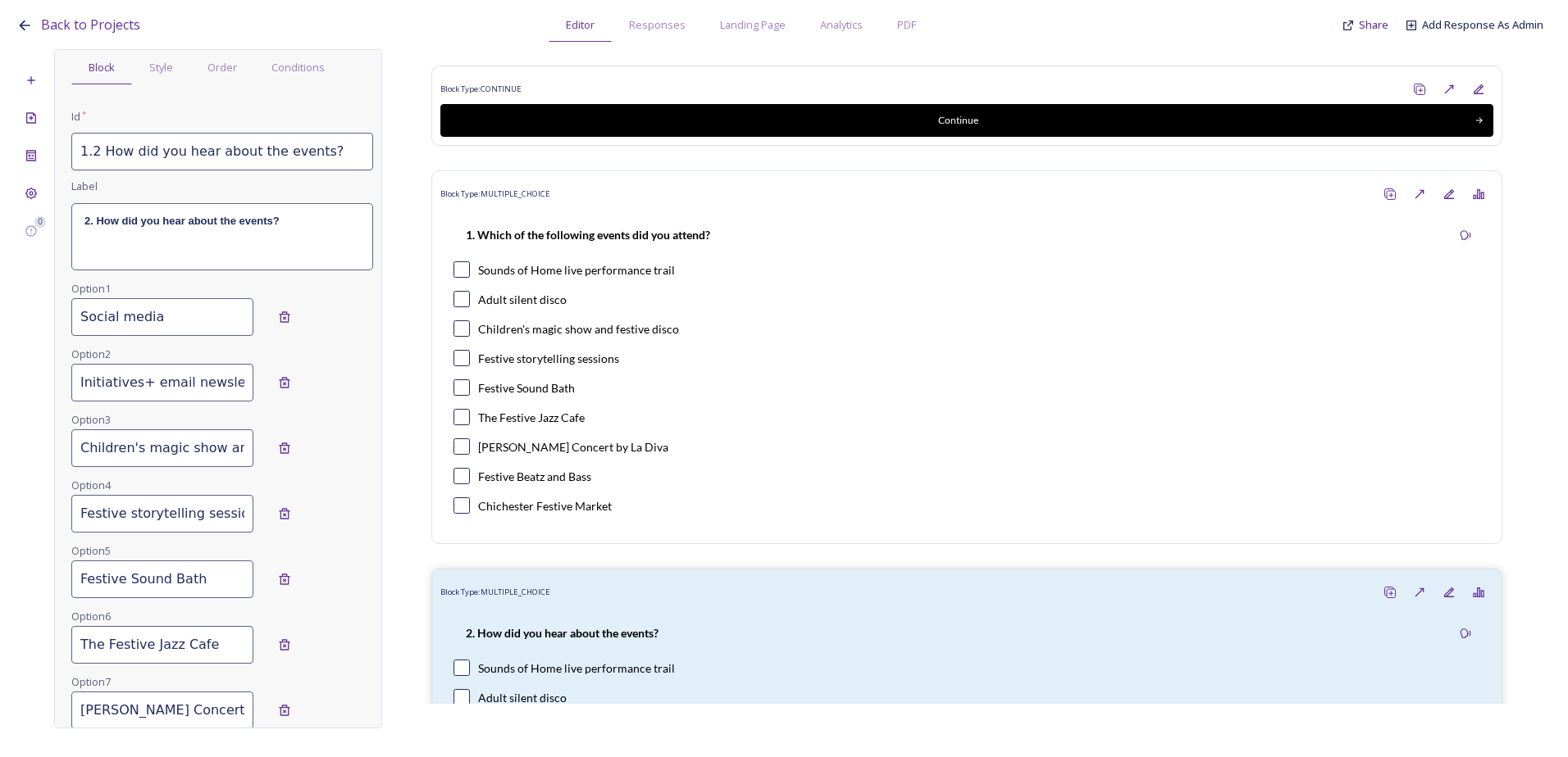
scroll to position [0, 85]
drag, startPoint x: 80, startPoint y: 453, endPoint x: 369, endPoint y: 454, distance: 289.0
click at [369, 454] on div "Edit Block Block Style Order Conditions Id * 1.2 How did you hear about the eve…" at bounding box center [217, 389] width 328 height 679
type input "Chichester District Council website"
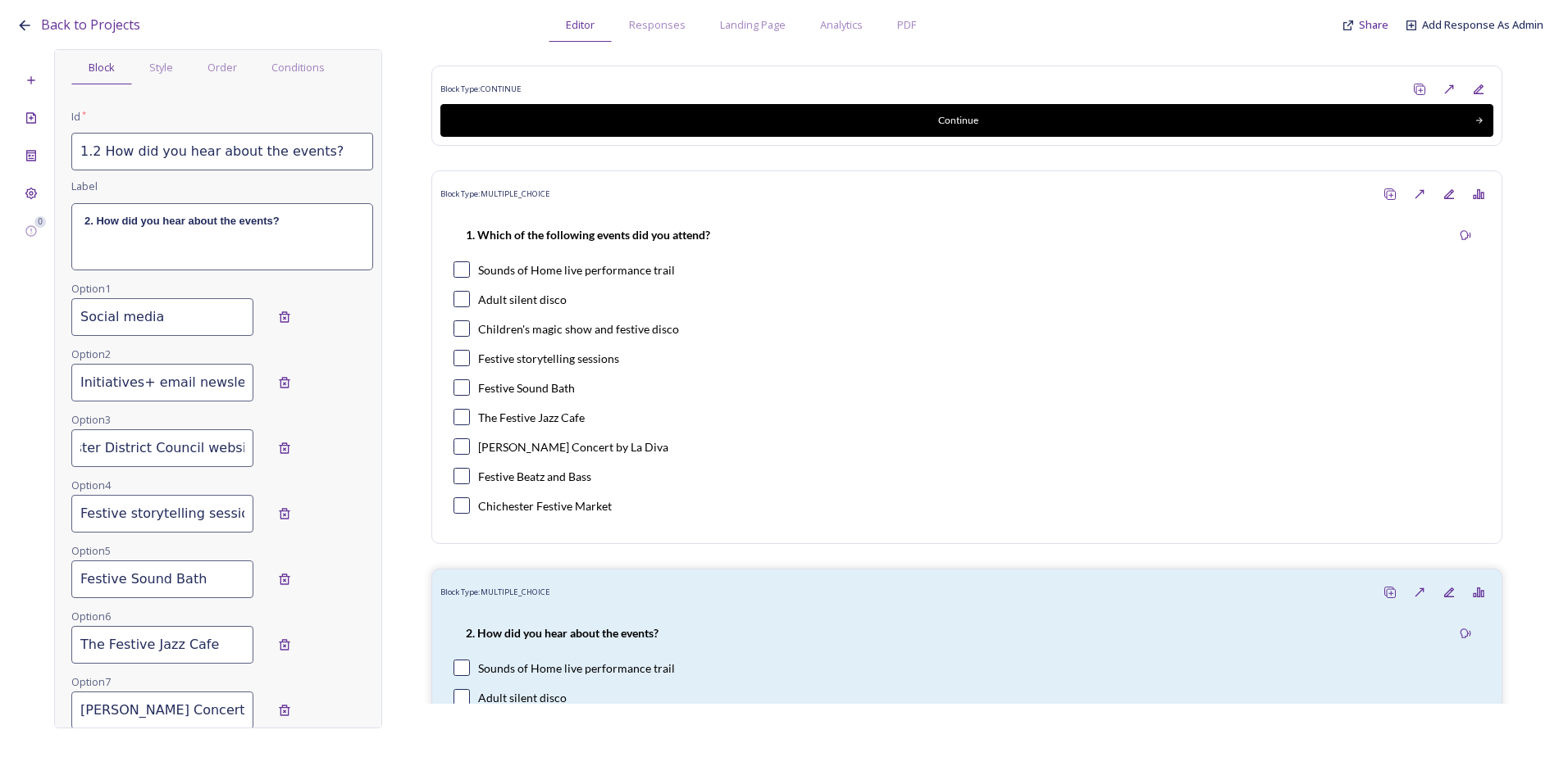
drag, startPoint x: 148, startPoint y: 500, endPoint x: 154, endPoint y: 524, distance: 24.7
click at [148, 503] on input "Festive storytelling sessions" at bounding box center [163, 513] width 182 height 38
drag, startPoint x: 80, startPoint y: 519, endPoint x: 401, endPoint y: 525, distance: 321.1
click at [386, 526] on div "0 Edit Block Block Style Order Conditions Id * 1.2 How did you hear about the e…" at bounding box center [784, 389] width 1535 height 679
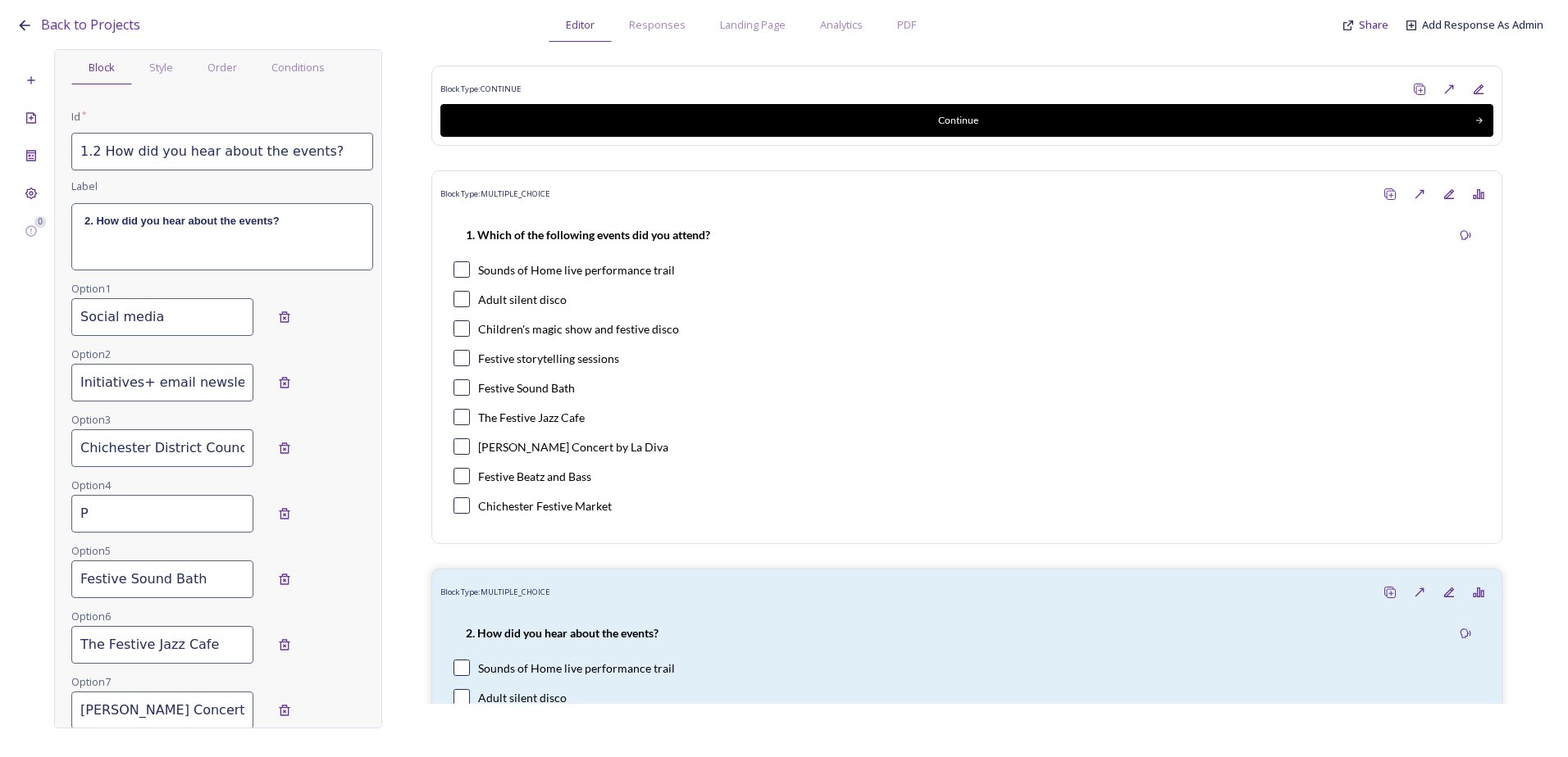
scroll to position [0, 0]
type input "Poster"
drag, startPoint x: 208, startPoint y: 584, endPoint x: 49, endPoint y: 580, distance: 159.1
click at [49, 579] on div "0 Edit Block Block Style Order Conditions Id * 1.2 How did you hear about the e…" at bounding box center [784, 389] width 1535 height 679
type input "Flyer"
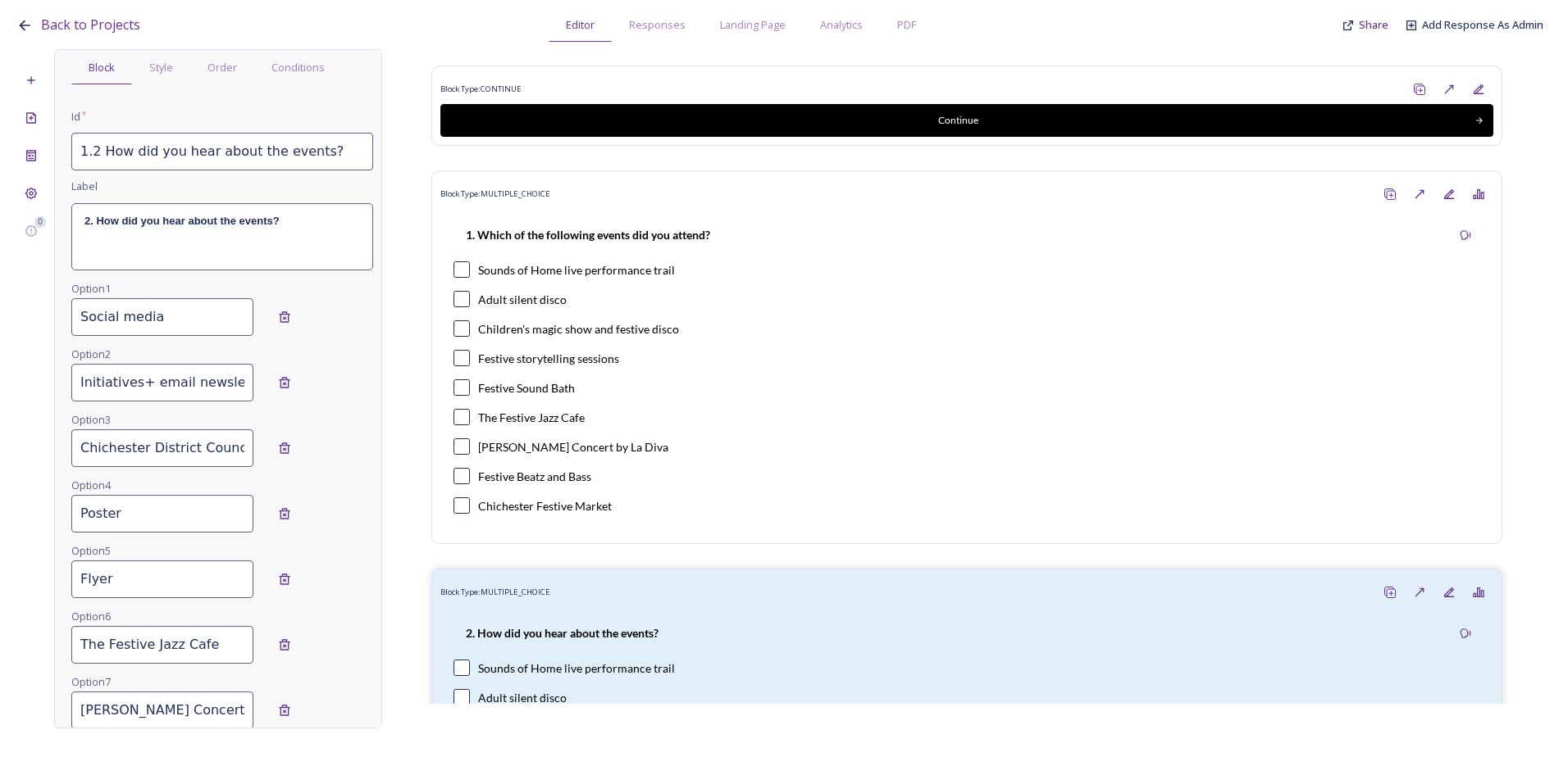
drag, startPoint x: 162, startPoint y: 653, endPoint x: 45, endPoint y: 653, distance: 117.0
click at [45, 653] on div "0 Edit Block Block Style Order Conditions Id * 1.2 How did you hear about the e…" at bounding box center [784, 389] width 1535 height 679
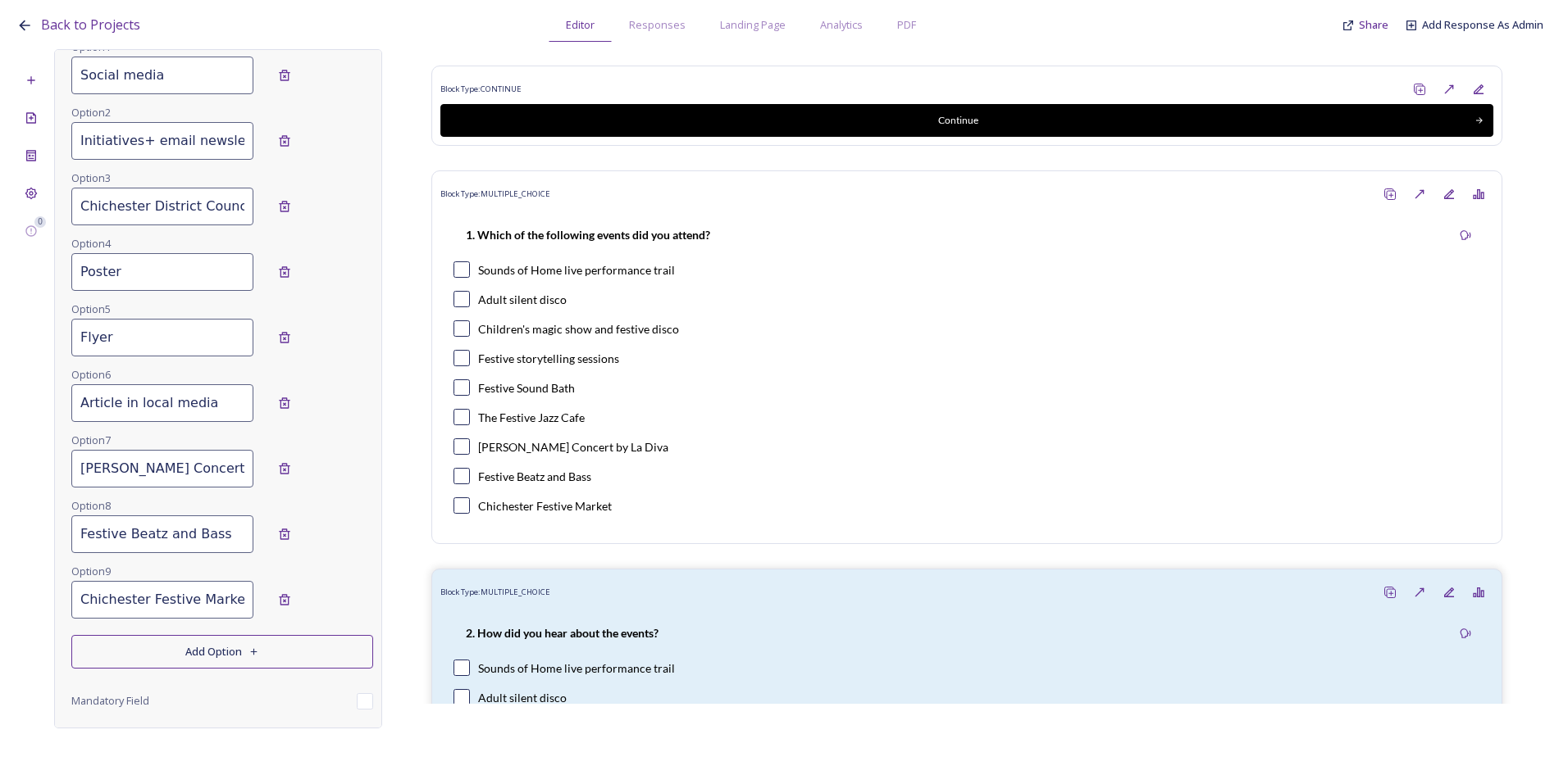
scroll to position [315, 0]
type input "Article in local media"
drag, startPoint x: 80, startPoint y: 463, endPoint x: 359, endPoint y: 473, distance: 279.2
click at [331, 479] on div "Carol Concert by La Diva" at bounding box center [222, 465] width 301 height 38
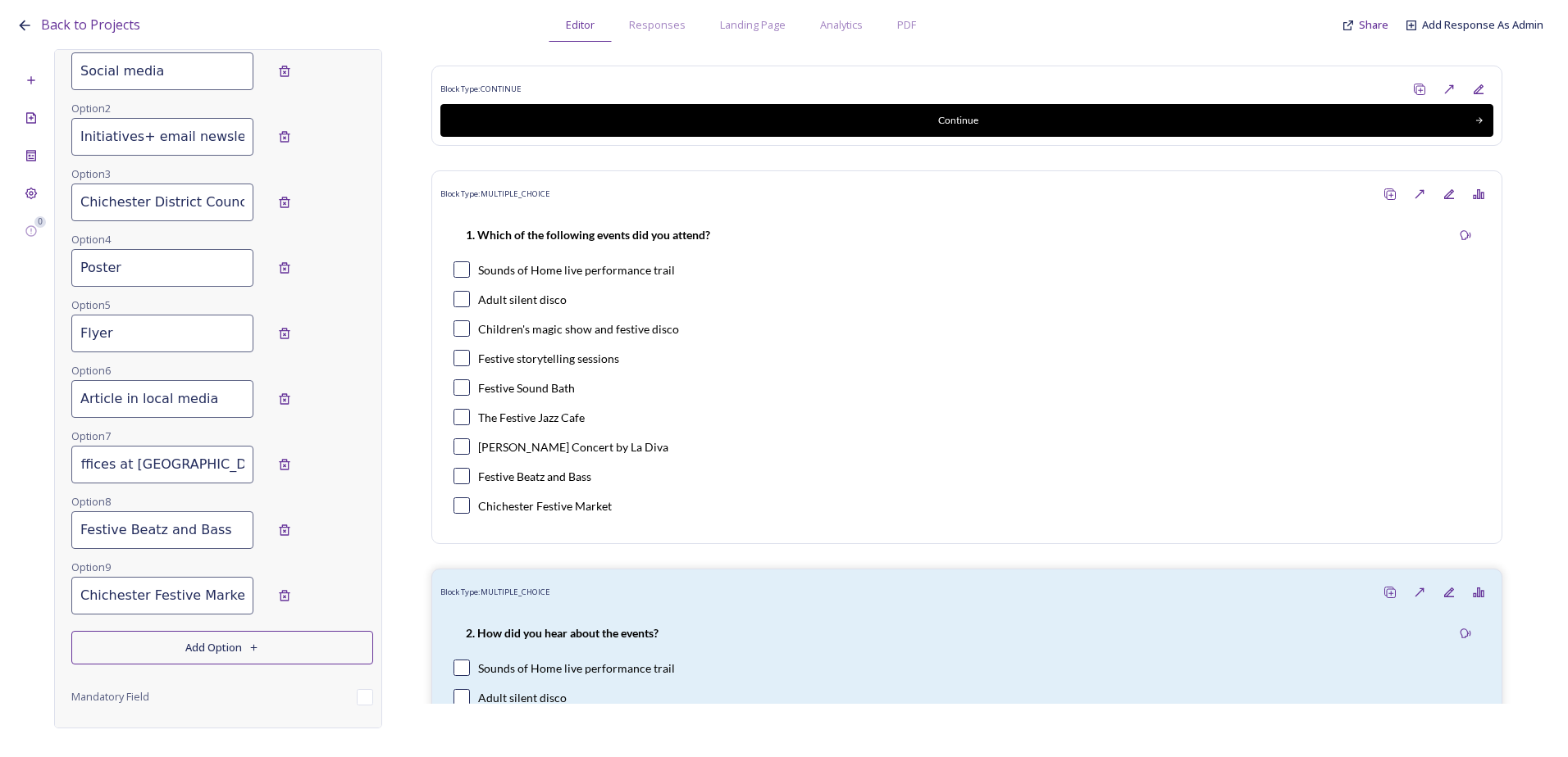
type input "Council offices at East Pallant House"
drag, startPoint x: 232, startPoint y: 534, endPoint x: -54, endPoint y: 529, distance: 286.0
click at [0, 529] on html "Back to Projects Editor Responses Landing Page Analytics PDF Share Add Response…" at bounding box center [784, 378] width 1568 height 757
type input "Other"
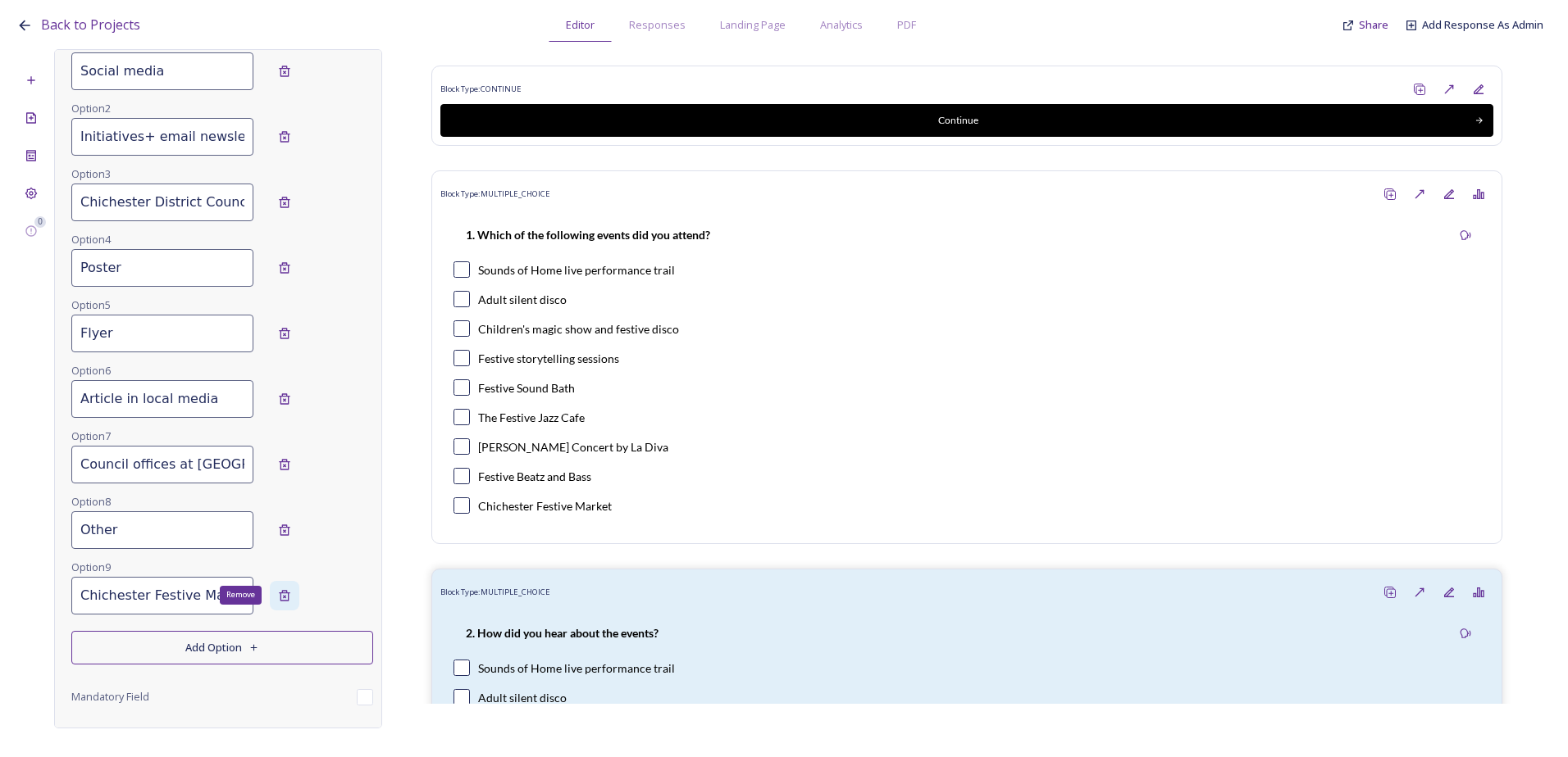
click at [278, 600] on icon at bounding box center [284, 595] width 13 height 13
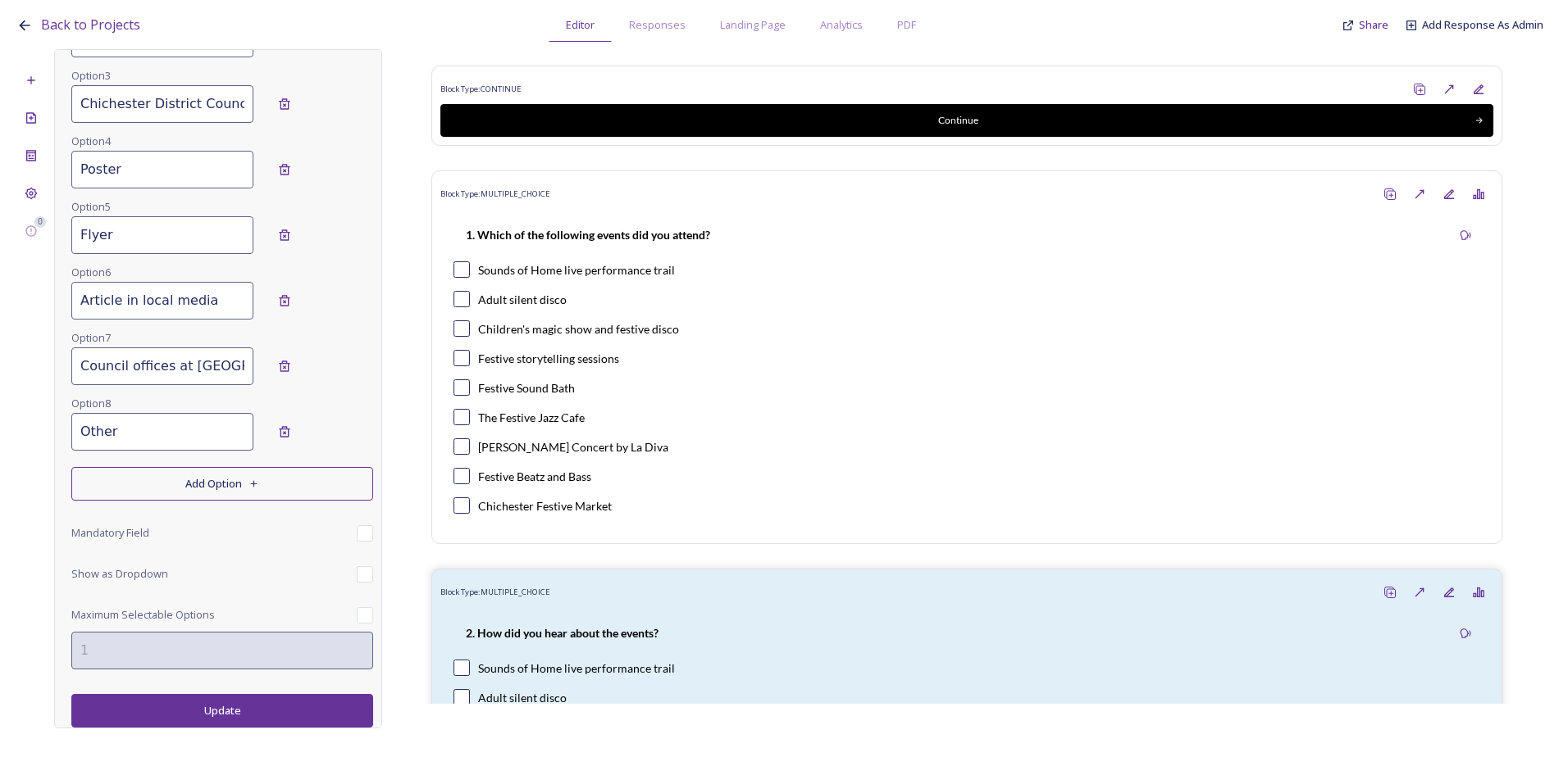
click at [215, 709] on button "Update" at bounding box center [222, 711] width 301 height 34
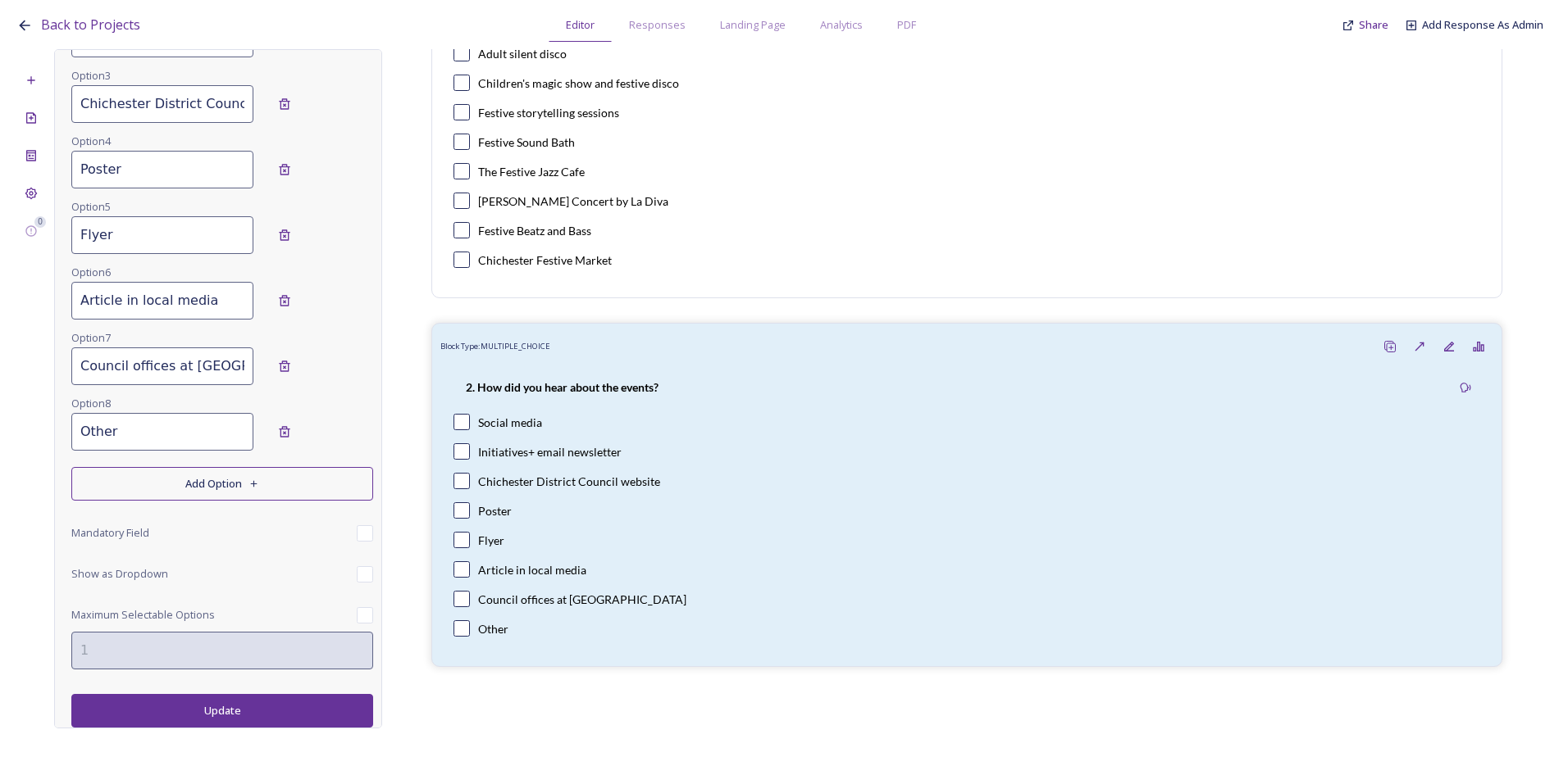
scroll to position [250, 0]
click at [31, 91] on div "Add New Block" at bounding box center [31, 79] width 29 height 29
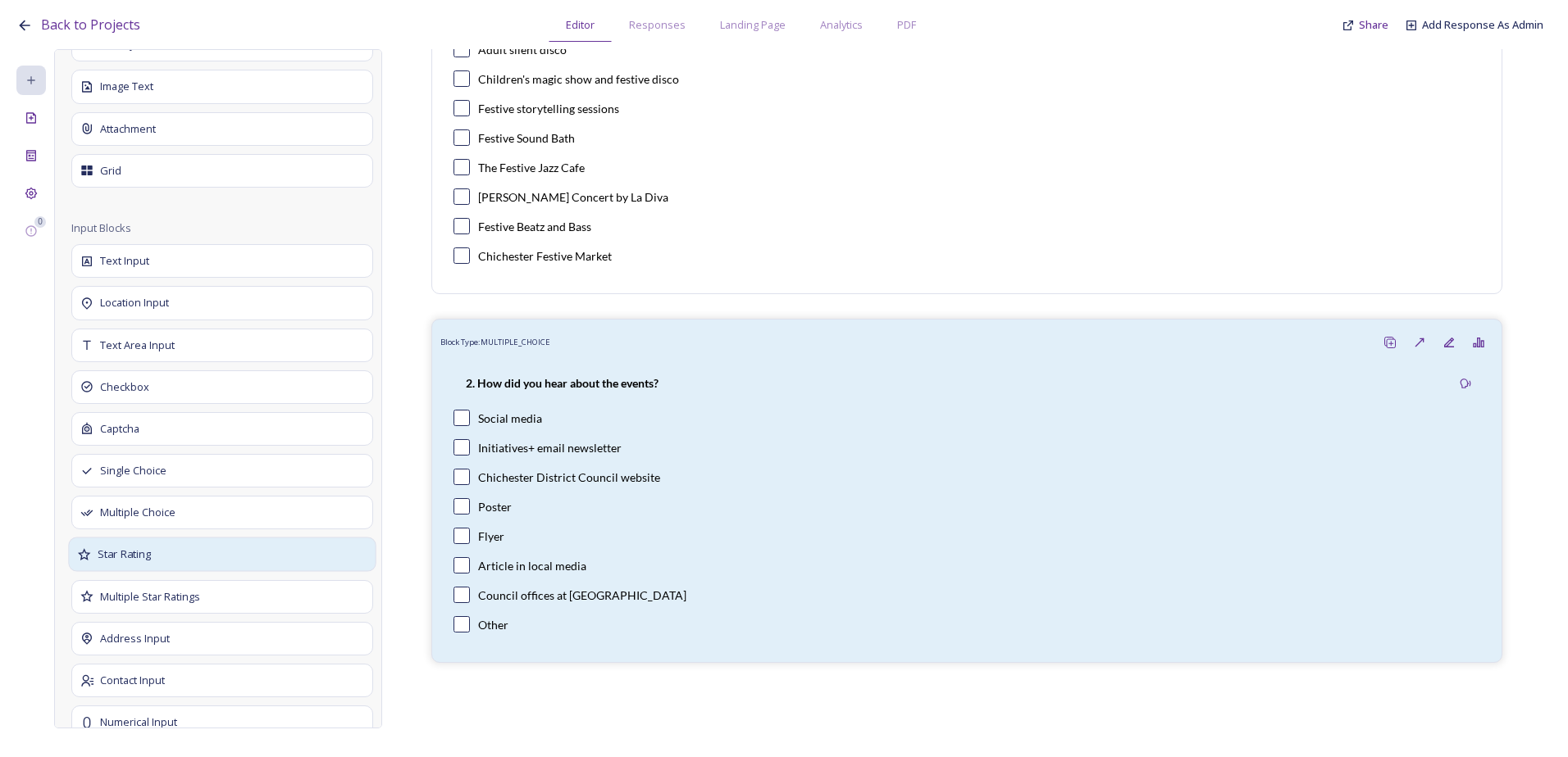
scroll to position [749, 0]
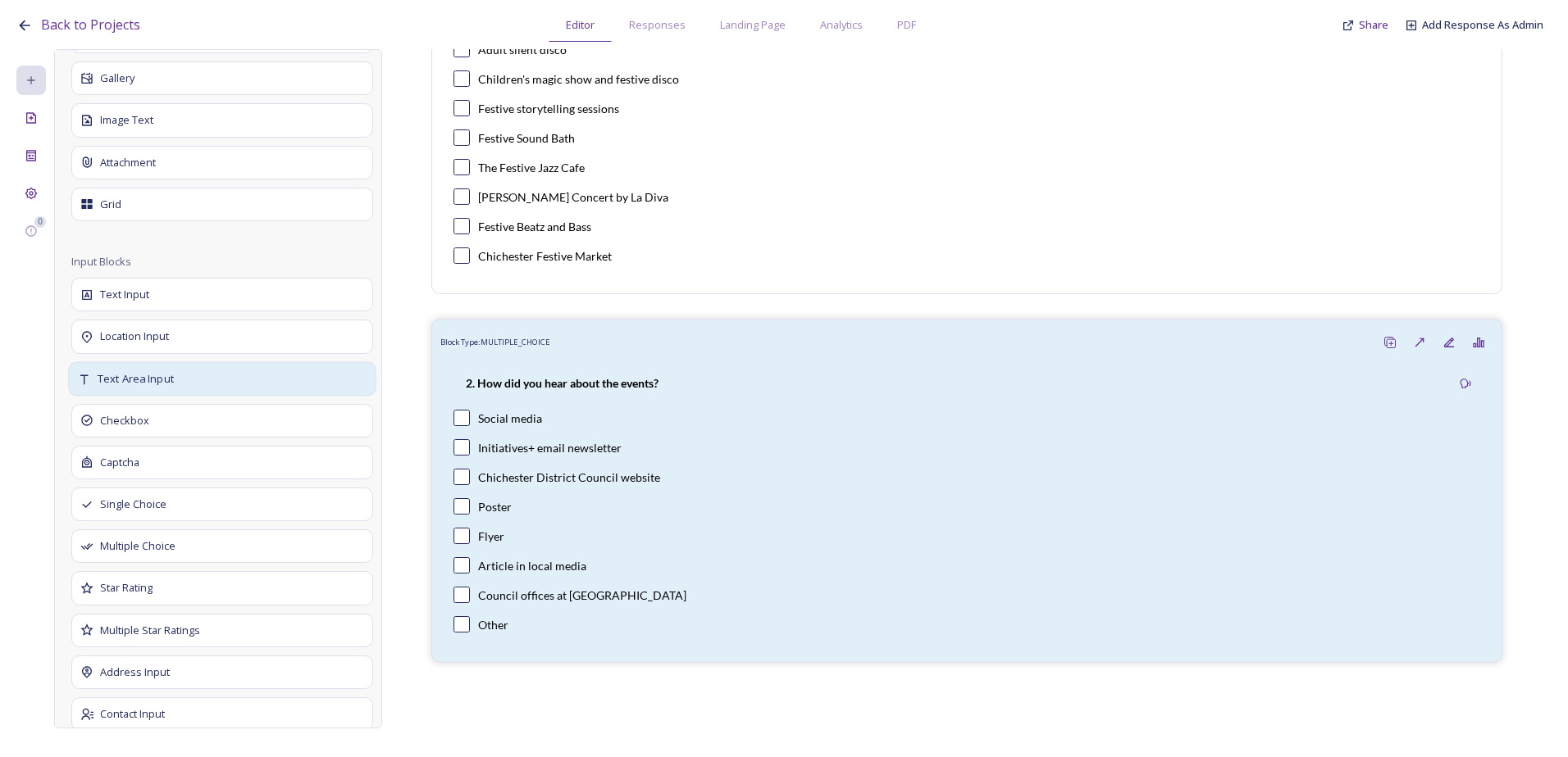
click at [202, 375] on div "Text Area Input" at bounding box center [222, 378] width 308 height 34
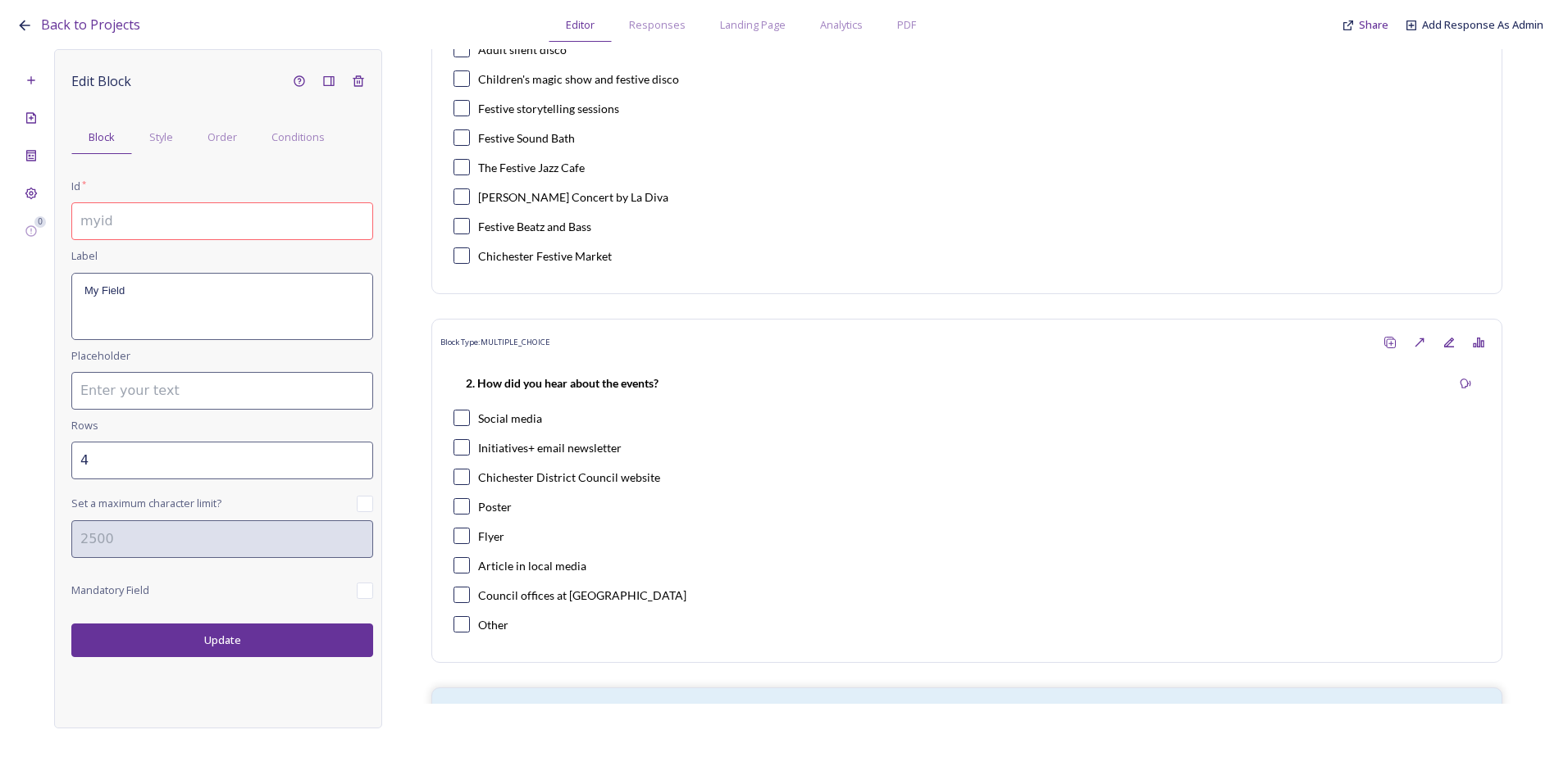
click at [109, 209] on input at bounding box center [222, 221] width 301 height 38
drag, startPoint x: 300, startPoint y: 222, endPoint x: 108, endPoint y: 227, distance: 192.1
click at [108, 227] on input "1.2a If other, please specify below" at bounding box center [222, 221] width 301 height 38
type input "1.2a If other, please specify below"
click at [181, 324] on div "My Field" at bounding box center [223, 307] width 301 height 65
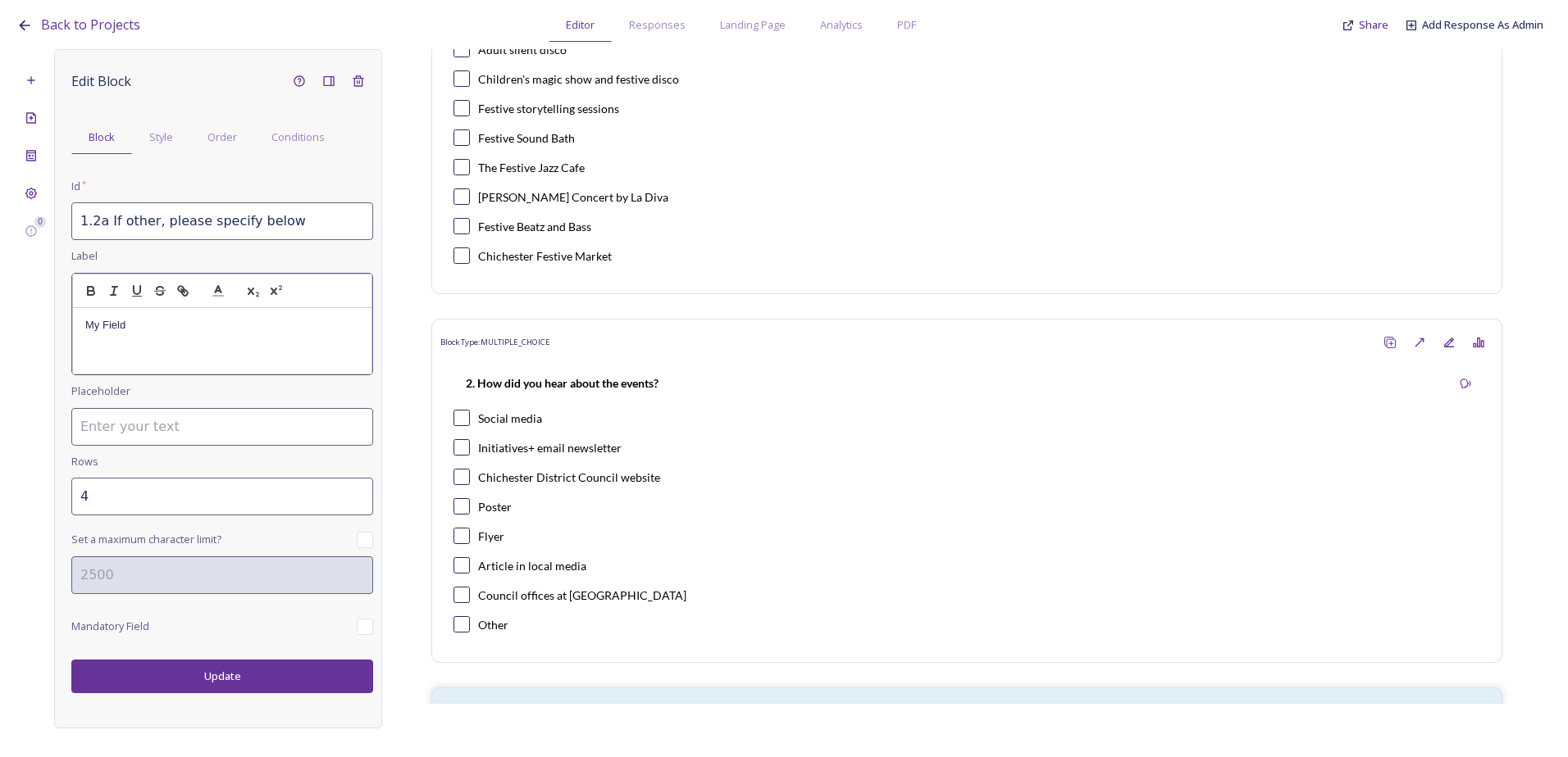
click at [138, 337] on div "My Field" at bounding box center [223, 341] width 299 height 65
drag, startPoint x: 144, startPoint y: 327, endPoint x: 34, endPoint y: 333, distance: 110.2
click at [34, 333] on div "0 Edit Block Block Style Order Conditions Id * 1.2a If other, please specify be…" at bounding box center [784, 389] width 1535 height 679
drag, startPoint x: 252, startPoint y: 328, endPoint x: 62, endPoint y: 316, distance: 190.4
click at [62, 316] on div "Edit Block Block Style Order Conditions Id * 1.2a If other, please specify belo…" at bounding box center [217, 389] width 328 height 679
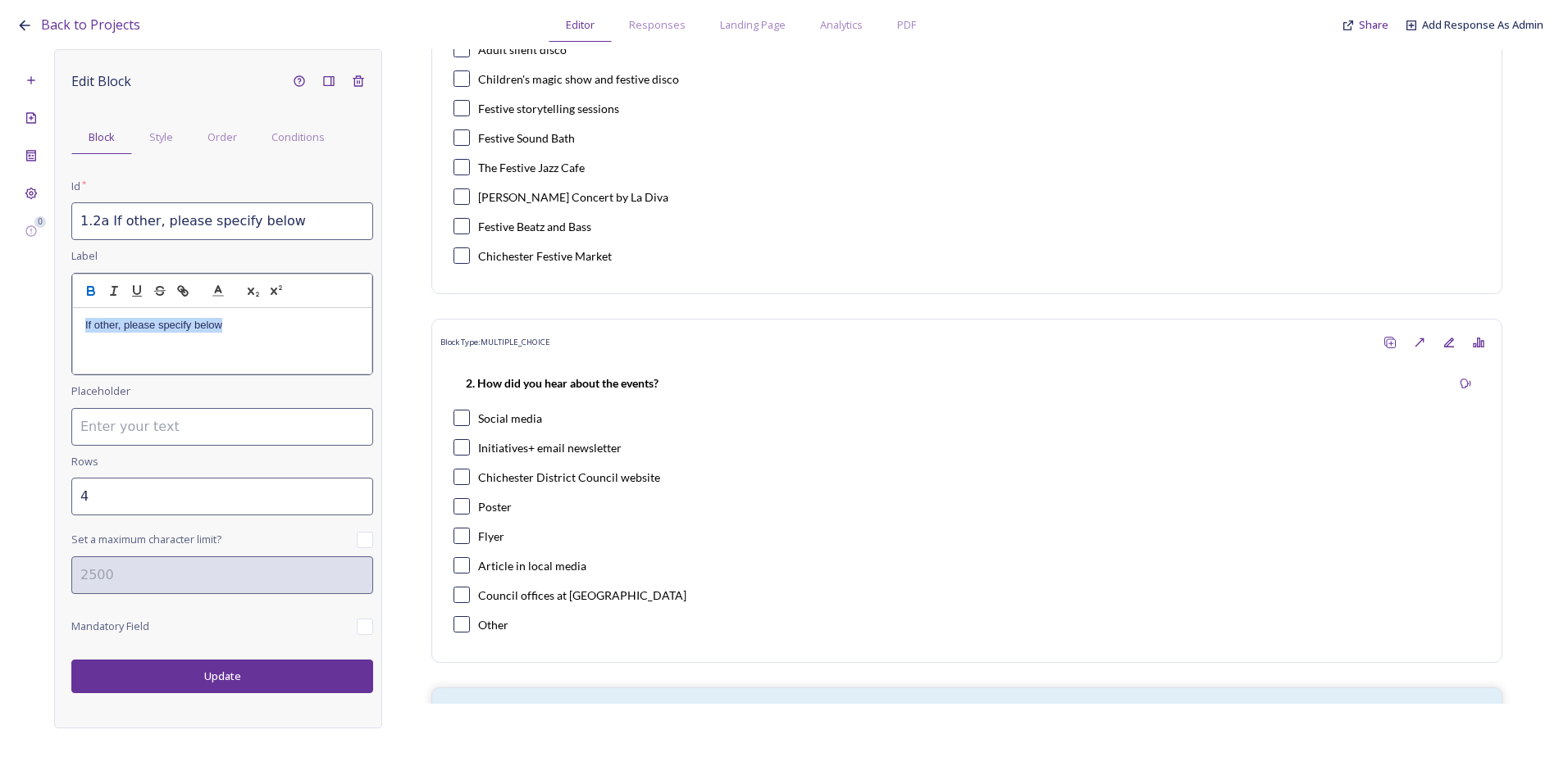
click at [85, 287] on icon "button" at bounding box center [91, 291] width 15 height 15
click at [235, 673] on div "Edit Block Block Style Order Conditions Id * 1.2a If other, please specify belo…" at bounding box center [217, 389] width 328 height 679
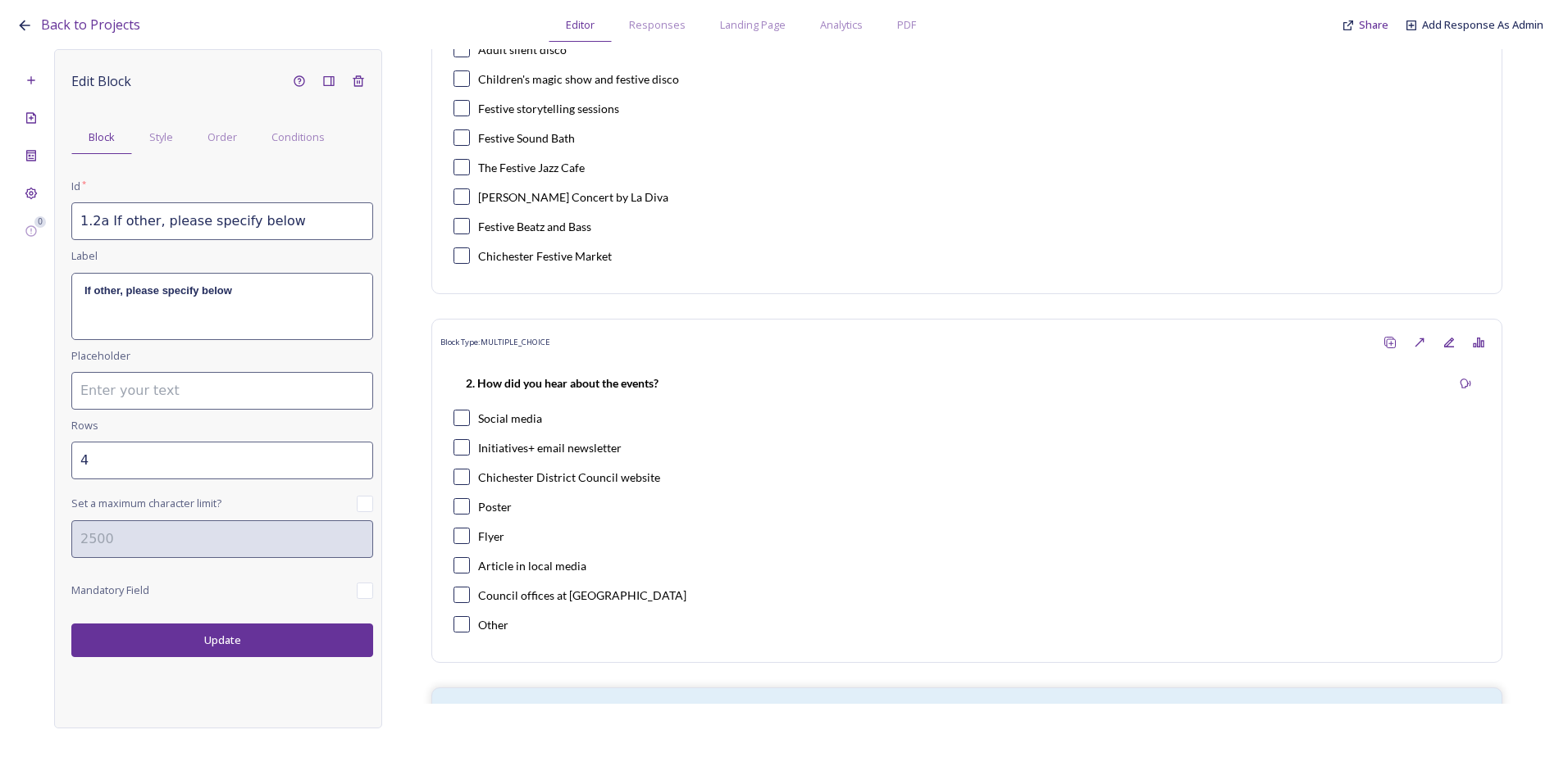
click at [253, 646] on button "Update" at bounding box center [222, 640] width 301 height 34
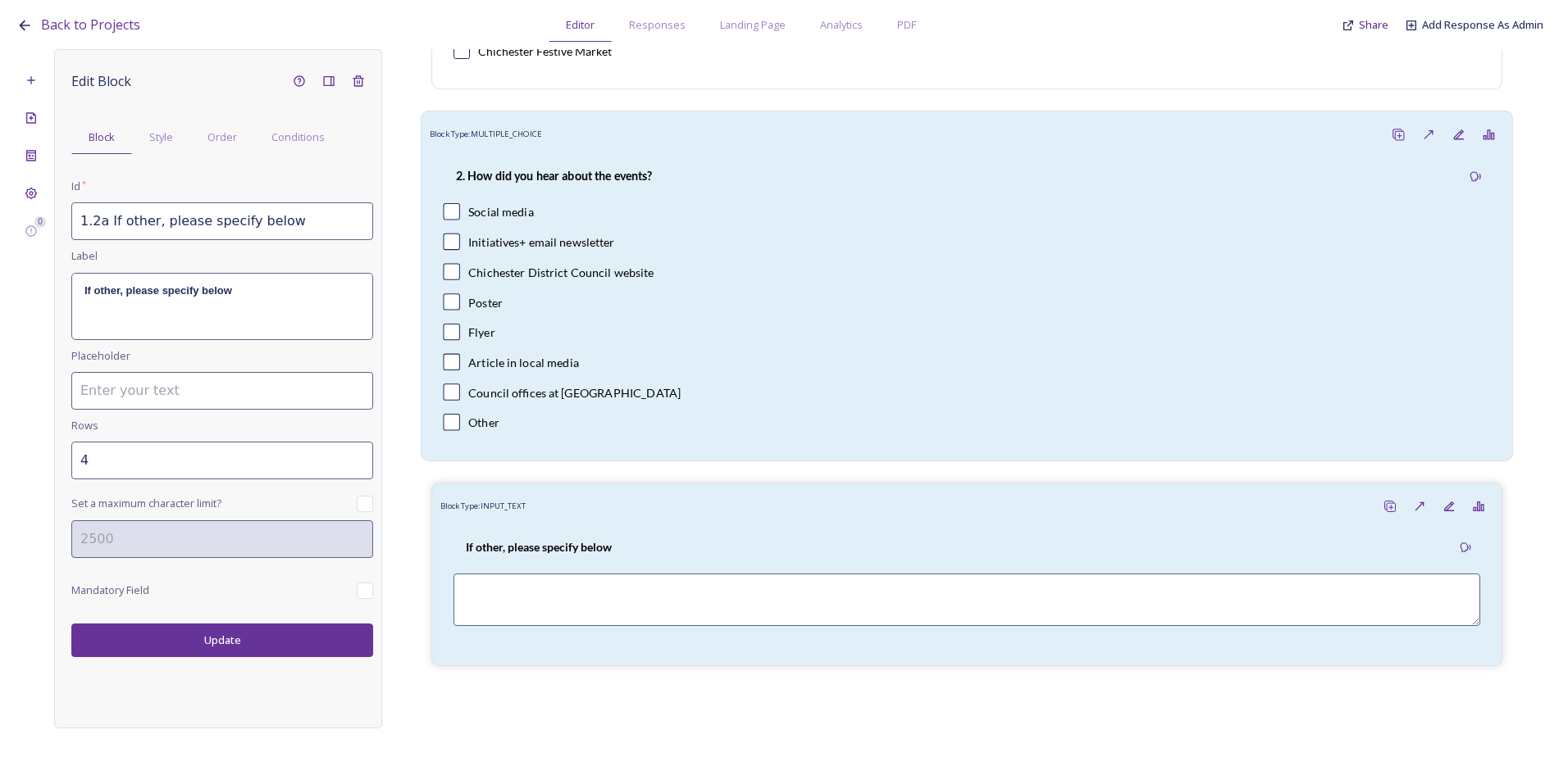
scroll to position [458, 0]
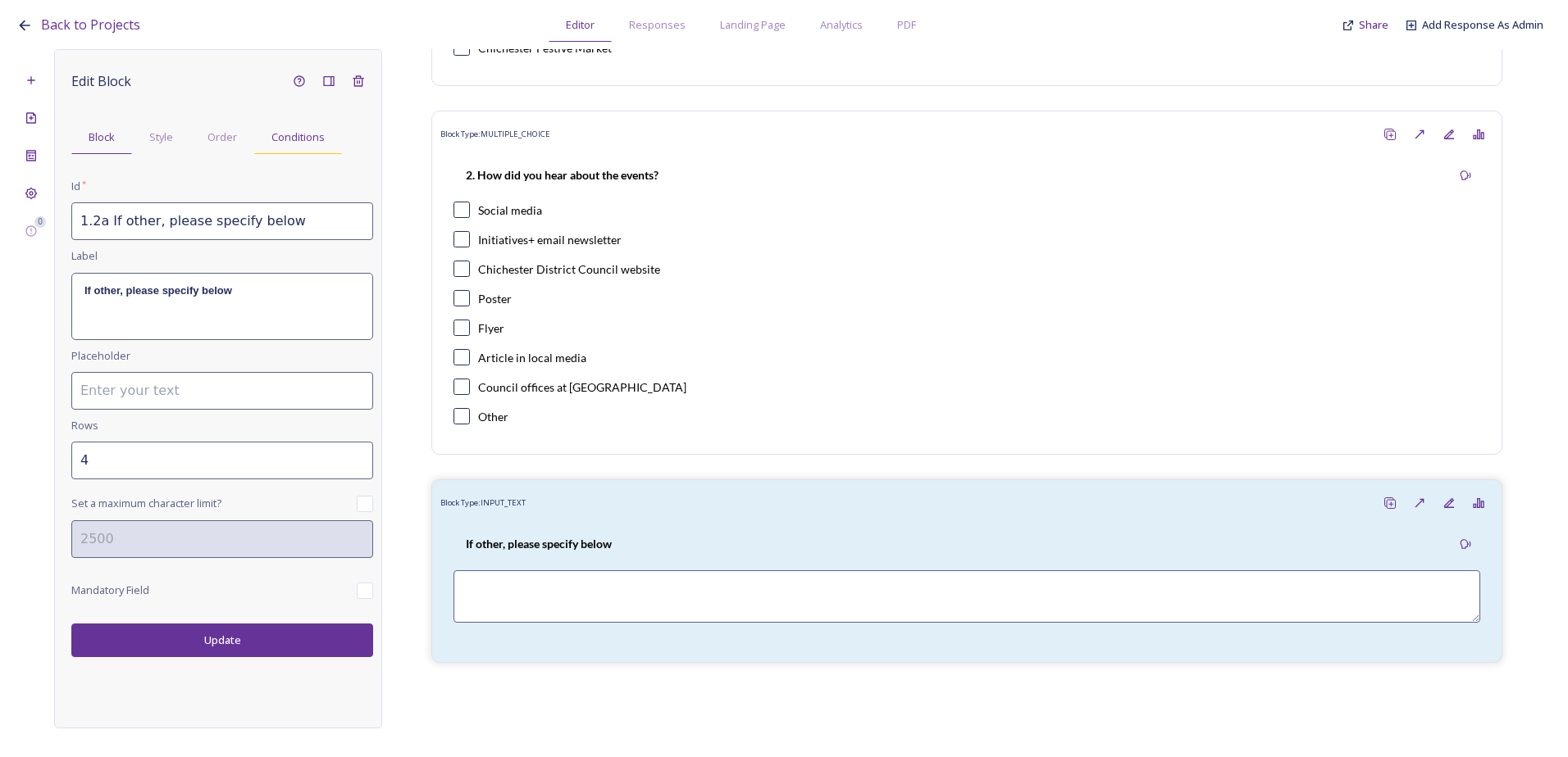
click at [287, 140] on span "Conditions" at bounding box center [298, 138] width 53 height 16
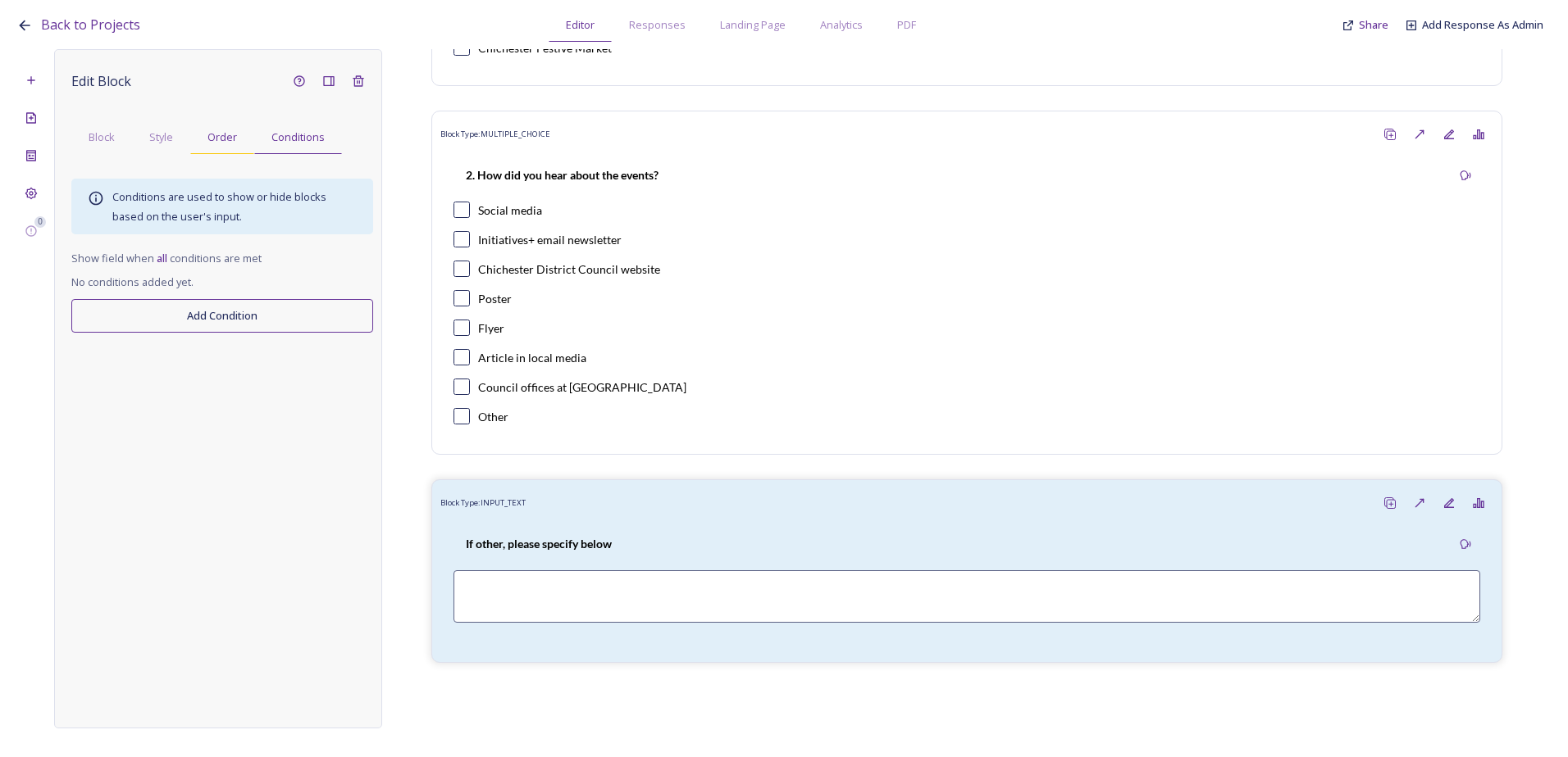
click at [211, 138] on span "Order" at bounding box center [222, 138] width 29 height 16
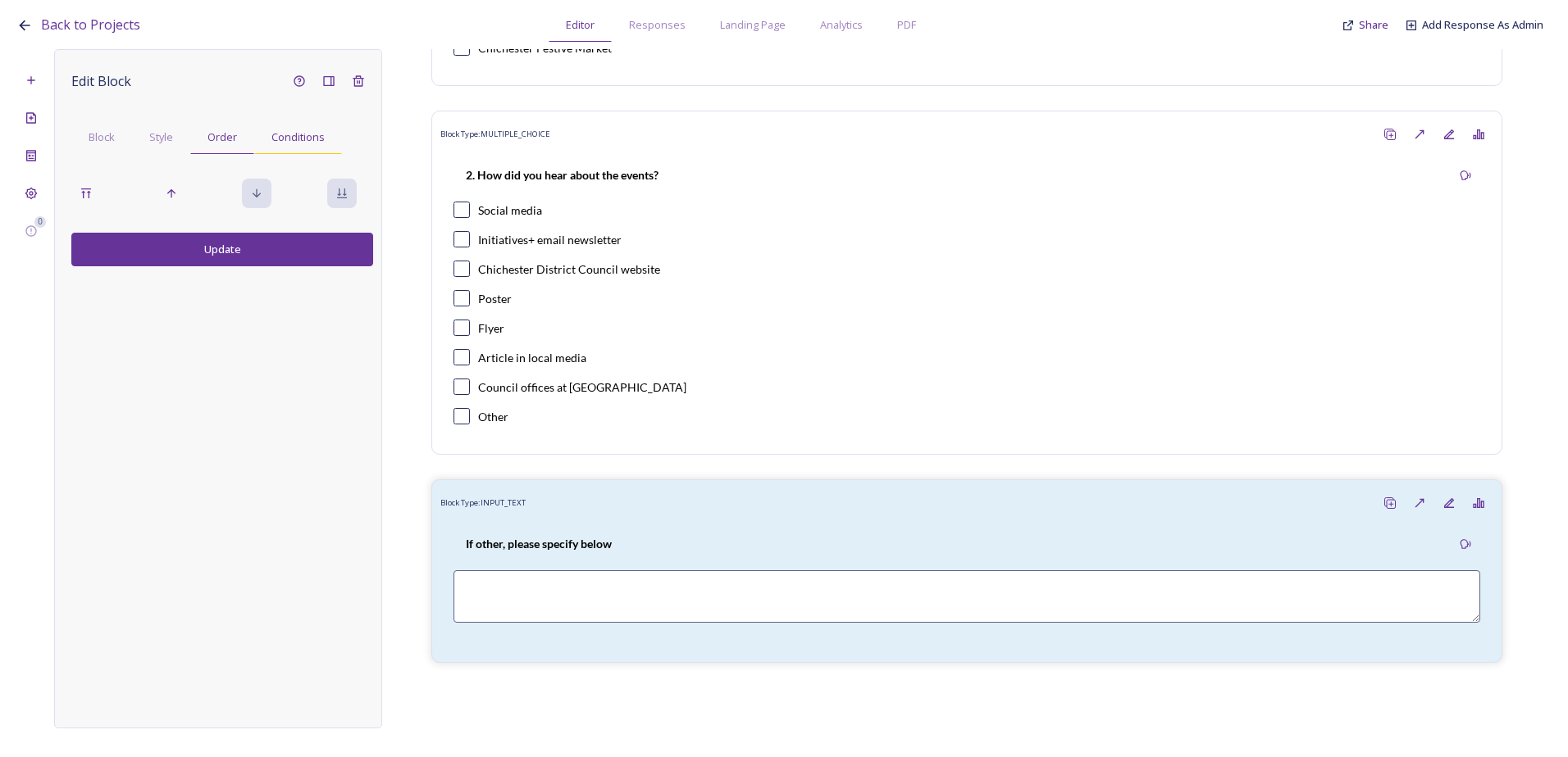
click at [281, 146] on div "Conditions" at bounding box center [298, 137] width 88 height 34
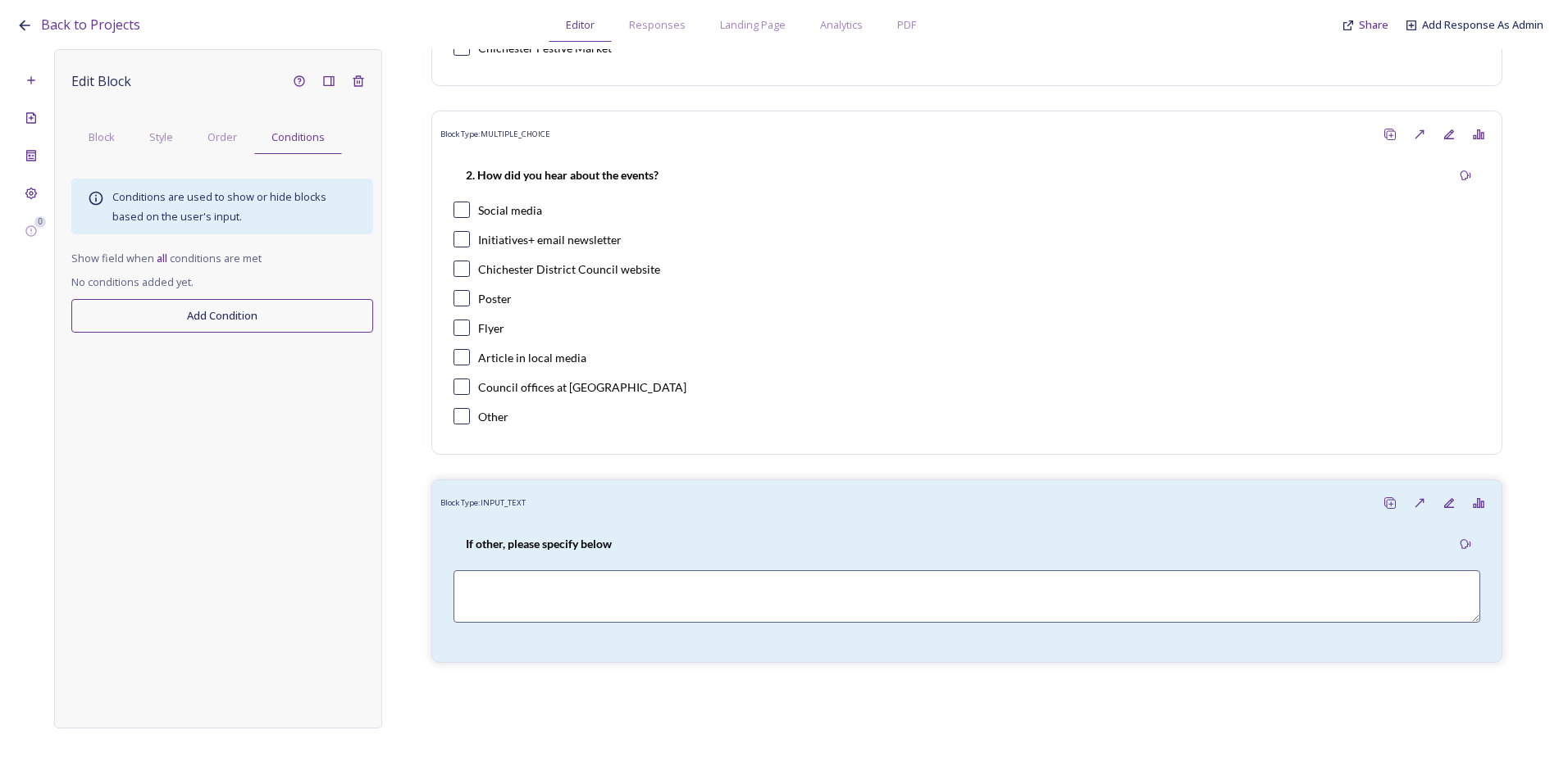
click at [216, 307] on button "Add Condition" at bounding box center [222, 316] width 301 height 34
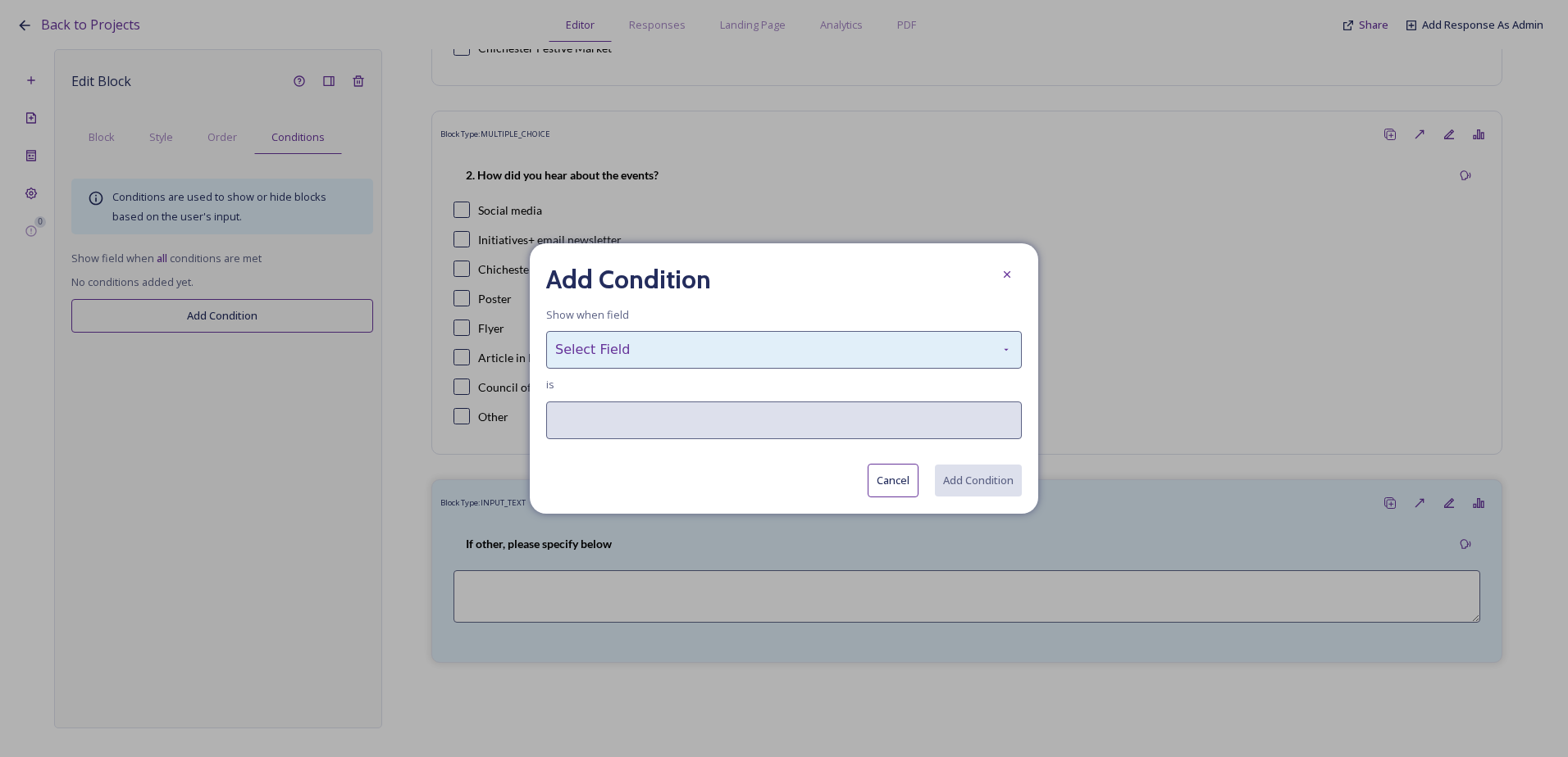
click at [634, 334] on div "Select Field" at bounding box center [784, 350] width 476 height 38
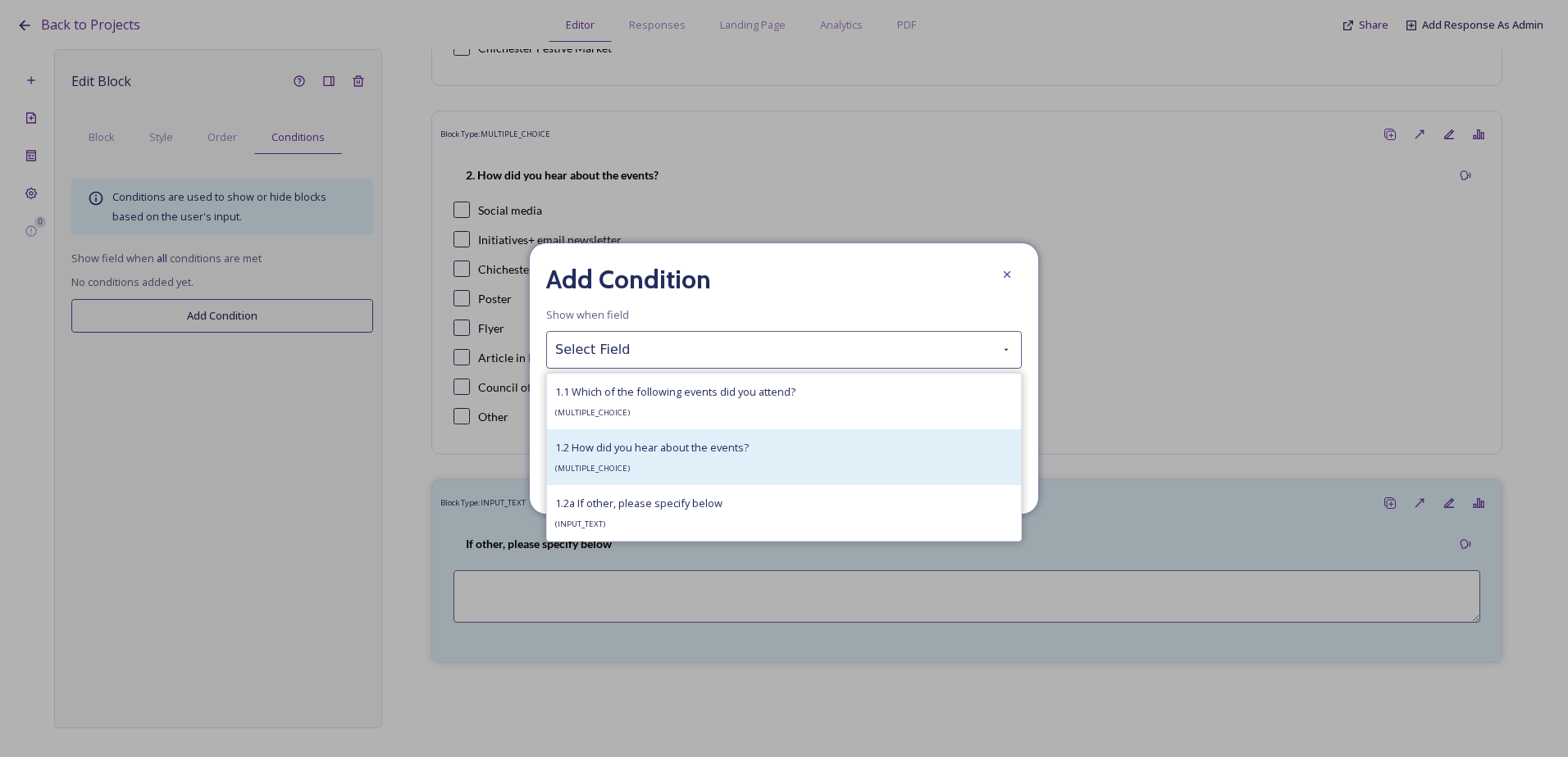
click at [625, 455] on span "1.2 How did you hear about the events?" at bounding box center [651, 447] width 194 height 15
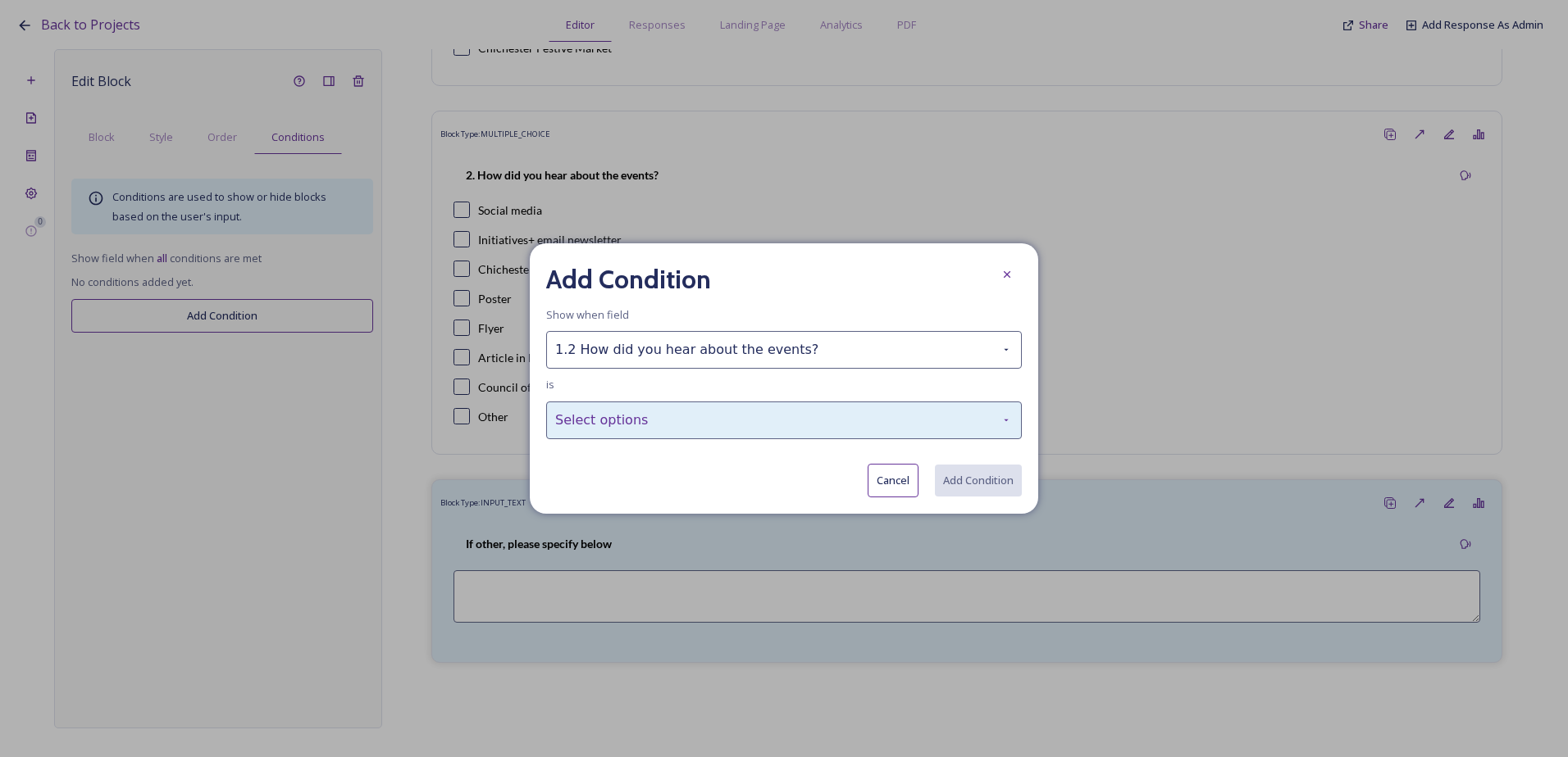
click at [635, 426] on div "Select options" at bounding box center [784, 420] width 476 height 38
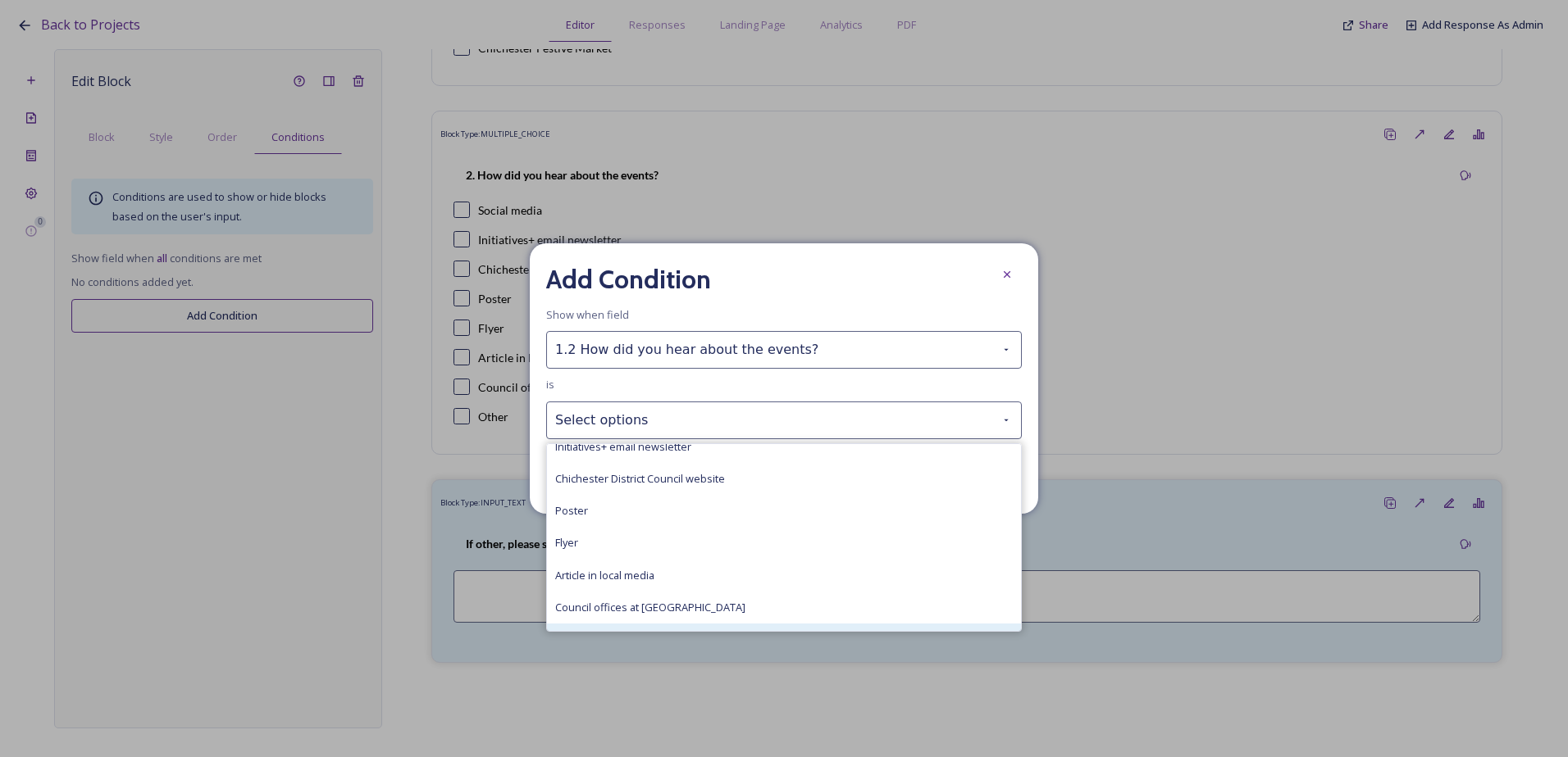
scroll to position [70, 0]
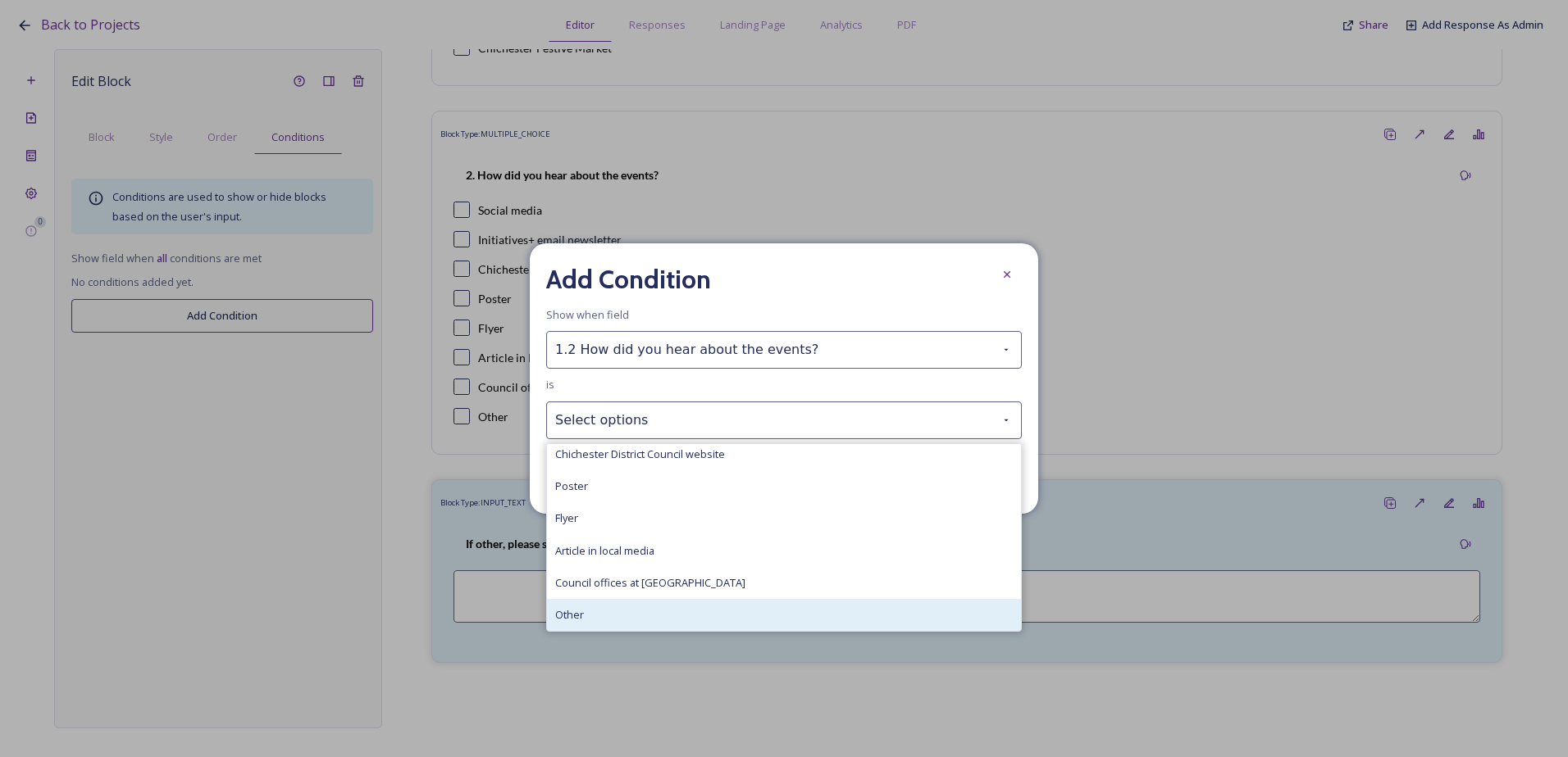
click at [606, 612] on div "Other" at bounding box center [784, 615] width 474 height 32
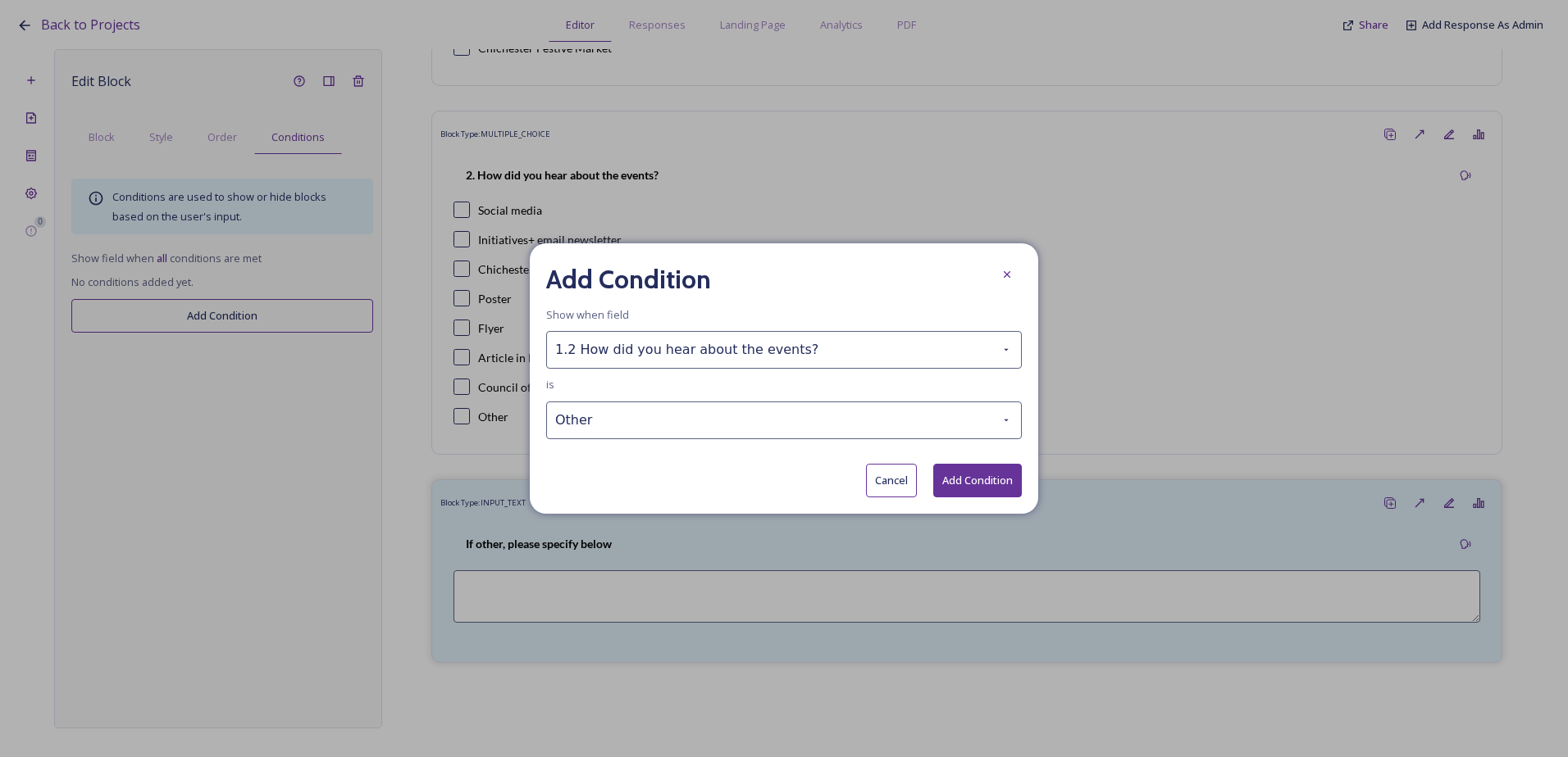
click at [1000, 481] on button "Add Condition" at bounding box center [978, 481] width 88 height 34
